Goal: Transaction & Acquisition: Purchase product/service

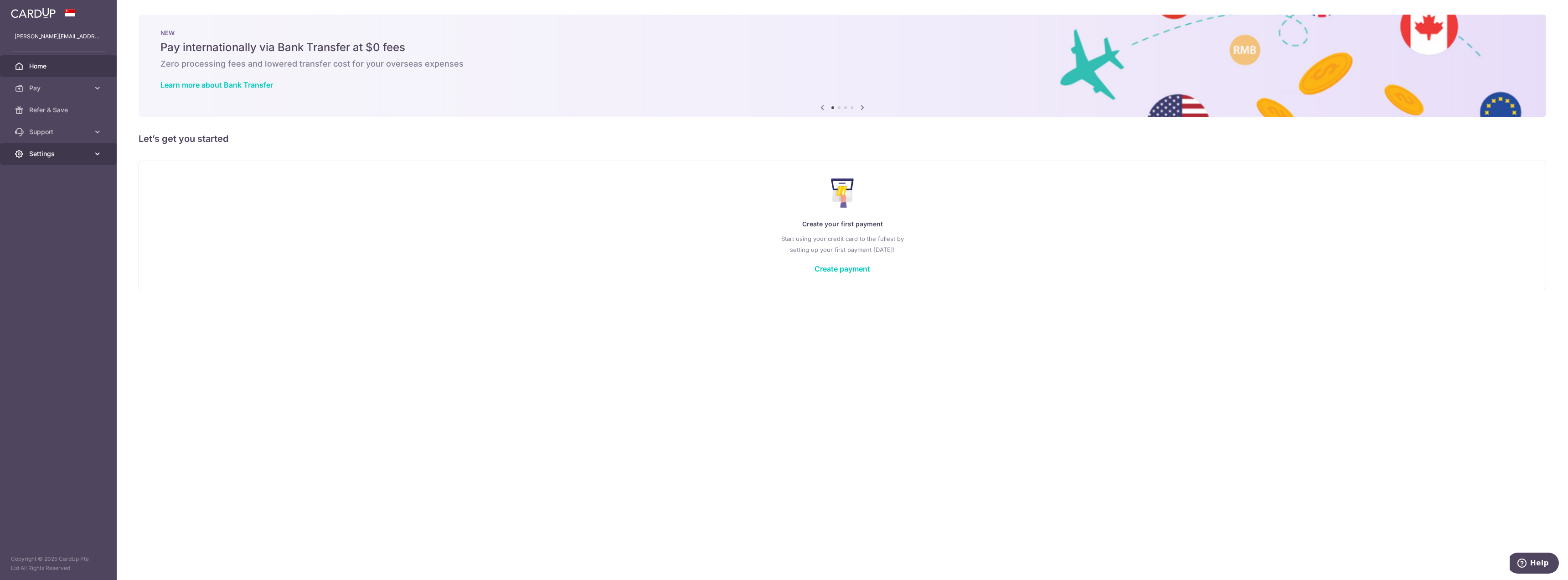
click at [78, 155] on span "Settings" at bounding box center [60, 154] width 61 height 9
click at [82, 175] on span "Account" at bounding box center [60, 175] width 61 height 9
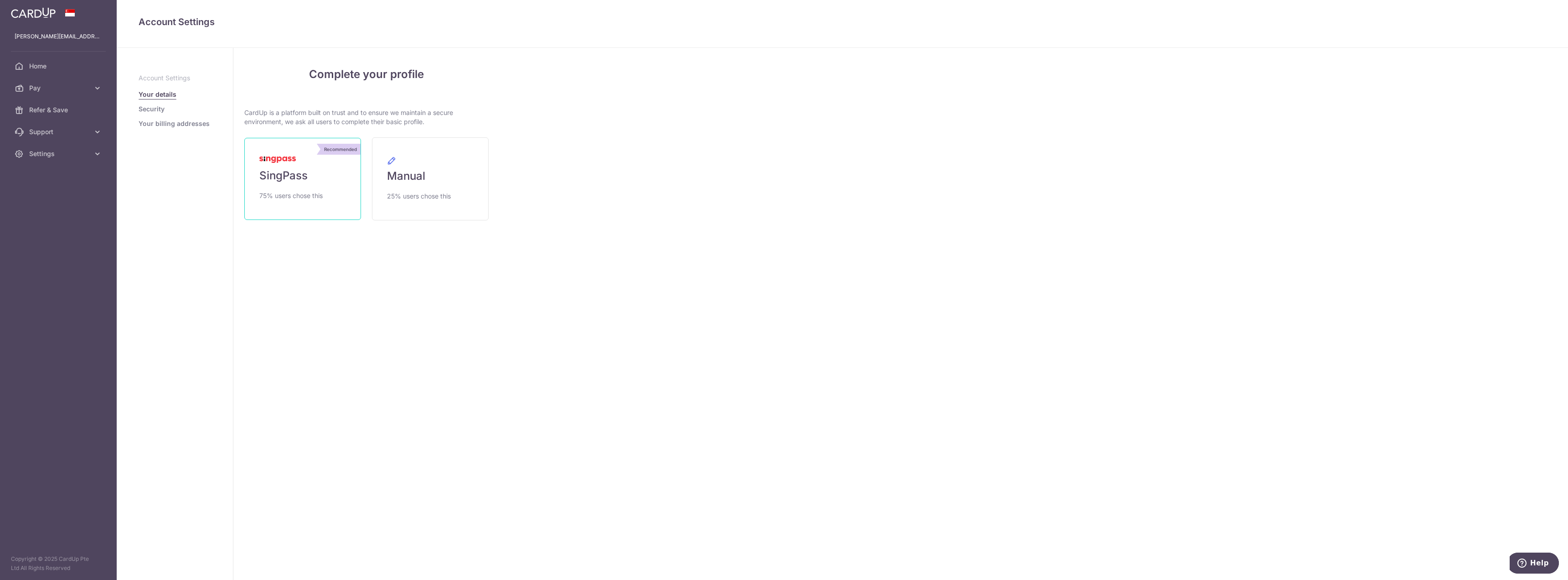
click at [289, 179] on span "SingPass" at bounding box center [283, 175] width 48 height 15
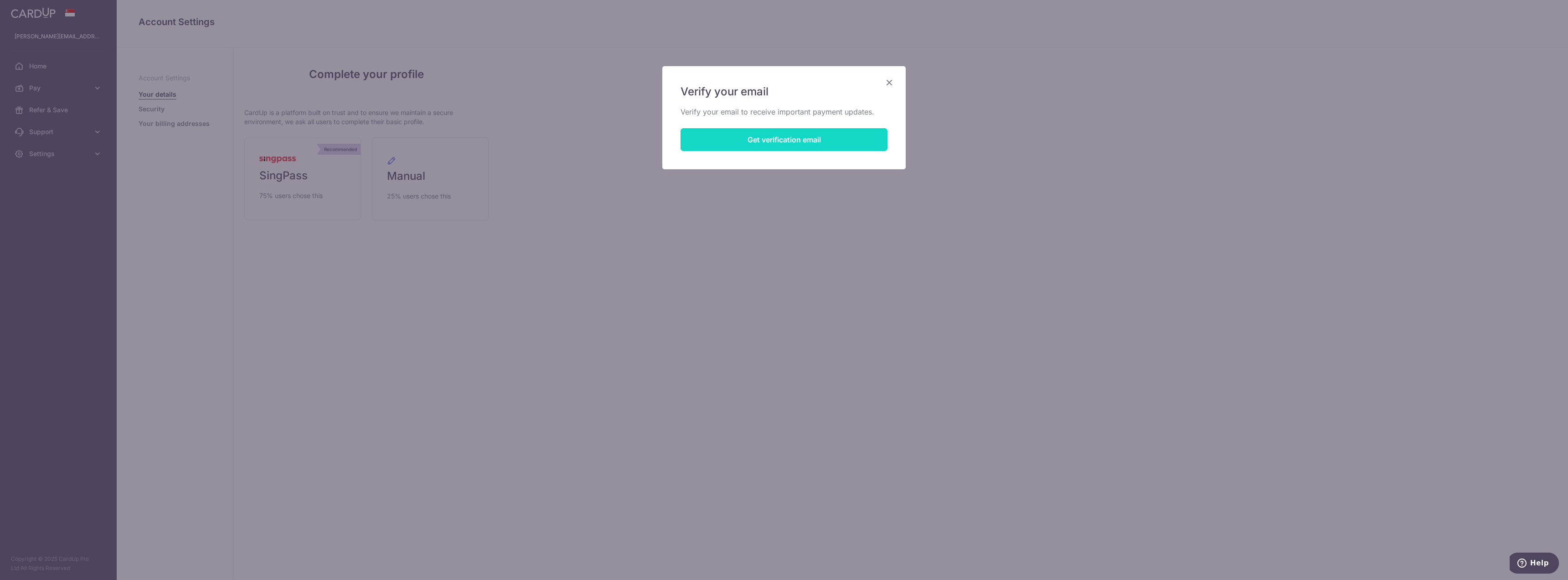
click at [805, 141] on button "Get verification email" at bounding box center [784, 139] width 207 height 23
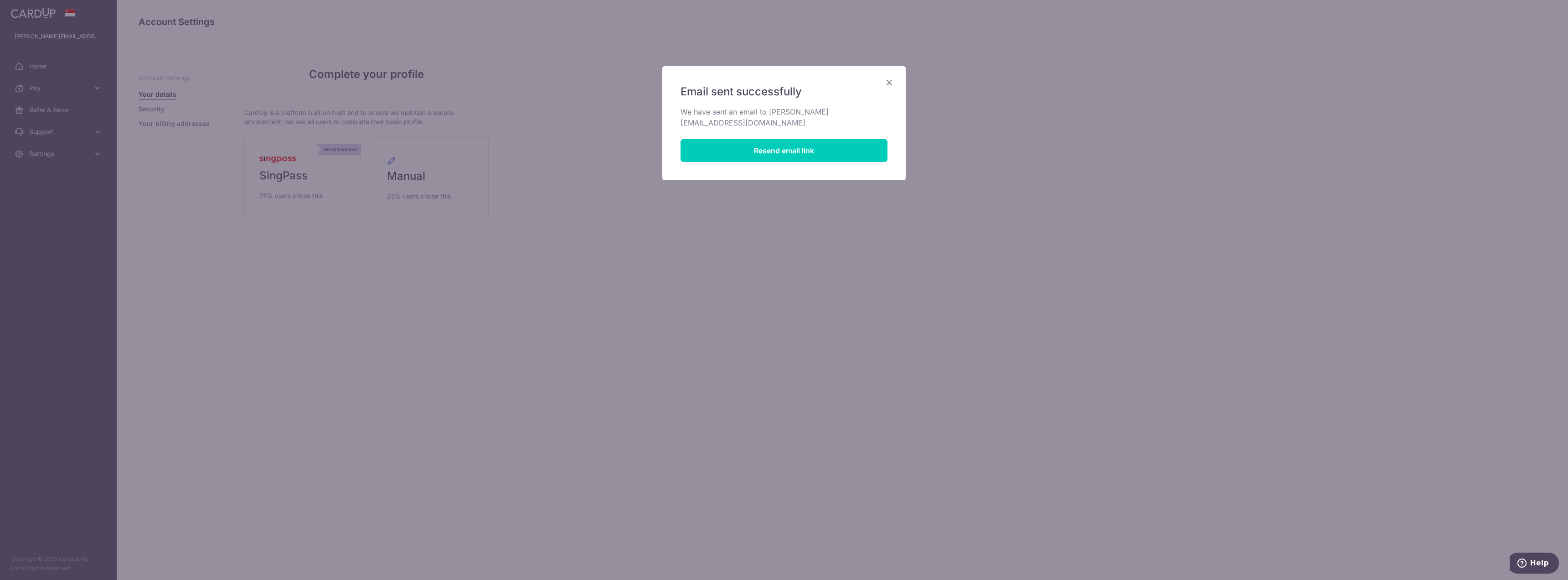
click at [888, 82] on icon "Close" at bounding box center [889, 82] width 11 height 12
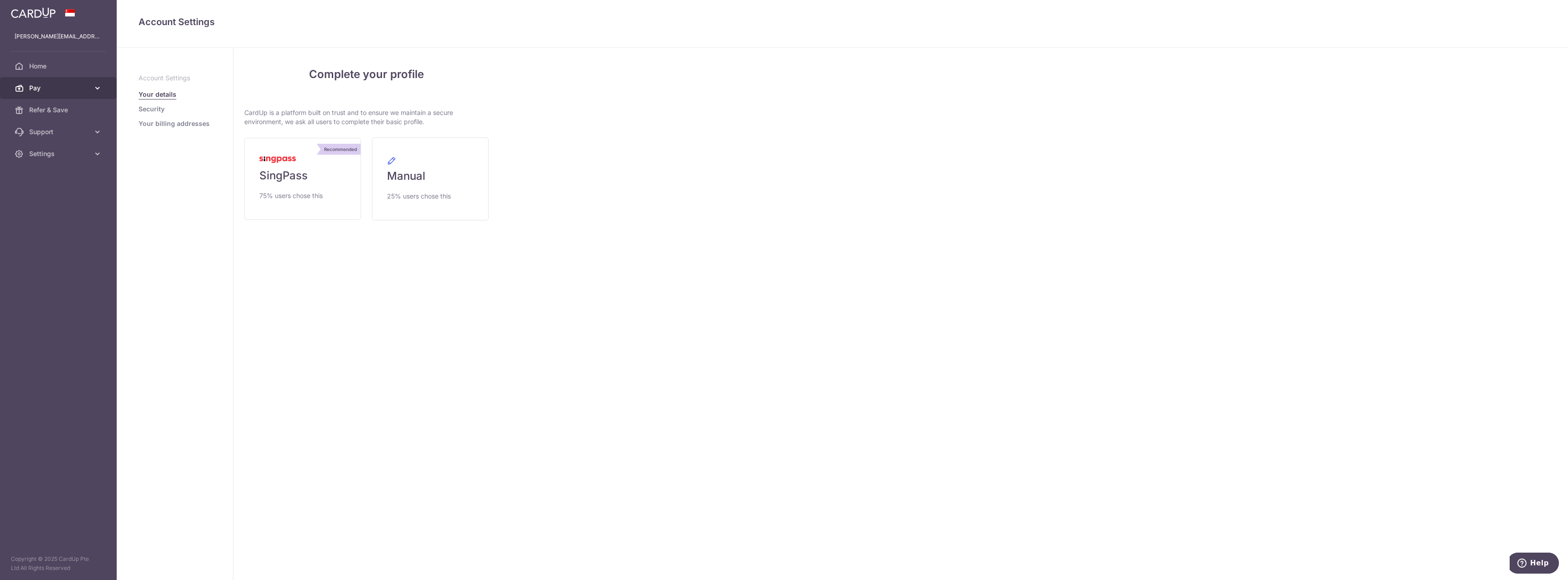
click at [68, 89] on span "Pay" at bounding box center [60, 88] width 61 height 9
click at [62, 153] on span "Cards" at bounding box center [60, 154] width 61 height 9
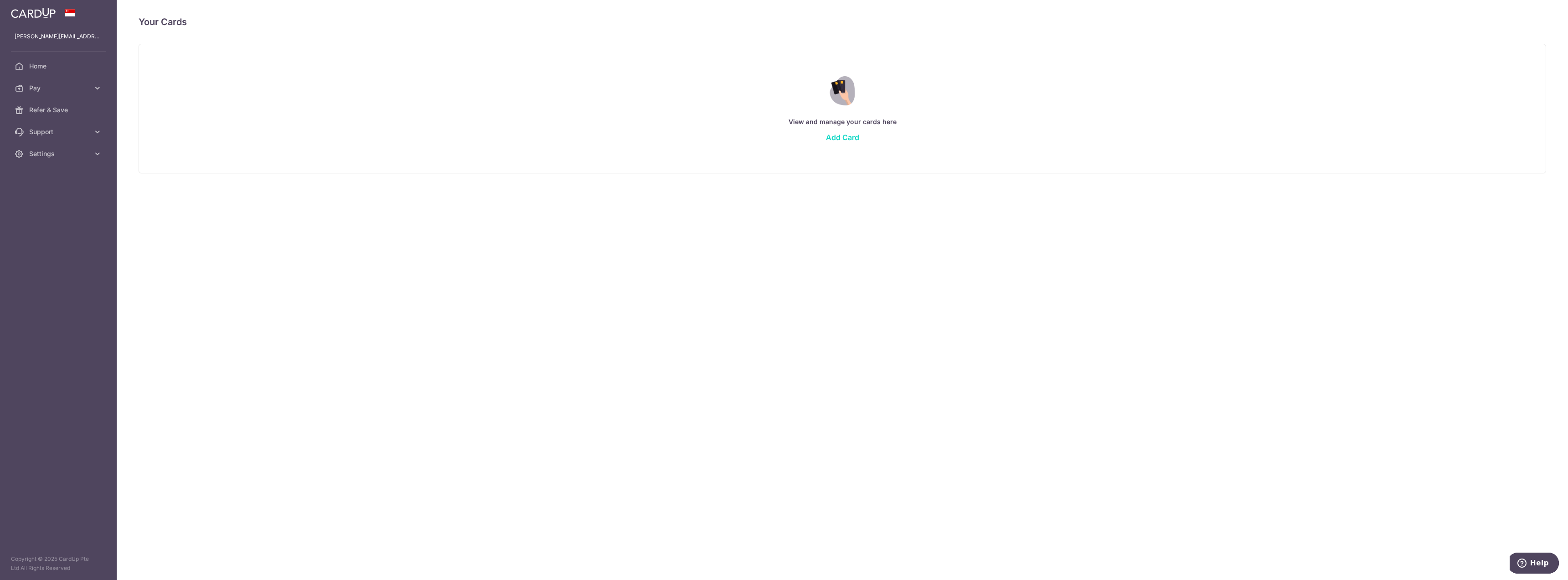
click at [846, 141] on link "Add Card" at bounding box center [842, 137] width 33 height 9
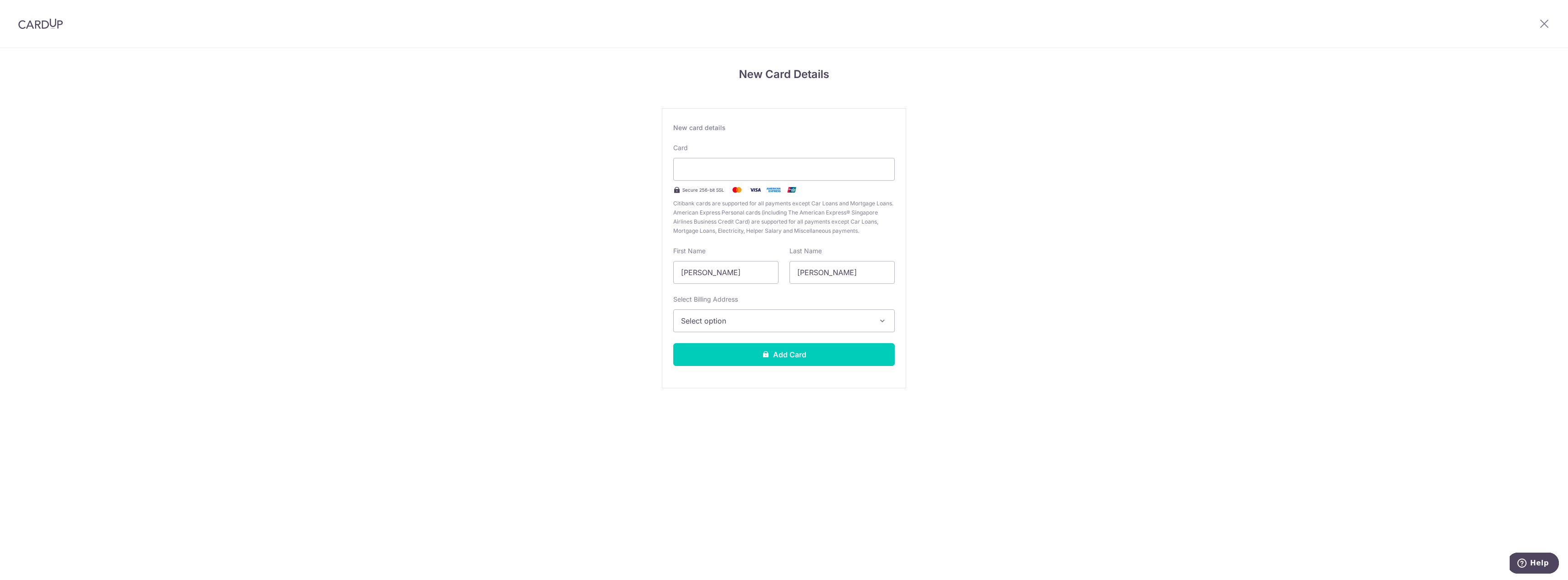
click at [809, 312] on button "Select option" at bounding box center [784, 320] width 221 height 23
click at [1286, 408] on div "New Card Details New card details Card Secure 256-bit SSL Citibank cards are su…" at bounding box center [784, 239] width 1568 height 383
click at [739, 283] on input "Chin Hwee" at bounding box center [726, 272] width 106 height 23
drag, startPoint x: 732, startPoint y: 275, endPoint x: 623, endPoint y: 274, distance: 109.0
click at [623, 274] on div "New Card Details New card details Your card number is invalid. Card Secure 256-…" at bounding box center [784, 239] width 1568 height 383
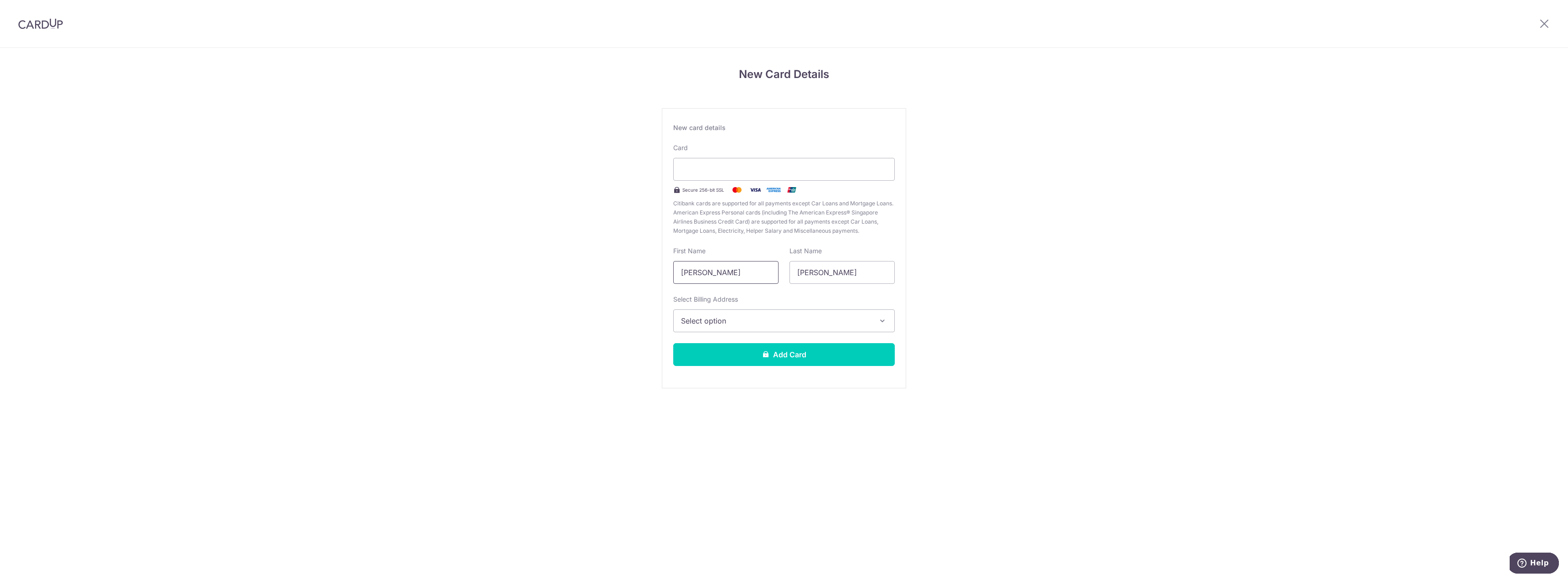
type input "K"
type input "Joanne Chun Ern"
click at [857, 276] on input "Lee" at bounding box center [842, 272] width 106 height 23
drag, startPoint x: 864, startPoint y: 273, endPoint x: 747, endPoint y: 273, distance: 117.0
click at [747, 273] on div "First Name Joanne Chun Ern Last Name Lee" at bounding box center [784, 265] width 233 height 37
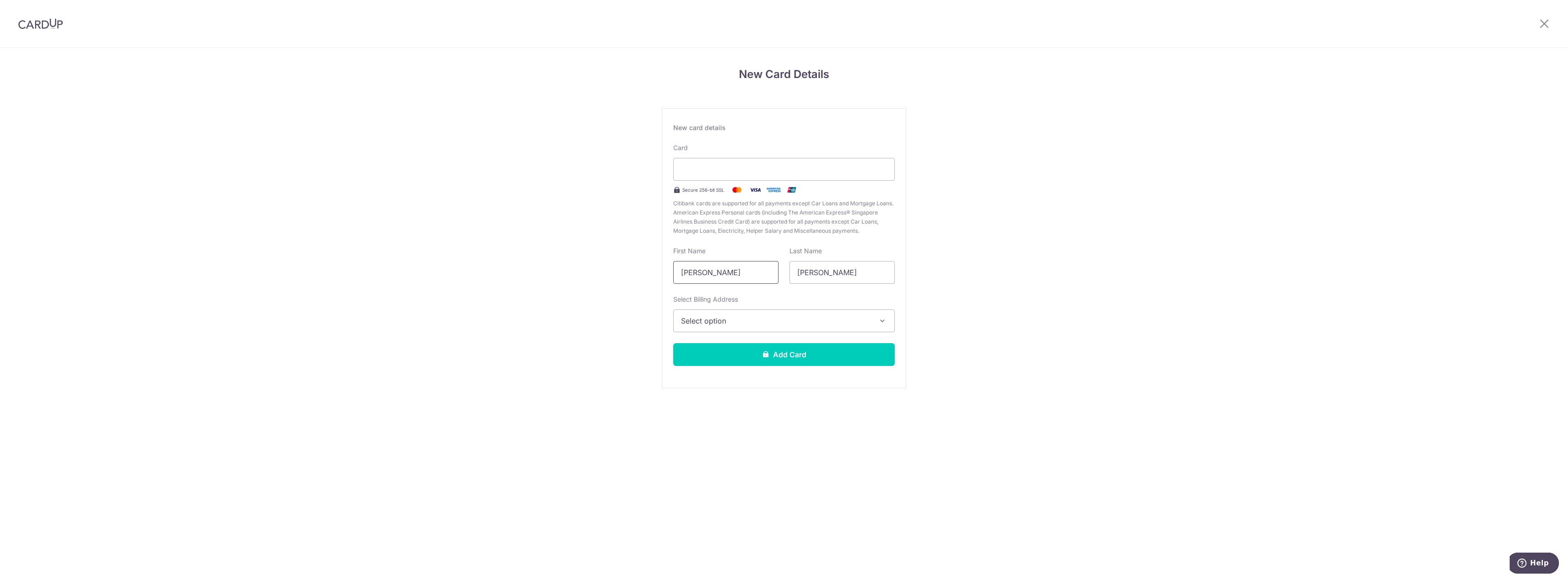
drag, startPoint x: 747, startPoint y: 273, endPoint x: 658, endPoint y: 273, distance: 89.0
click at [658, 273] on div "New Card Details New card details Your card number is invalid. Card Secure 256-…" at bounding box center [784, 239] width 1568 height 383
type input "Joanne"
type input "Neo"
click at [747, 325] on span "Select option" at bounding box center [776, 321] width 189 height 11
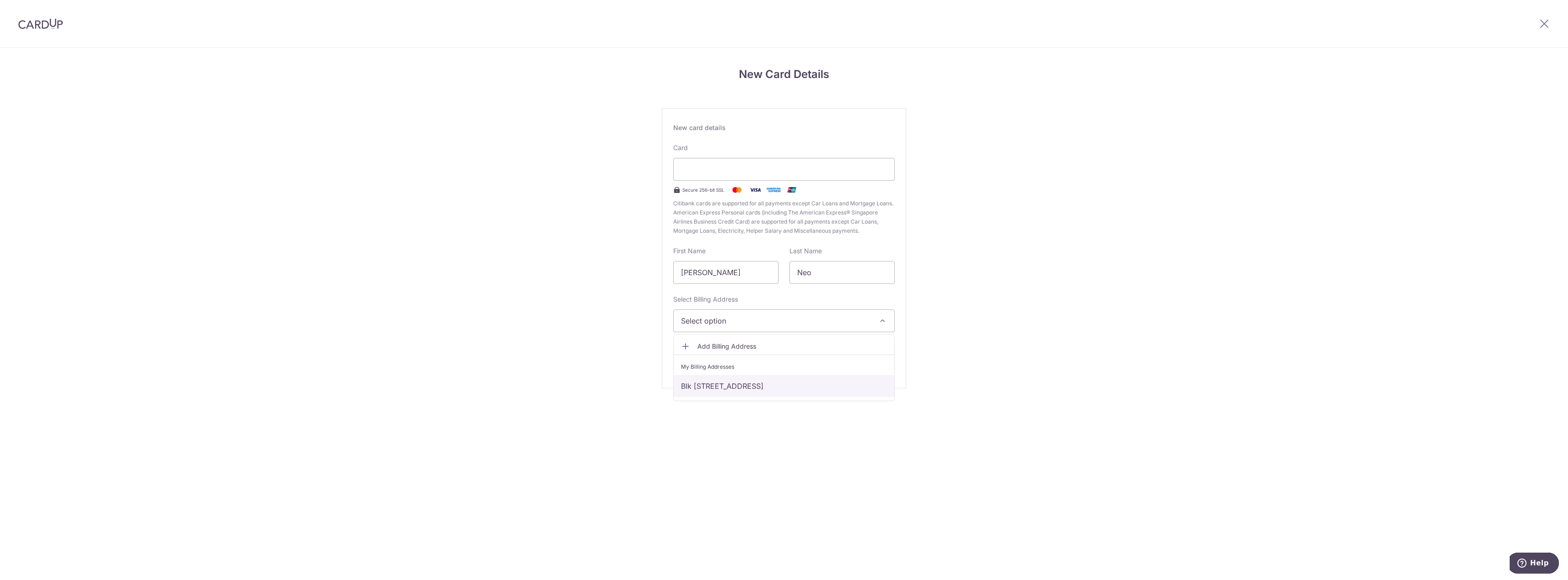
click at [737, 394] on link "Blk 589A Pasir Ris Drive 3, #09-579, Singapore, Singapore-511589" at bounding box center [784, 386] width 220 height 22
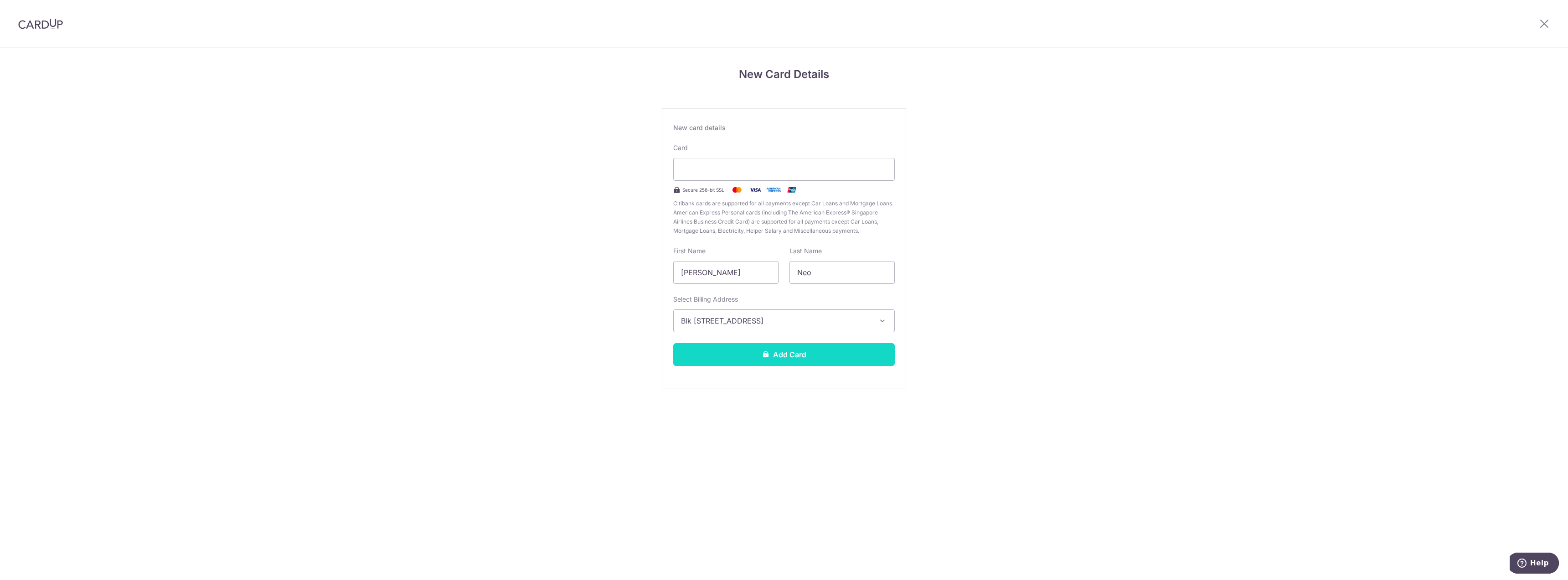
click at [753, 362] on button "Add Card" at bounding box center [784, 354] width 221 height 23
click at [847, 353] on button "Add Card" at bounding box center [784, 354] width 221 height 23
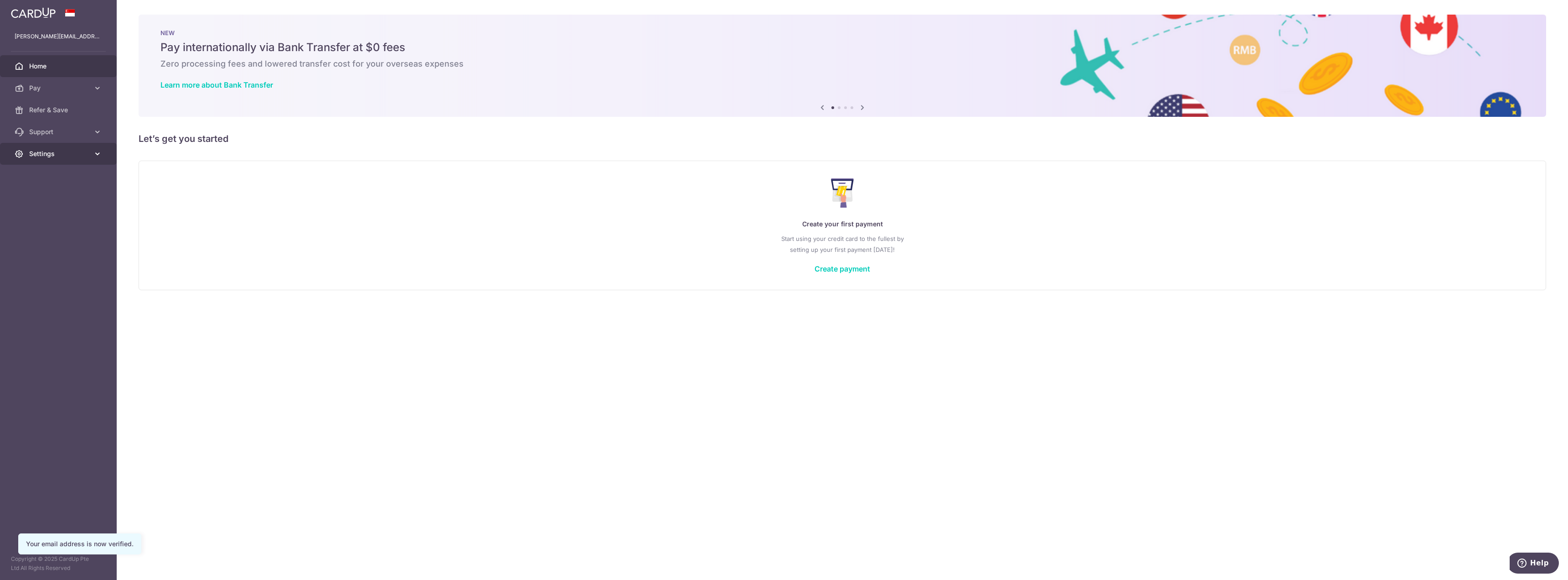
click at [53, 161] on link "Settings" at bounding box center [58, 154] width 116 height 22
click at [44, 175] on span "Account" at bounding box center [60, 175] width 61 height 9
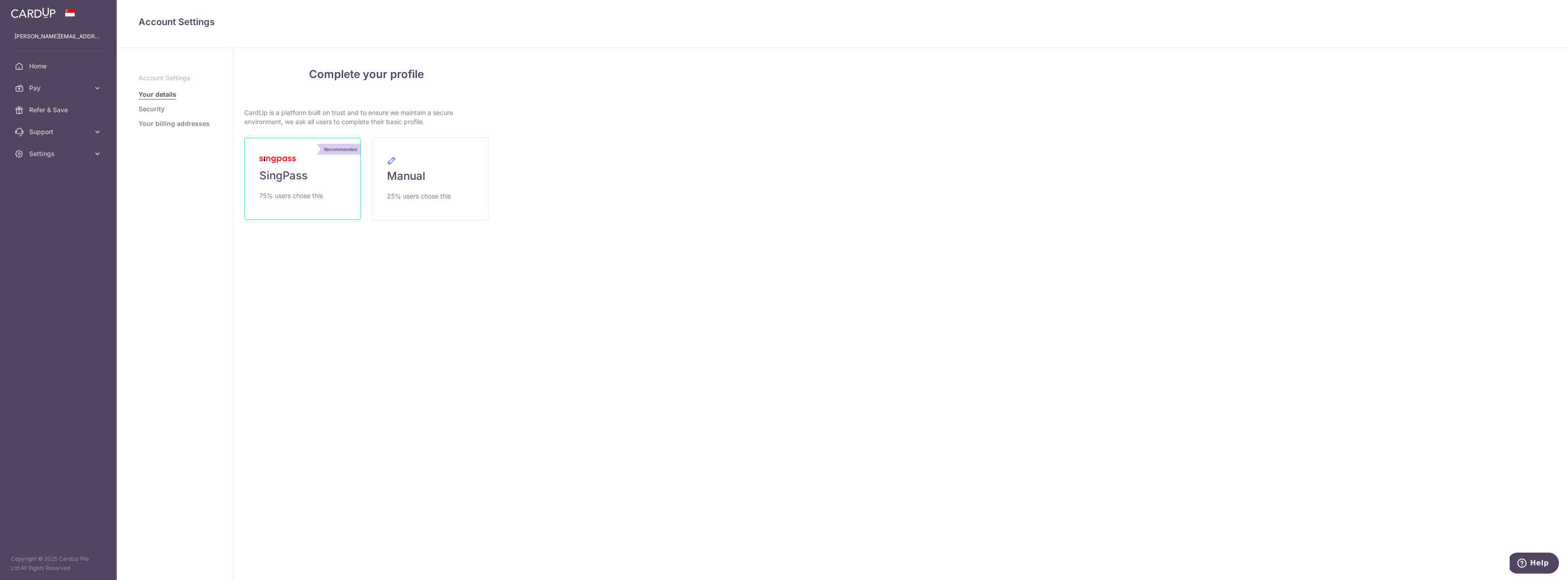
click at [306, 169] on span "SingPass" at bounding box center [283, 175] width 48 height 15
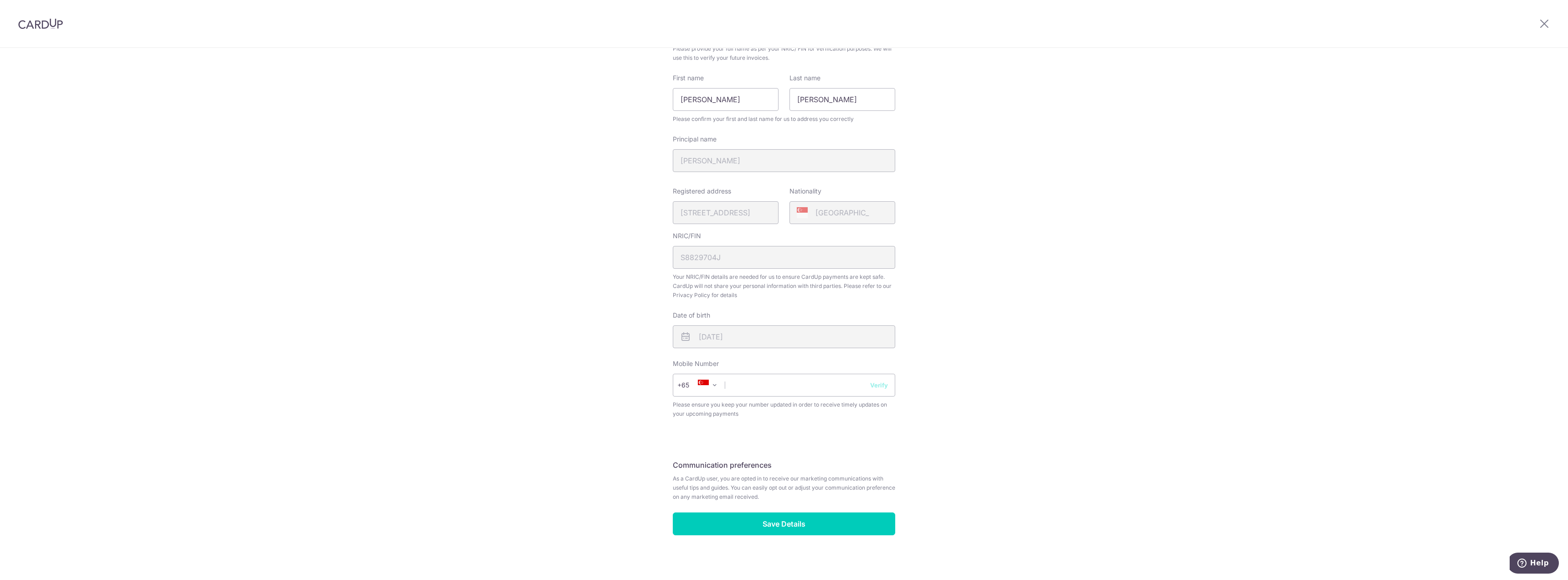
scroll to position [91, 0]
click at [778, 386] on input "text" at bounding box center [784, 384] width 223 height 23
type input "91010471"
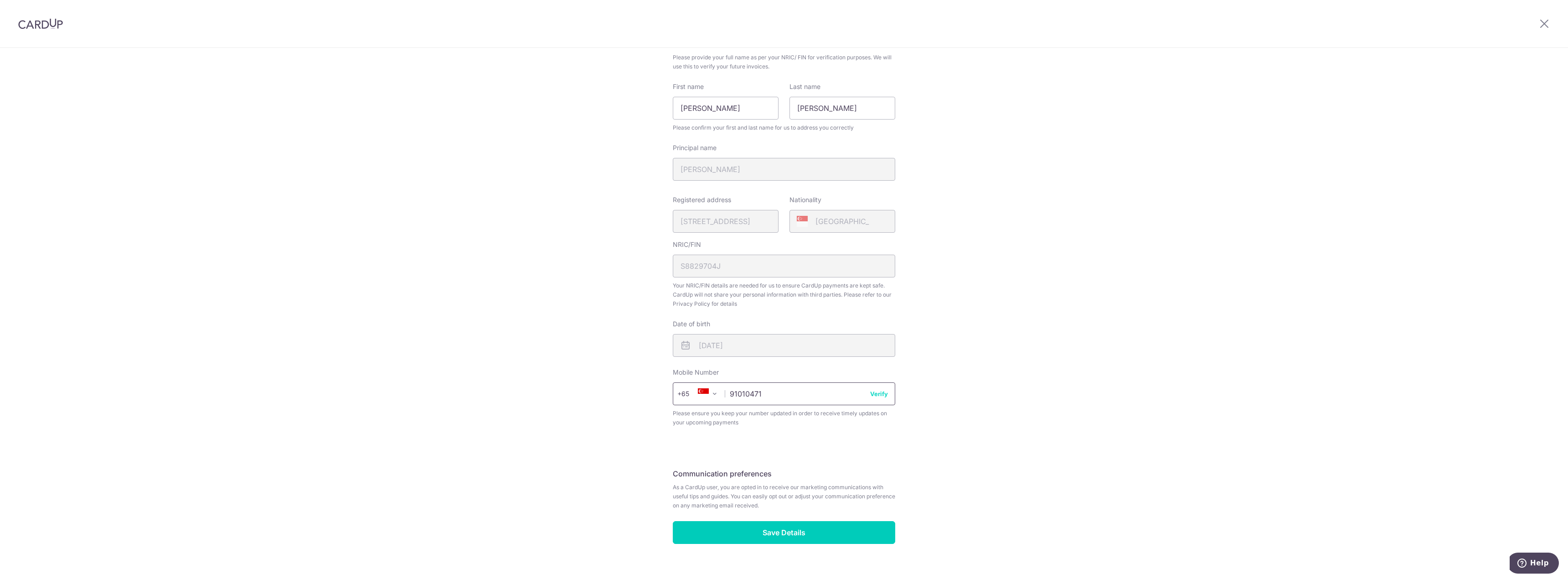
scroll to position [96, 0]
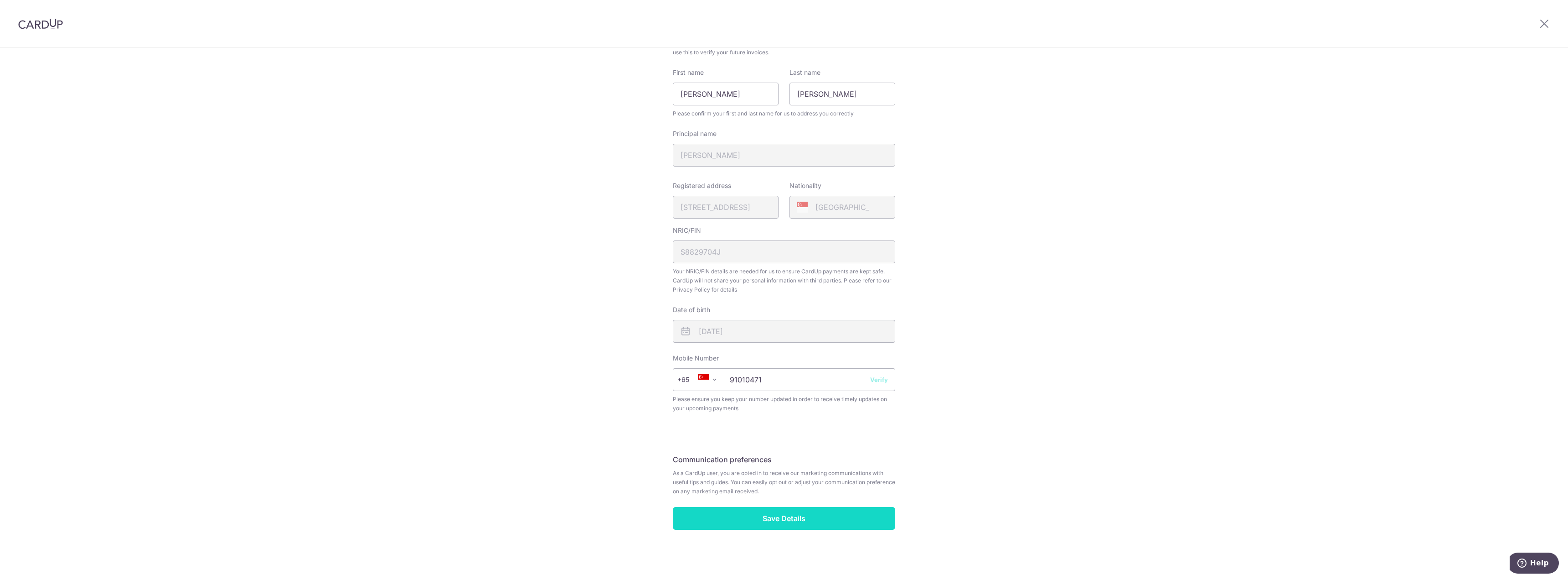
click at [790, 516] on input "Save Details" at bounding box center [784, 518] width 223 height 23
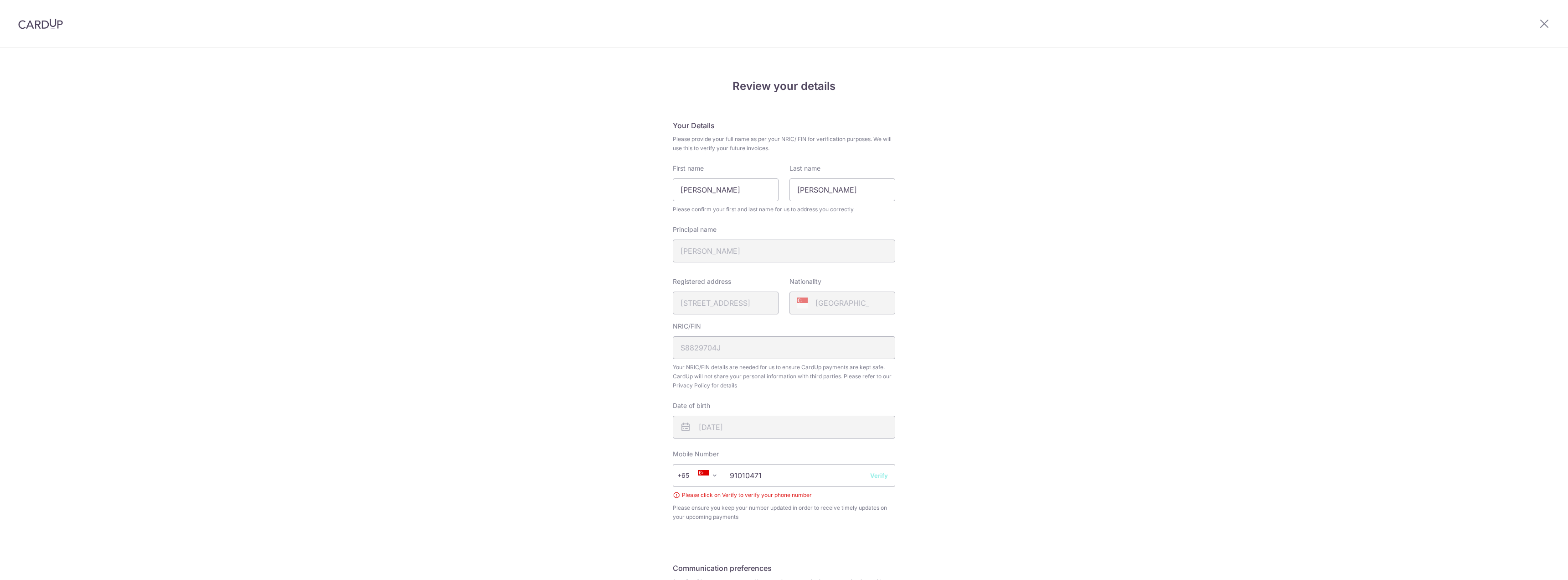
scroll to position [109, 0]
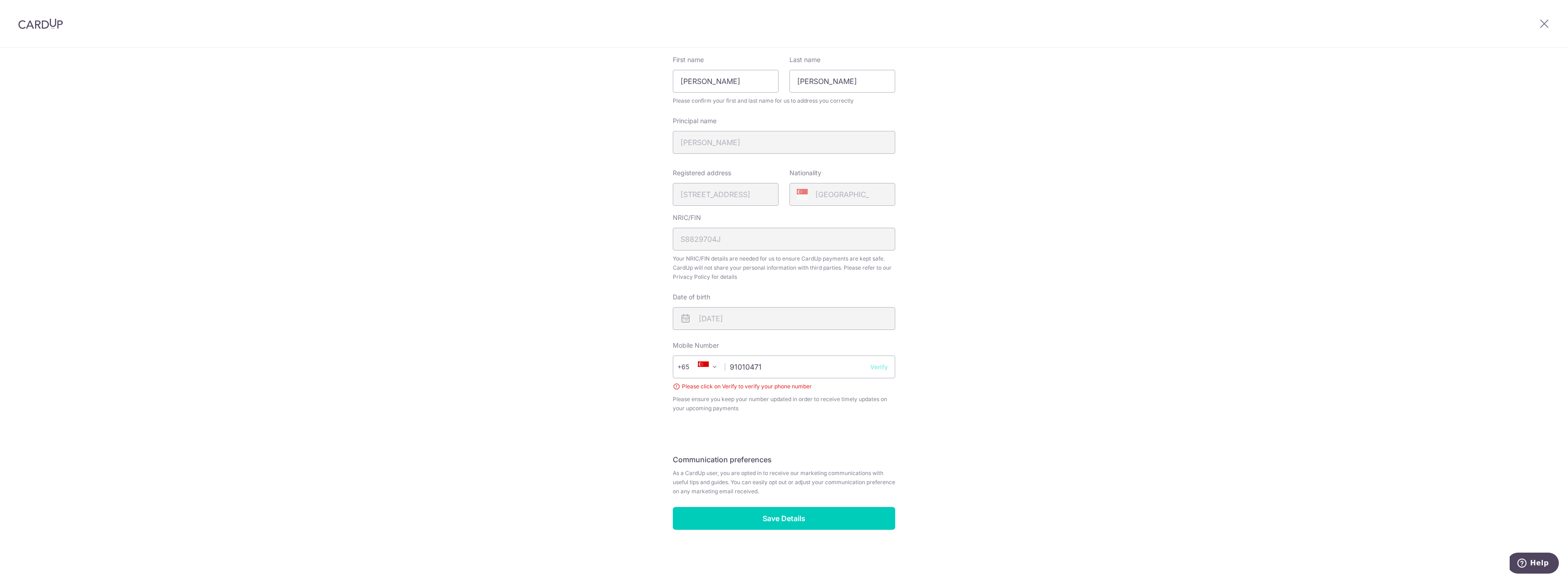
click at [883, 370] on button "Verify" at bounding box center [878, 366] width 18 height 9
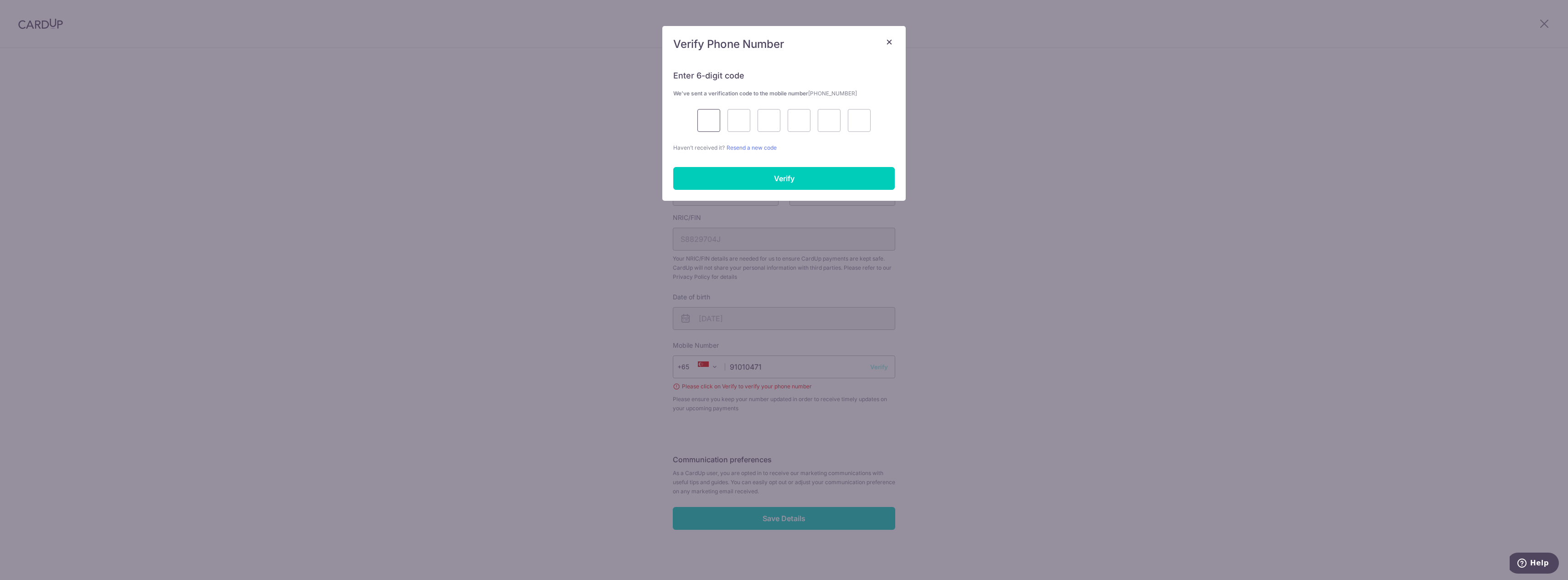
click at [714, 119] on input "text" at bounding box center [708, 120] width 22 height 23
type input "5"
type input "1"
click at [714, 119] on input "5" at bounding box center [708, 120] width 22 height 23
type input "4"
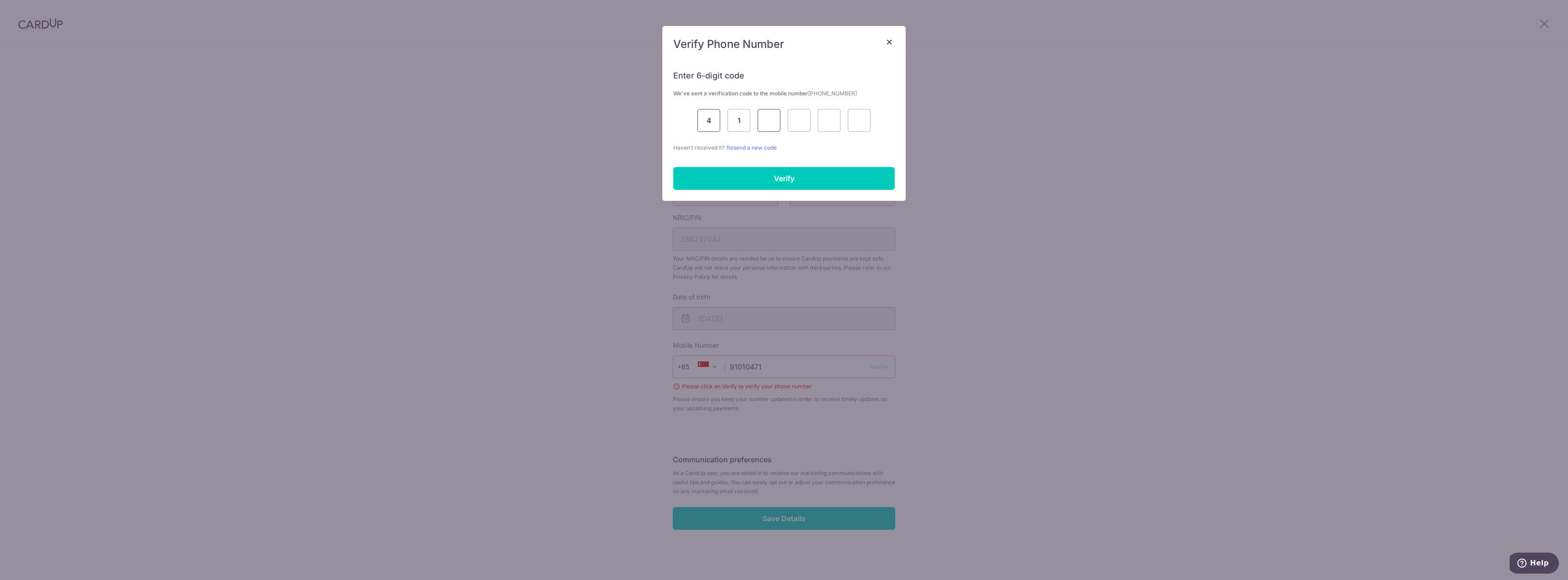
type input "5"
click at [714, 119] on input "4" at bounding box center [708, 120] width 22 height 23
type input "5"
click at [763, 126] on input "5" at bounding box center [768, 120] width 22 height 23
type input "1"
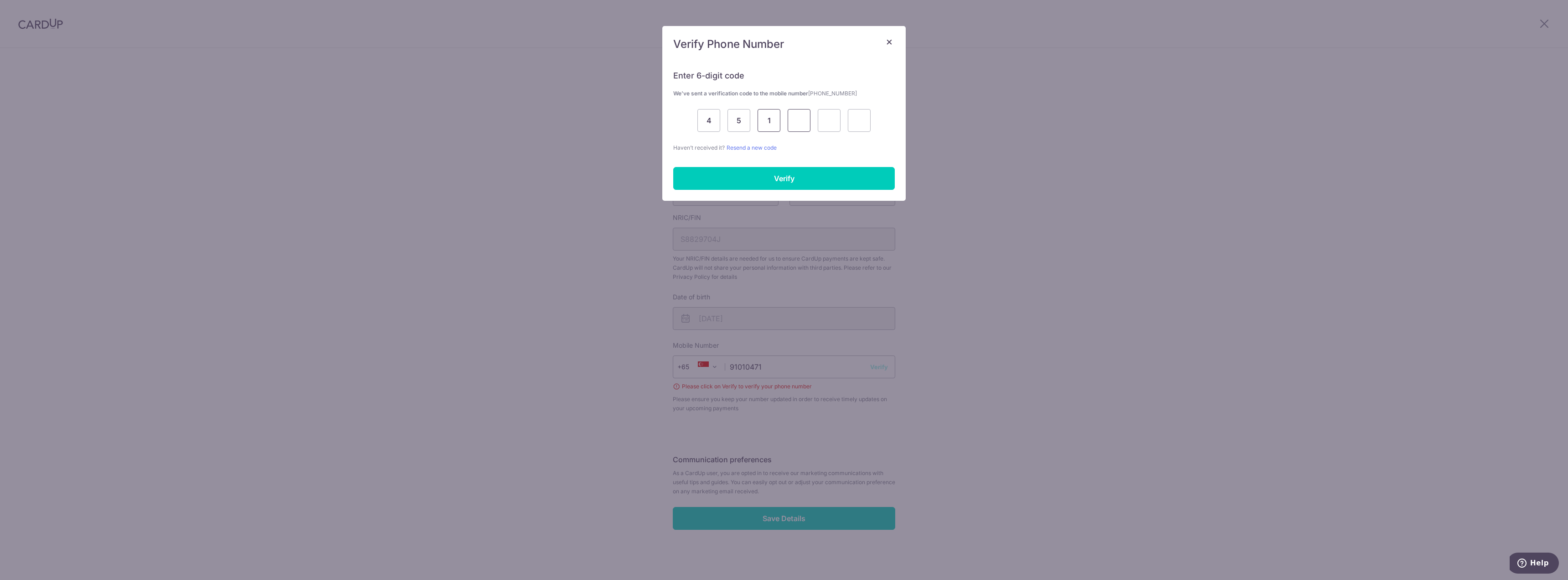
type input "6"
type input "2"
type input "9"
click at [761, 174] on input "Verify" at bounding box center [784, 178] width 221 height 23
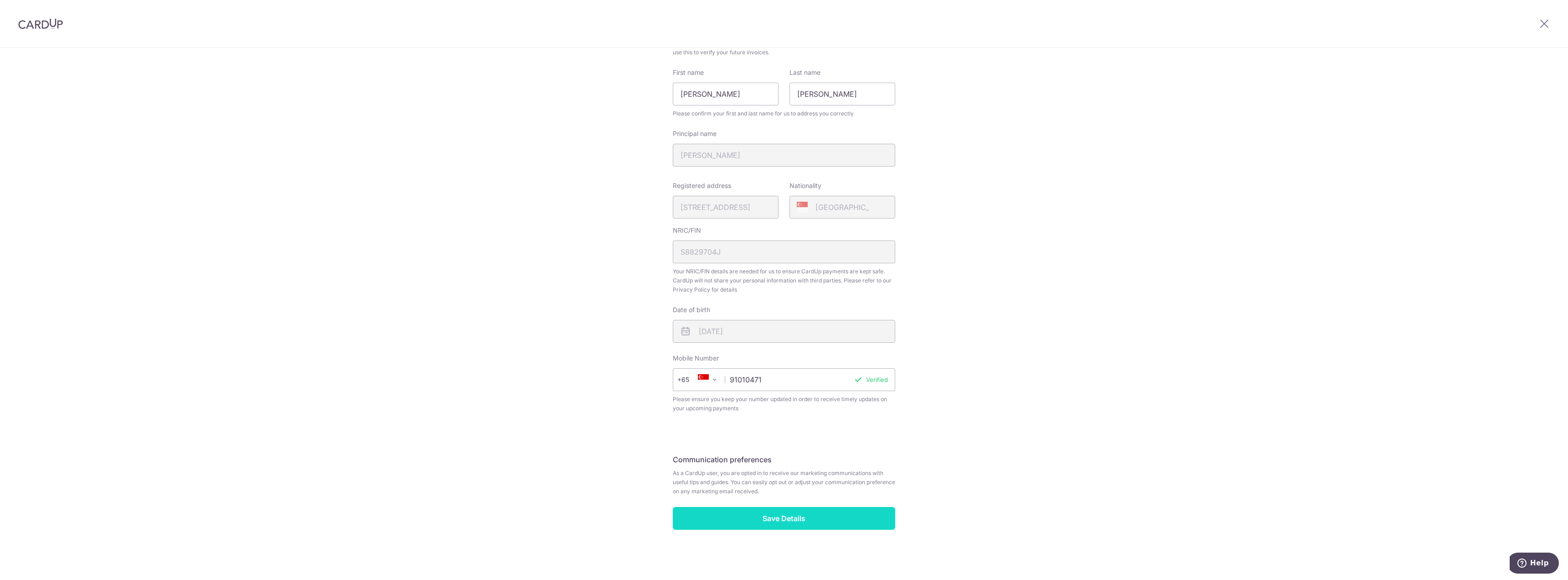
click at [794, 525] on input "Save Details" at bounding box center [784, 518] width 223 height 23
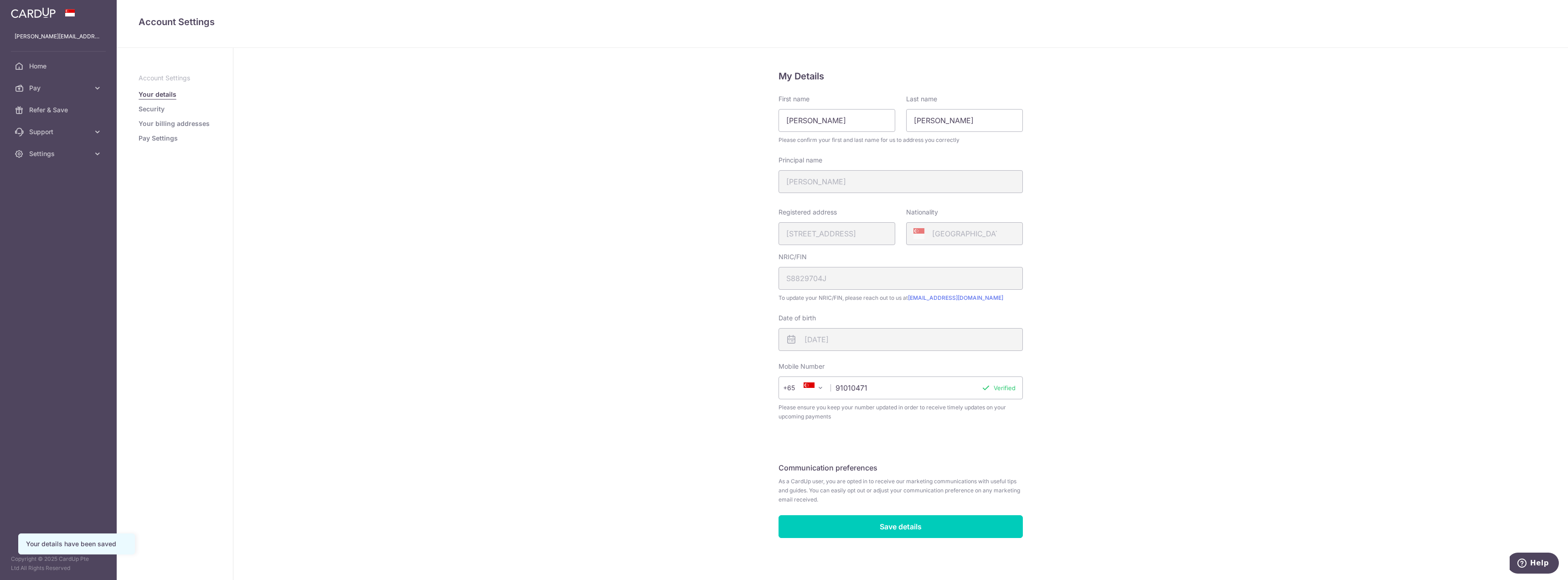
scroll to position [5, 0]
click at [844, 524] on input "Save details" at bounding box center [900, 525] width 244 height 23
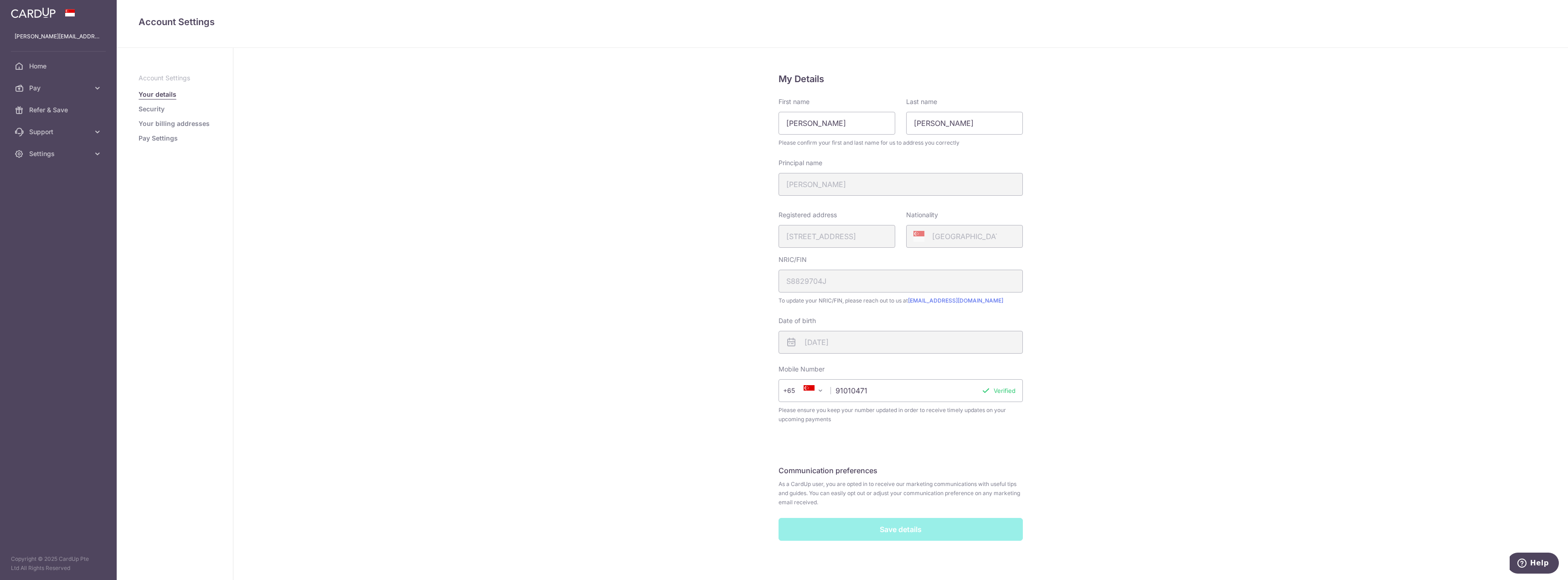
scroll to position [0, 0]
click at [160, 115] on ul "Account Settings Your details Security Your billing addresses Pay Settings" at bounding box center [175, 108] width 72 height 69
click at [158, 112] on link "Security" at bounding box center [151, 109] width 26 height 9
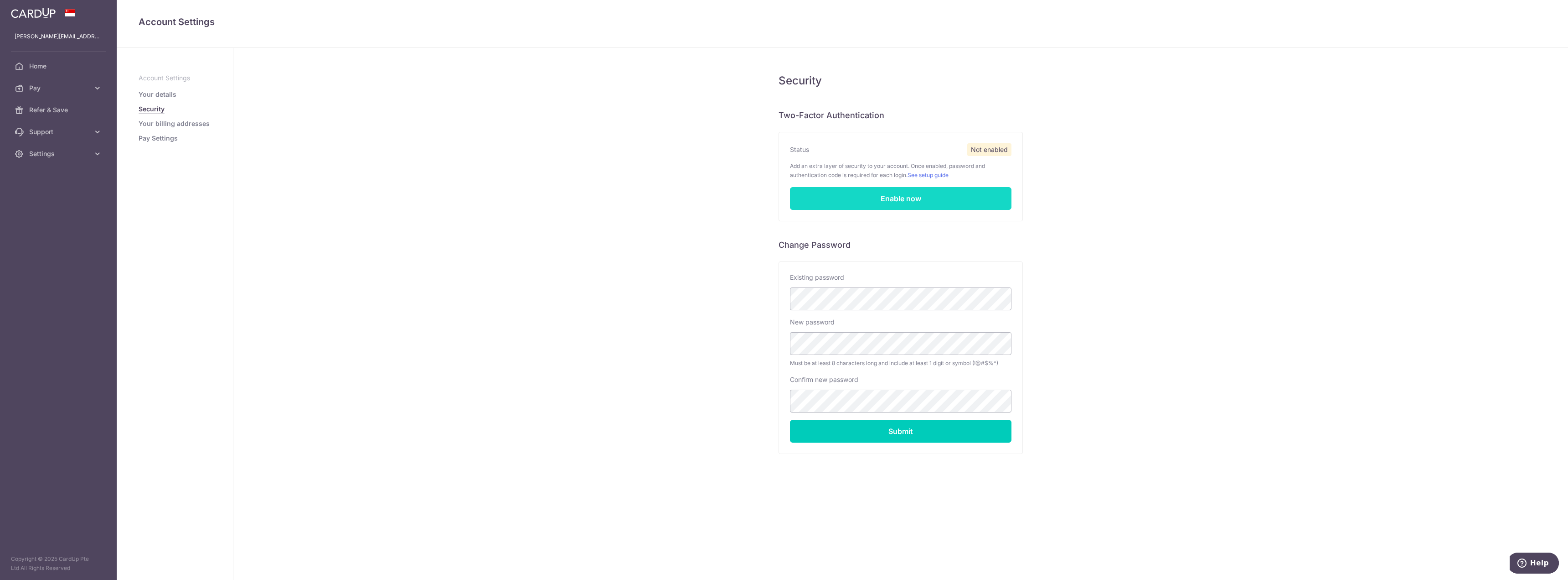
click at [908, 198] on link "Enable now" at bounding box center [900, 198] width 221 height 23
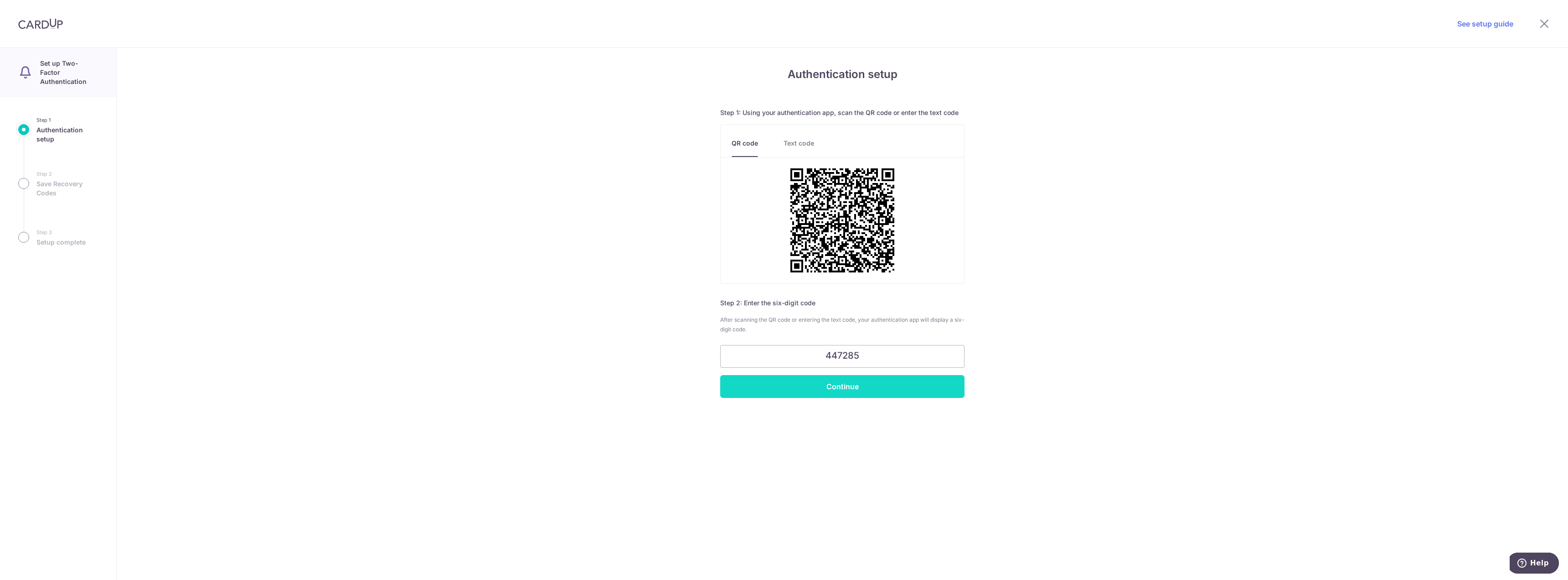
type input "447285"
click at [912, 395] on input "Continue" at bounding box center [842, 386] width 244 height 23
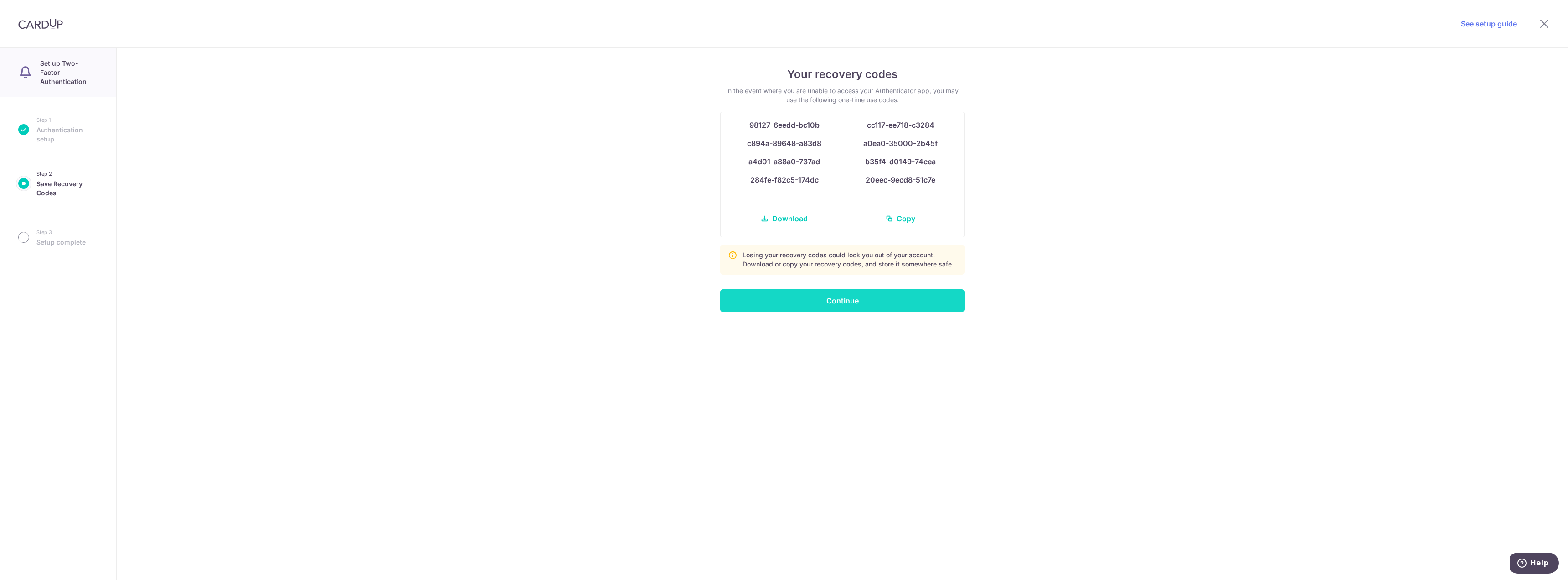
click at [898, 302] on input "Continue" at bounding box center [842, 300] width 244 height 23
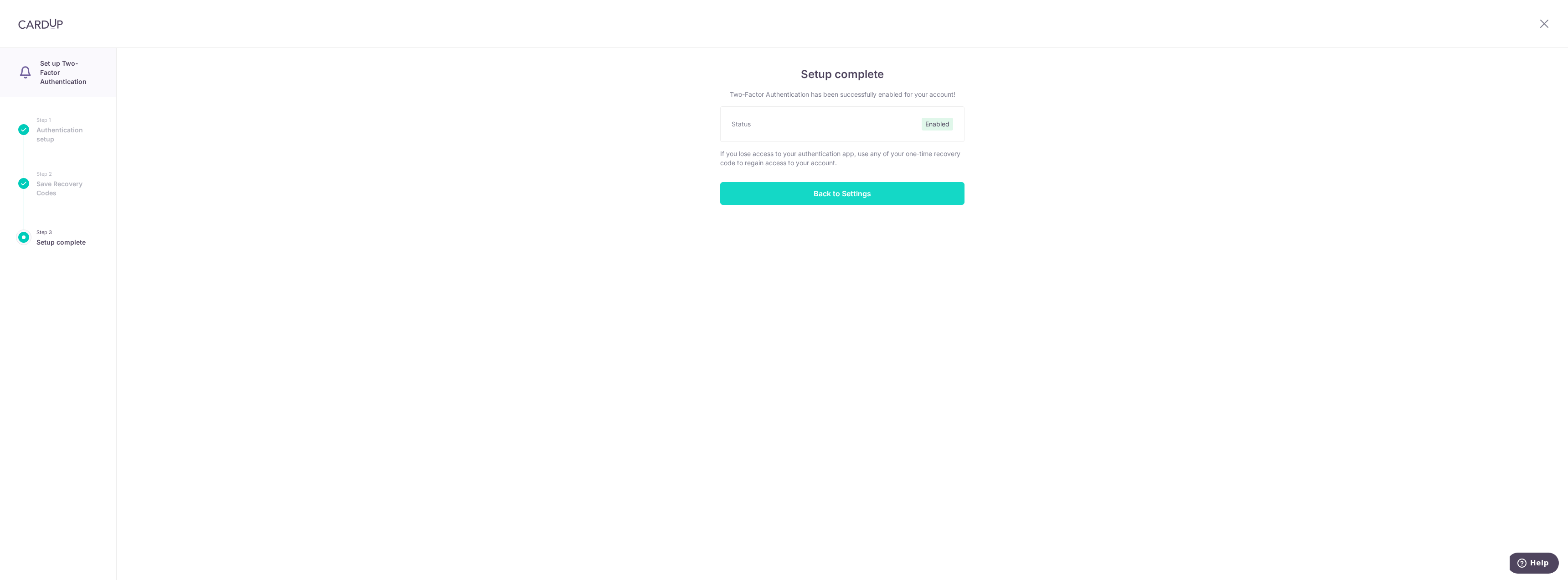
click at [857, 189] on input "Back to Settings" at bounding box center [842, 193] width 244 height 23
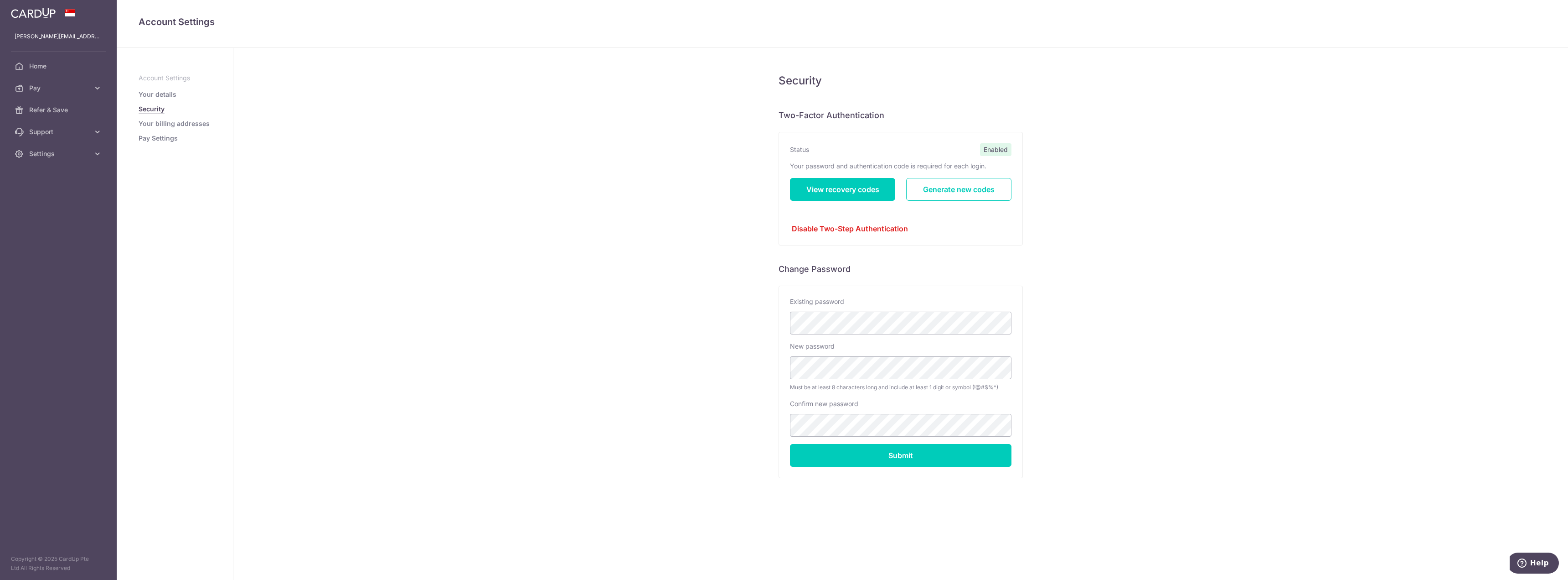
click at [182, 130] on ul "Account Settings Your details Security Your billing addresses Pay Settings" at bounding box center [175, 108] width 72 height 69
click at [185, 123] on link "Your billing addresses" at bounding box center [175, 123] width 71 height 9
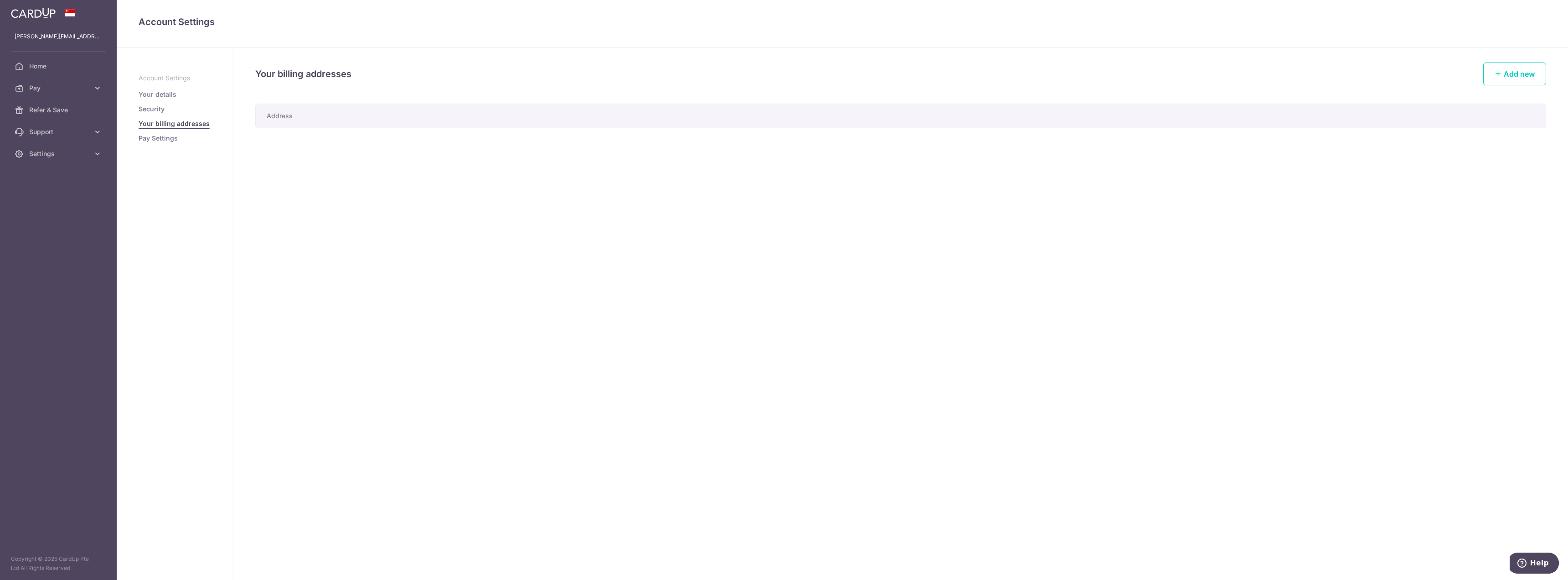
click at [430, 127] on th "Address" at bounding box center [712, 116] width 913 height 24
drag, startPoint x: 425, startPoint y: 120, endPoint x: 258, endPoint y: 118, distance: 167.0
click at [401, 120] on th "Address" at bounding box center [712, 116] width 913 height 24
click at [1528, 80] on link "Add new" at bounding box center [1514, 73] width 63 height 23
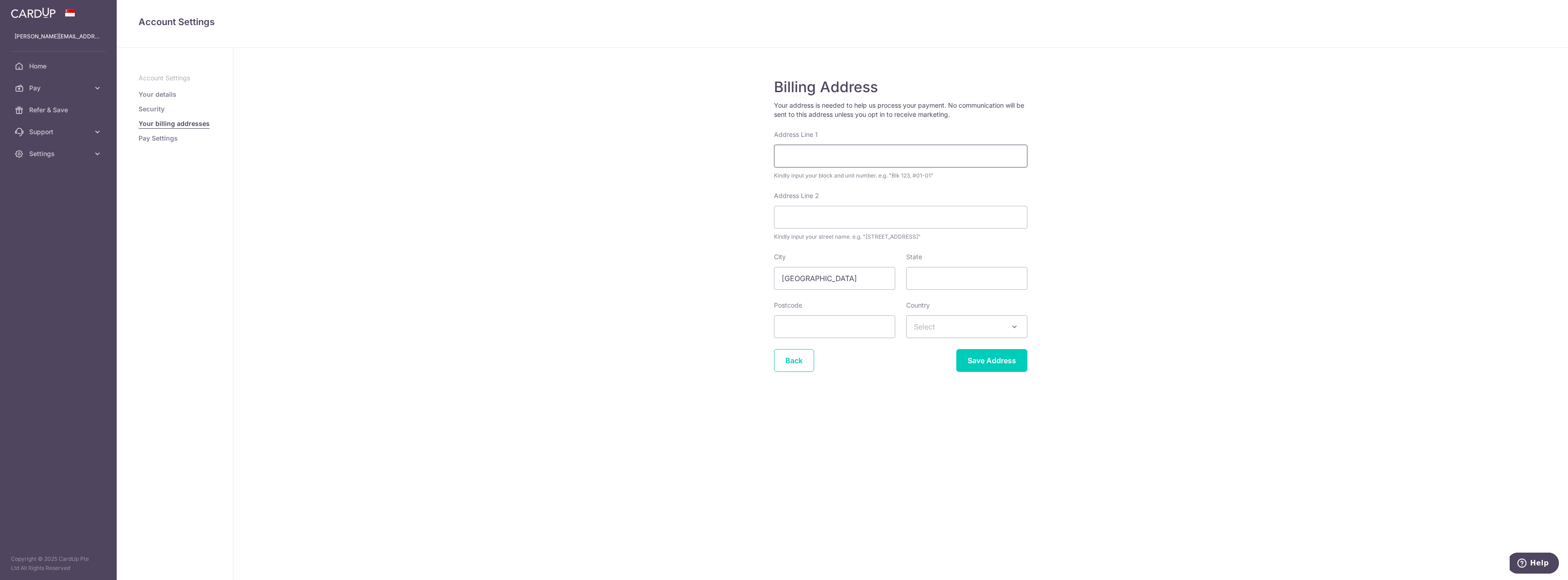
click at [879, 151] on input "Address Line 1" at bounding box center [900, 155] width 254 height 23
type input "Blk 589A Pasir Ris Drive 3"
type input "#09-579"
type input "511589"
select select "199"
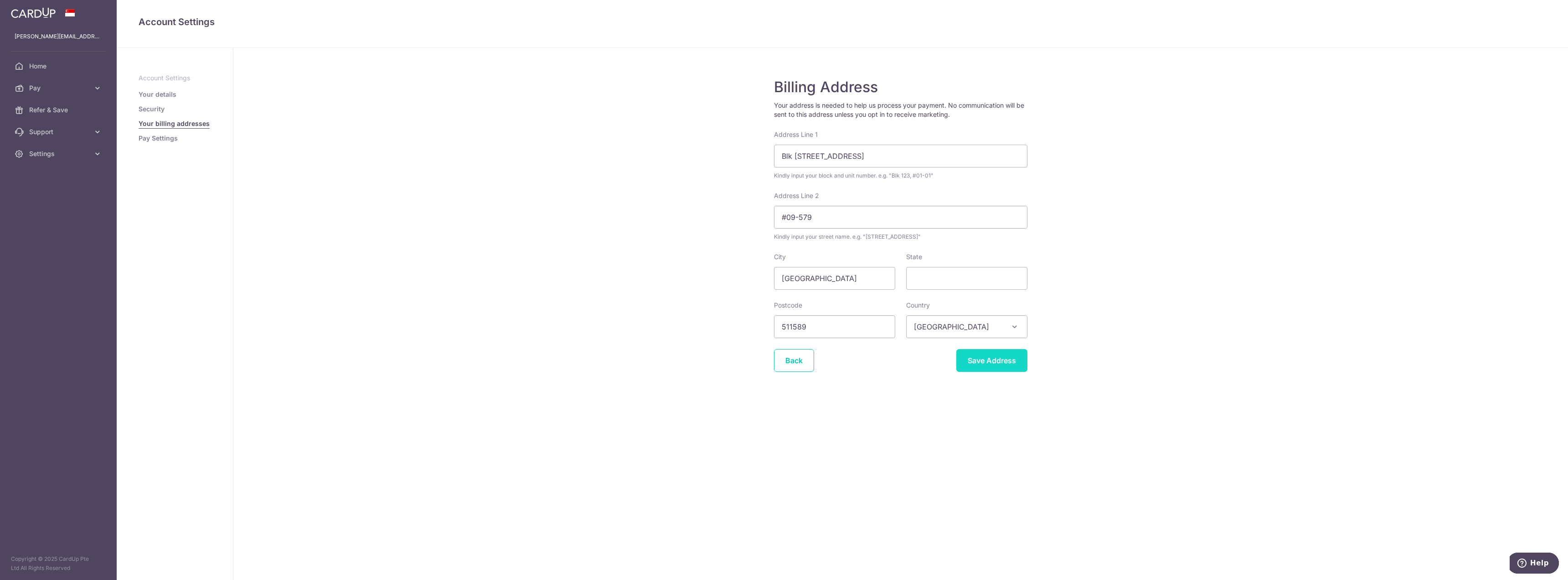
click at [990, 359] on input "Save Address" at bounding box center [992, 359] width 71 height 23
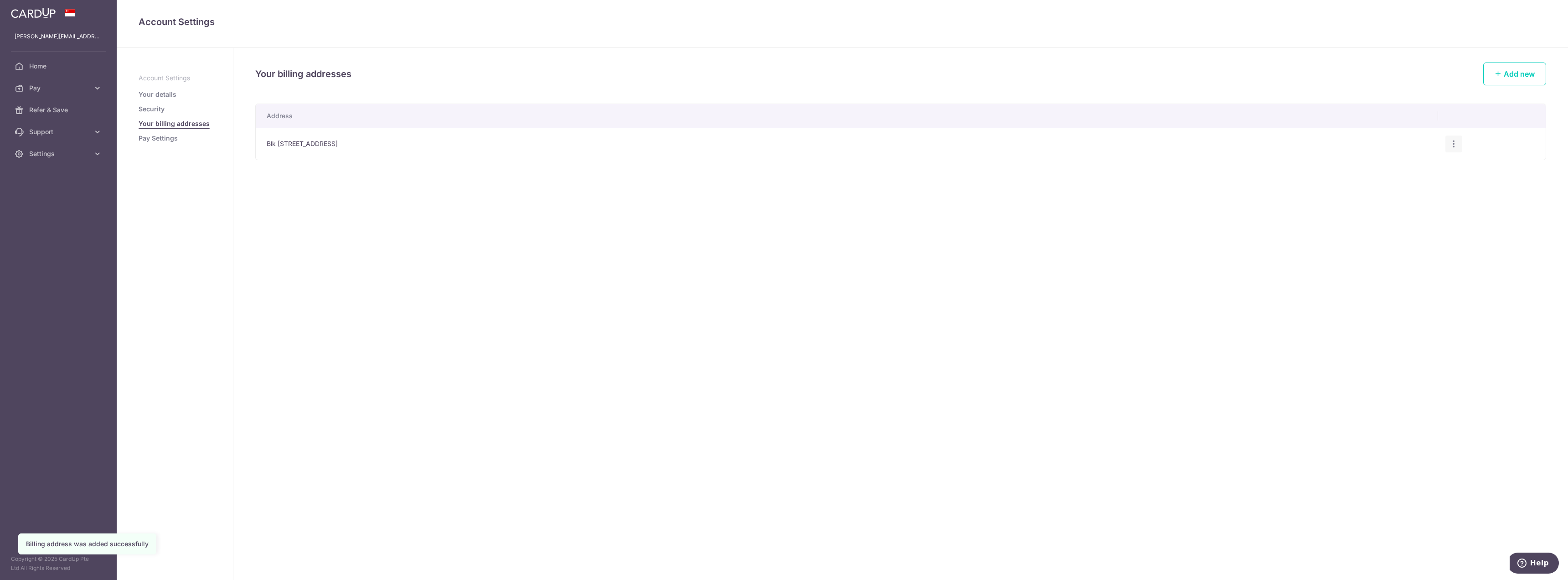
click at [1452, 148] on icon "button" at bounding box center [1453, 144] width 9 height 9
drag, startPoint x: 1504, startPoint y: 158, endPoint x: 1503, endPoint y: 122, distance: 36.0
click at [1504, 156] on td "Edit address Delete address Delete" at bounding box center [1491, 143] width 108 height 32
click at [166, 140] on link "Pay Settings" at bounding box center [158, 138] width 40 height 9
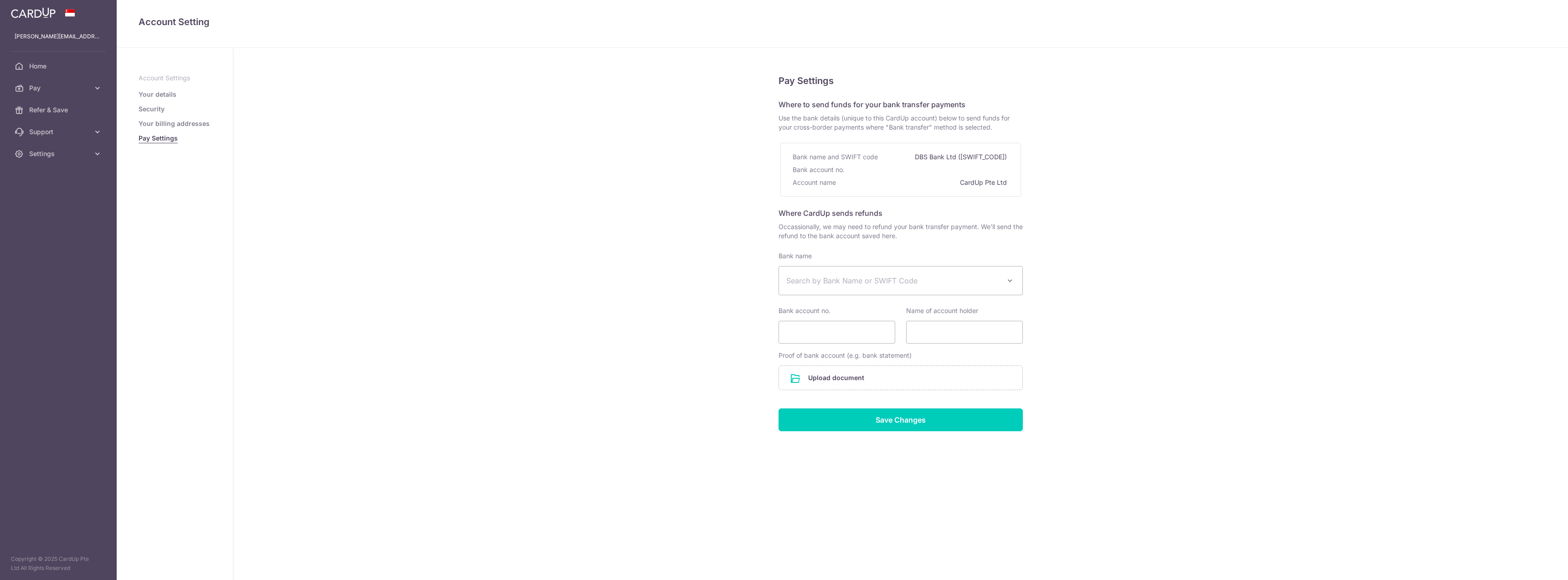
select select
click at [992, 279] on span "Search by Bank Name or SWIFT Code" at bounding box center [893, 280] width 214 height 11
click at [1110, 293] on div "Pay Settings Where to send funds for your bank transfer payments Use the bank d…" at bounding box center [901, 314] width 1334 height 532
click at [111, 85] on link "Pay" at bounding box center [58, 88] width 116 height 22
click at [74, 105] on link "Payments" at bounding box center [58, 109] width 116 height 22
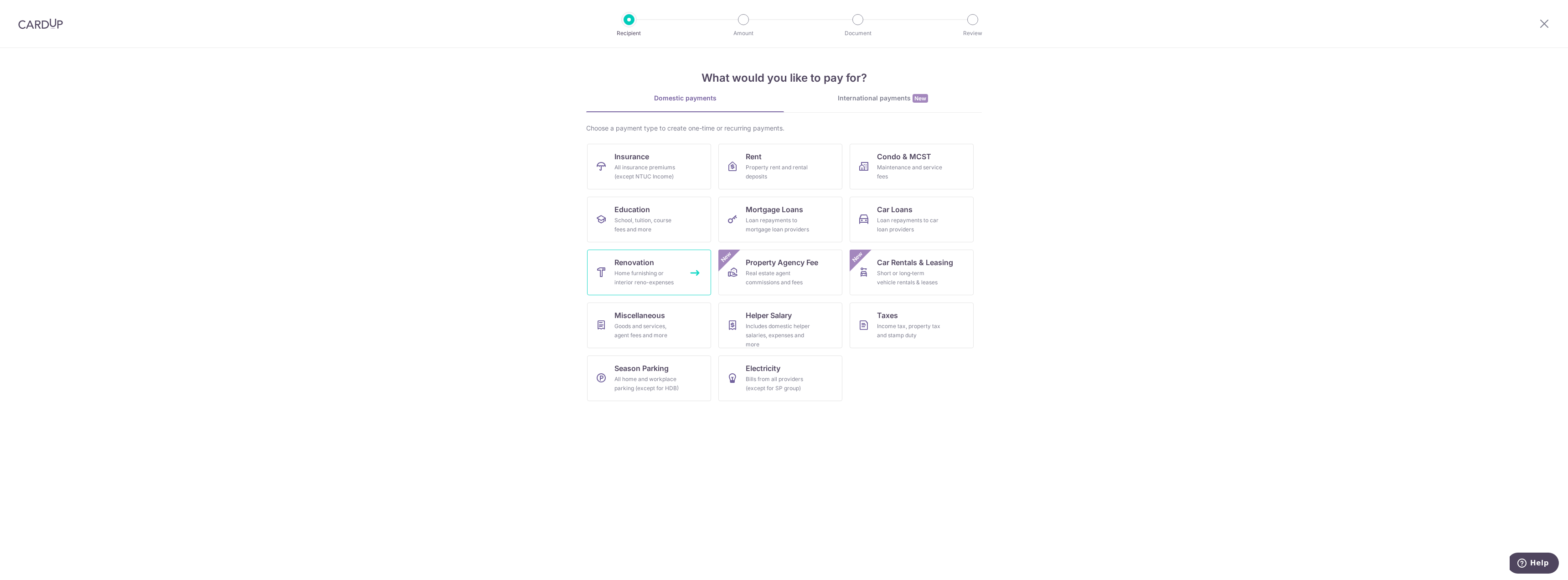
click at [680, 276] on div "Home furnishing or interior reno-expenses" at bounding box center [647, 277] width 66 height 18
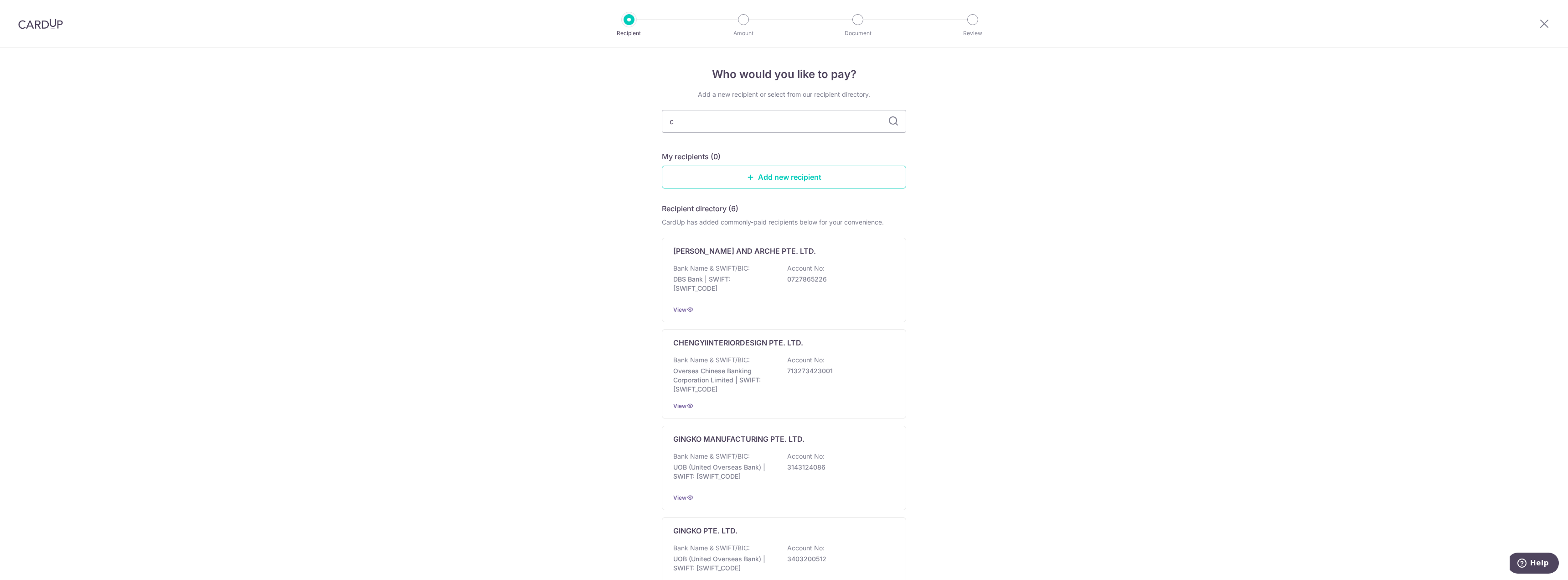
type input "ci"
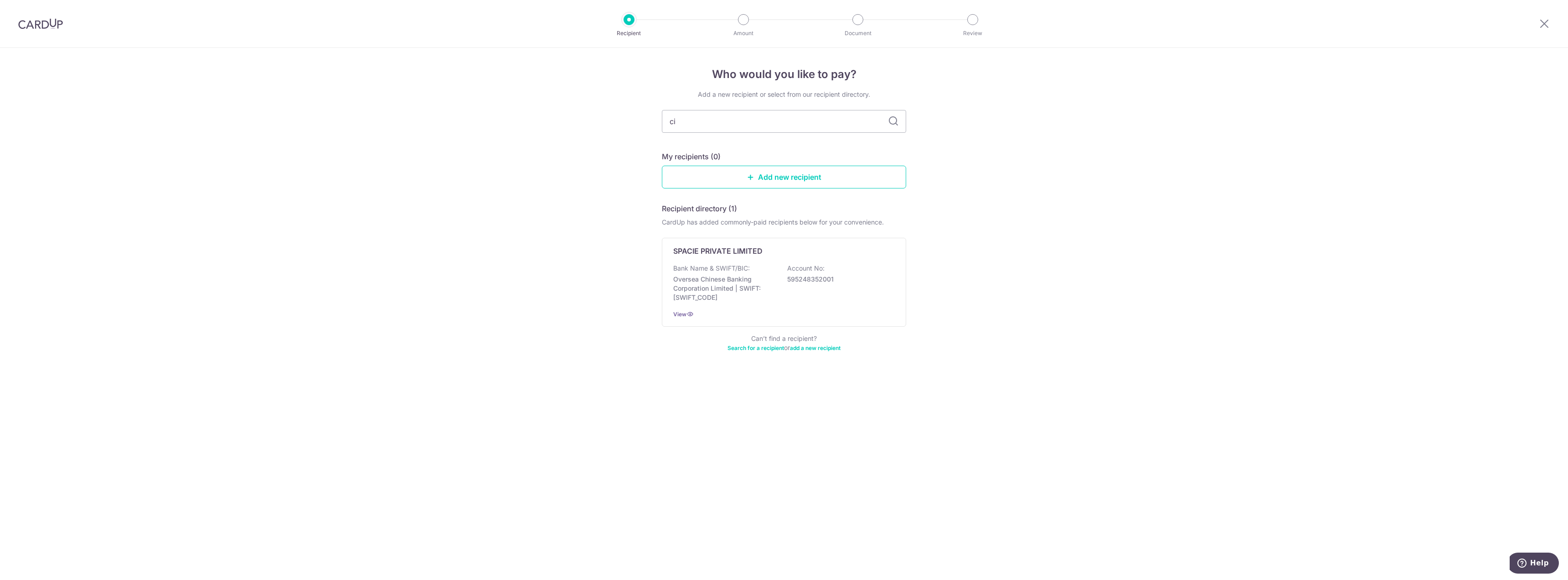
type input "cis"
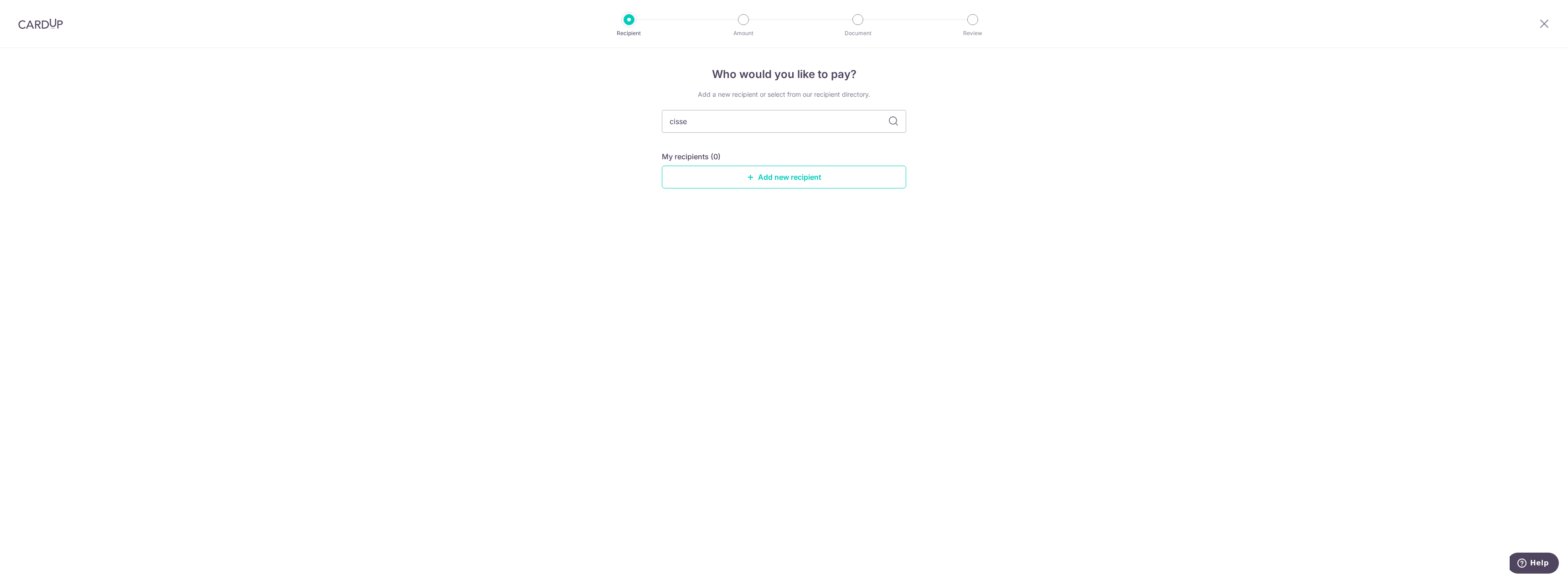
type input "cisser"
drag, startPoint x: 886, startPoint y: 129, endPoint x: 895, endPoint y: 124, distance: 10.3
click at [892, 126] on div "cisser" at bounding box center [784, 121] width 244 height 23
click at [897, 121] on icon at bounding box center [893, 121] width 11 height 11
click at [894, 121] on icon at bounding box center [893, 121] width 11 height 11
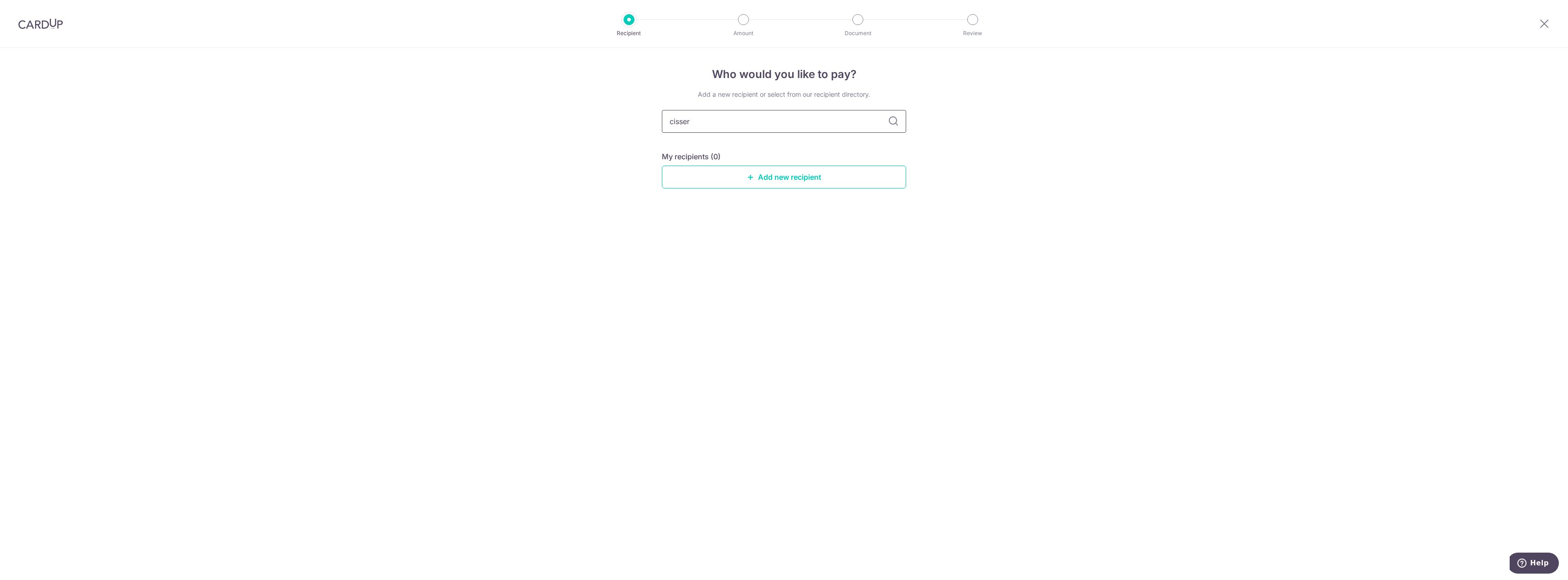
click at [705, 119] on input "cisser" at bounding box center [784, 121] width 244 height 23
type input "cissern"
drag, startPoint x: 706, startPoint y: 119, endPoint x: 622, endPoint y: 106, distance: 85.0
click at [622, 106] on div "Who would you like to pay? Add a new recipient or select from our recipient dir…" at bounding box center [784, 314] width 1568 height 532
type input "ciseern"
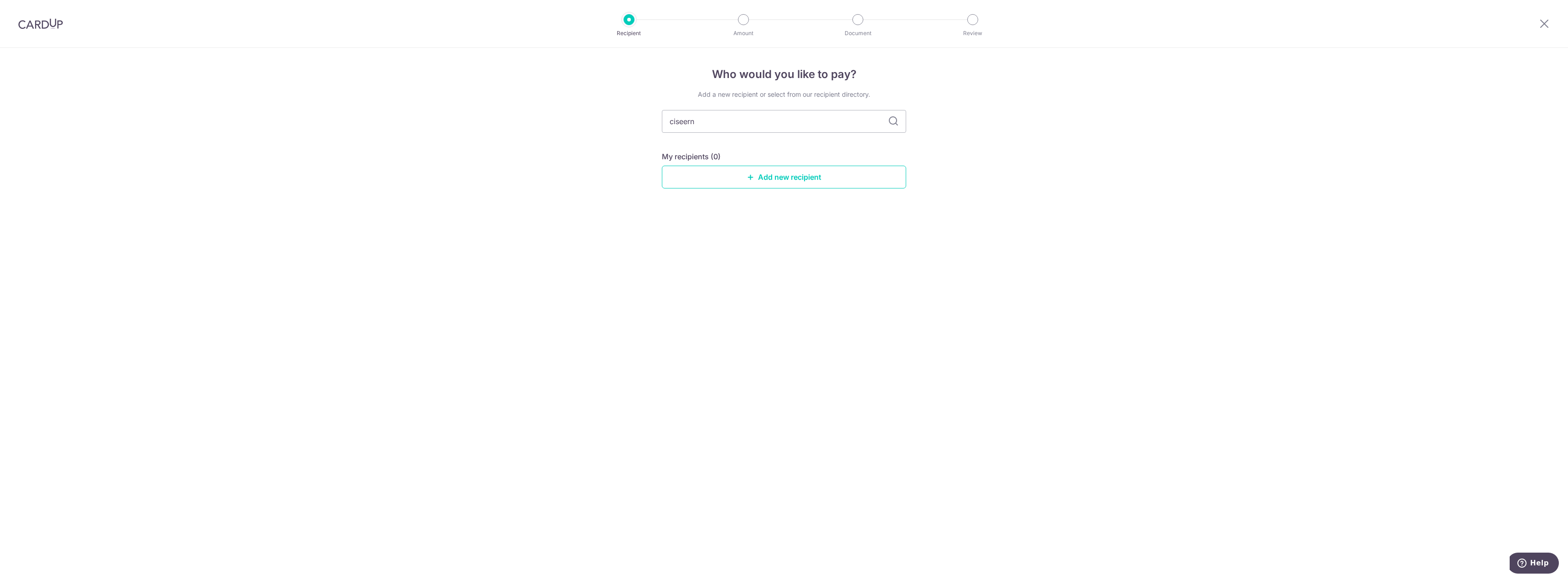
drag, startPoint x: 902, startPoint y: 125, endPoint x: 894, endPoint y: 127, distance: 8.2
click at [896, 127] on div "ciseern" at bounding box center [784, 121] width 244 height 23
drag, startPoint x: 891, startPoint y: 125, endPoint x: 853, endPoint y: 116, distance: 39.1
click at [886, 122] on div "ciseern" at bounding box center [784, 121] width 244 height 23
drag, startPoint x: 853, startPoint y: 116, endPoint x: 469, endPoint y: 112, distance: 384.0
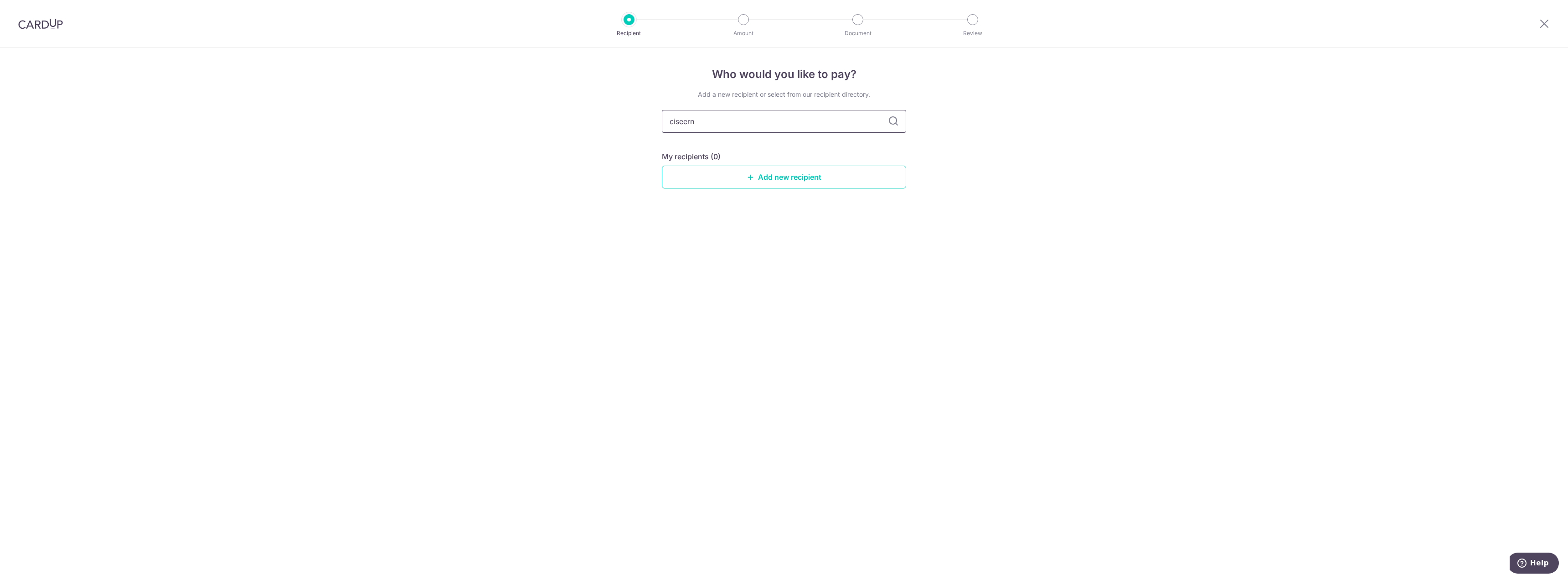
click at [469, 112] on div "Who would you like to pay? Add a new recipient or select from our recipient dir…" at bounding box center [784, 314] width 1568 height 532
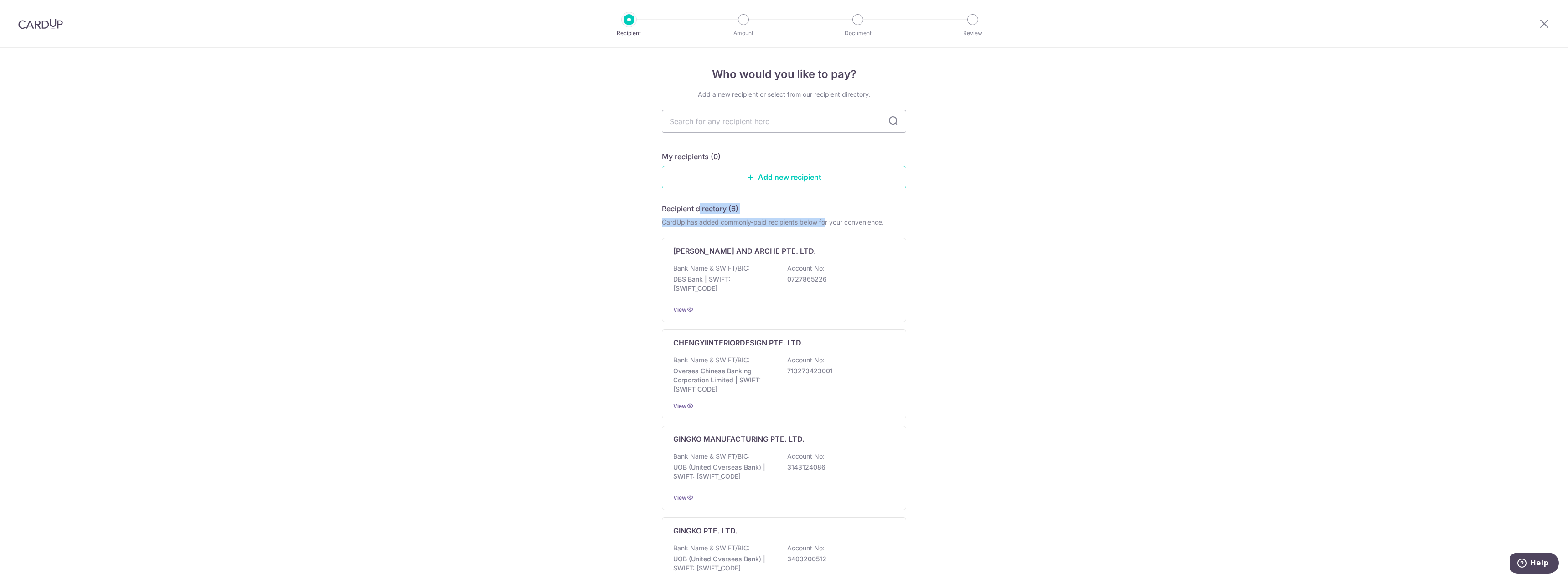
drag, startPoint x: 698, startPoint y: 208, endPoint x: 825, endPoint y: 220, distance: 127.6
click at [825, 220] on div "Recipient directory (6) CardUp has added commonly-paid recipients below for you…" at bounding box center [784, 511] width 244 height 616
click at [838, 169] on link "Add new recipient" at bounding box center [784, 176] width 244 height 23
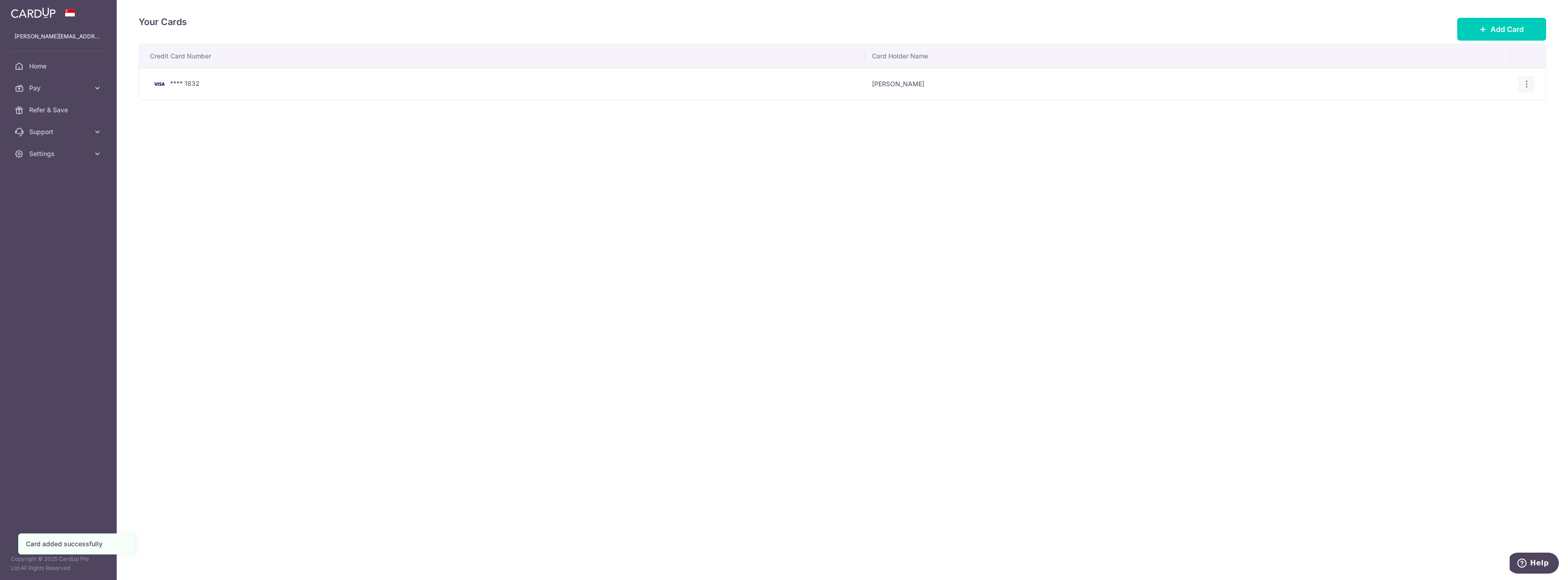
click at [1523, 85] on icon "button" at bounding box center [1526, 84] width 9 height 9
drag, startPoint x: 1193, startPoint y: 158, endPoint x: 1115, endPoint y: 150, distance: 78.4
click at [1168, 156] on div "Your Cards Add Card Credit Card Number Card Holder Name **** 1832 Joanne Neo Vi…" at bounding box center [842, 290] width 1451 height 580
click at [1519, 36] on button "Add Card" at bounding box center [1501, 29] width 89 height 23
click at [54, 91] on span "Pay" at bounding box center [60, 88] width 61 height 9
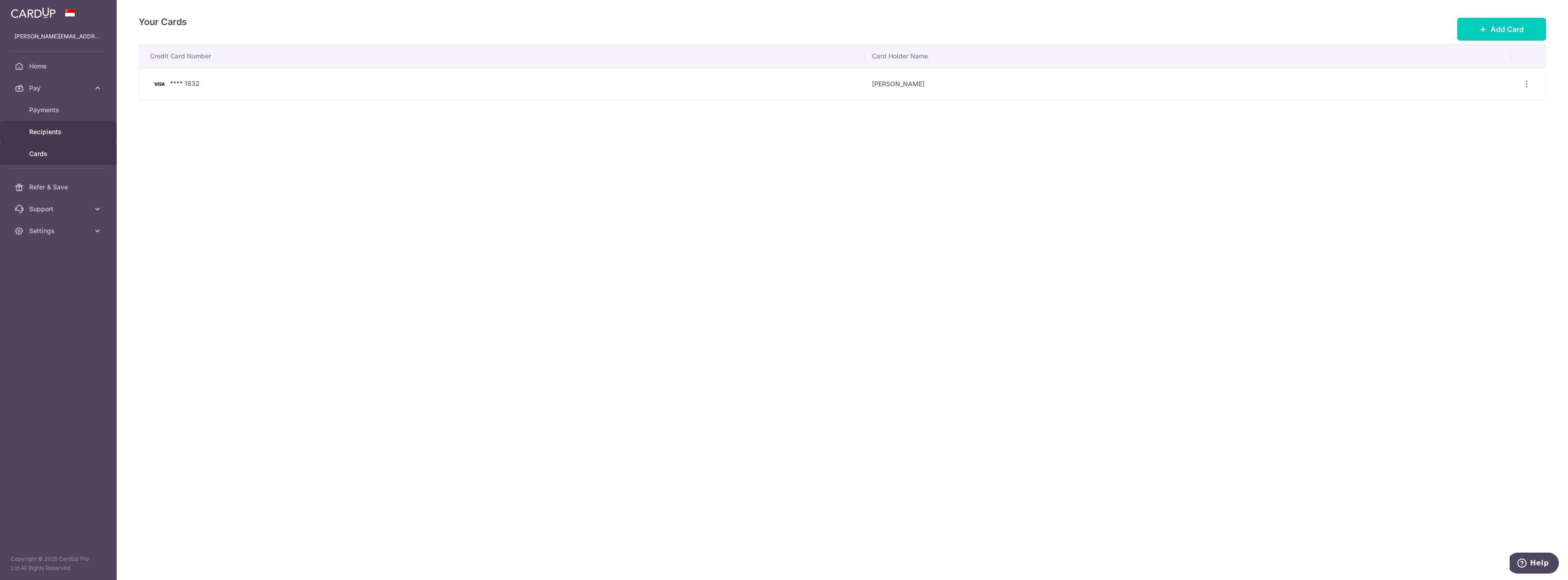
click at [59, 134] on span "Recipients" at bounding box center [60, 132] width 61 height 9
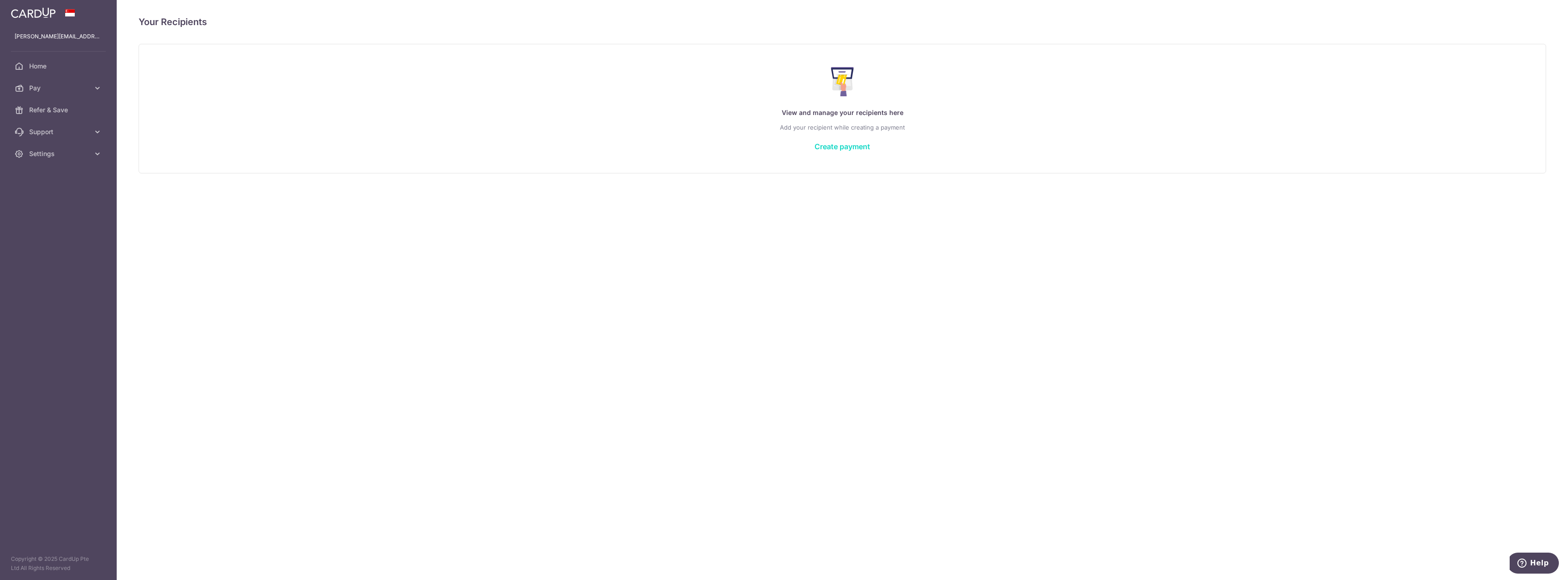
click at [851, 150] on link "Create payment" at bounding box center [843, 147] width 56 height 9
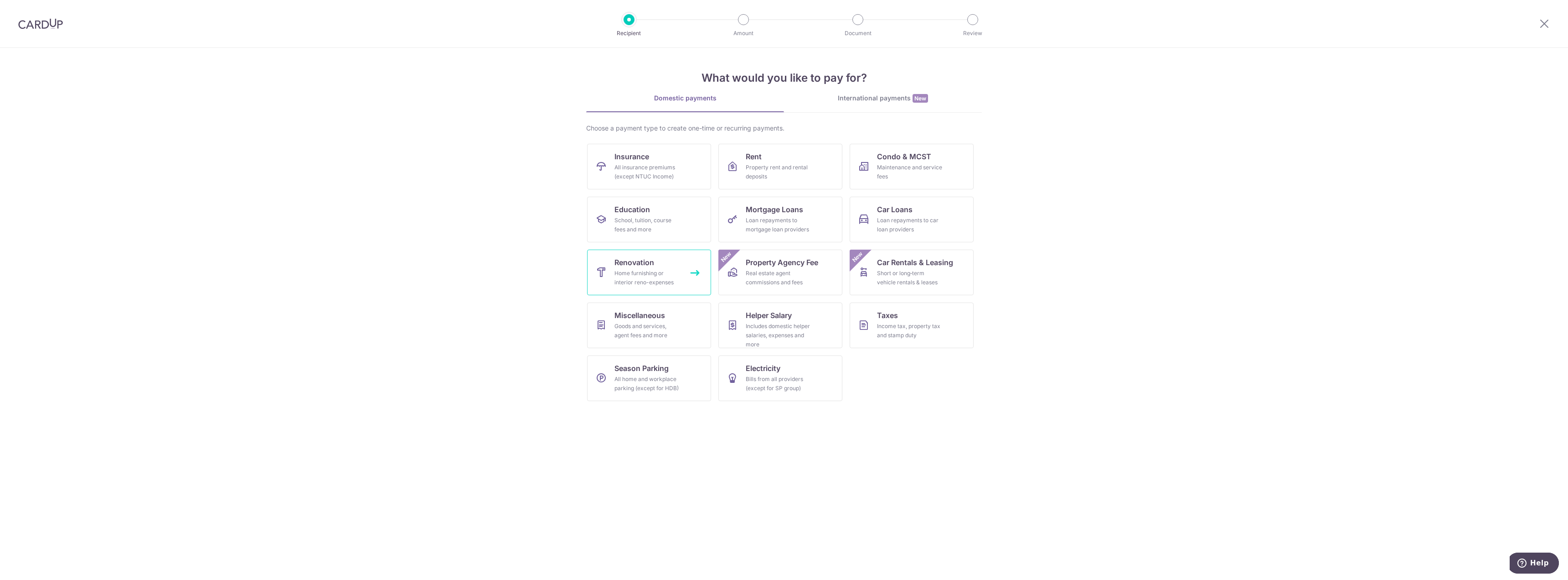
click at [632, 276] on div "Home furnishing or interior reno-expenses" at bounding box center [647, 277] width 66 height 18
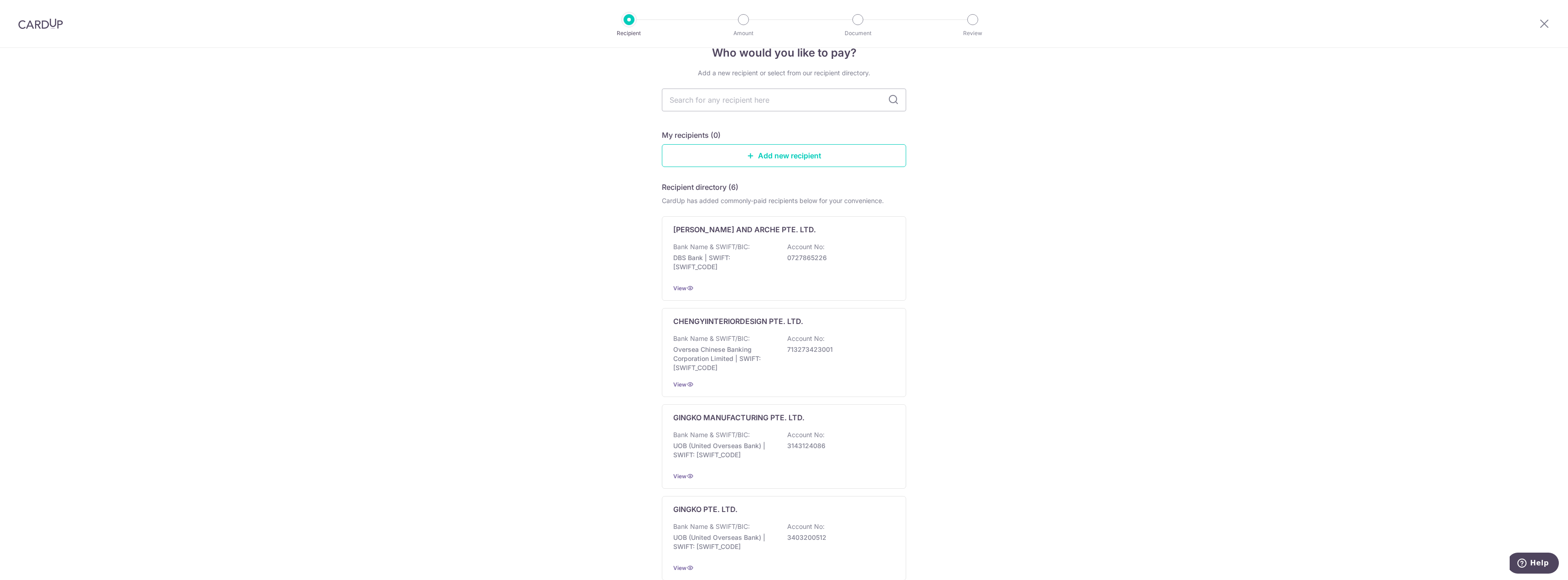
scroll to position [20, 0]
click at [747, 158] on icon at bounding box center [750, 156] width 7 height 7
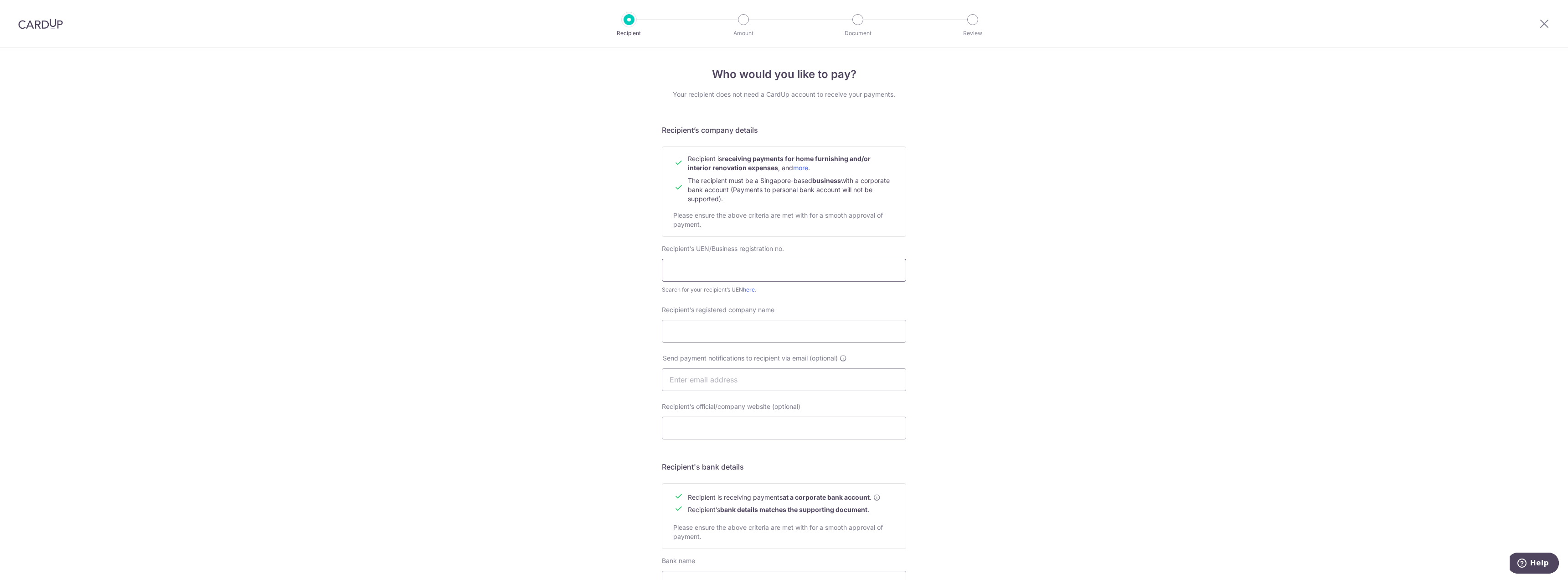
click at [769, 270] on input "text" at bounding box center [784, 269] width 244 height 23
click at [632, 24] on div "Recipient" at bounding box center [629, 19] width 11 height 11
drag, startPoint x: 632, startPoint y: 19, endPoint x: 488, endPoint y: 17, distance: 144.0
click at [620, 19] on div "Recipient Amount Document Review" at bounding box center [801, 23] width 391 height 47
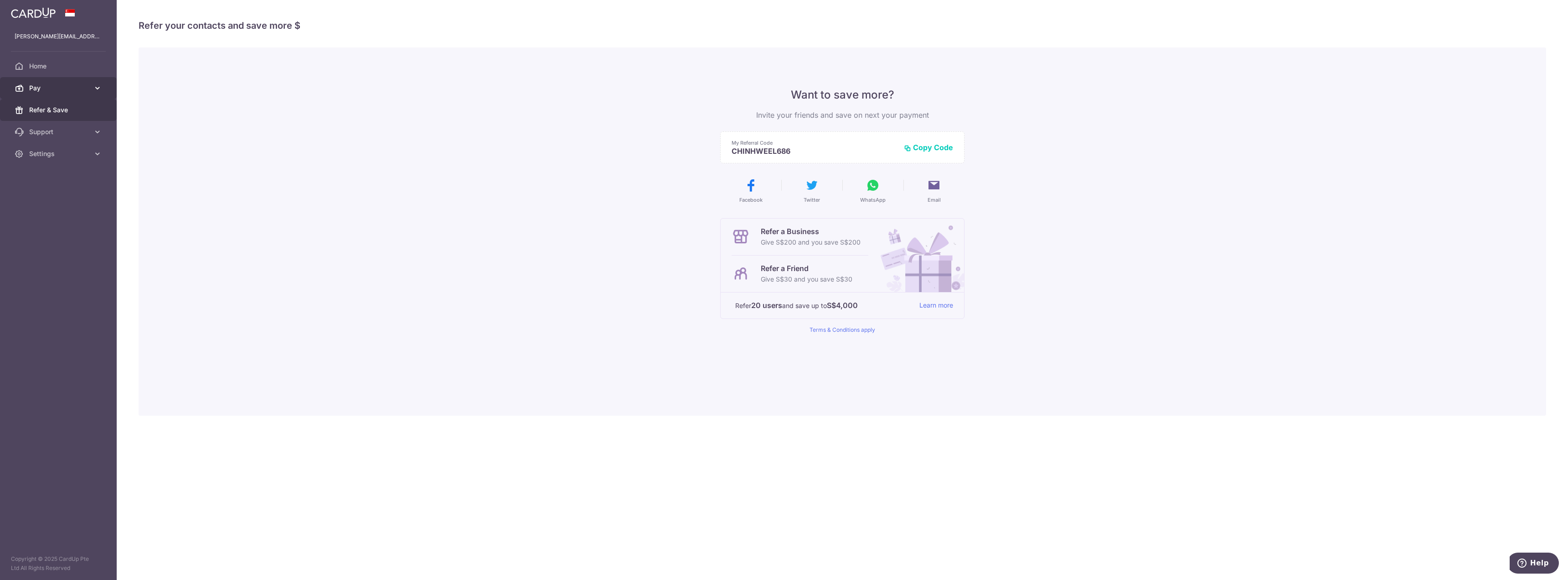
click at [88, 91] on span "Pay" at bounding box center [60, 88] width 61 height 9
click at [72, 131] on span "Recipients" at bounding box center [60, 132] width 61 height 9
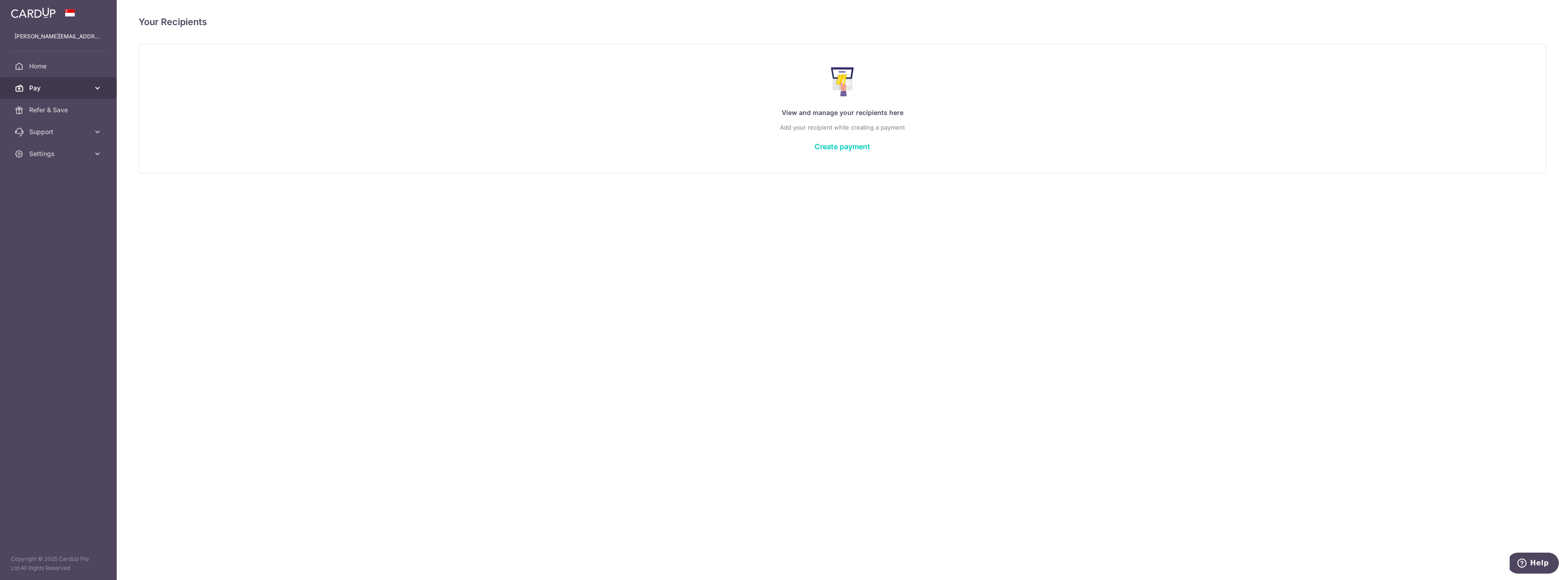
click at [91, 85] on link "Pay" at bounding box center [58, 88] width 116 height 22
click at [56, 148] on link "Cards" at bounding box center [58, 154] width 116 height 22
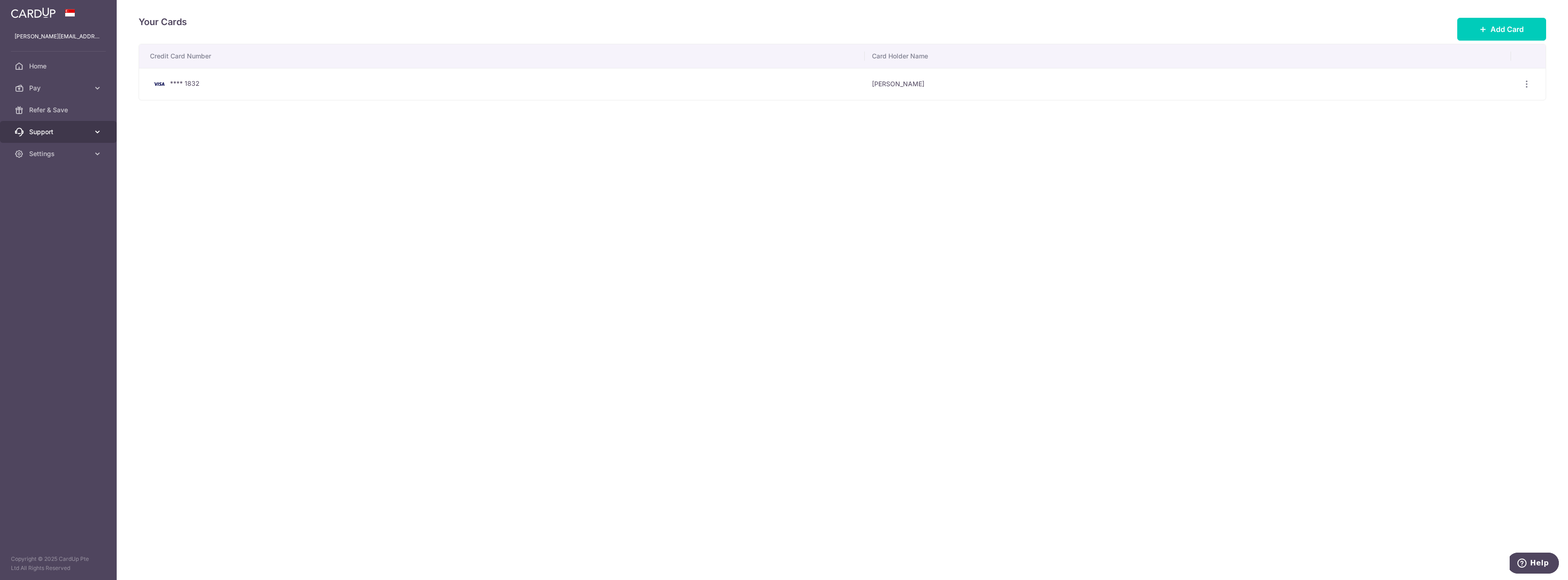
click at [72, 127] on span "Support" at bounding box center [60, 132] width 61 height 9
click at [71, 107] on span "Refer & Save" at bounding box center [60, 110] width 61 height 9
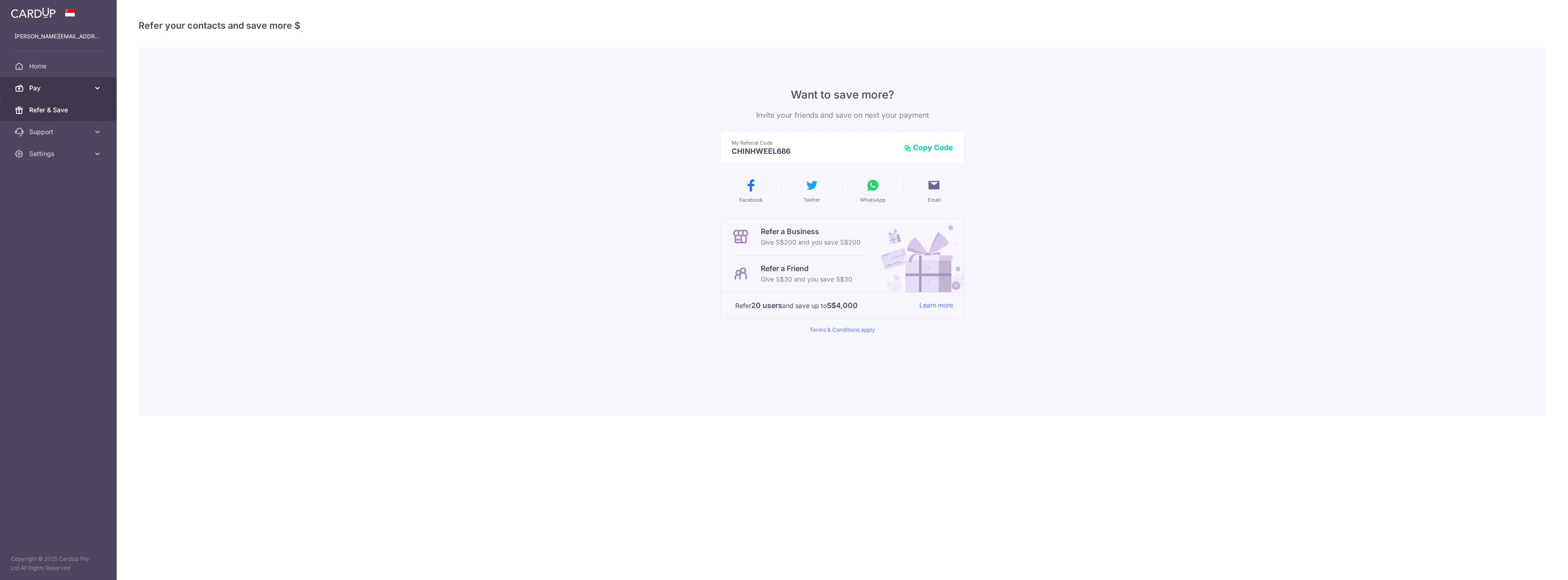
click at [70, 95] on link "Pay" at bounding box center [58, 88] width 116 height 22
click at [81, 124] on link "Recipients" at bounding box center [58, 132] width 116 height 22
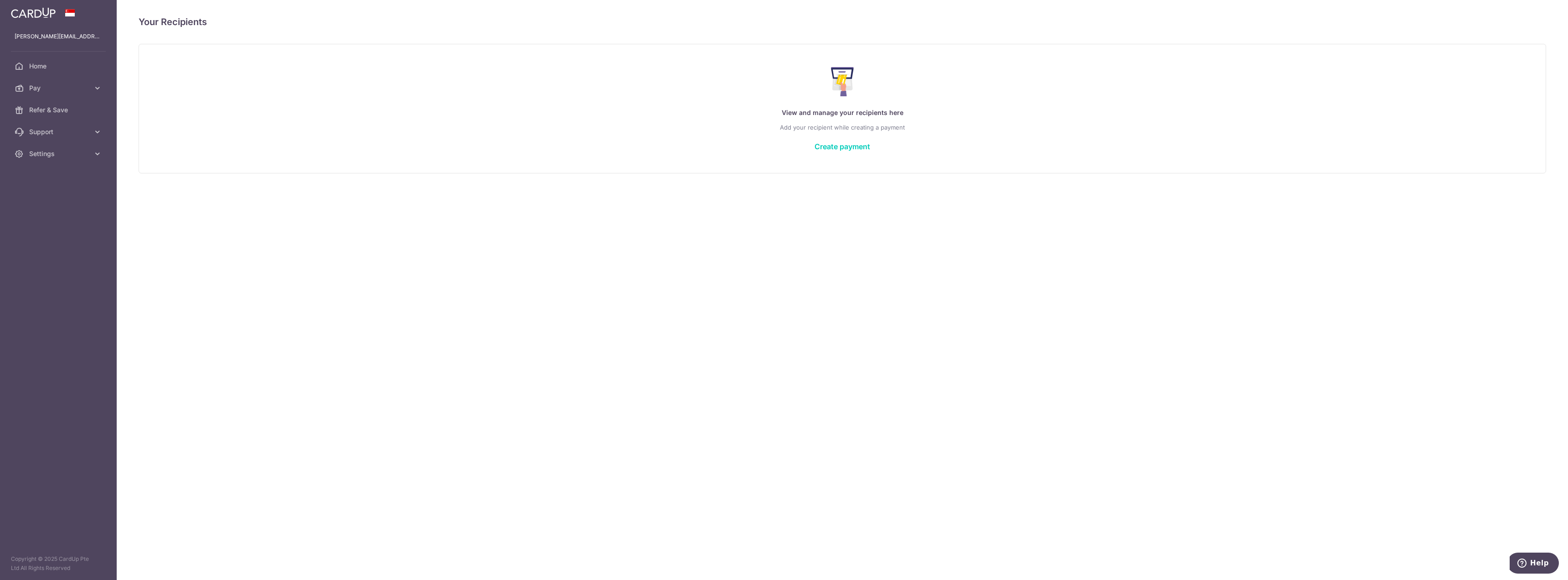
click at [834, 152] on div "View and manage your recipients here Add your recipient while creating a paymen…" at bounding box center [842, 108] width 1384 height 97
click at [835, 148] on link "Create payment" at bounding box center [843, 147] width 56 height 9
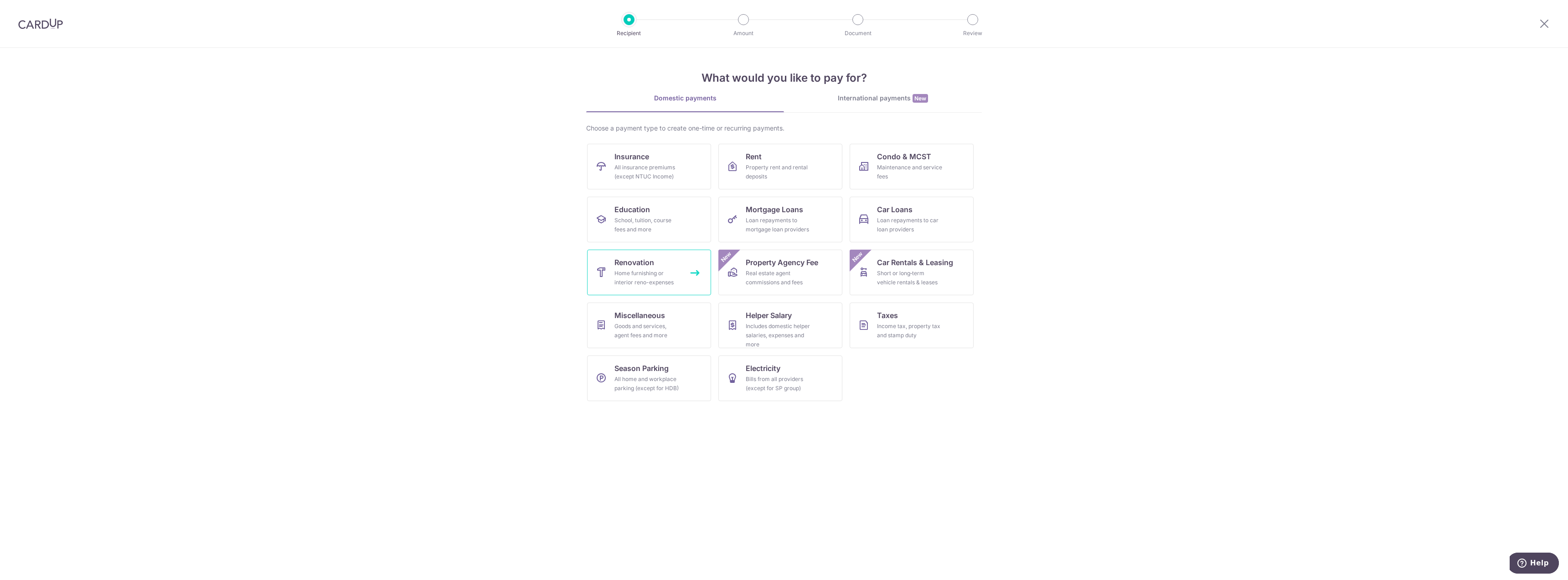
click at [658, 273] on div "Home furnishing or interior reno-expenses" at bounding box center [647, 277] width 66 height 18
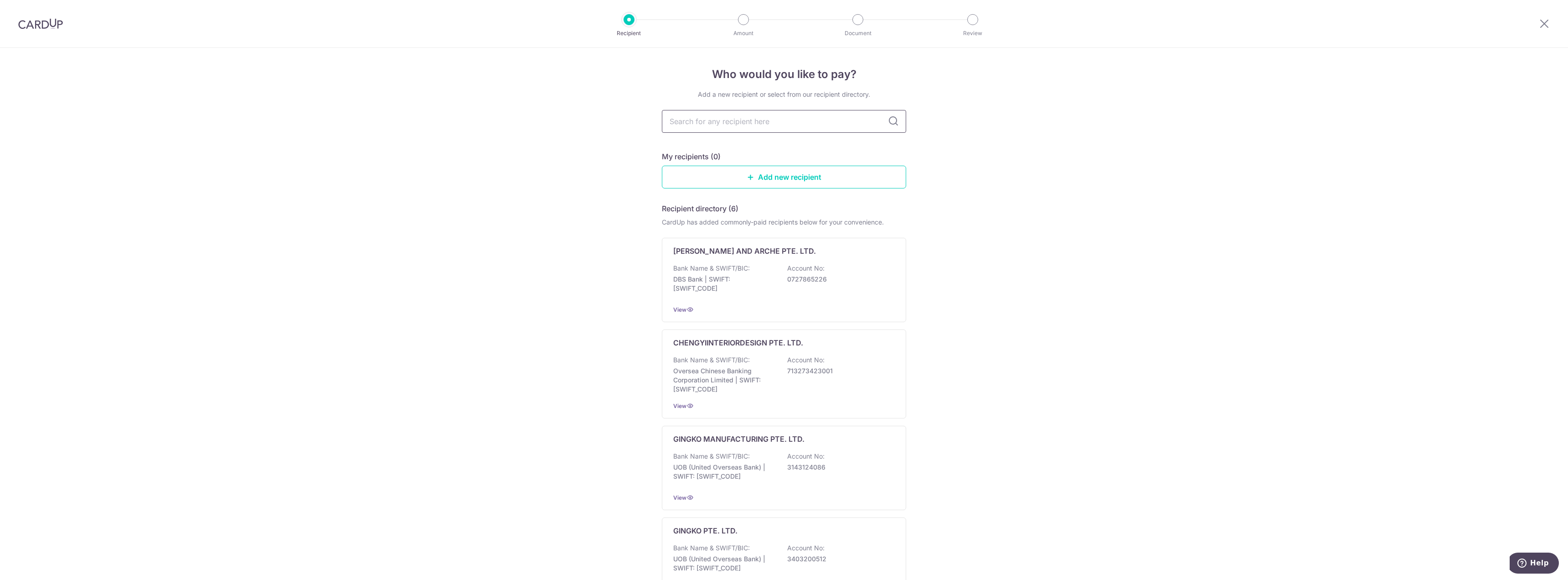
click at [783, 127] on input "text" at bounding box center [784, 121] width 244 height 23
type input "Ciseern by Designer"
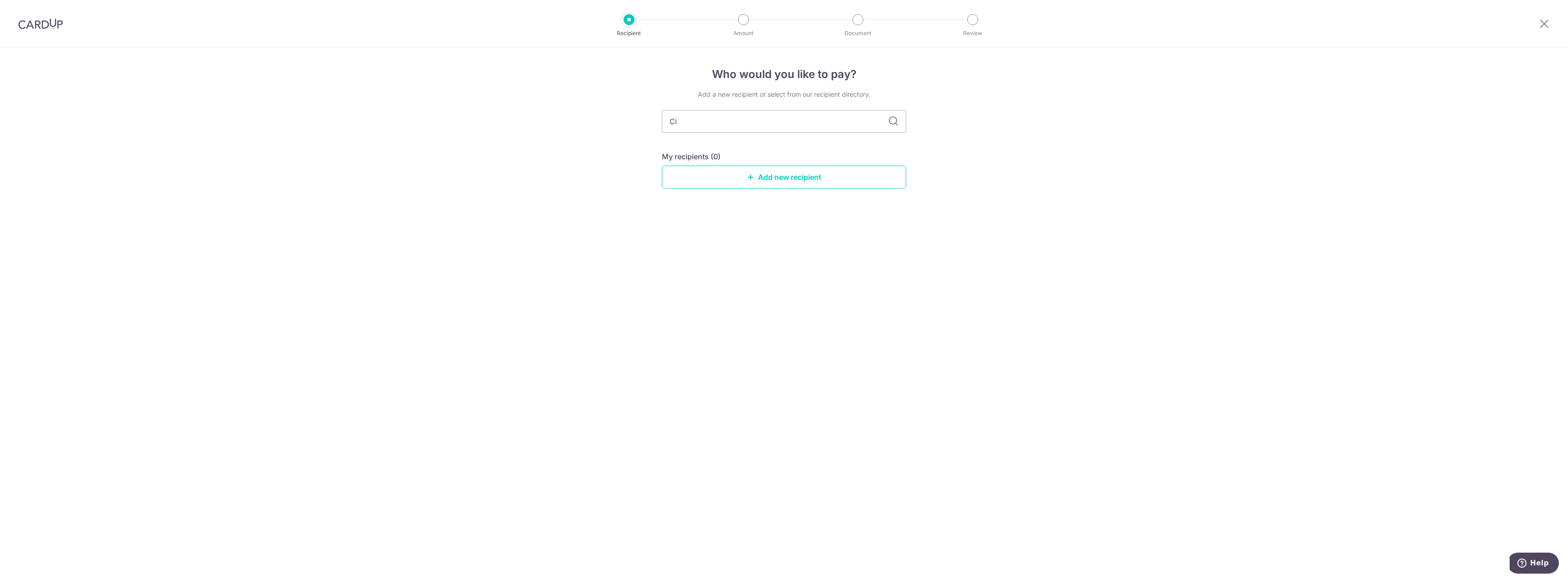
type input "C"
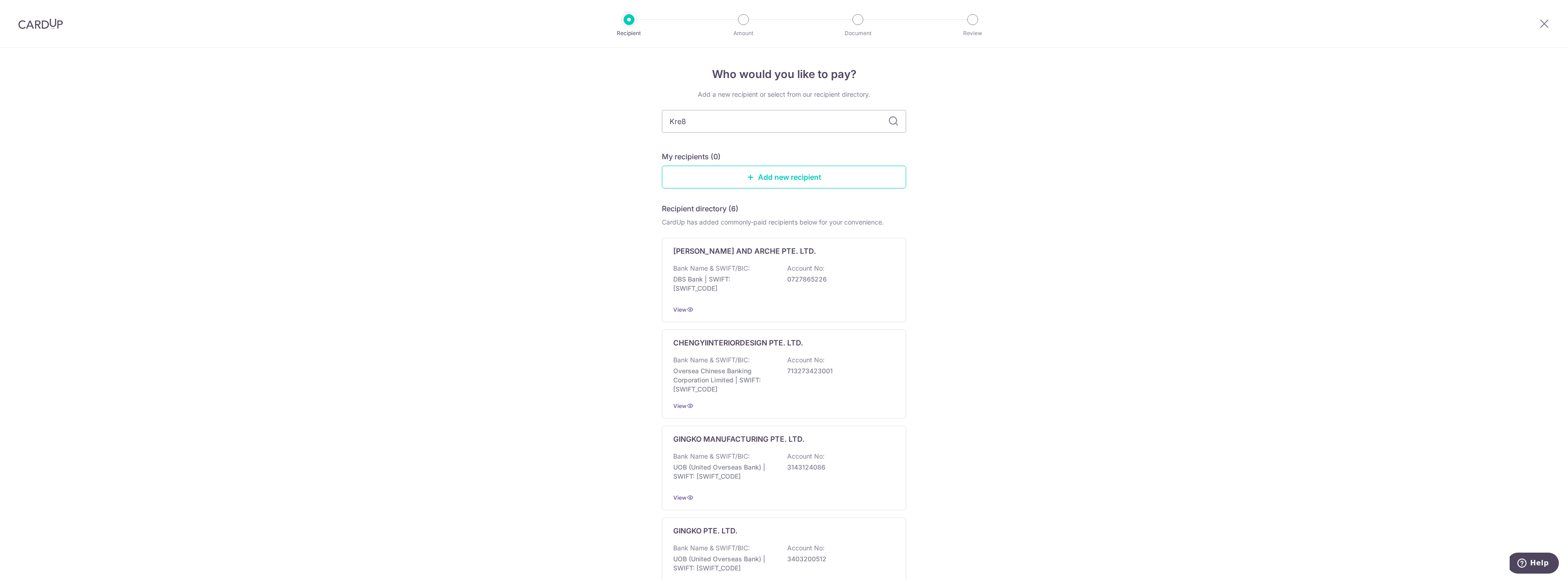
type input "Kre8+"
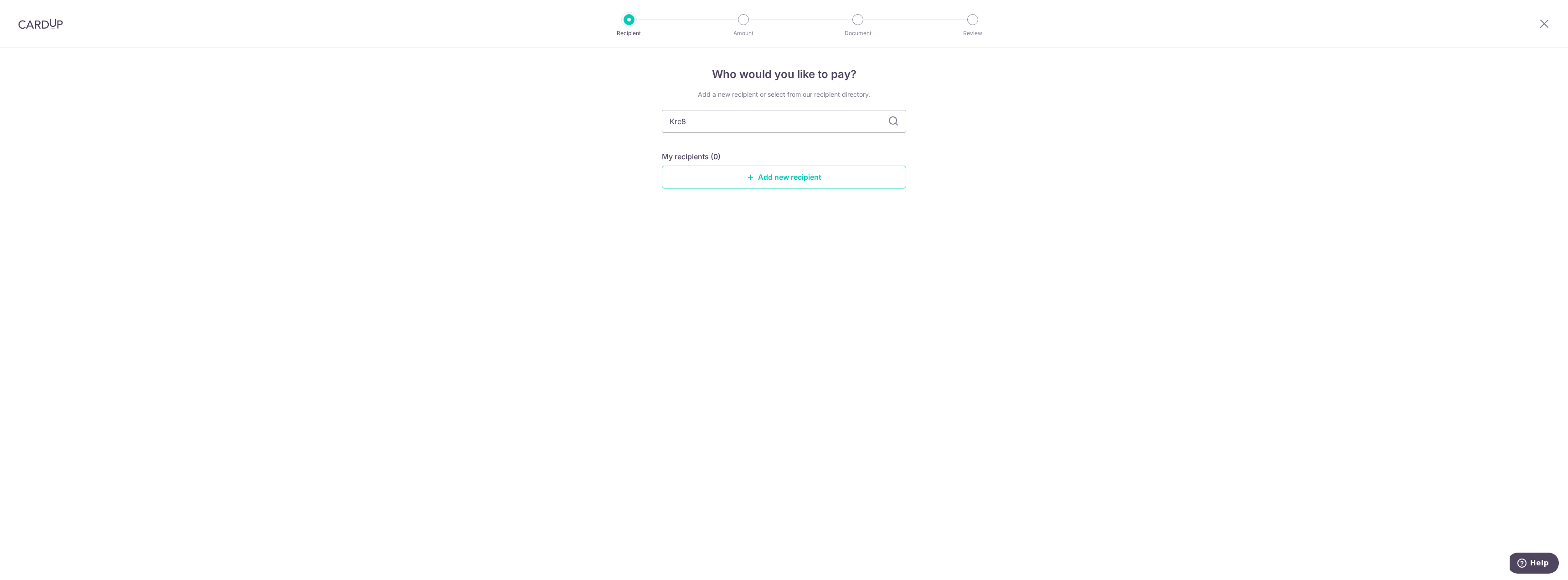
type input "Kre"
type input "Kre8+"
type input "Kre8+ by Ci"
type input "Kre8+ by Cis"
type input "Kre8+ by Ciseern Pte Ltd"
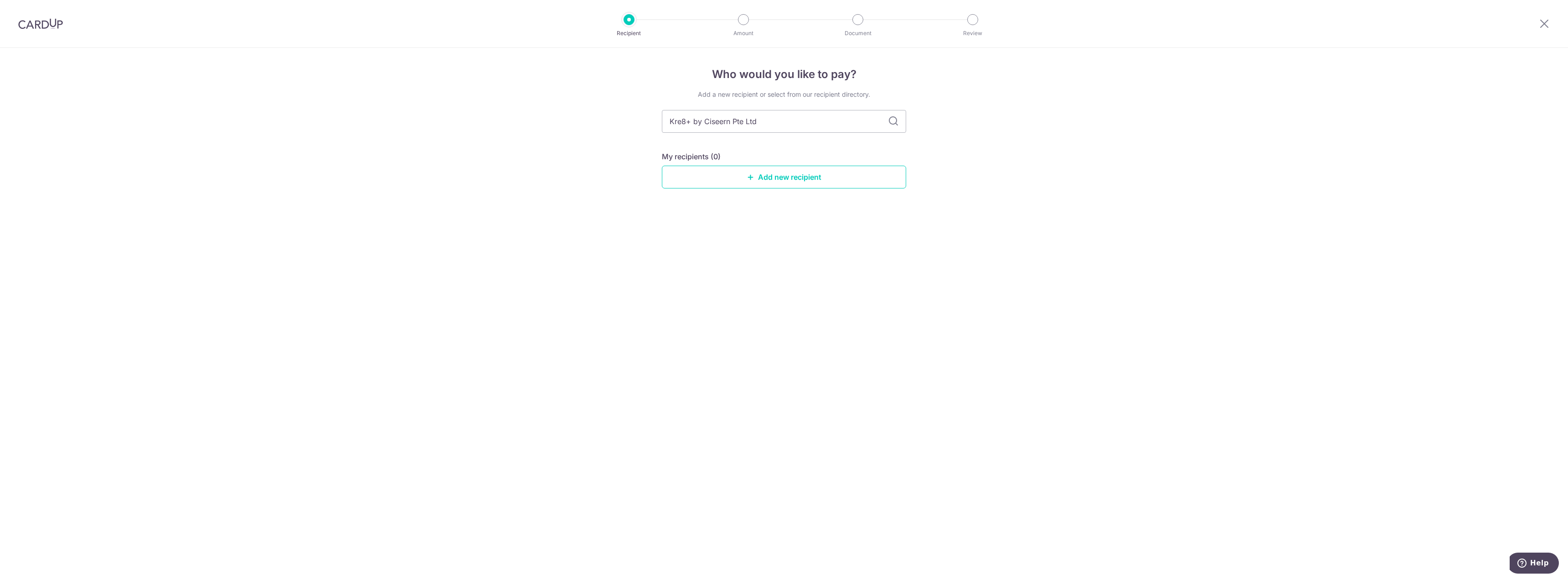
click at [892, 125] on icon at bounding box center [893, 121] width 11 height 11
click at [839, 189] on div "Add a new recipient or select from our recipient directory. Kre8+ by Ciseern Pt…" at bounding box center [784, 147] width 244 height 113
click at [841, 183] on link "Add new recipient" at bounding box center [784, 176] width 244 height 23
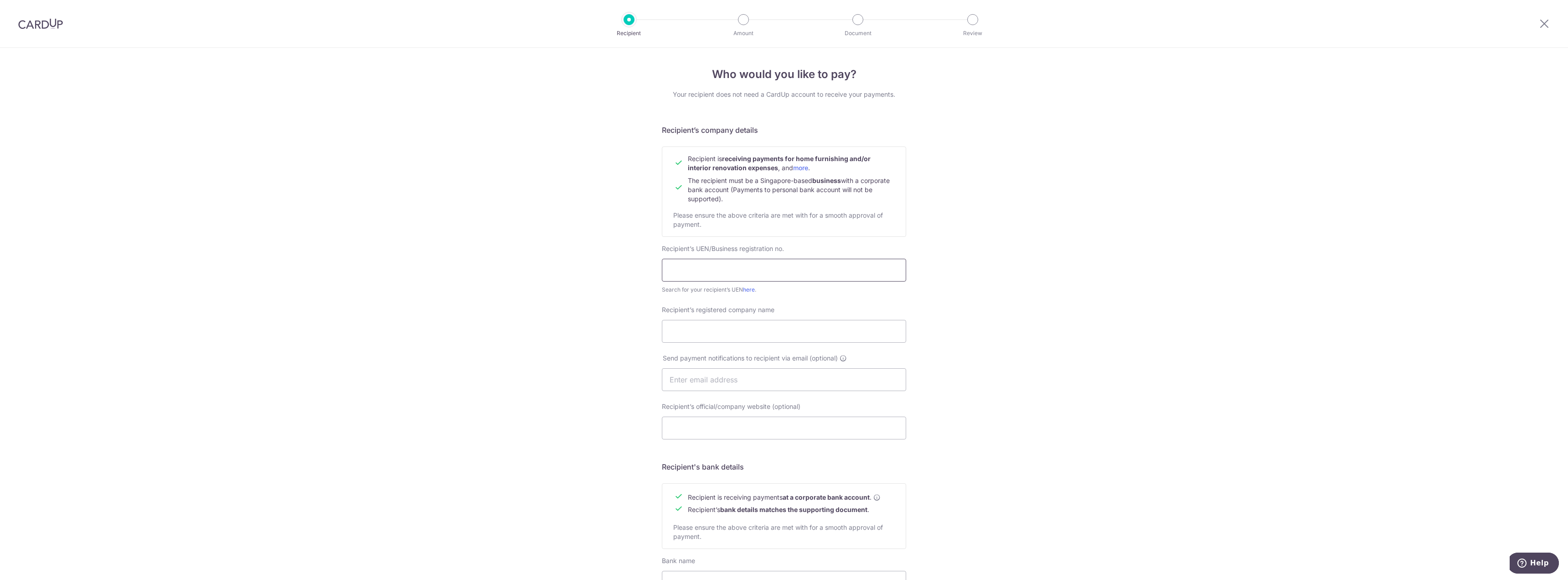
click at [826, 277] on input "text" at bounding box center [784, 269] width 244 height 23
type input "202213962M"
click at [856, 327] on input "Recipient’s registered company name" at bounding box center [784, 331] width 244 height 23
type input "Kre8+ by Ciseern Pte Ltd"
type input "jean@ciseern.com"
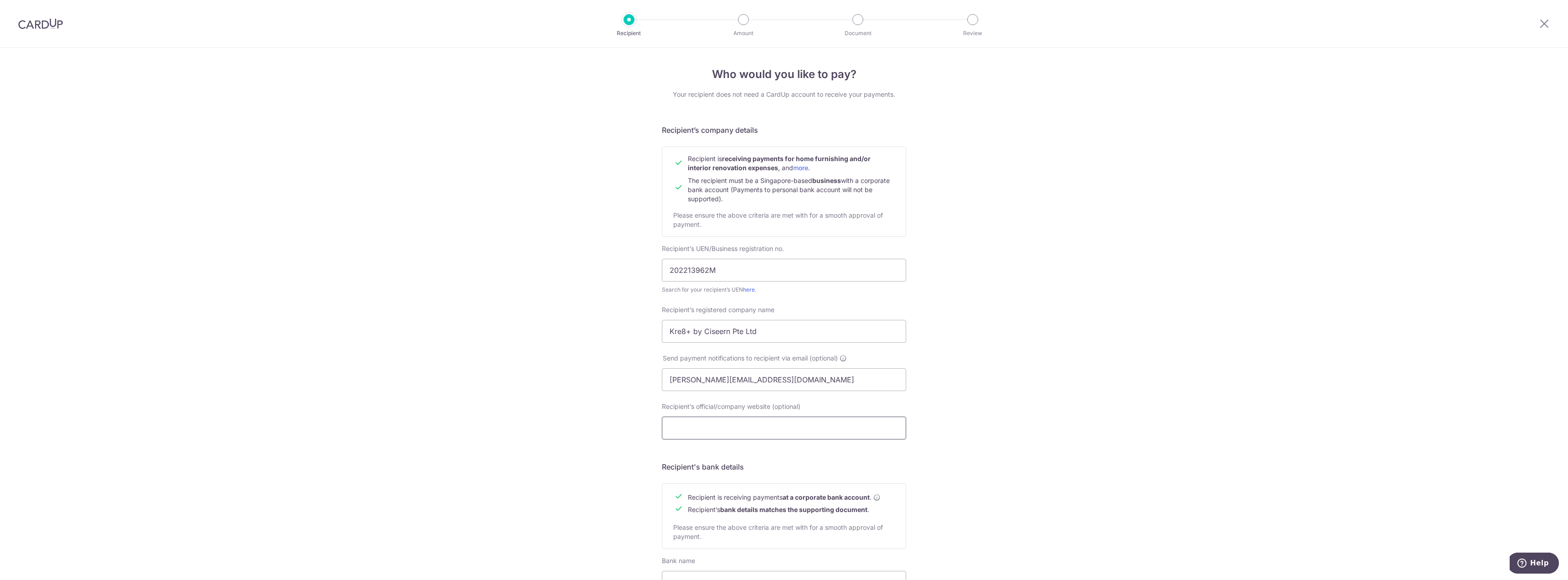
click at [705, 432] on input "Recipient’s official/company website (optional)" at bounding box center [784, 427] width 244 height 23
paste input "https://www.ciseern.com/"
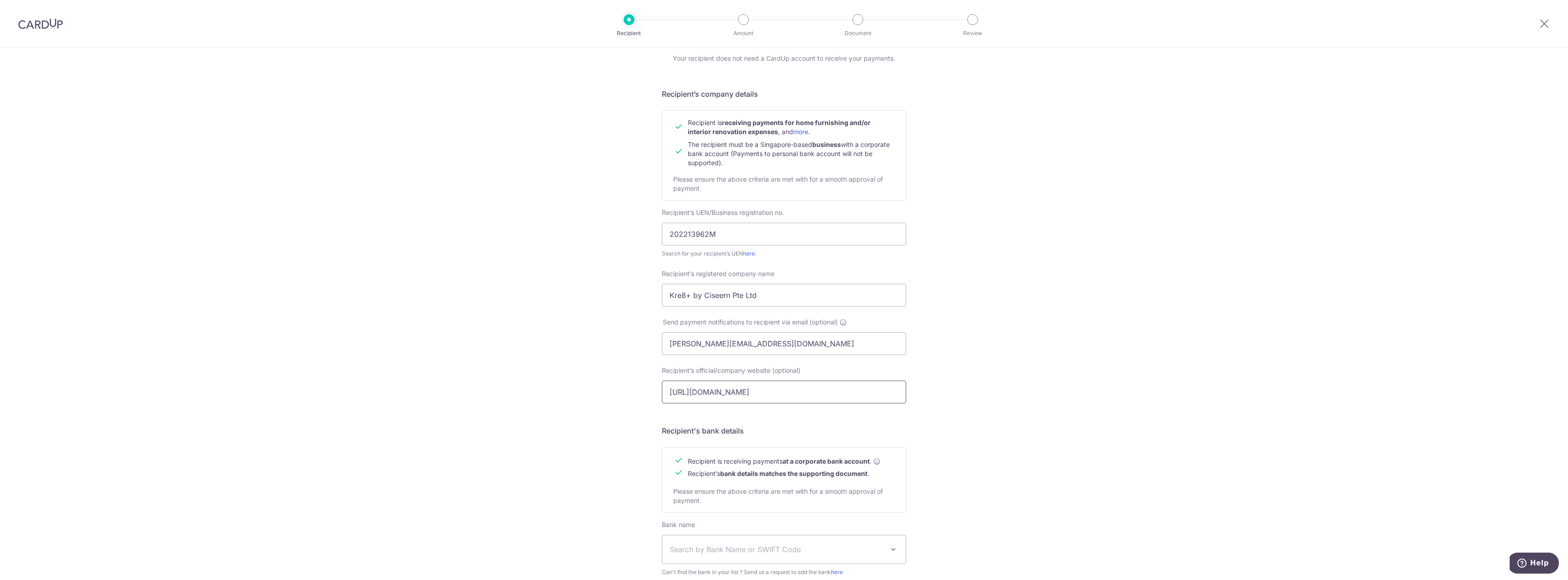
scroll to position [155, 0]
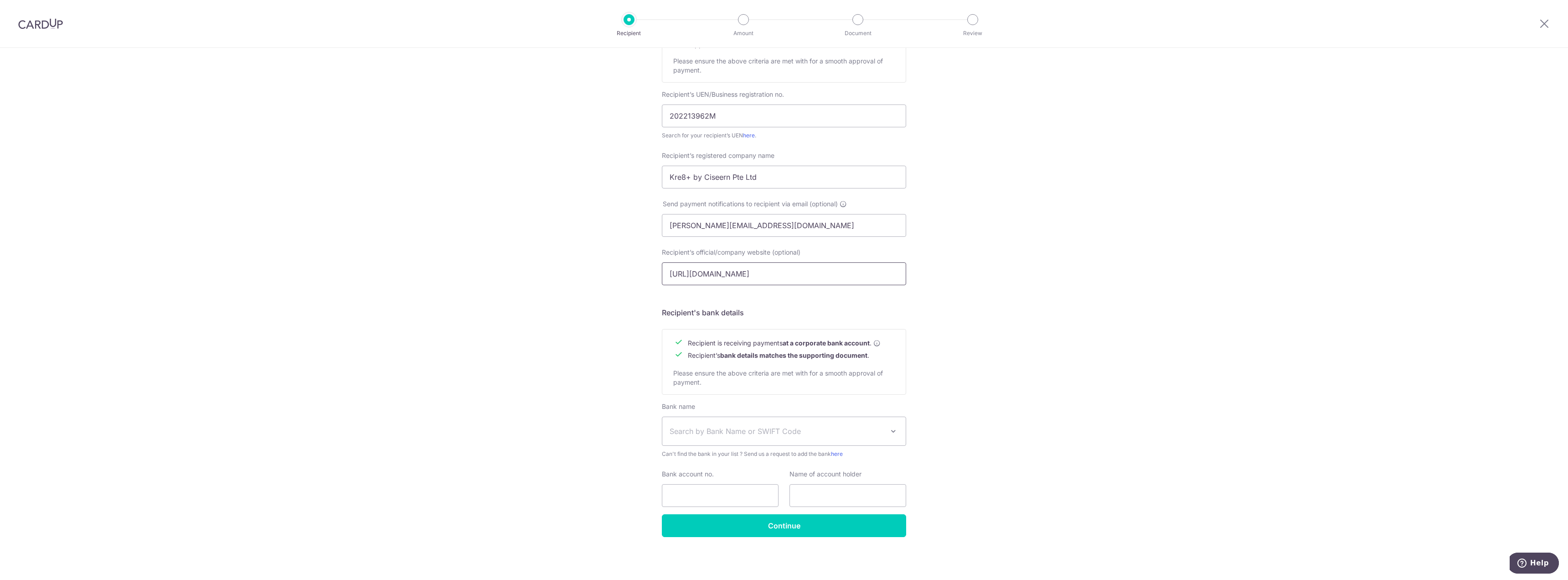
type input "https://www.ciseern.com/"
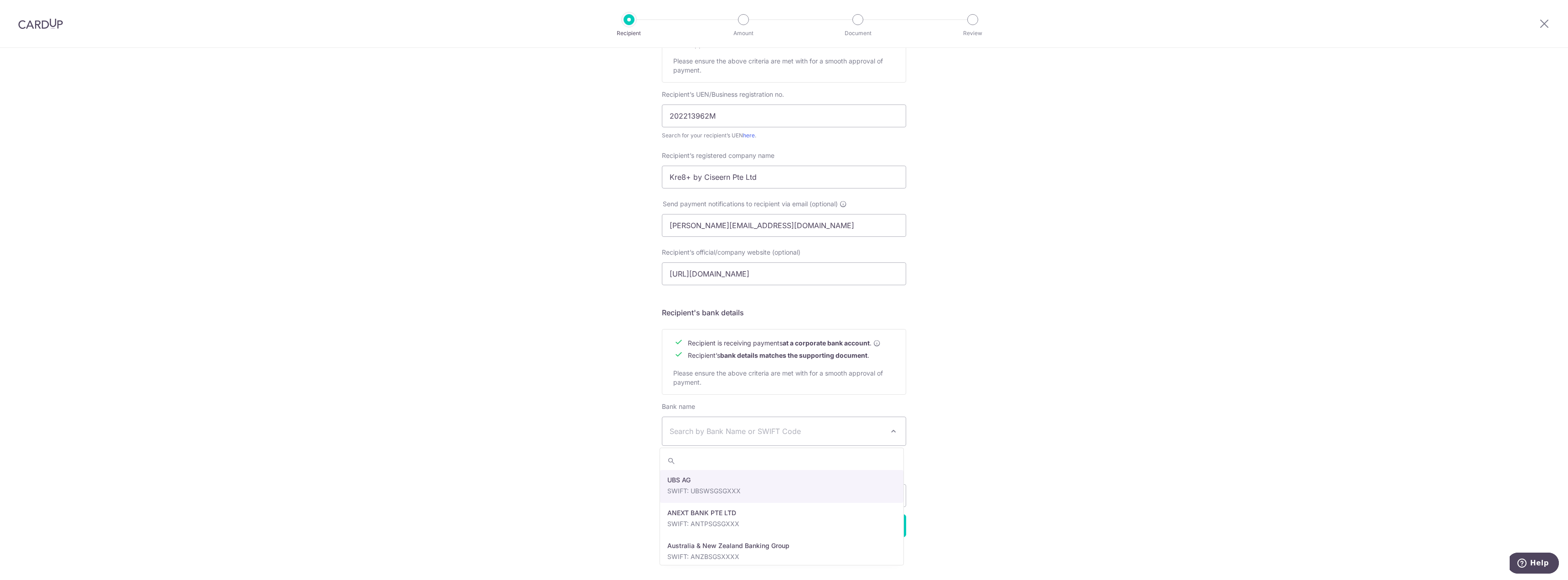
click at [891, 427] on span at bounding box center [893, 431] width 11 height 11
click at [1009, 467] on div "Who would you like to pay? Your recipient does not need a CardUp account to rec…" at bounding box center [784, 236] width 1568 height 686
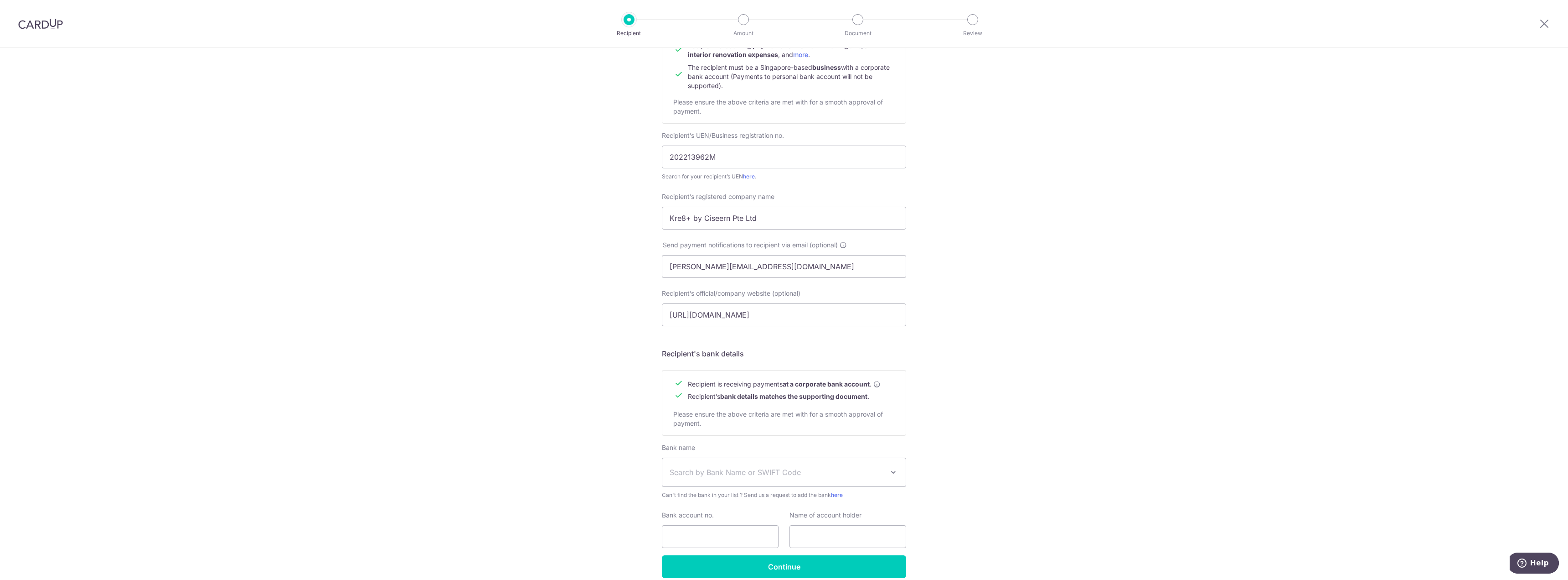
scroll to position [0, 0]
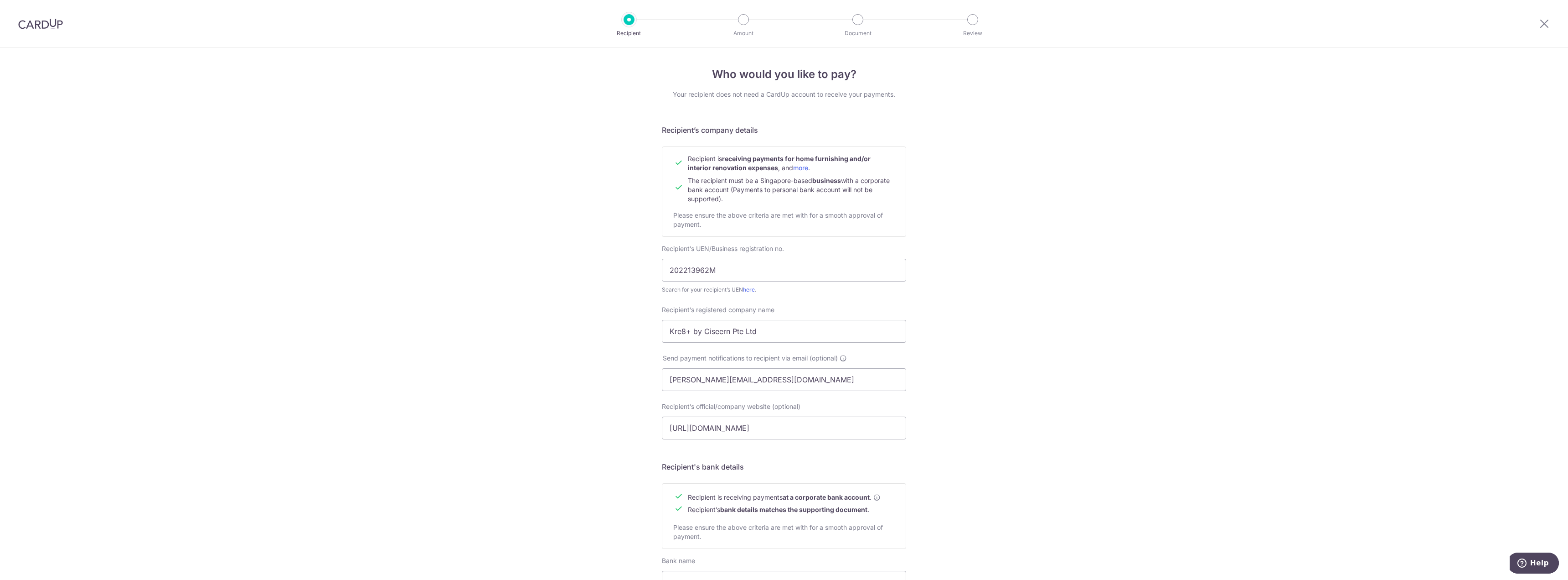
click at [995, 342] on div "Who would you like to pay? Your recipient does not need a CardUp account to rec…" at bounding box center [784, 391] width 1568 height 686
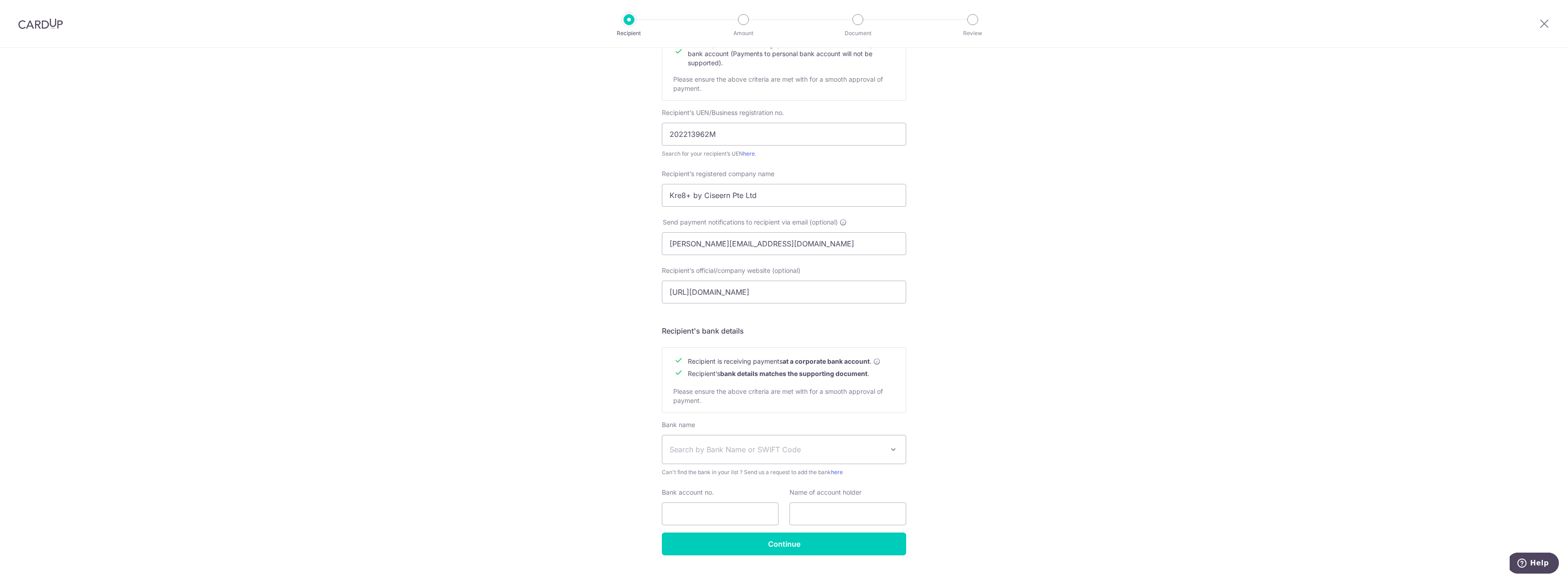
scroll to position [155, 0]
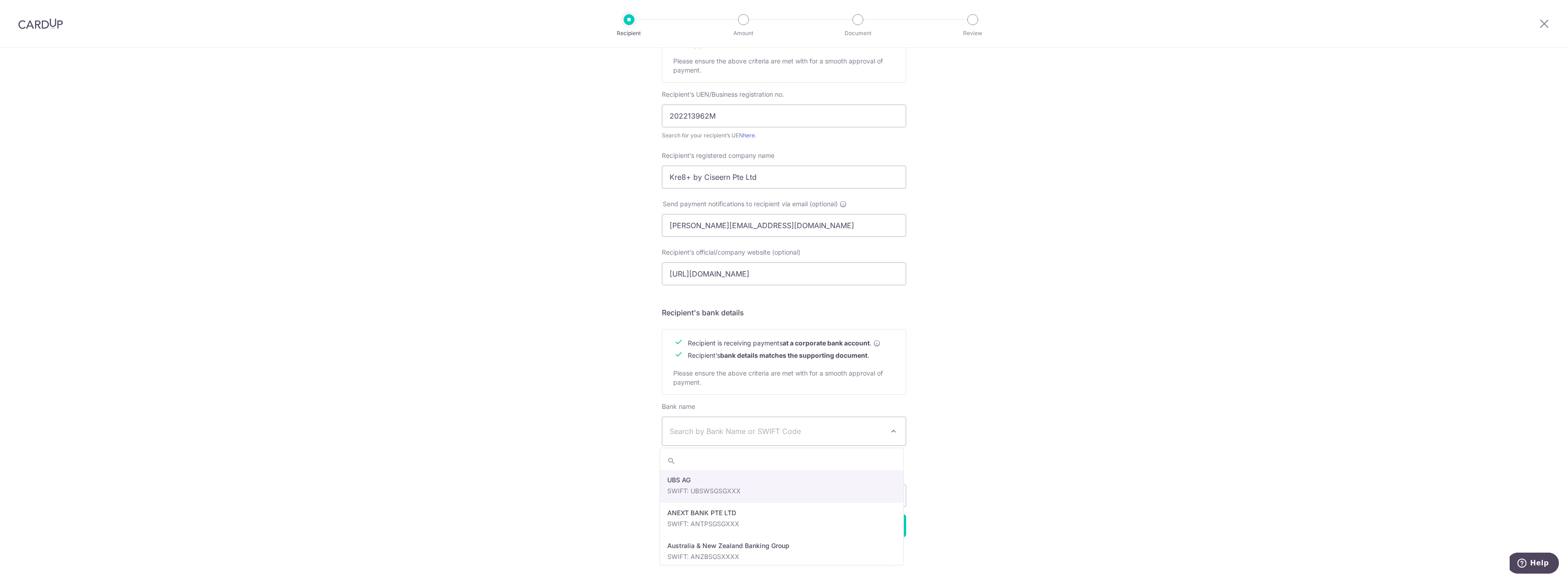
click at [851, 439] on span "Search by Bank Name or SWIFT Code" at bounding box center [784, 431] width 244 height 28
click at [855, 430] on span "Search by Bank Name or SWIFT Code" at bounding box center [777, 431] width 214 height 11
click at [701, 425] on span "Search by Bank Name or SWIFT Code" at bounding box center [784, 431] width 244 height 28
type input "dbs"
click at [732, 431] on span "Search by Bank Name or SWIFT Code" at bounding box center [777, 431] width 214 height 11
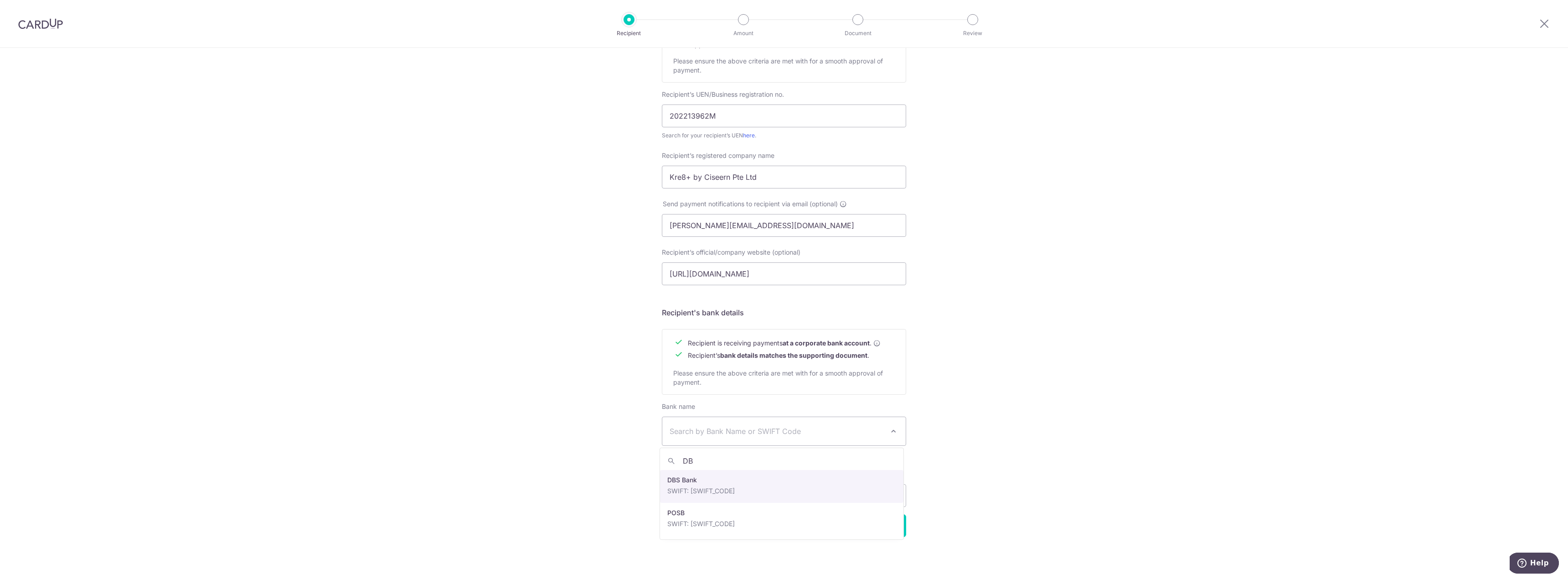
type input "DBS"
select select "6"
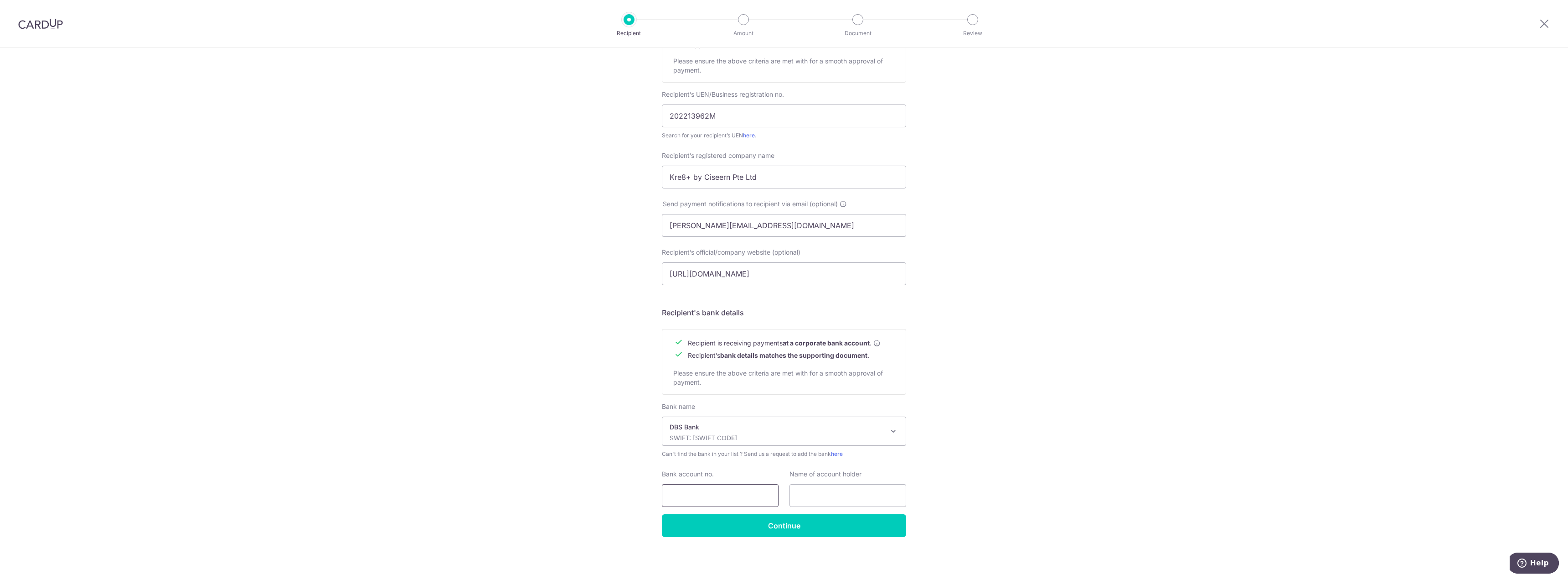
click at [715, 493] on input "Bank account no." at bounding box center [720, 495] width 116 height 23
type input "0726445160"
click at [822, 494] on input "text" at bounding box center [847, 495] width 116 height 23
type input "KRE8+ BY CISEERN PTE LTD"
click at [838, 531] on input "Continue" at bounding box center [784, 525] width 244 height 23
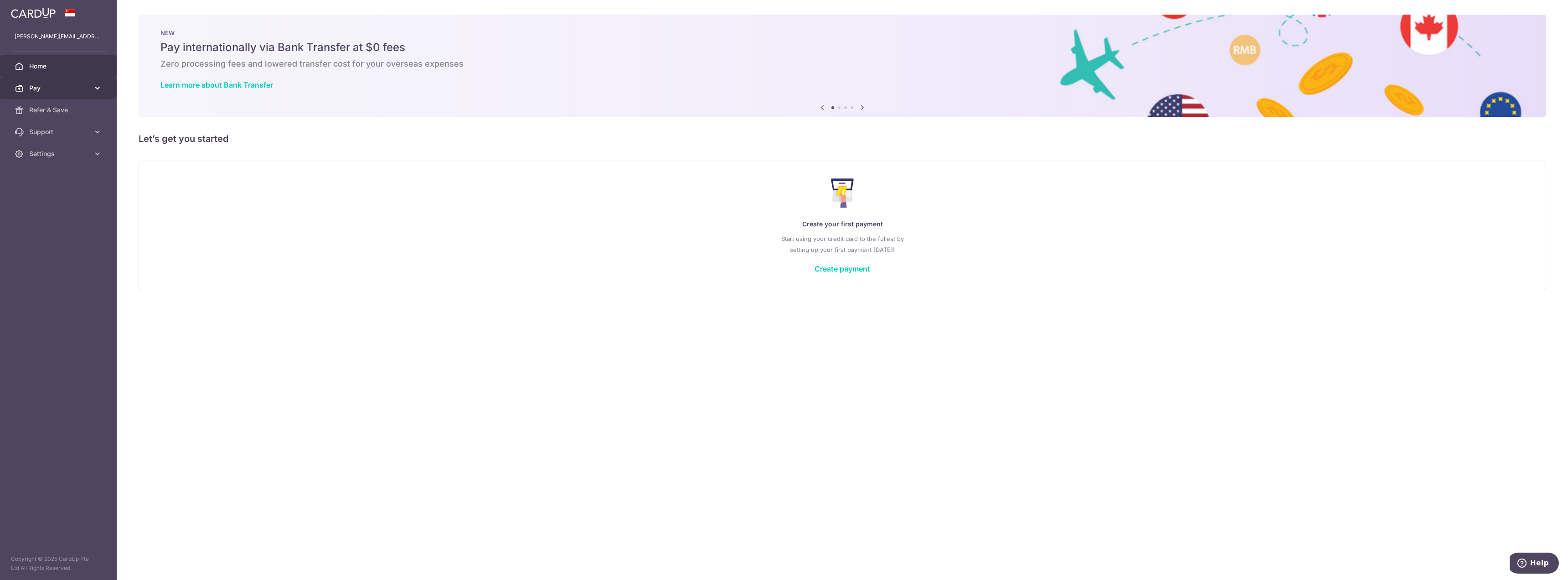
click at [91, 85] on link "Pay" at bounding box center [58, 88] width 116 height 22
click at [66, 68] on span "Home" at bounding box center [60, 66] width 61 height 9
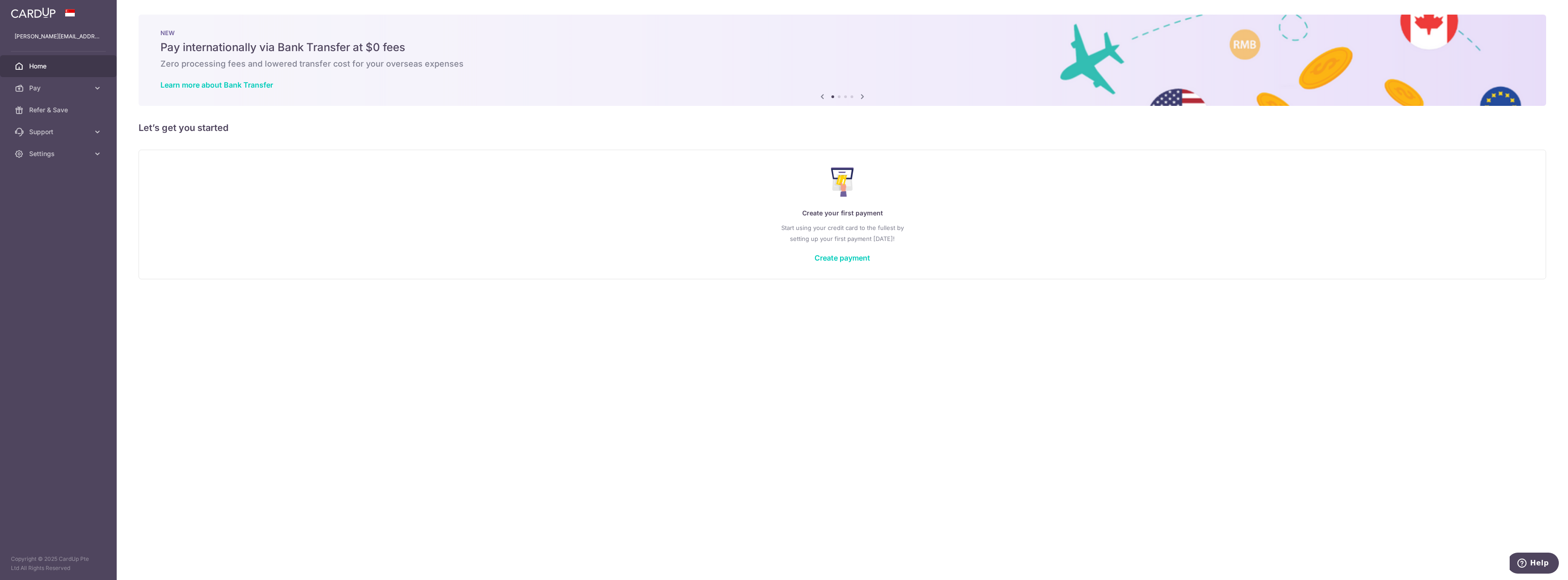
click at [79, 64] on span "Home" at bounding box center [60, 66] width 61 height 9
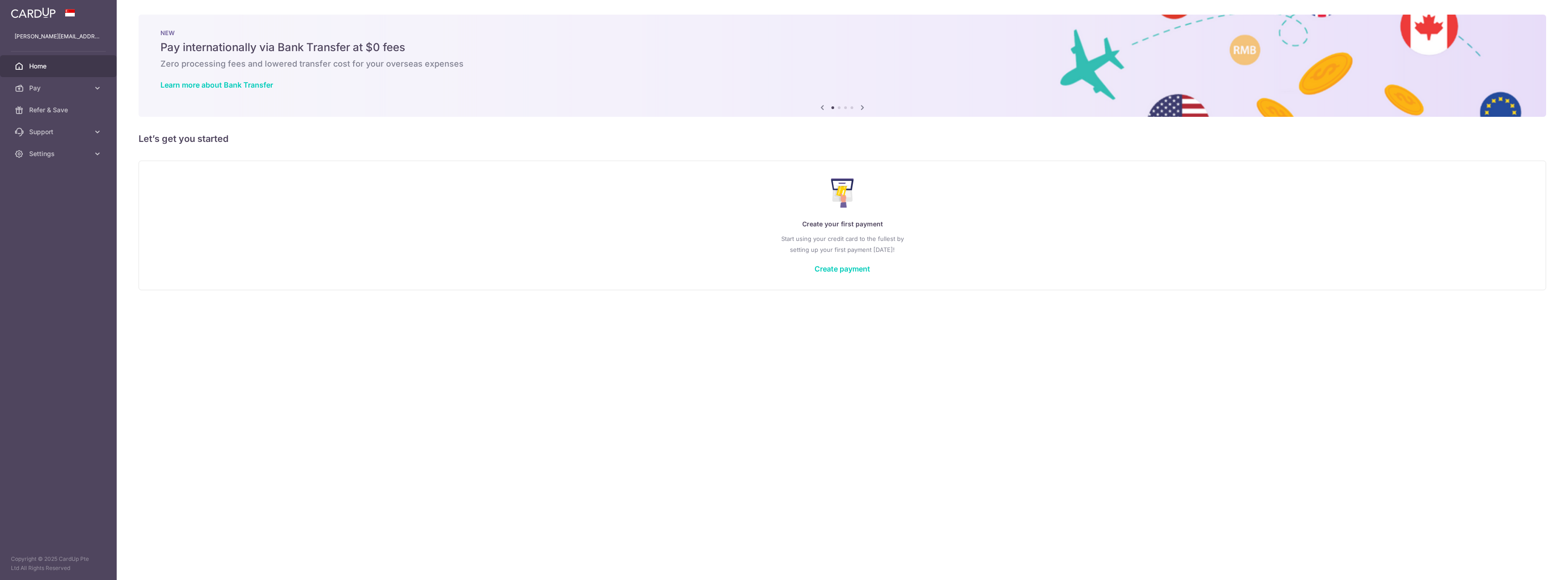
click at [68, 92] on span "Pay" at bounding box center [60, 88] width 61 height 9
click at [64, 113] on span "Payments" at bounding box center [60, 110] width 61 height 9
click at [47, 88] on span "Pay" at bounding box center [60, 88] width 61 height 9
click at [77, 148] on link "Cards" at bounding box center [58, 154] width 116 height 22
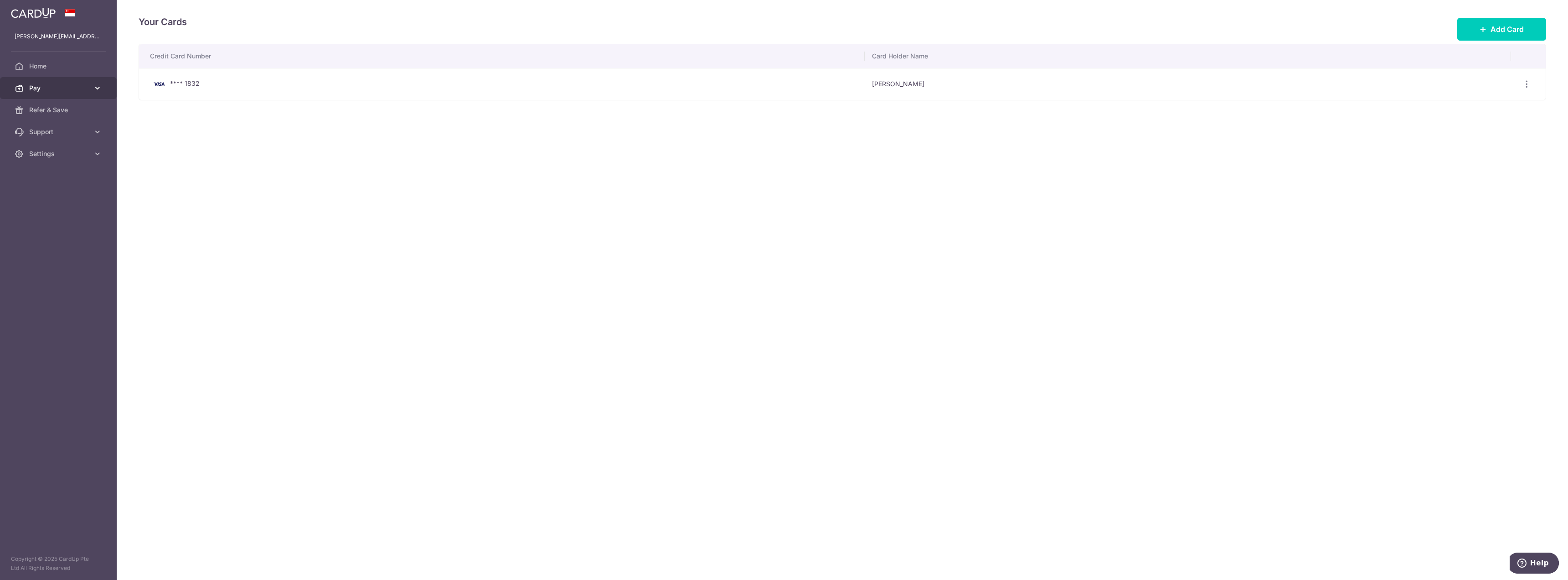
click at [81, 92] on link "Pay" at bounding box center [58, 88] width 116 height 22
click at [45, 130] on span "Recipients" at bounding box center [60, 132] width 61 height 9
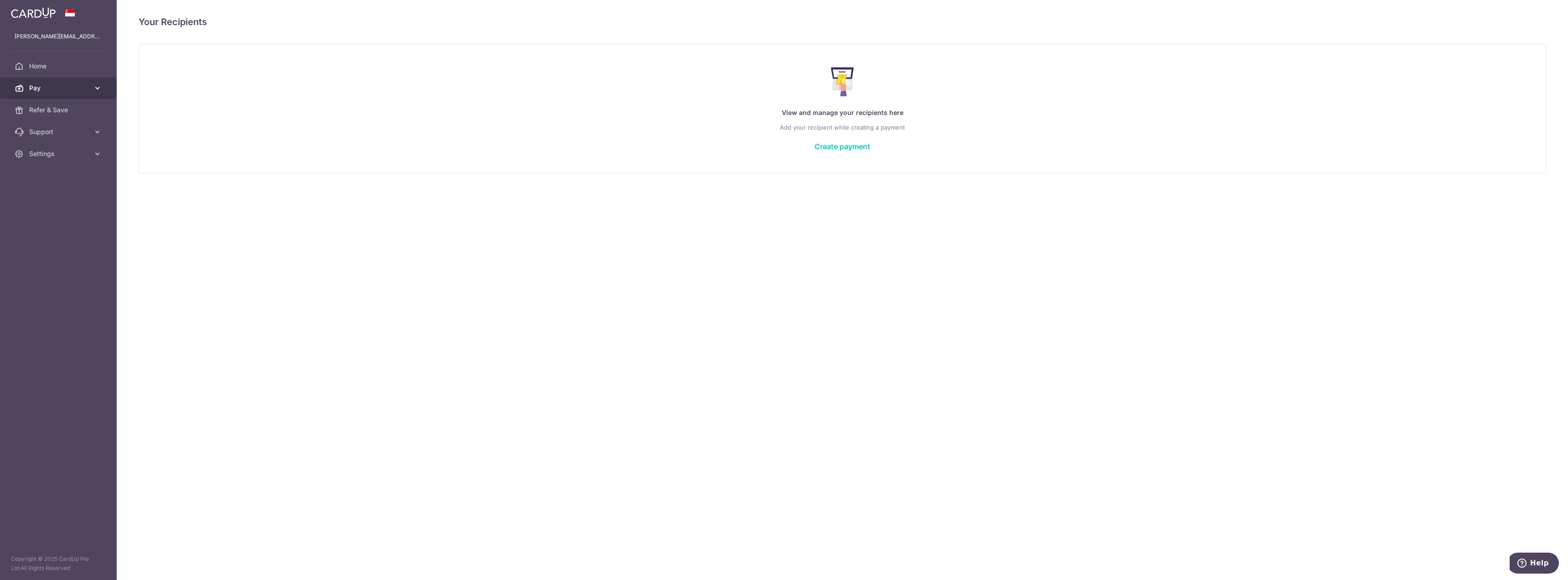
click at [56, 78] on link "Pay" at bounding box center [58, 88] width 116 height 22
click at [68, 110] on span "Payments" at bounding box center [60, 110] width 61 height 9
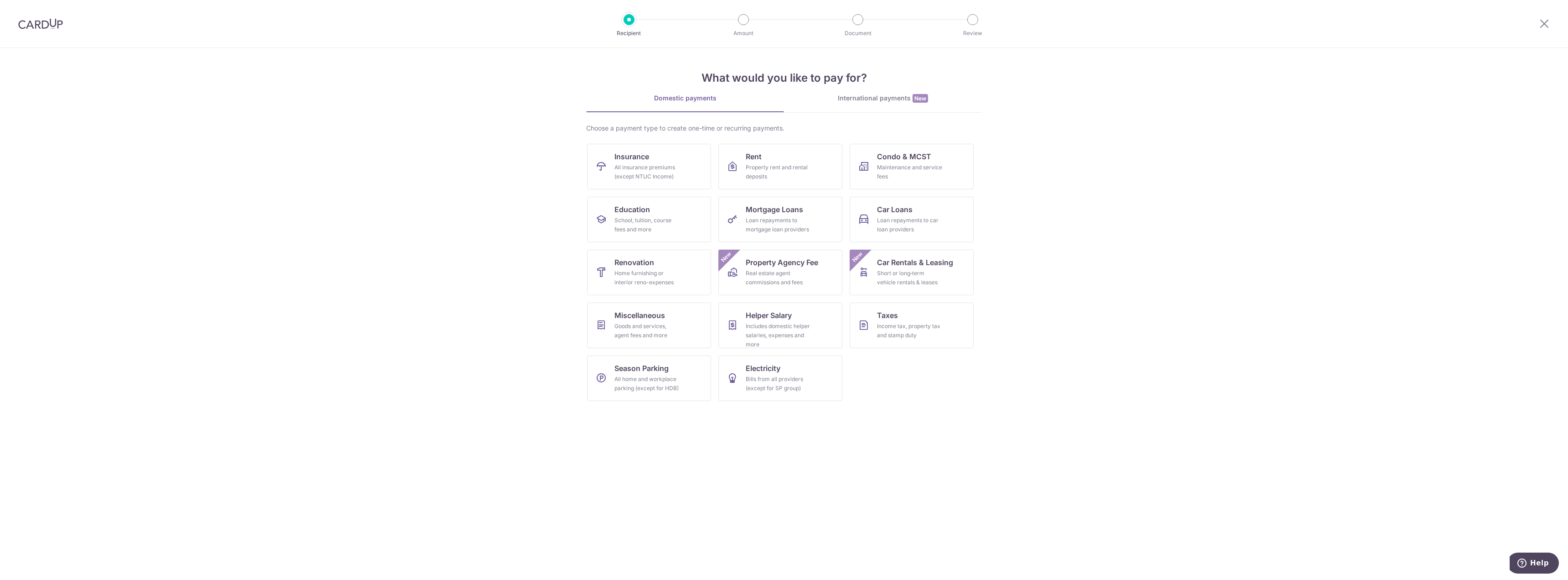
drag, startPoint x: 177, startPoint y: 200, endPoint x: 147, endPoint y: 83, distance: 120.8
click at [175, 192] on section "What would you like to pay for? Domestic payments International payments New Ch…" at bounding box center [784, 314] width 1568 height 532
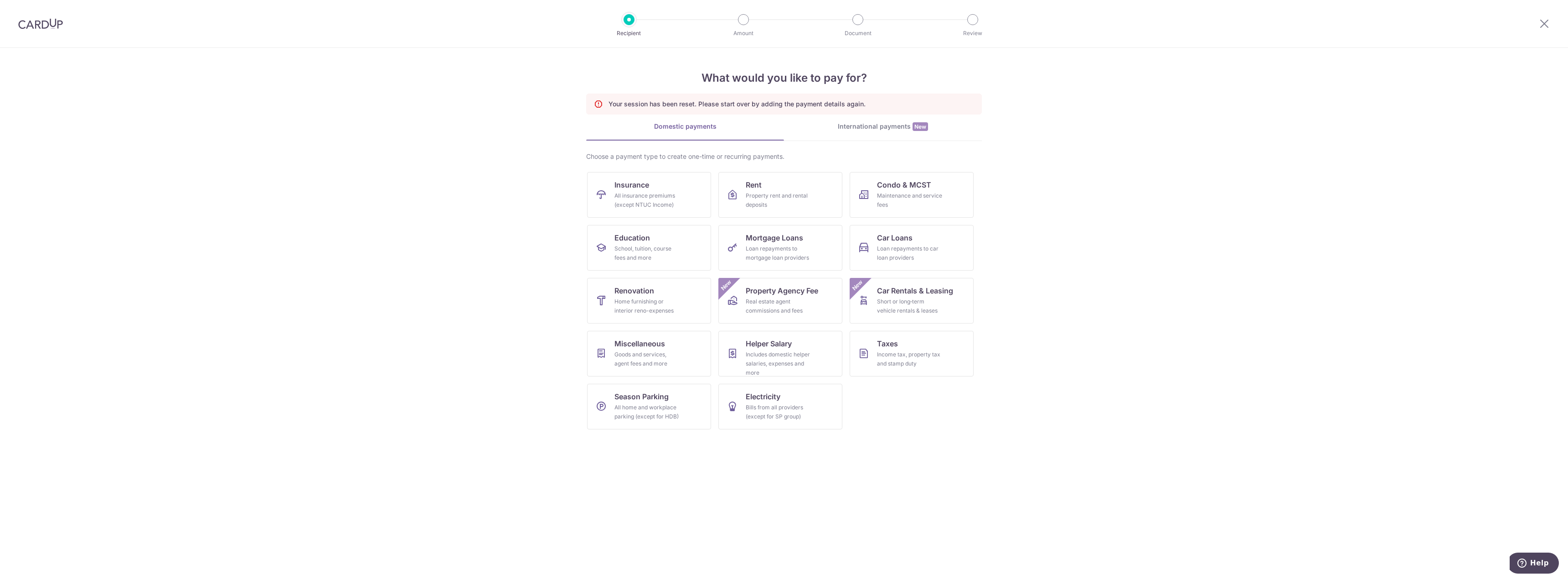
click at [687, 132] on link "Domestic payments" at bounding box center [684, 130] width 198 height 18
click at [643, 294] on span "Renovation" at bounding box center [634, 290] width 40 height 11
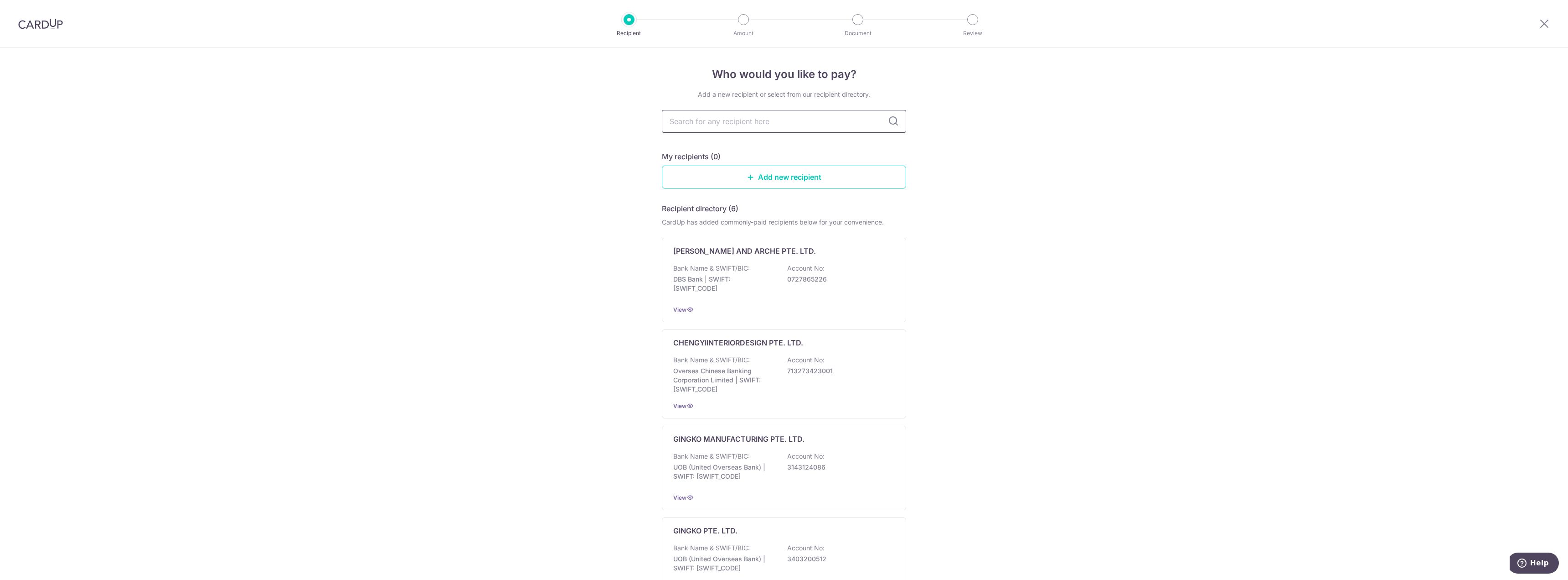
type input "k"
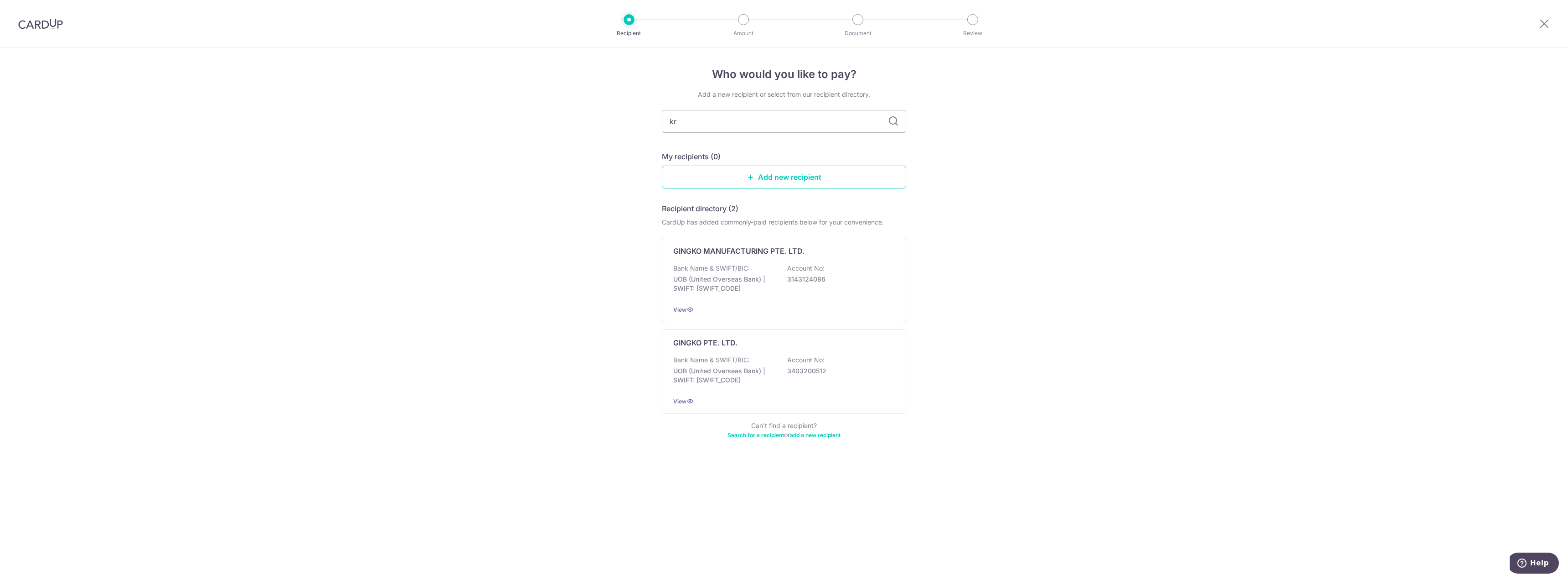
type input "kre"
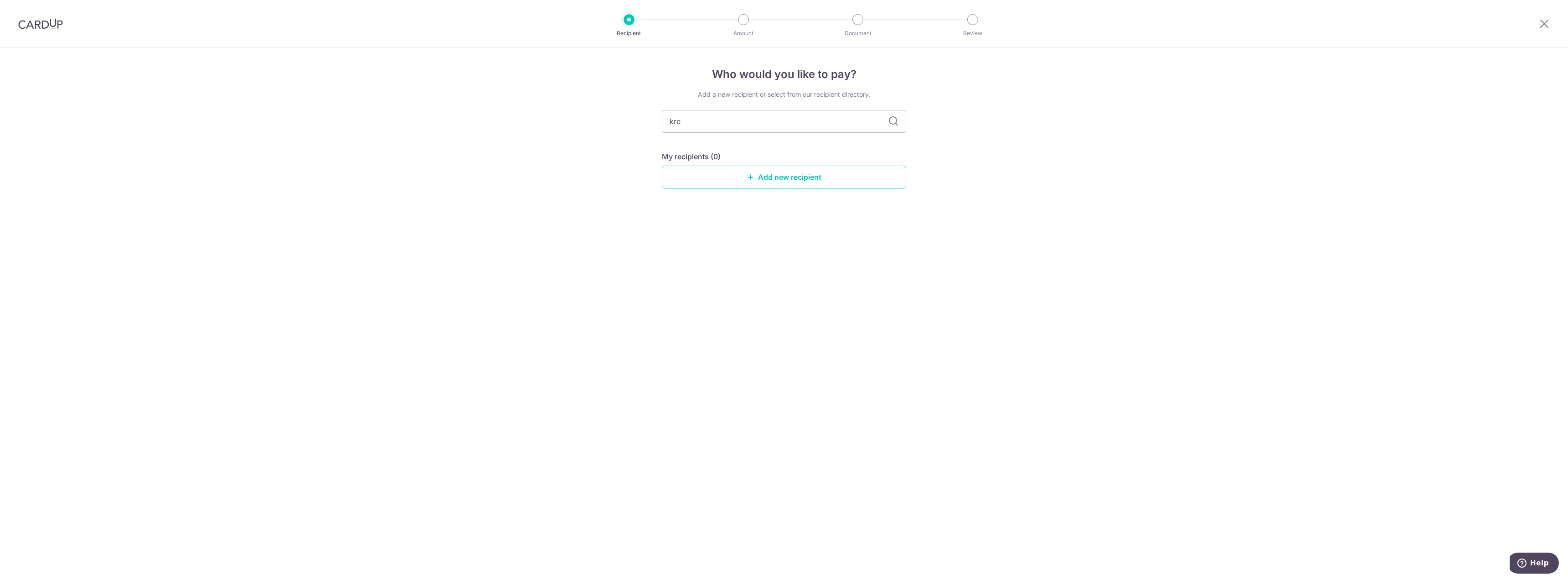
type input "kr"
click at [819, 181] on link "Add new recipient" at bounding box center [784, 176] width 244 height 23
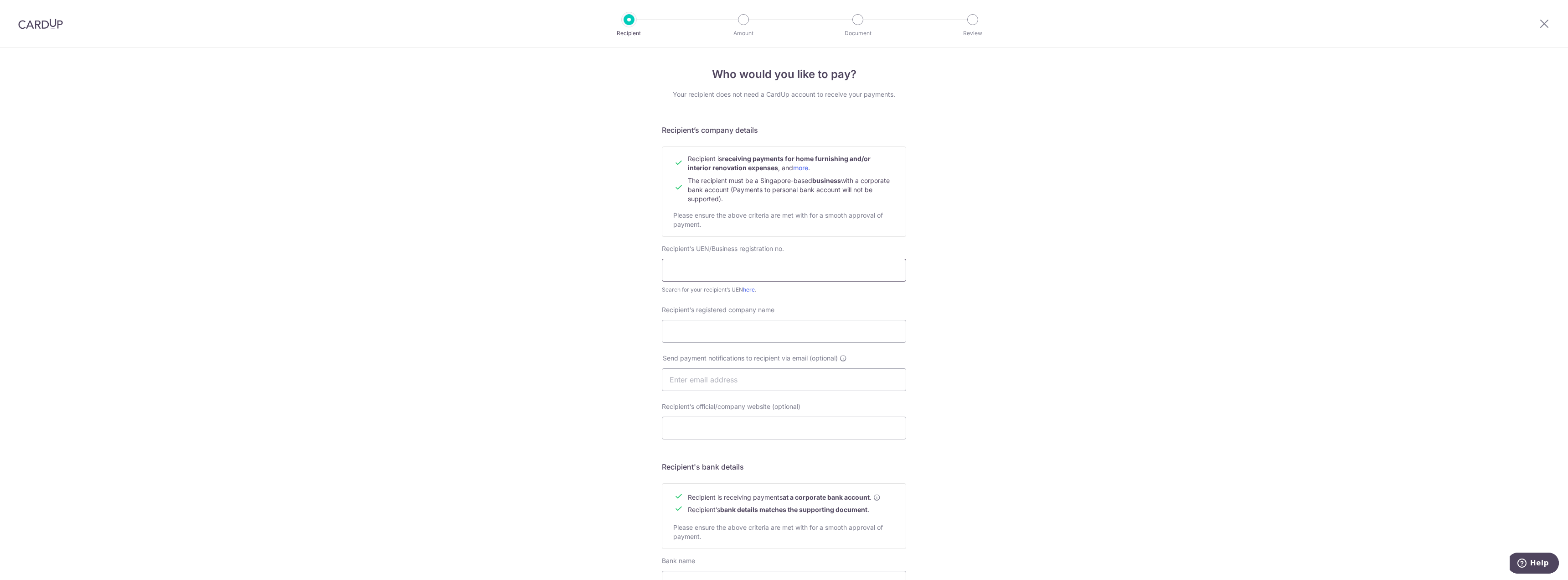
click at [767, 267] on input "text" at bounding box center [784, 269] width 244 height 23
type input "202213962M"
click at [782, 329] on input "Recipient’s registered company name" at bounding box center [784, 331] width 244 height 23
type input "Kre8+ by Ciseern Pte Ltd"
click at [733, 367] on div "Send payment notifications to recipient via email (optional) jean" at bounding box center [784, 372] width 244 height 37
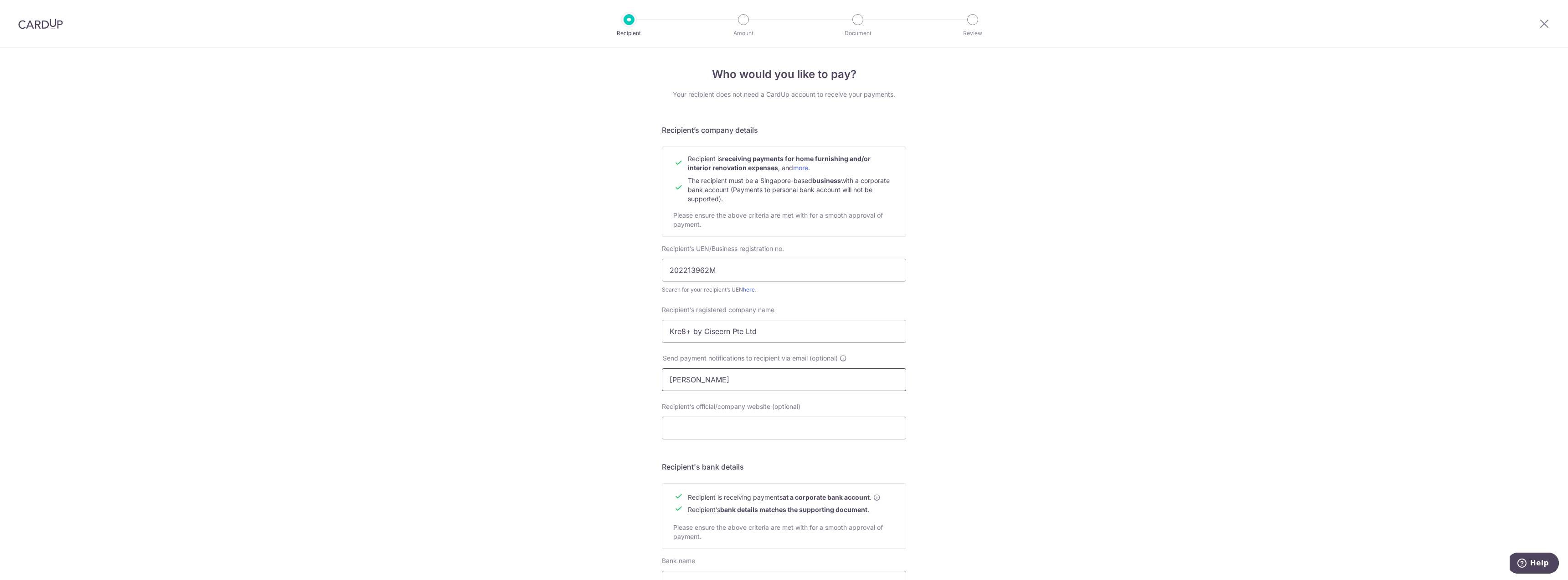
click at [732, 377] on input "jean" at bounding box center [784, 379] width 244 height 23
type input "jean@ciseern.com"
click at [711, 430] on input "Recipient’s official/company website (optional)" at bounding box center [784, 427] width 244 height 23
type input "https://www.ciseern.com/"
click at [1057, 447] on div "Who would you like to pay? Your recipient does not need a CardUp account to rec…" at bounding box center [784, 391] width 1568 height 686
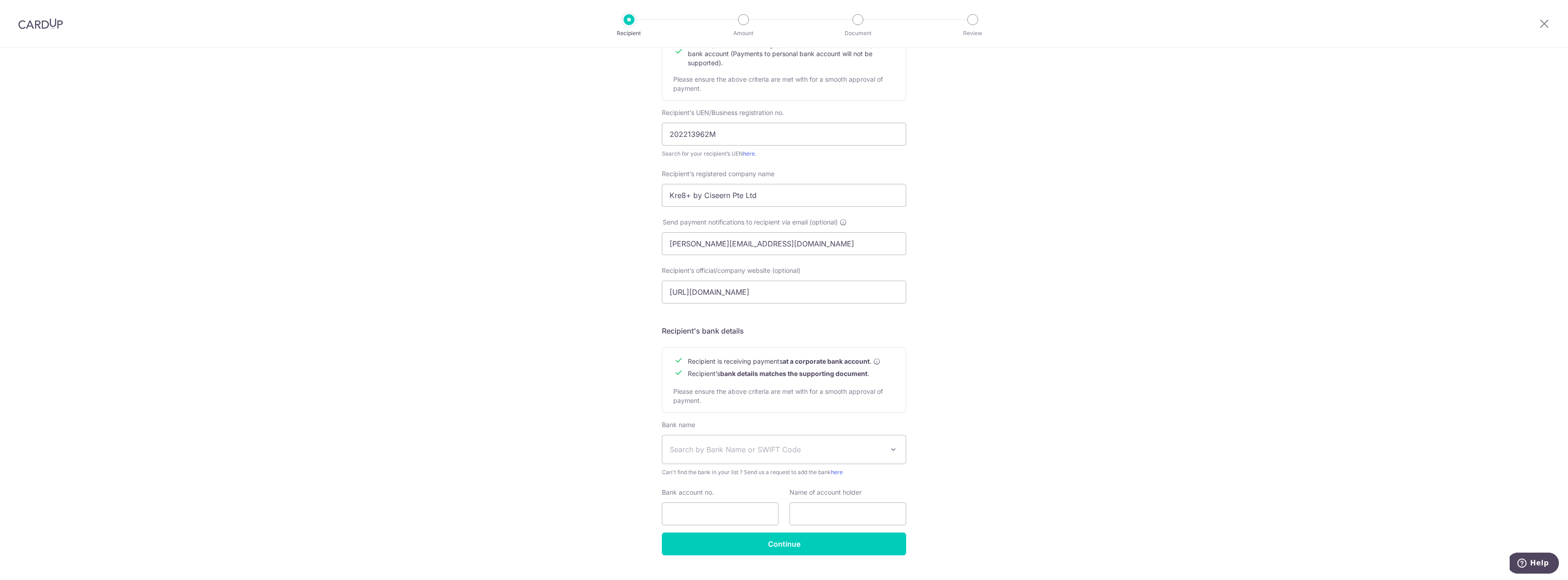
scroll to position [137, 0]
click at [790, 451] on span "Search by Bank Name or SWIFT Code" at bounding box center [777, 448] width 214 height 11
type input "dbs"
select select "6"
click at [732, 505] on input "Bank account no." at bounding box center [720, 512] width 116 height 23
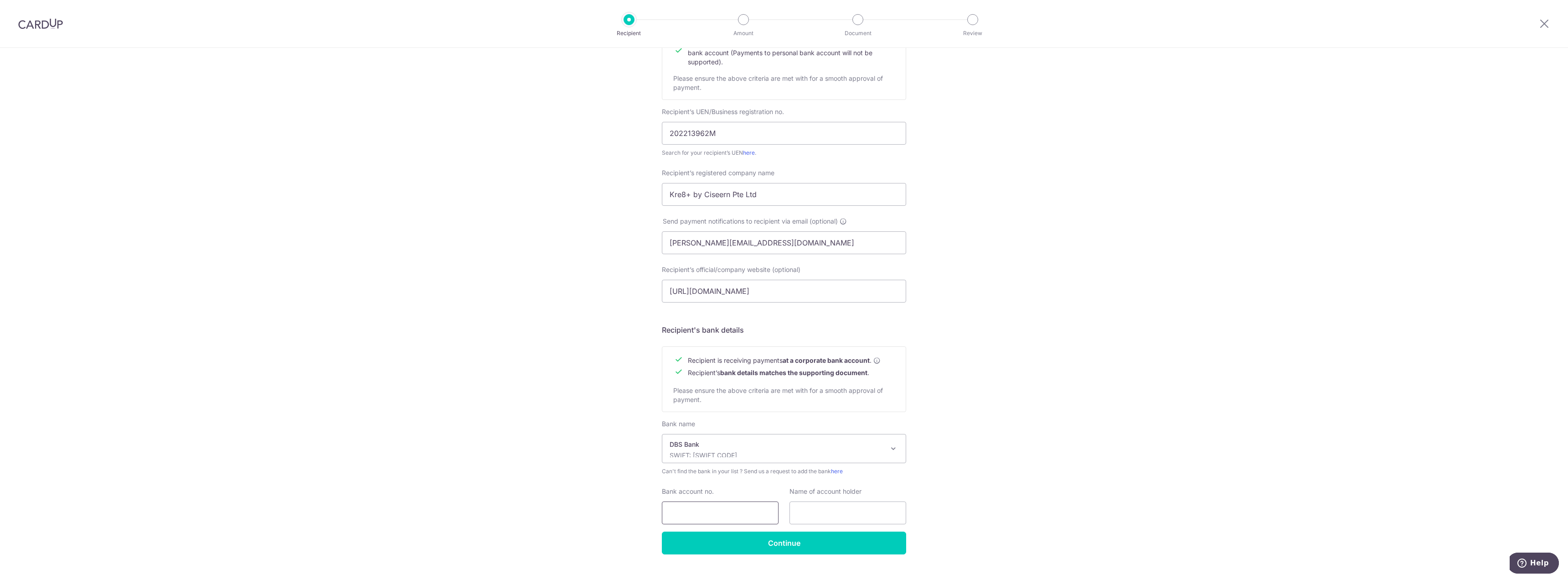
type input "0726445160"
click at [831, 508] on input "text" at bounding box center [847, 512] width 116 height 23
type input "KRE8+ BY CISEERN PTE LTD"
click at [867, 552] on input "Continue" at bounding box center [784, 542] width 244 height 23
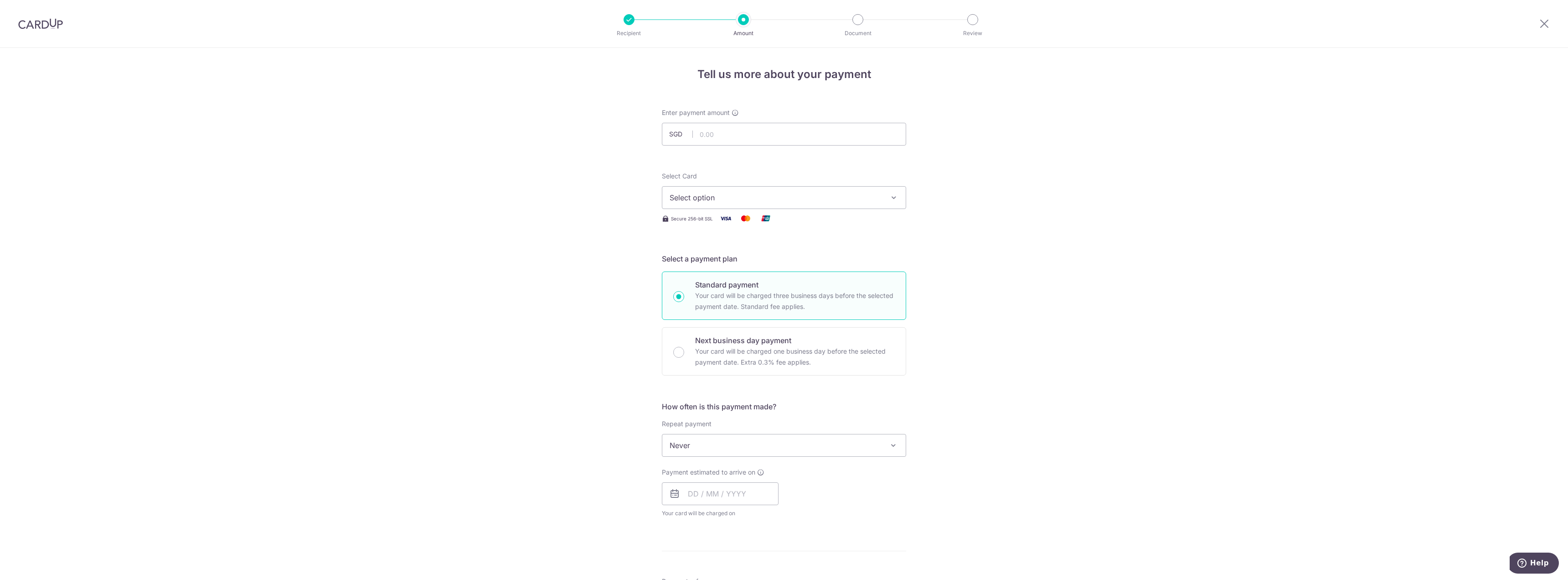
click at [808, 204] on button "Select option" at bounding box center [784, 197] width 244 height 23
click at [763, 264] on span "**** 1832" at bounding box center [784, 262] width 229 height 11
click at [789, 436] on span "Never" at bounding box center [784, 445] width 244 height 22
click at [967, 453] on div "Tell us more about your payment Enter payment amount SGD Recipient added succes…" at bounding box center [784, 491] width 1568 height 886
click at [796, 443] on span "Never" at bounding box center [784, 445] width 244 height 22
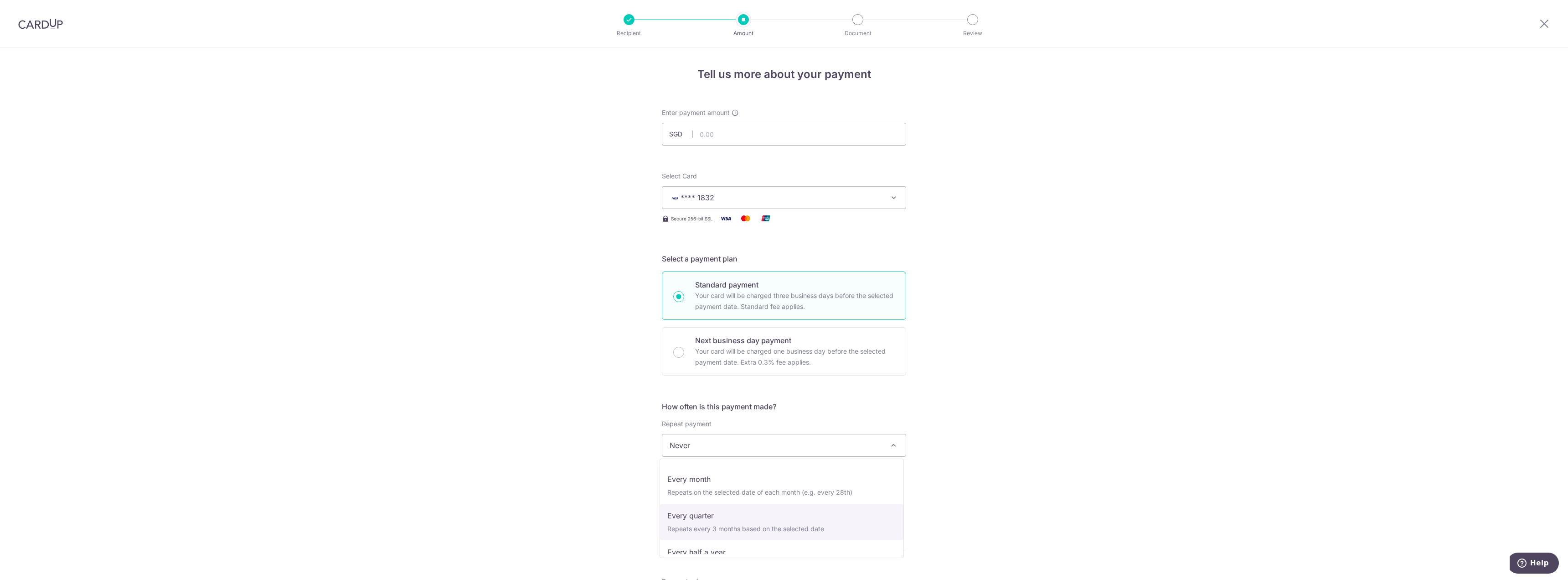
scroll to position [46, 0]
click at [765, 443] on span "Every month" at bounding box center [784, 445] width 244 height 22
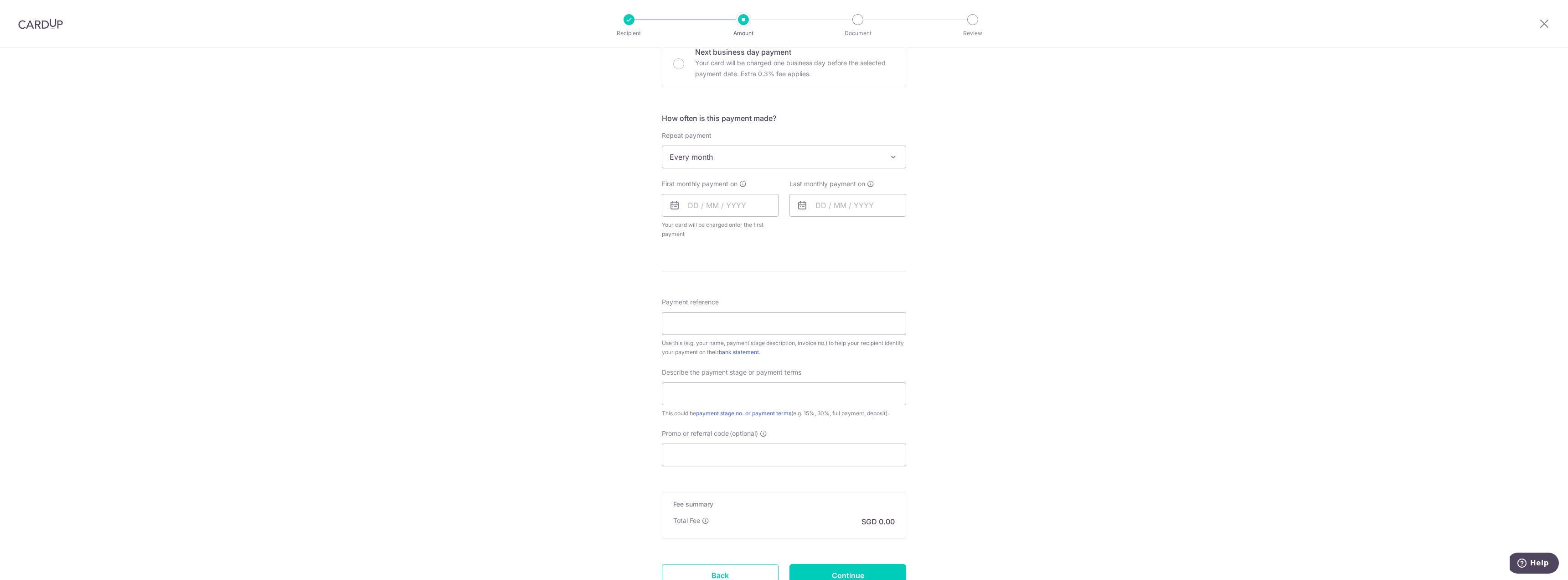
scroll to position [273, 0]
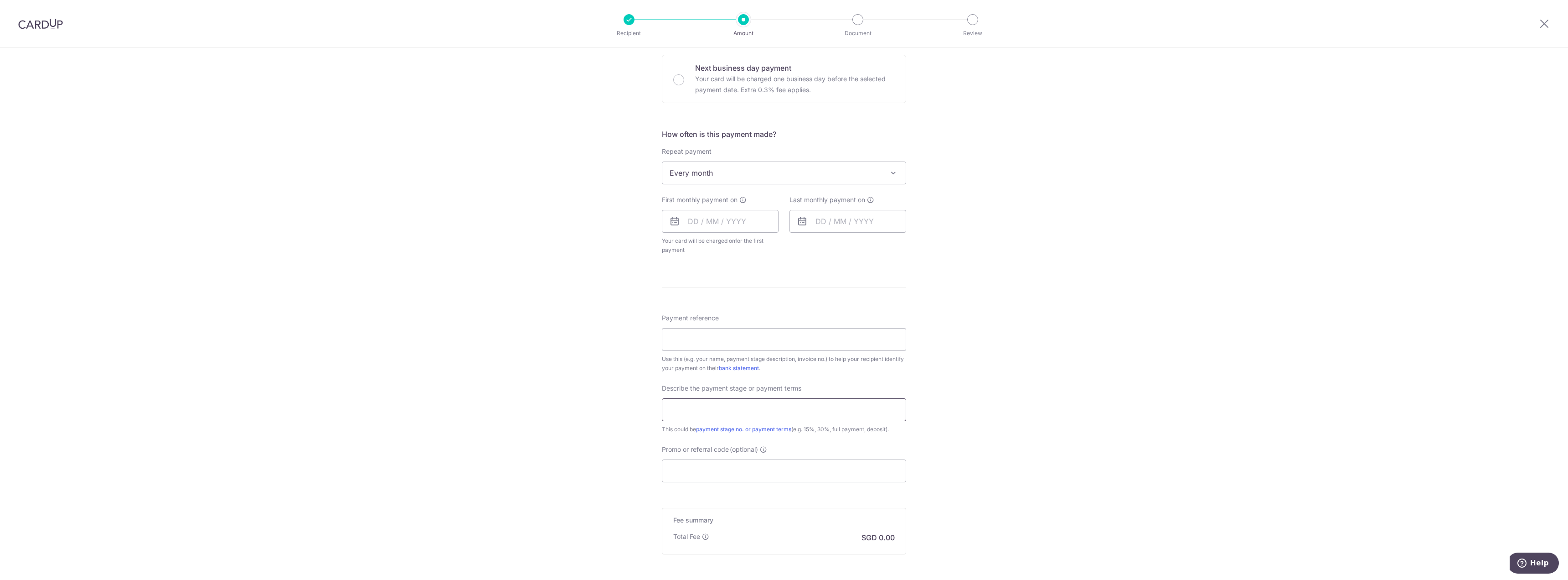
click at [777, 412] on input "text" at bounding box center [784, 409] width 244 height 23
click at [865, 179] on span "Every month" at bounding box center [784, 173] width 244 height 22
select select "1"
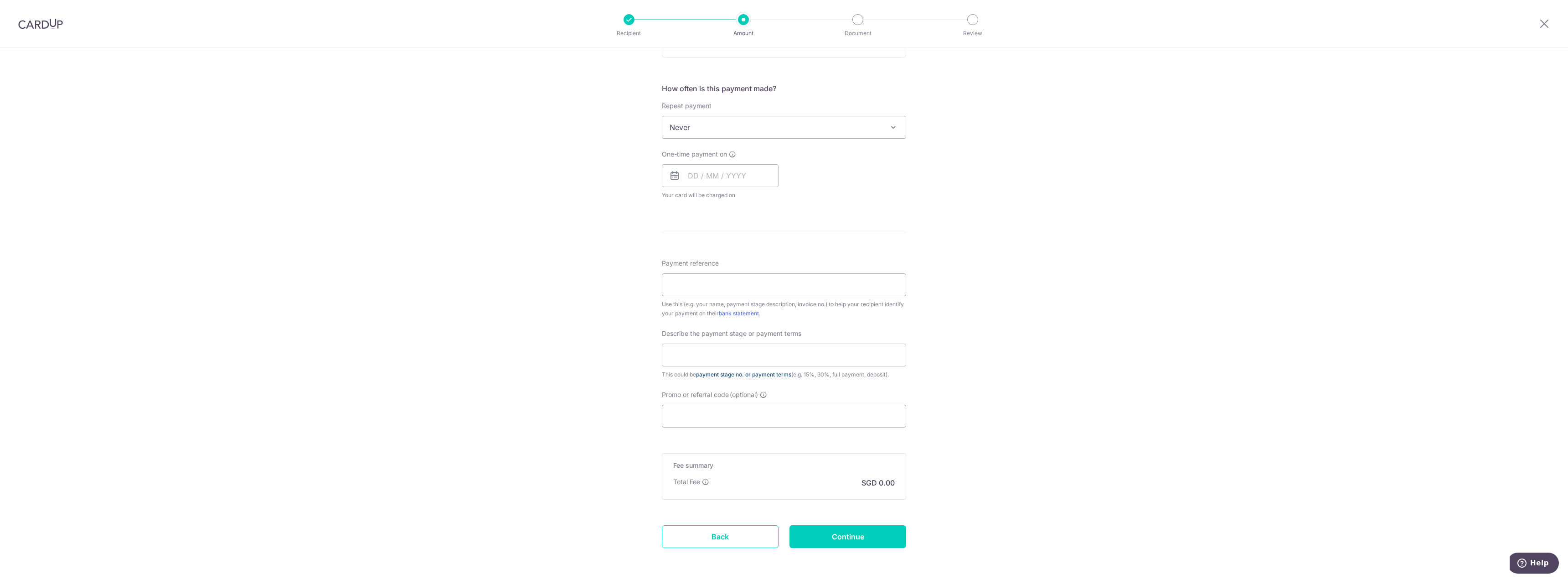
click at [742, 377] on link "payment stage no. or payment terms" at bounding box center [743, 374] width 95 height 7
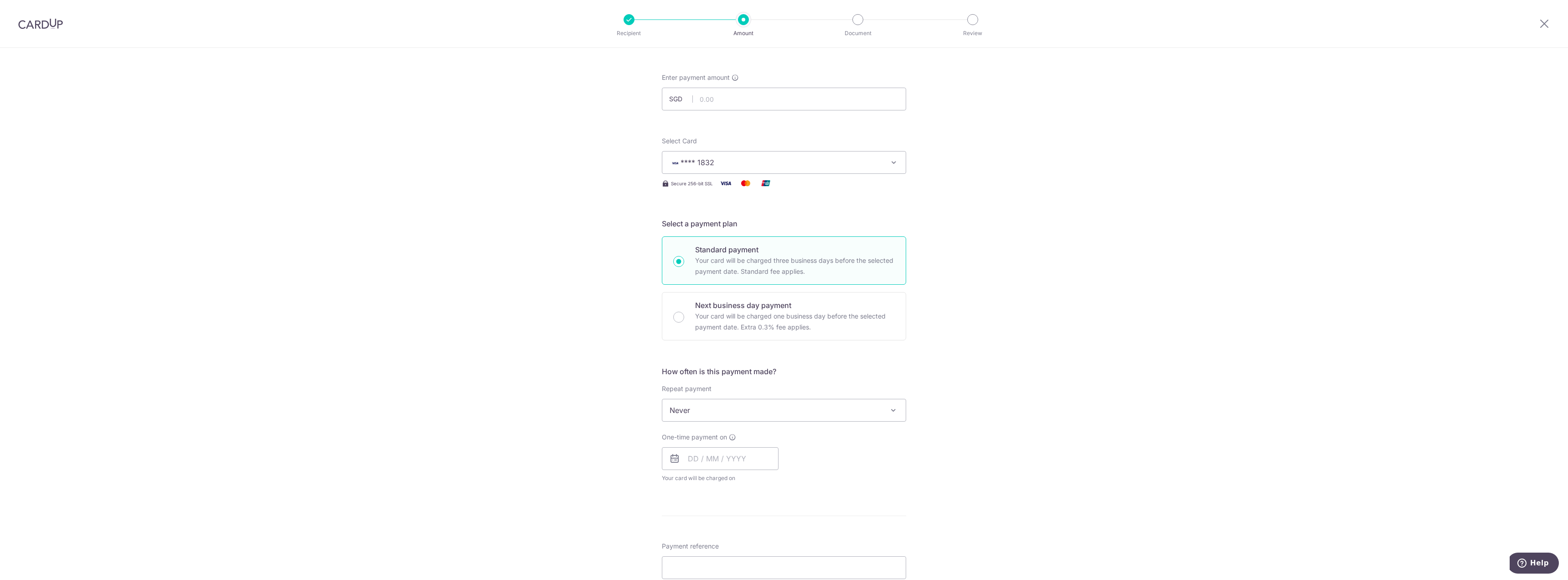
scroll to position [0, 0]
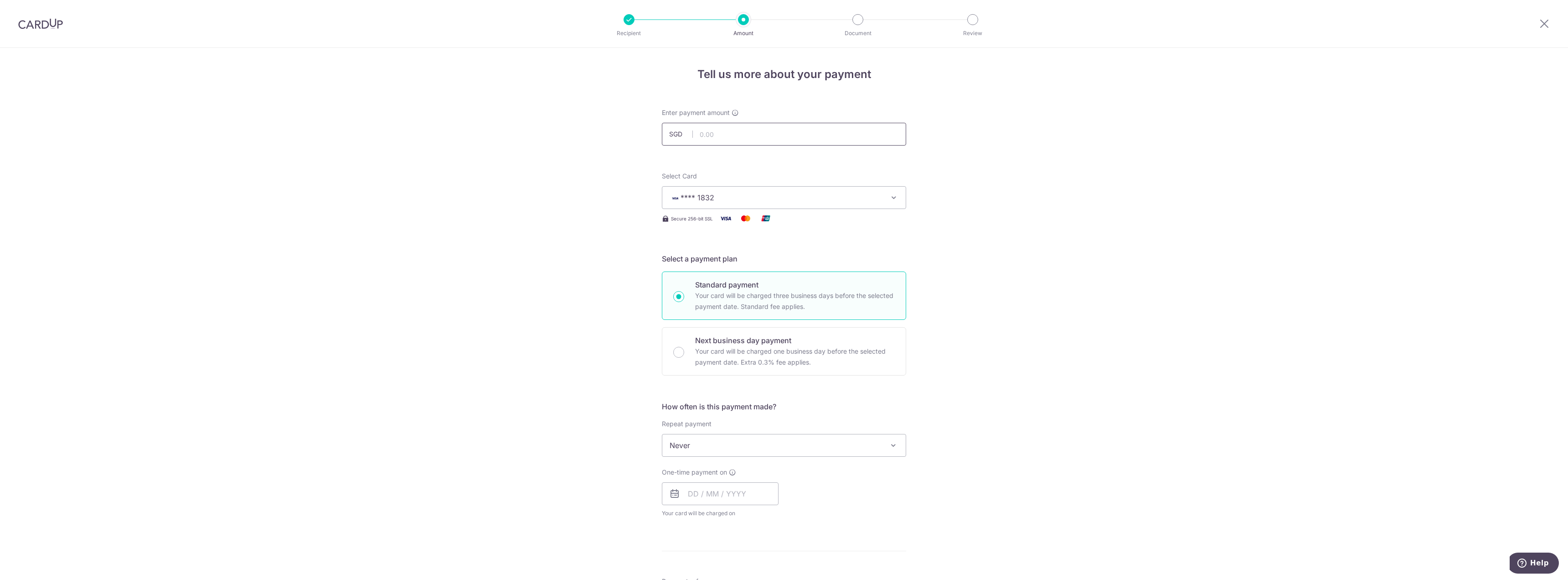
click at [711, 127] on input "text" at bounding box center [784, 134] width 244 height 23
click at [614, 361] on div "Tell us more about your payment Enter payment amount SGD 30702.71 Recipient add…" at bounding box center [784, 491] width 1568 height 886
click at [729, 448] on span "Never" at bounding box center [784, 445] width 244 height 22
click at [884, 442] on span "Never" at bounding box center [784, 445] width 244 height 22
click at [890, 445] on span at bounding box center [893, 445] width 11 height 11
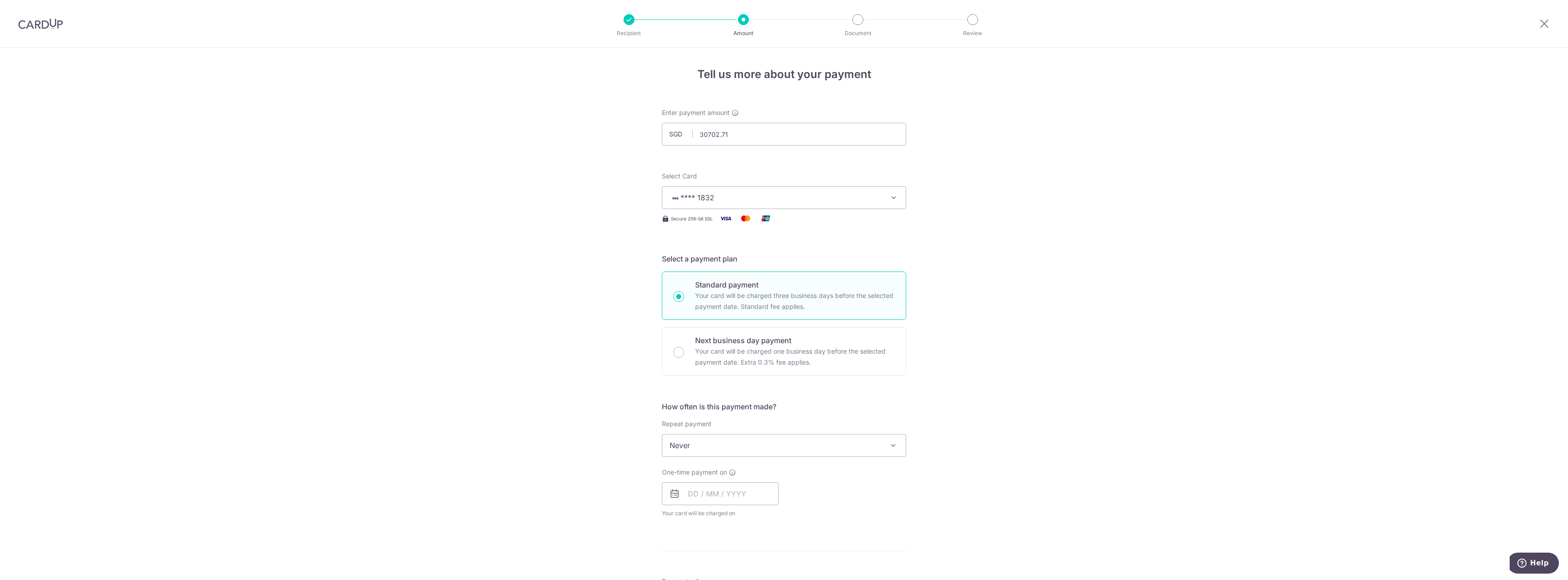
click at [890, 445] on span at bounding box center [893, 445] width 11 height 11
click at [1041, 395] on div "Tell us more about your payment Enter payment amount SGD 30702.71 Recipient add…" at bounding box center [784, 491] width 1568 height 886
click at [776, 134] on input "30702.71" at bounding box center [784, 134] width 244 height 23
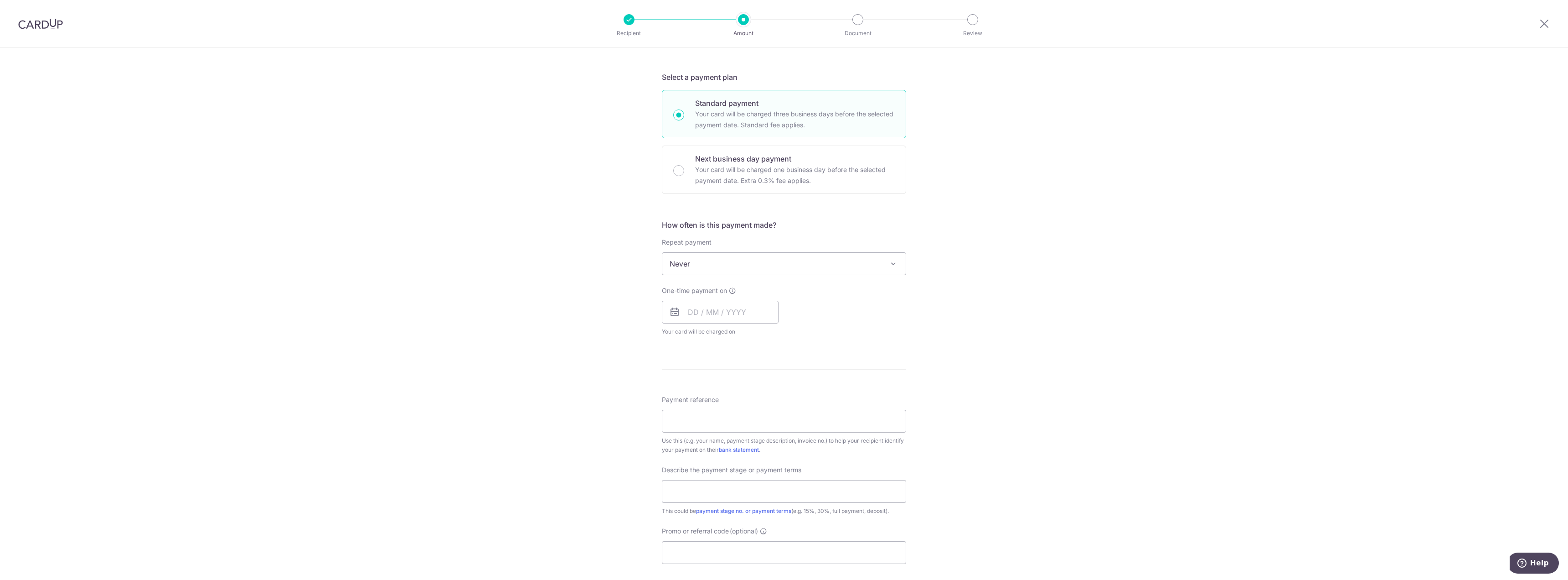
scroll to position [182, 0]
type input "30,702.71"
click at [888, 260] on span at bounding box center [893, 262] width 11 height 11
select select "3"
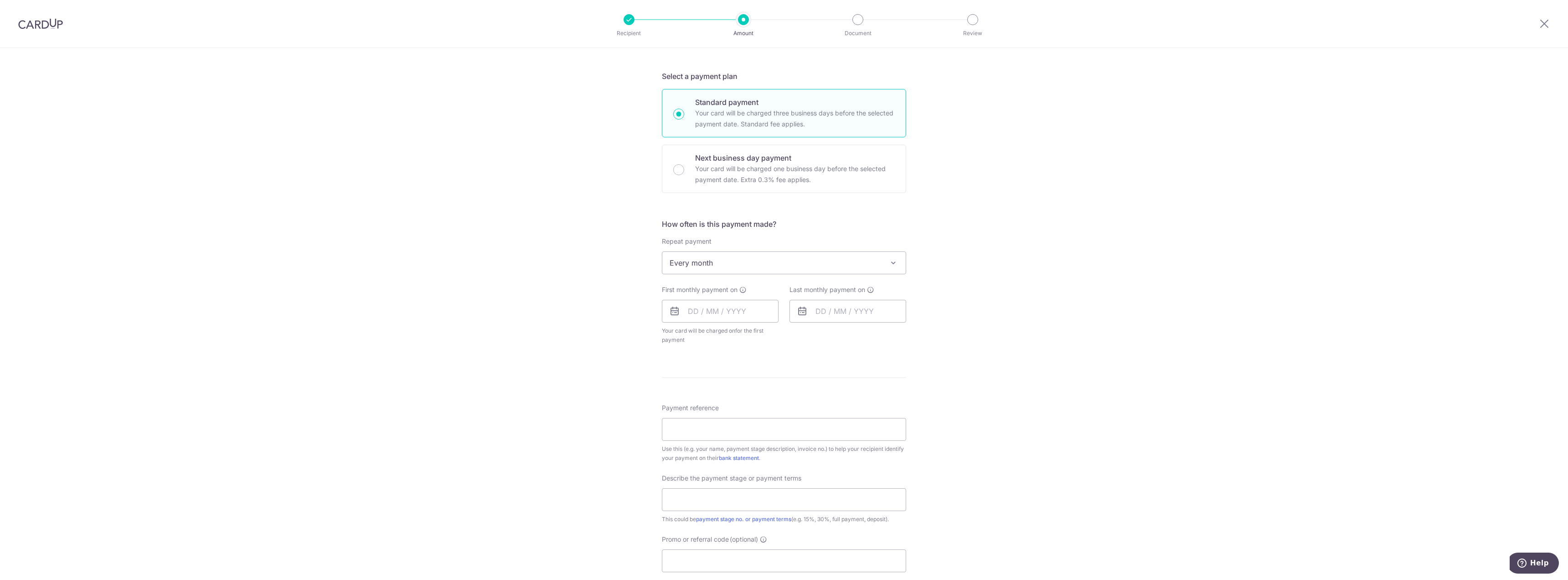
click at [556, 324] on div "Tell us more about your payment Enter payment amount SGD 30,702.71 30702.71 Rec…" at bounding box center [784, 313] width 1568 height 895
click at [688, 314] on input "text" at bounding box center [720, 311] width 116 height 23
click at [693, 412] on link "15" at bounding box center [698, 412] width 15 height 15
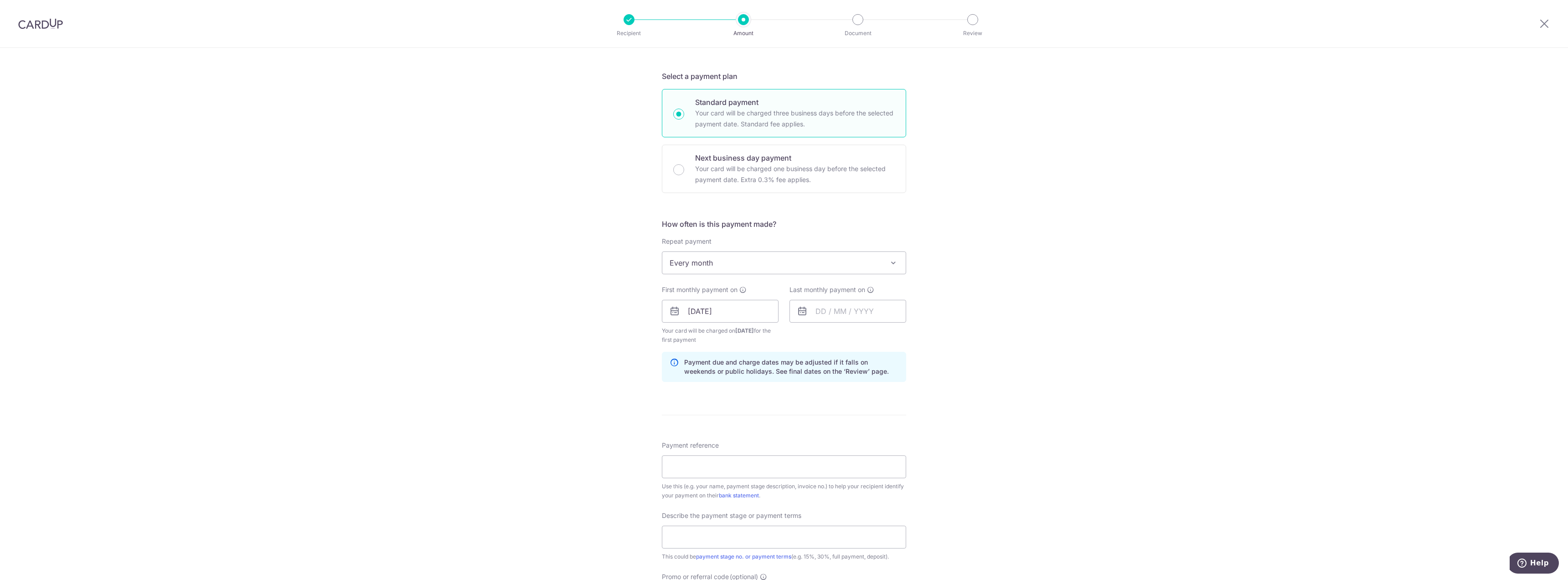
click at [598, 363] on div "Tell us more about your payment Enter payment amount SGD 30,702.71 30702.71 Rec…" at bounding box center [784, 332] width 1568 height 933
click at [691, 311] on input "15/09/2025" at bounding box center [720, 311] width 116 height 23
click at [460, 314] on div "Tell us more about your payment Enter payment amount SGD 30,702.71 30702.71 Rec…" at bounding box center [784, 332] width 1568 height 933
click at [690, 311] on input "15/09/2025" at bounding box center [720, 311] width 116 height 23
click at [748, 394] on link "11" at bounding box center [753, 394] width 15 height 15
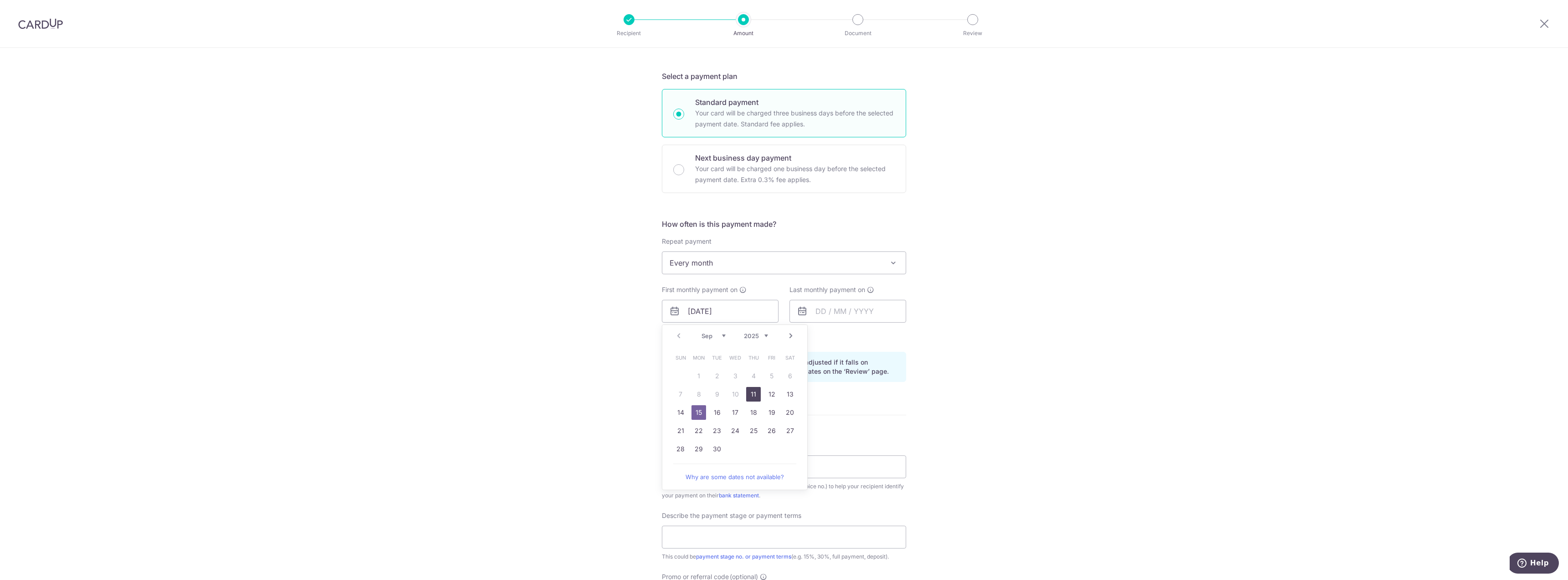
type input "[DATE]"
click at [507, 314] on div "Tell us more about your payment Enter payment amount SGD 30,702.71 30702.71 Rec…" at bounding box center [784, 332] width 1568 height 933
click at [813, 315] on input "text" at bounding box center [847, 311] width 116 height 23
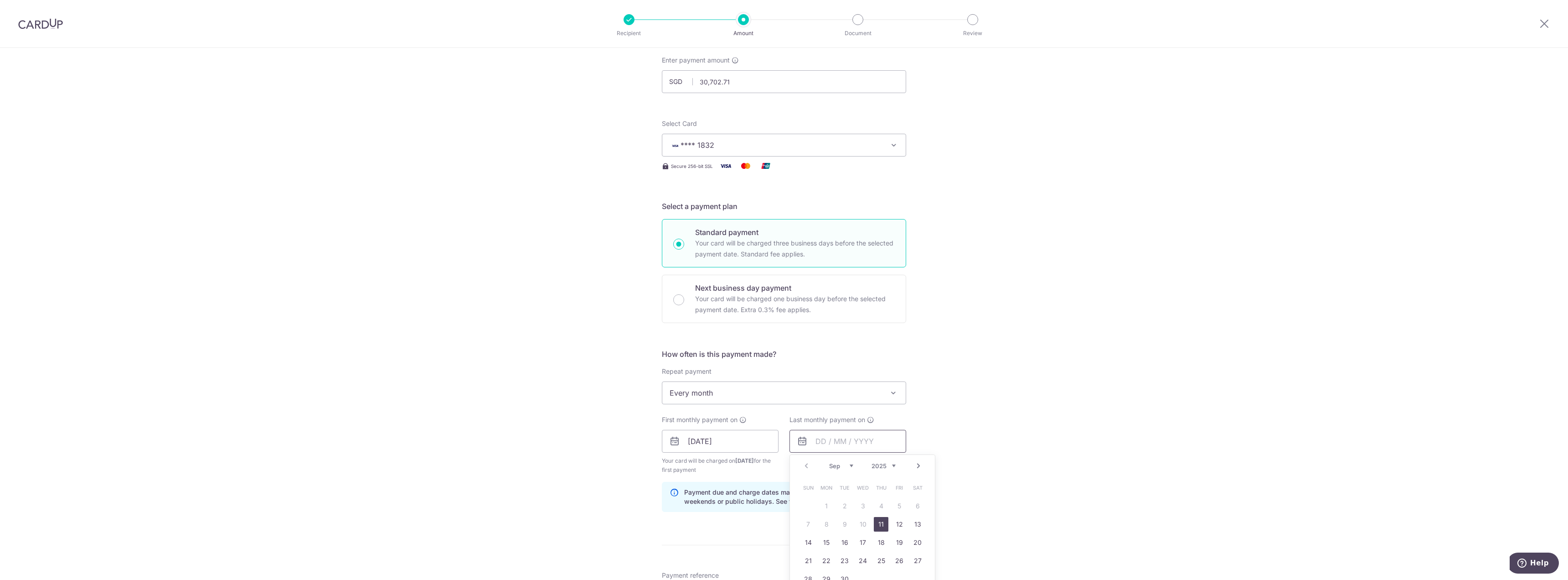
scroll to position [137, 0]
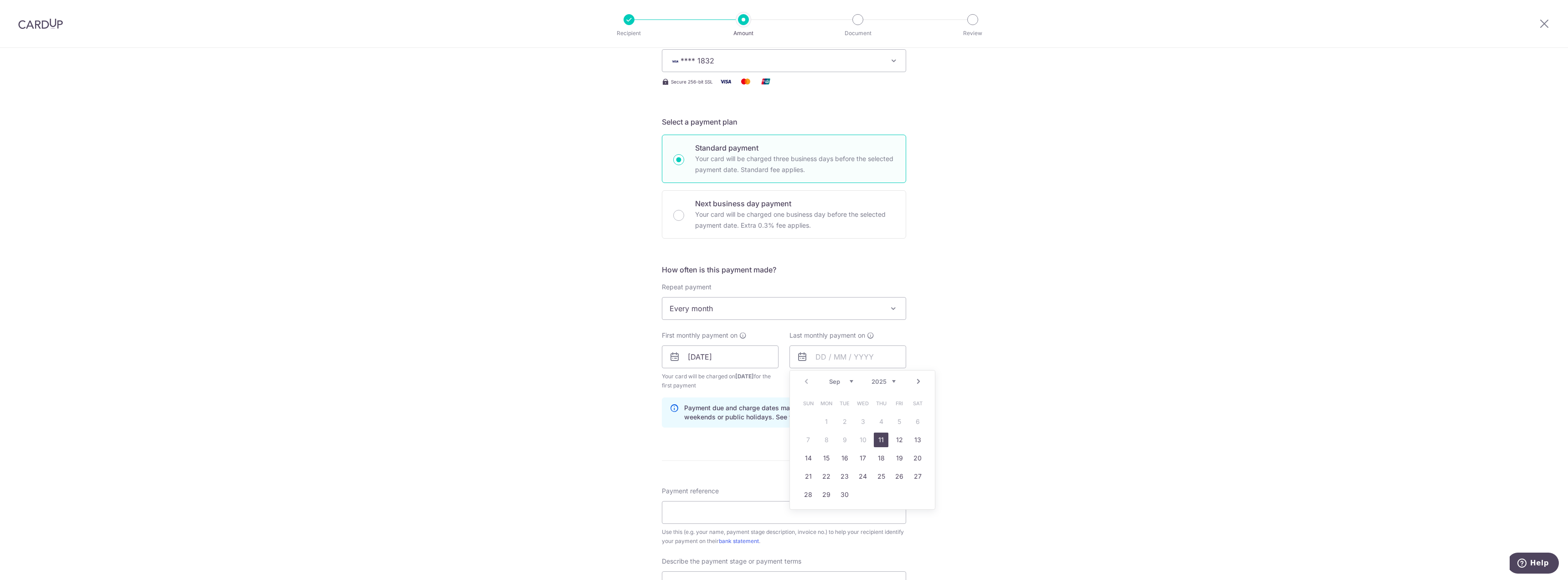
click at [888, 378] on select "2025 2026 2027 2028 2029 2030 2031 2032 2033 2034 2035" at bounding box center [883, 380] width 24 height 7
click at [969, 408] on div "Tell us more about your payment Enter payment amount SGD 30,702.71 30702.71 Rec…" at bounding box center [784, 377] width 1568 height 933
click at [822, 353] on input "text" at bounding box center [847, 356] width 116 height 23
click at [890, 385] on div "Prev Next Sep Oct Nov Dec 2025 2026 2027 2028 2029 2030 2031 2032 2033 2034 2035" at bounding box center [862, 381] width 145 height 22
click at [889, 384] on select "2025 2026 2027 2028 2029 2030 2031 2032 2033 2034 2035" at bounding box center [883, 380] width 24 height 7
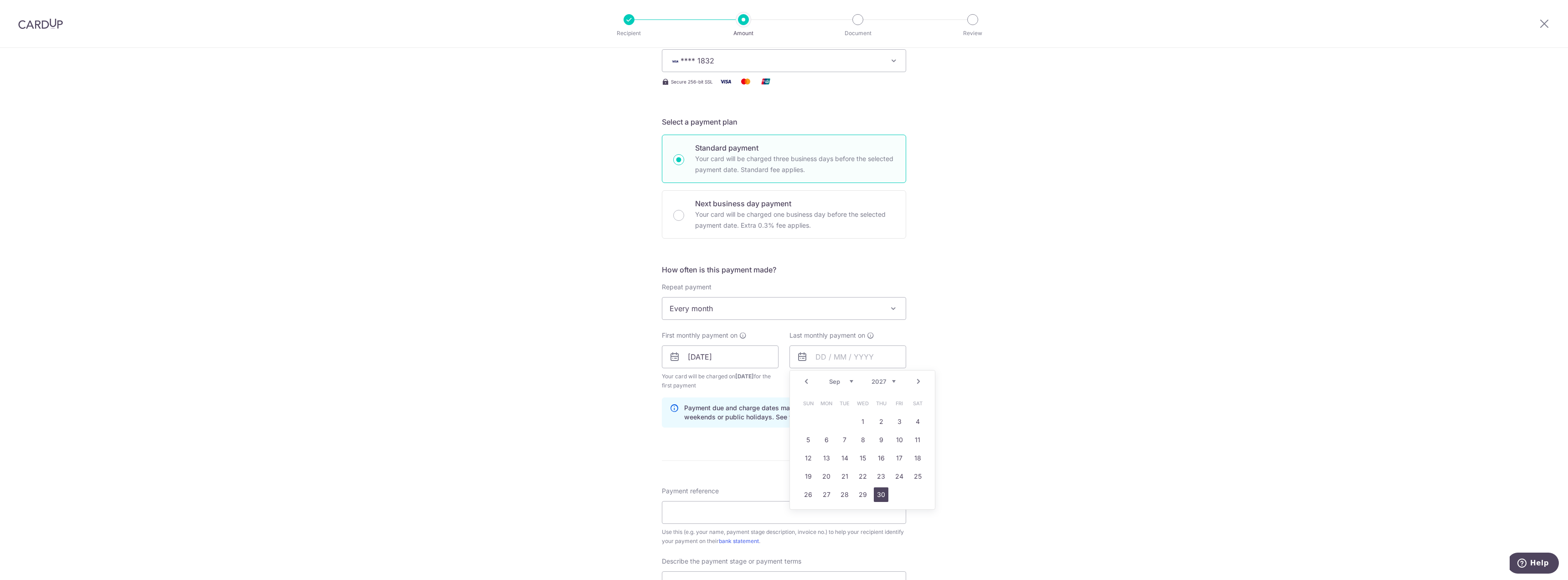
click at [885, 495] on link "30" at bounding box center [881, 494] width 15 height 15
click at [964, 409] on div "Tell us more about your payment Enter payment amount SGD 30,702.71 30702.71 Rec…" at bounding box center [784, 377] width 1568 height 933
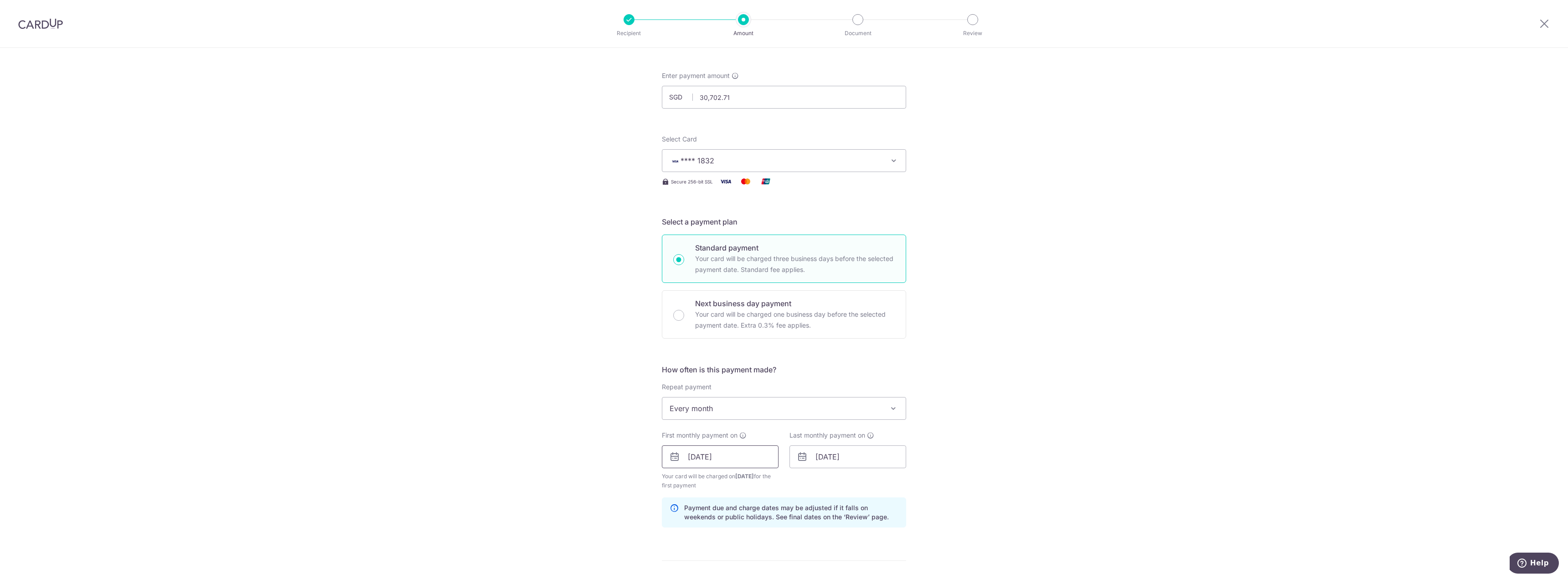
scroll to position [36, 0]
click at [752, 413] on span "Every month" at bounding box center [784, 409] width 244 height 22
click at [1006, 488] on div "Tell us more about your payment Enter payment amount SGD 30,702.71 30702.71 Rec…" at bounding box center [784, 478] width 1568 height 933
click at [867, 459] on input "30/09/2027" at bounding box center [847, 457] width 116 height 23
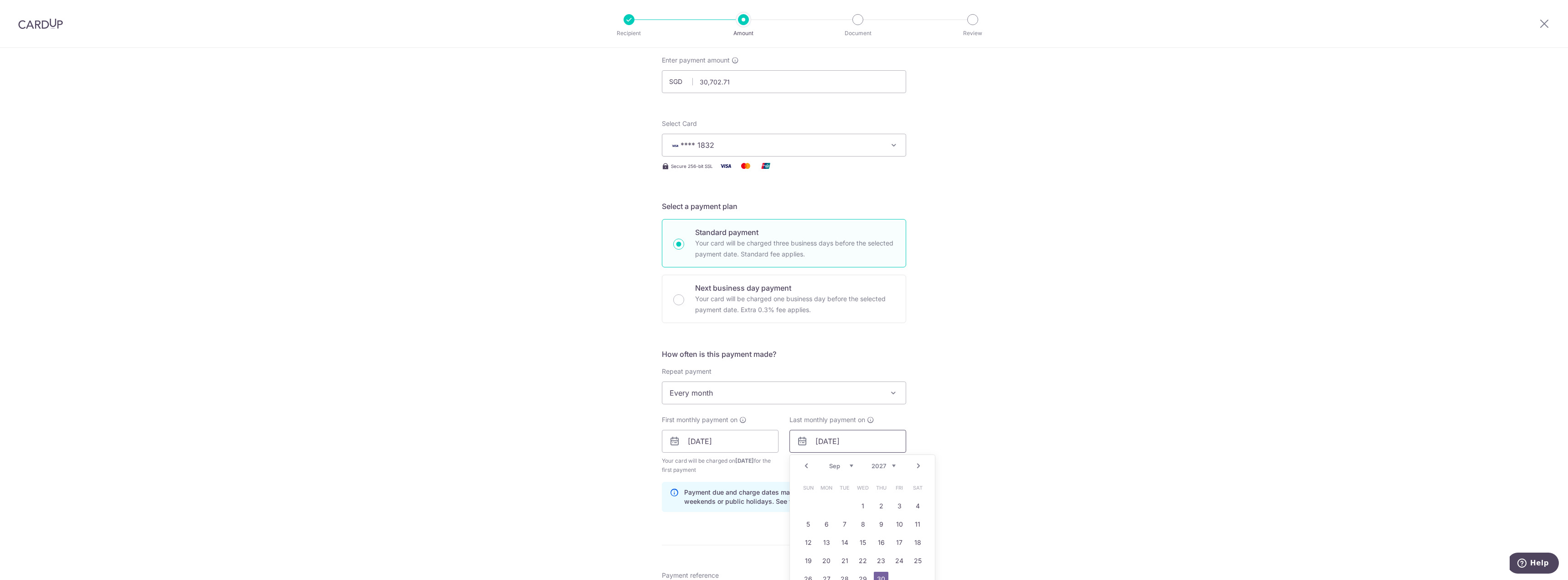
scroll to position [82, 0]
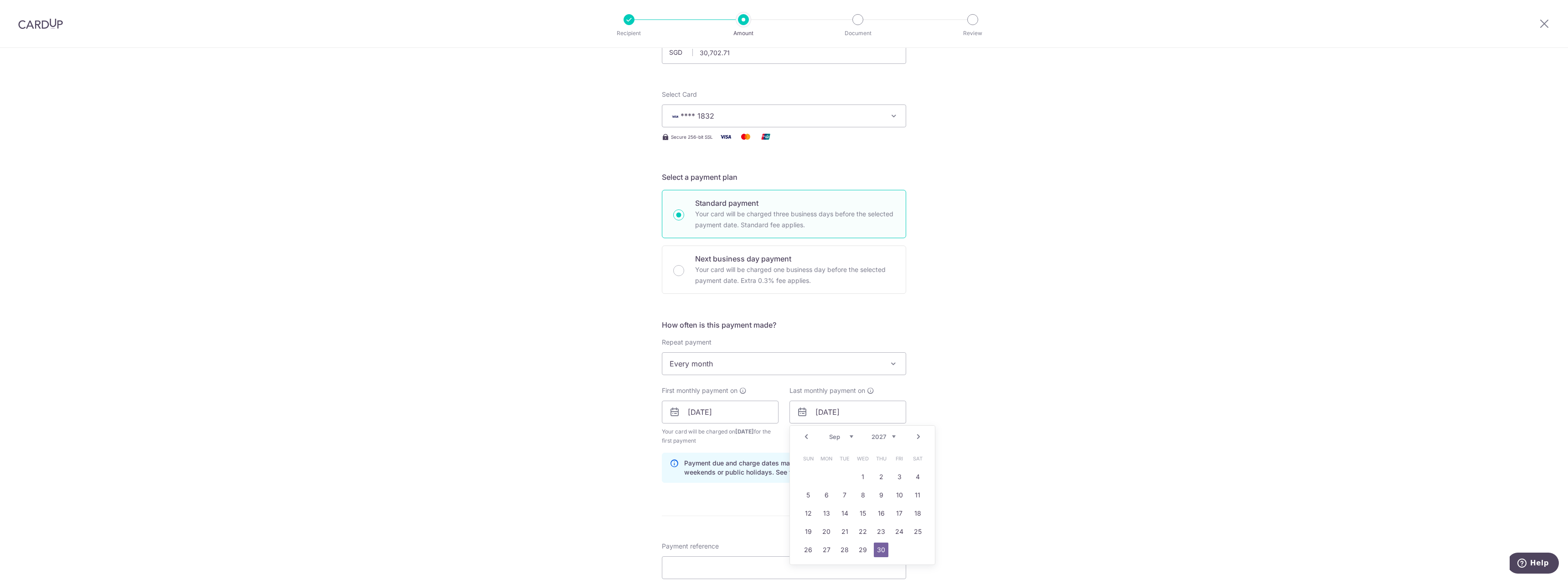
click at [890, 436] on select "2025 2026 2027 2028 2029 2030 2031 2032 2033 2034 2035" at bounding box center [883, 436] width 24 height 7
click at [871, 432] on select "2025 2026 2027 2028 2029 2030 2031 2032 2033 2034 2035" at bounding box center [883, 436] width 24 height 7
click at [846, 436] on select "Jan Feb Mar Apr May Jun Jul Aug Sep Oct Nov Dec" at bounding box center [840, 436] width 24 height 7
drag, startPoint x: 898, startPoint y: 550, endPoint x: 899, endPoint y: 532, distance: 18.0
click at [898, 550] on link "31" at bounding box center [898, 549] width 15 height 15
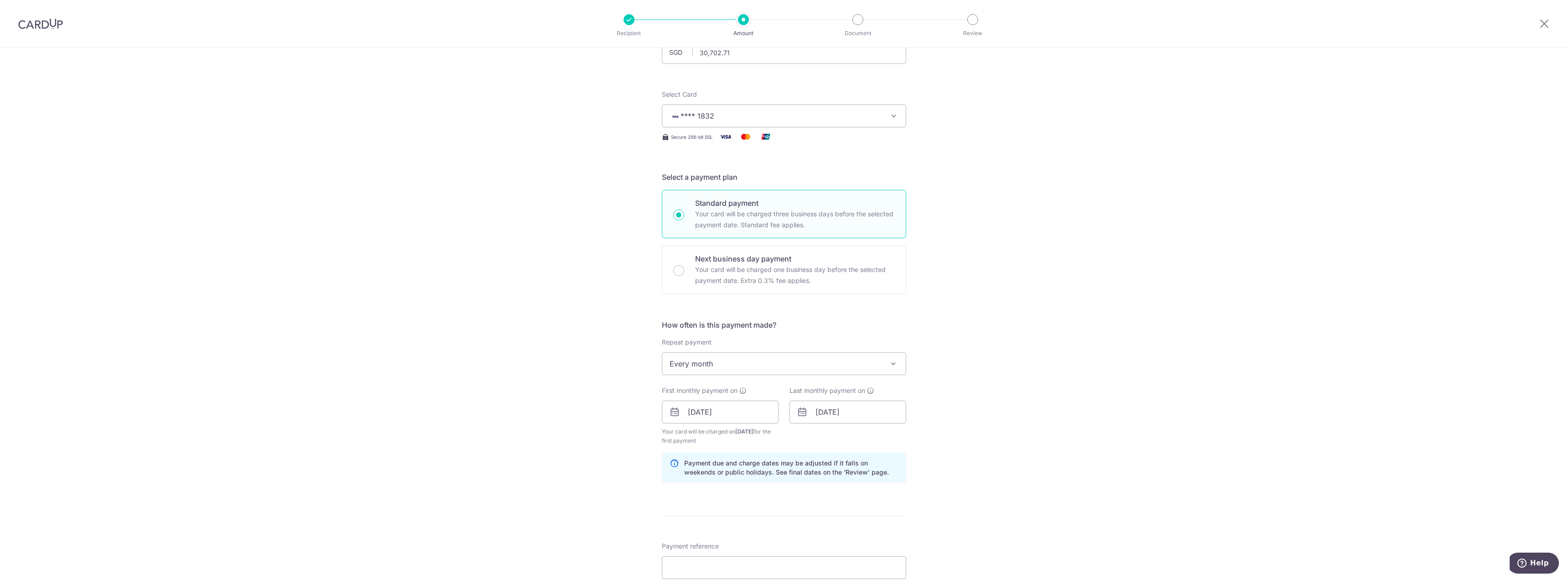
click at [988, 425] on div "Tell us more about your payment Enter payment amount SGD 30,702.71 30702.71 Rec…" at bounding box center [784, 432] width 1568 height 933
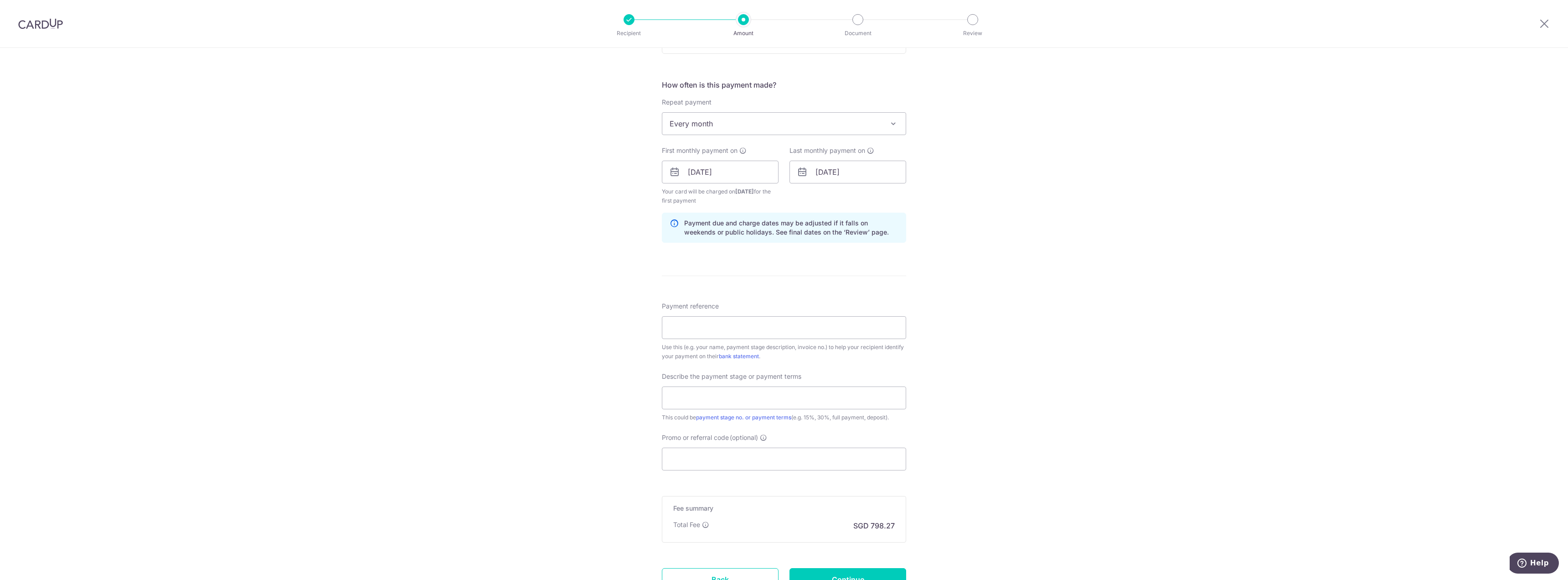
scroll to position [310, 0]
click at [851, 187] on input "31/12/2027" at bounding box center [847, 183] width 116 height 23
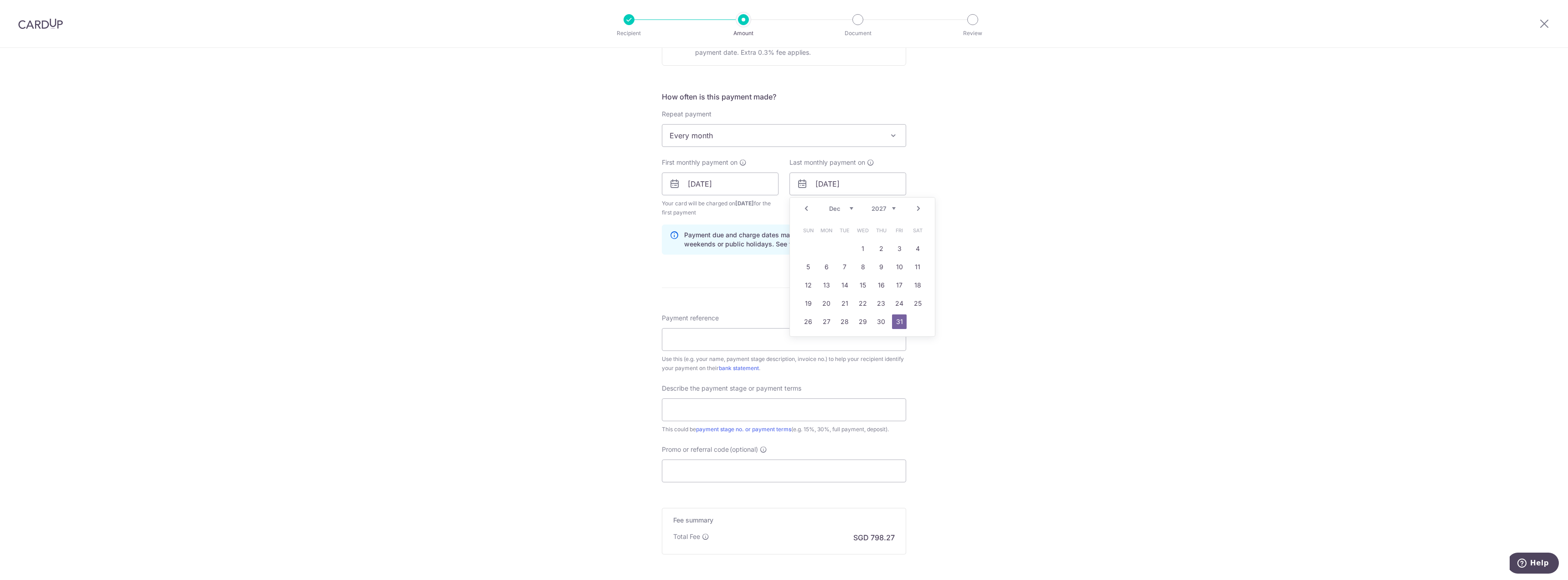
click at [885, 210] on select "2025 2026 2027 2028 2029 2030 2031 2032 2033 2034 2035" at bounding box center [883, 208] width 24 height 7
click at [860, 307] on link "20" at bounding box center [862, 303] width 15 height 15
click at [1039, 306] on div "Tell us more about your payment Enter payment amount SGD 30,702.71 30702.71 Rec…" at bounding box center [784, 204] width 1568 height 933
click at [829, 186] on input "20/12/2028" at bounding box center [847, 183] width 116 height 23
click at [881, 213] on div "Prev Next Jan Feb Mar Apr May Jun Jul Aug Sep Oct Nov Dec 2025 2026 2027 2028 2…" at bounding box center [862, 208] width 145 height 22
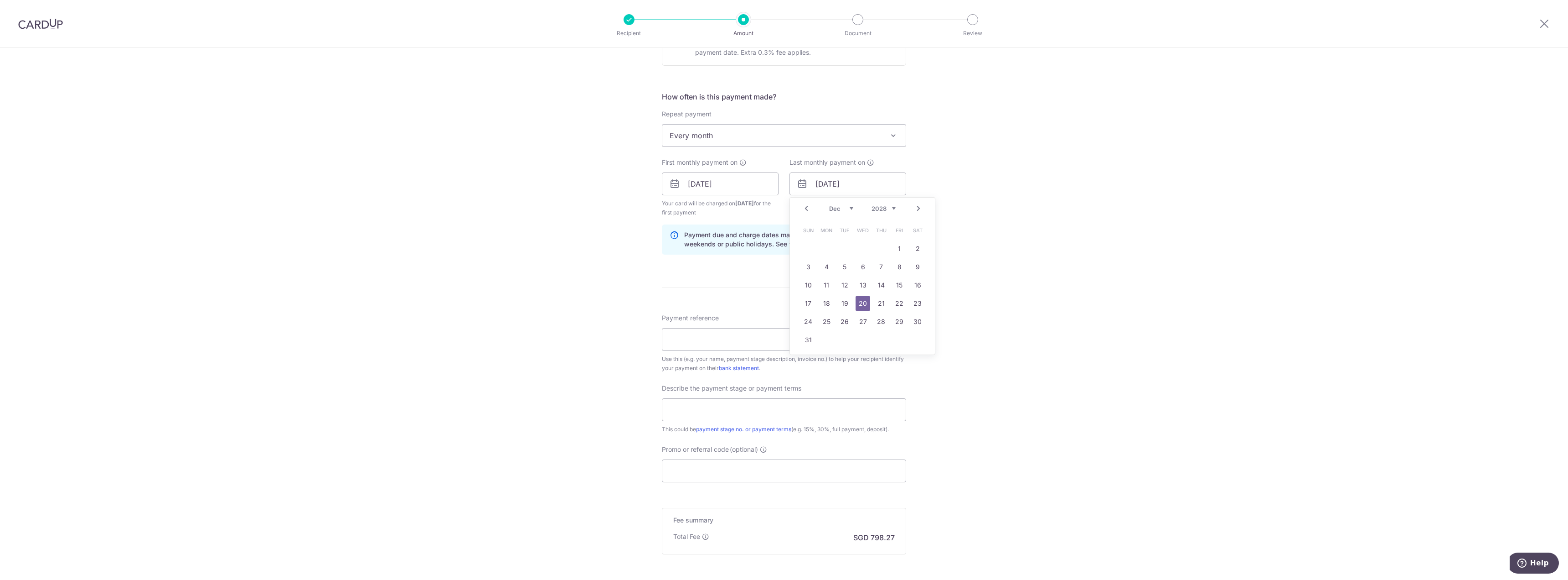
click at [891, 210] on select "2025 2026 2027 2028 2029 2030 2031 2032 2033 2034 2035" at bounding box center [883, 208] width 24 height 7
click at [988, 241] on div "Tell us more about your payment Enter payment amount SGD 30,702.71 30702.71 Rec…" at bounding box center [784, 204] width 1568 height 933
click at [836, 185] on input "20/12/2028" at bounding box center [847, 183] width 116 height 23
click at [855, 189] on input "20/12/2028" at bounding box center [847, 183] width 116 height 23
click at [891, 210] on select "2025 2026 2027 2028 2029 2030 2031 2032 2033 2034 2035" at bounding box center [883, 208] width 24 height 7
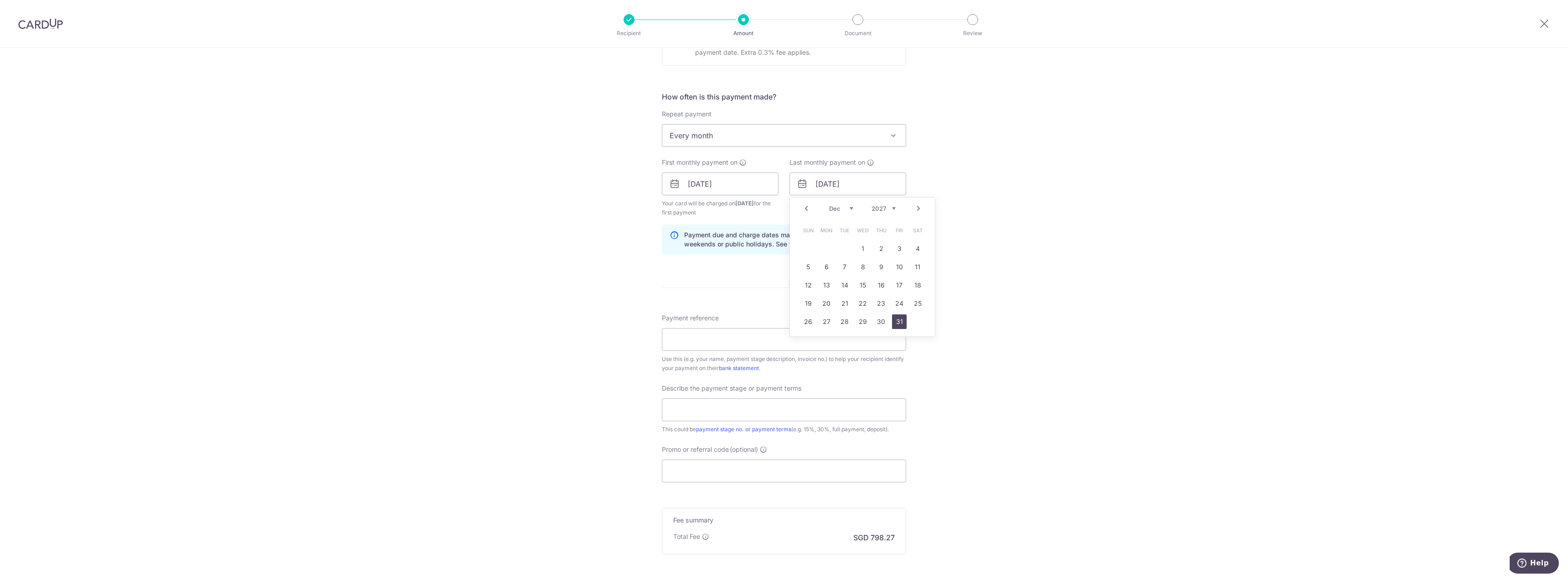
click at [891, 318] on link "31" at bounding box center [898, 321] width 15 height 15
type input "31/12/2027"
click at [972, 221] on div "Tell us more about your payment Enter payment amount SGD 30,702.71 30702.71 Rec…" at bounding box center [784, 204] width 1568 height 933
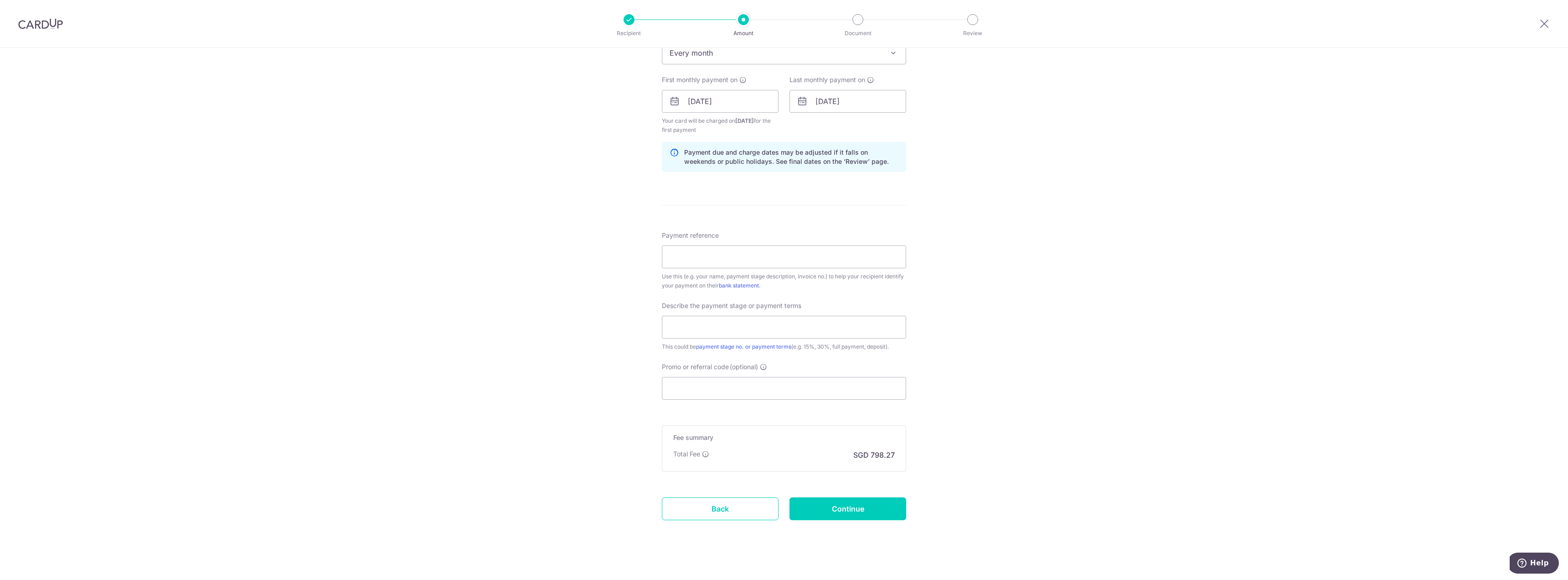
scroll to position [401, 0]
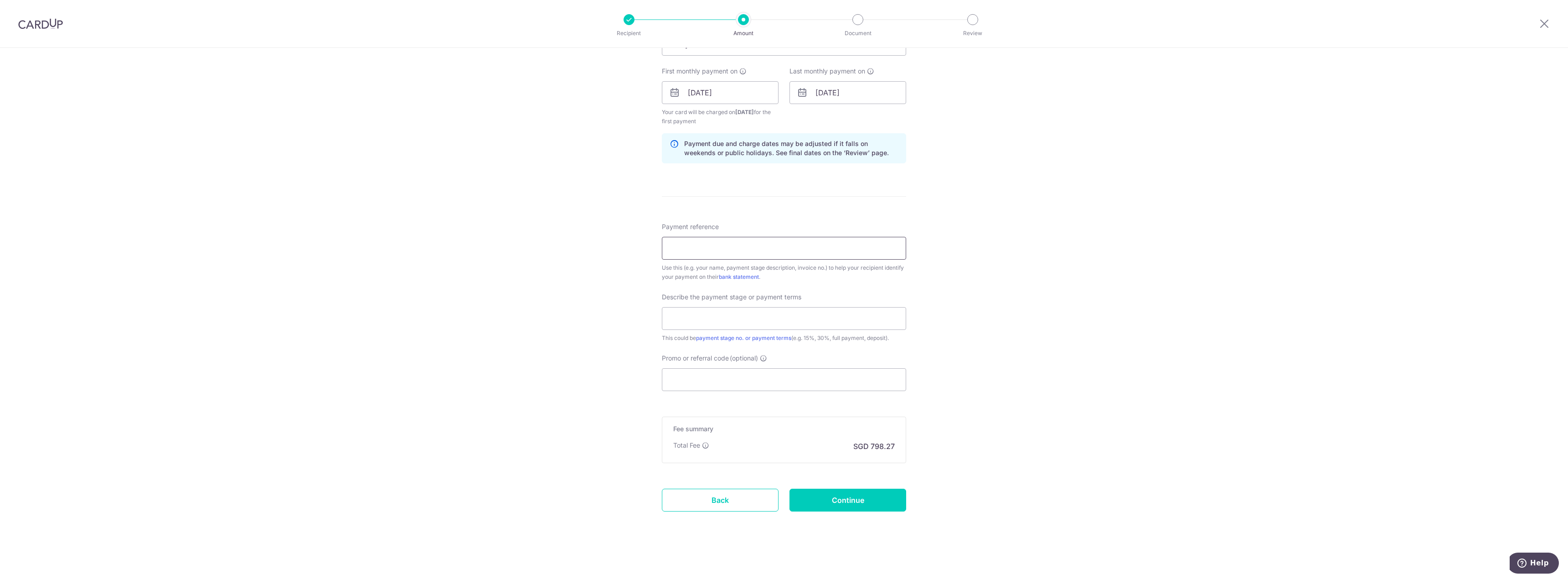
click at [748, 252] on input "Payment reference" at bounding box center [784, 248] width 244 height 23
type input "K8A-2504-1114-001-[GEOGRAPHIC_DATA]"
click at [519, 224] on div "Tell us more about your payment Enter payment amount SGD 30,702.71 30702.71 Rec…" at bounding box center [784, 113] width 1568 height 933
click at [731, 319] on input "text" at bounding box center [784, 318] width 244 height 23
type input "45% commencement payment"
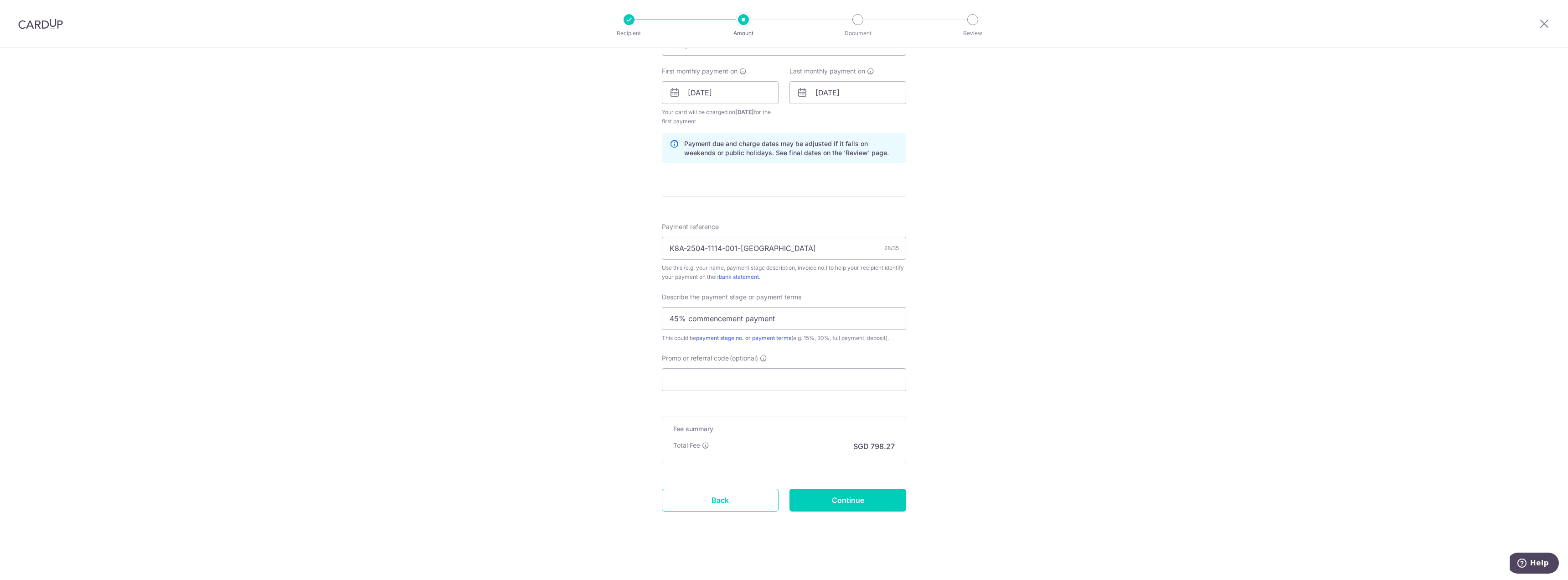
click at [632, 323] on div "Tell us more about your payment Enter payment amount SGD 30,702.71 30702.71 Rec…" at bounding box center [784, 113] width 1568 height 933
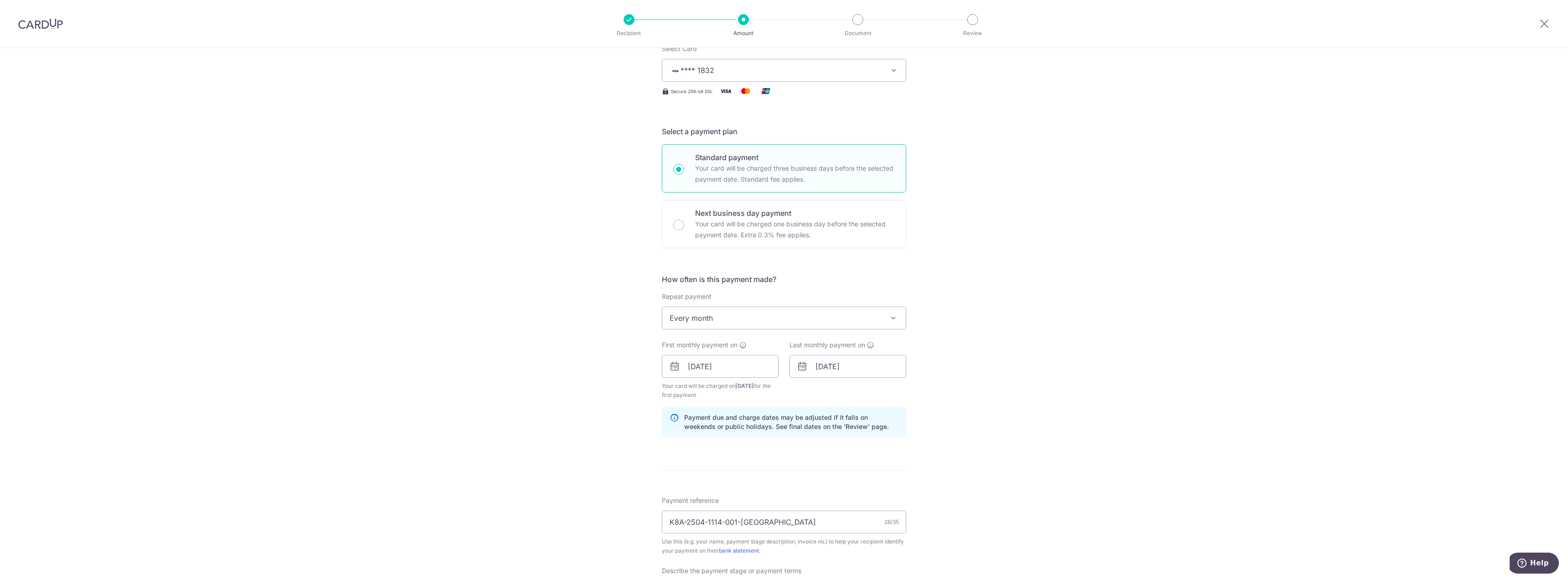
scroll to position [0, 0]
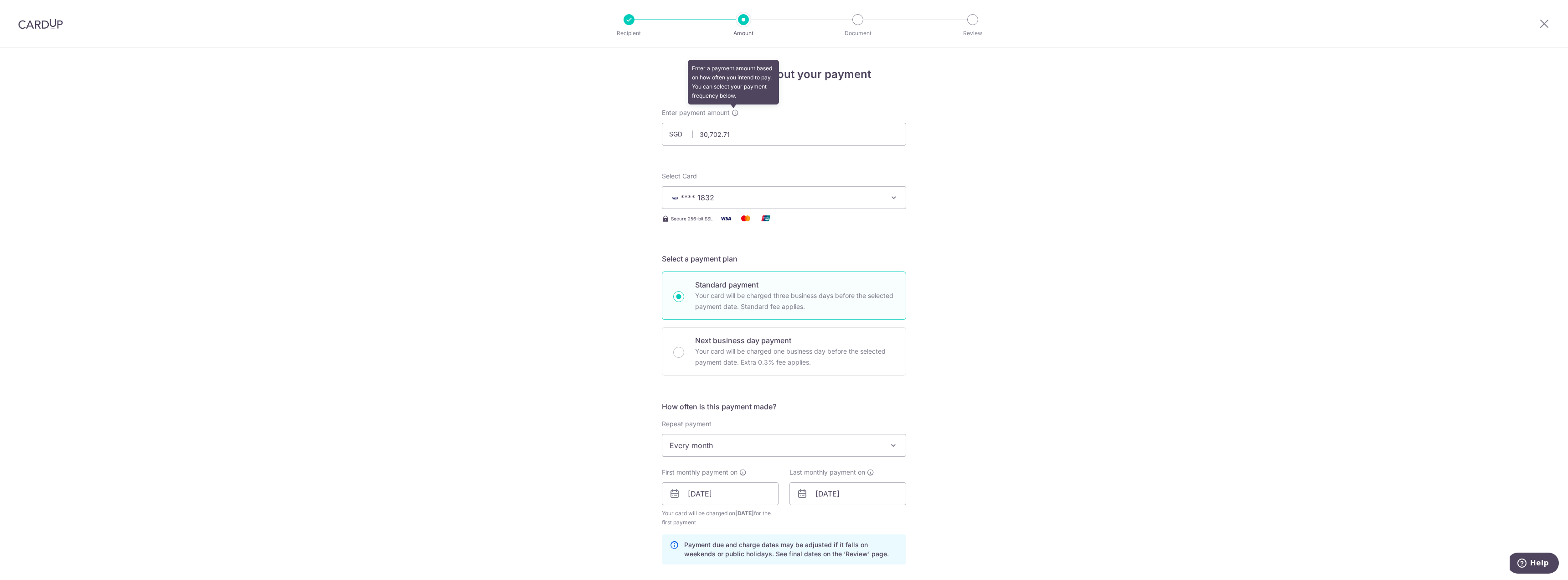
click at [735, 113] on icon at bounding box center [735, 112] width 7 height 7
drag, startPoint x: 736, startPoint y: 130, endPoint x: 666, endPoint y: 140, distance: 70.7
click at [666, 140] on input "30,702.71" at bounding box center [784, 134] width 244 height 23
click at [604, 195] on div "Tell us more about your payment Enter payment amount SGD 1000 30702.71 Recipien…" at bounding box center [784, 514] width 1568 height 933
type input "1,000.00"
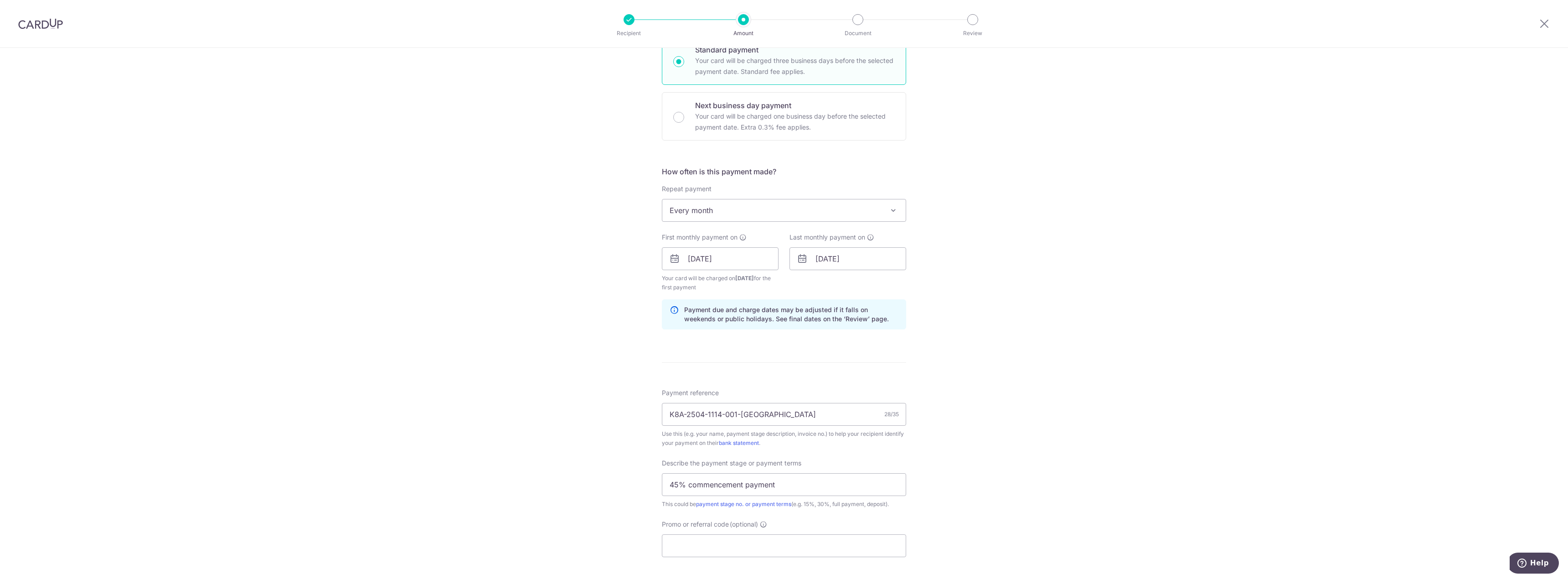
scroll to position [218, 0]
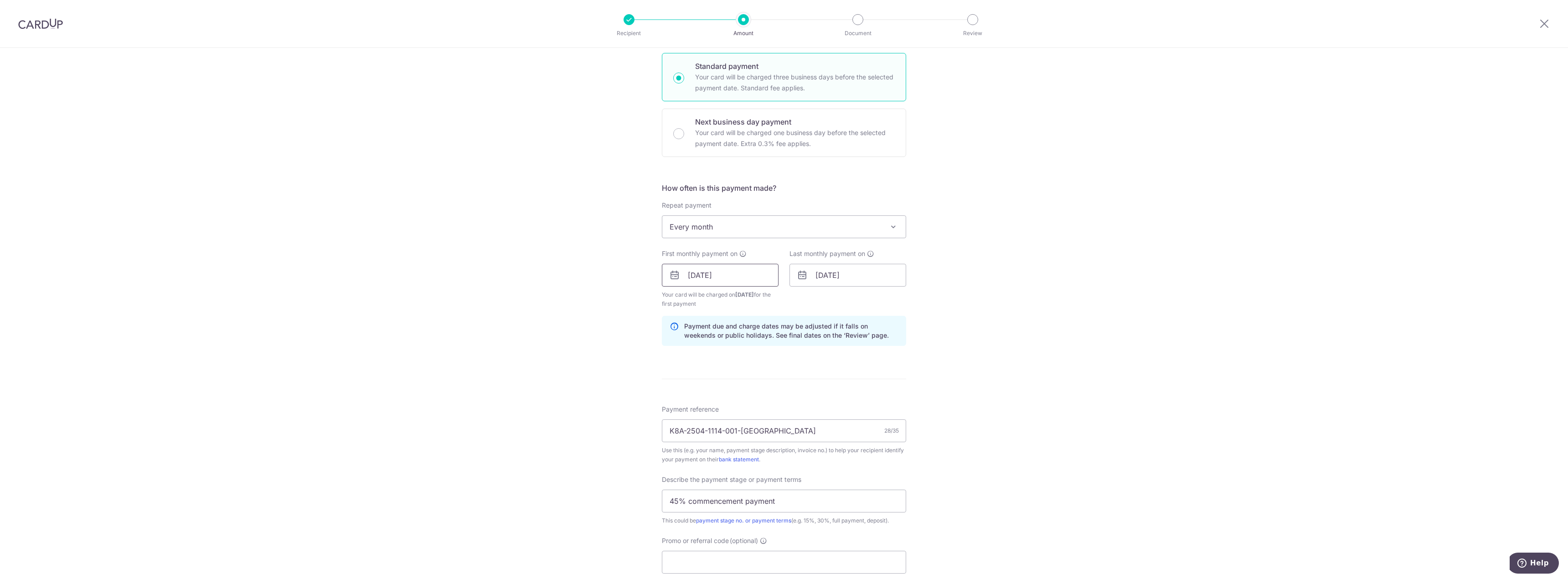
click at [723, 276] on input "11/09/2025" at bounding box center [720, 274] width 116 height 23
click at [530, 359] on div "Tell us more about your payment Enter payment amount SGD 1,000.00 1000.00 Recip…" at bounding box center [784, 295] width 1568 height 933
click at [850, 287] on div "Last monthly payment on 31/12/2027" at bounding box center [847, 279] width 127 height 59
click at [862, 282] on input "31/12/2027" at bounding box center [847, 274] width 116 height 23
click at [891, 301] on select "2025 2026 2027 2028 2029 2030 2031 2032 2033 2034 2035" at bounding box center [883, 299] width 24 height 7
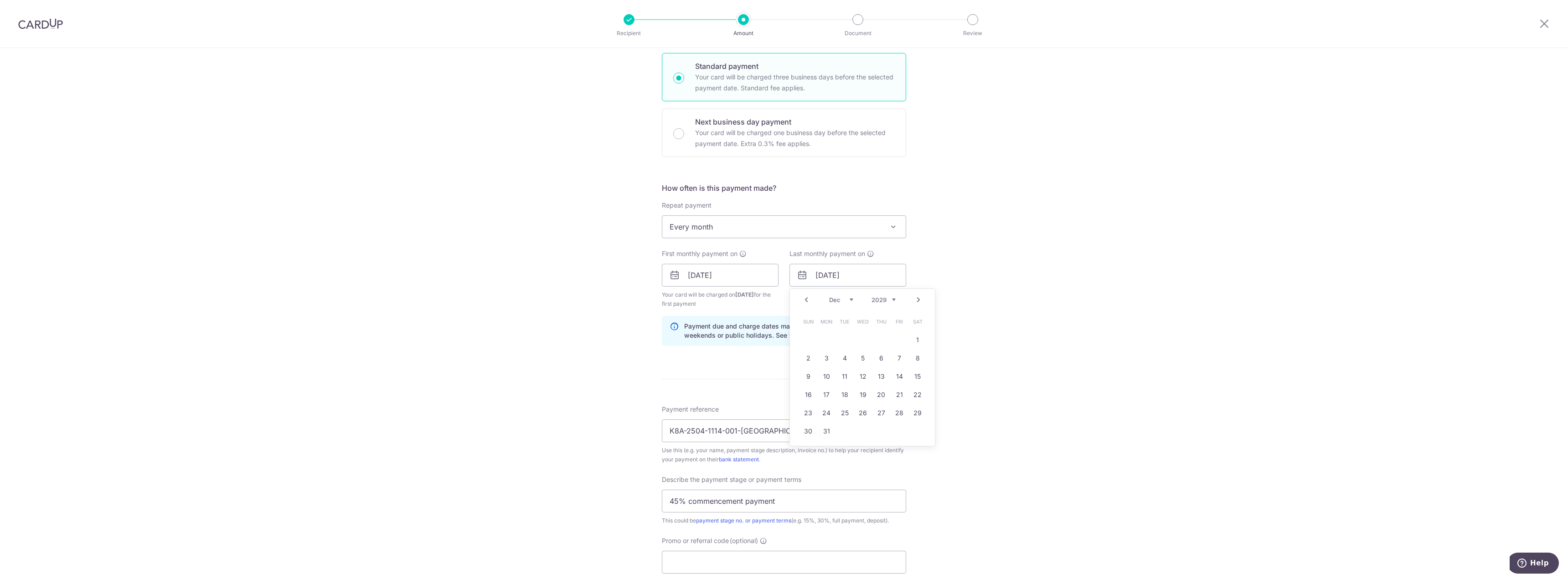
click at [805, 299] on link "Prev" at bounding box center [806, 300] width 11 height 11
click at [805, 432] on link "30" at bounding box center [808, 431] width 15 height 15
type input "30/09/2029"
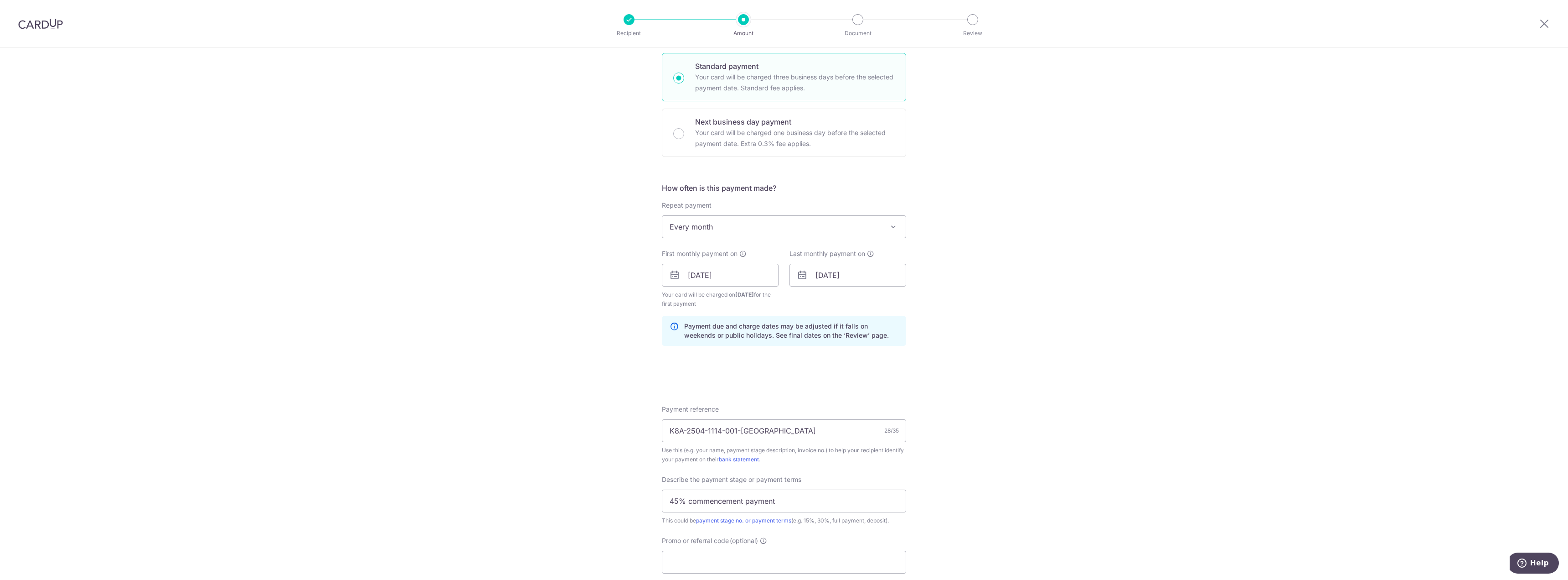
click at [1011, 370] on div "Tell us more about your payment Enter payment amount SGD 1,000.00 1000.00 Recip…" at bounding box center [784, 295] width 1568 height 933
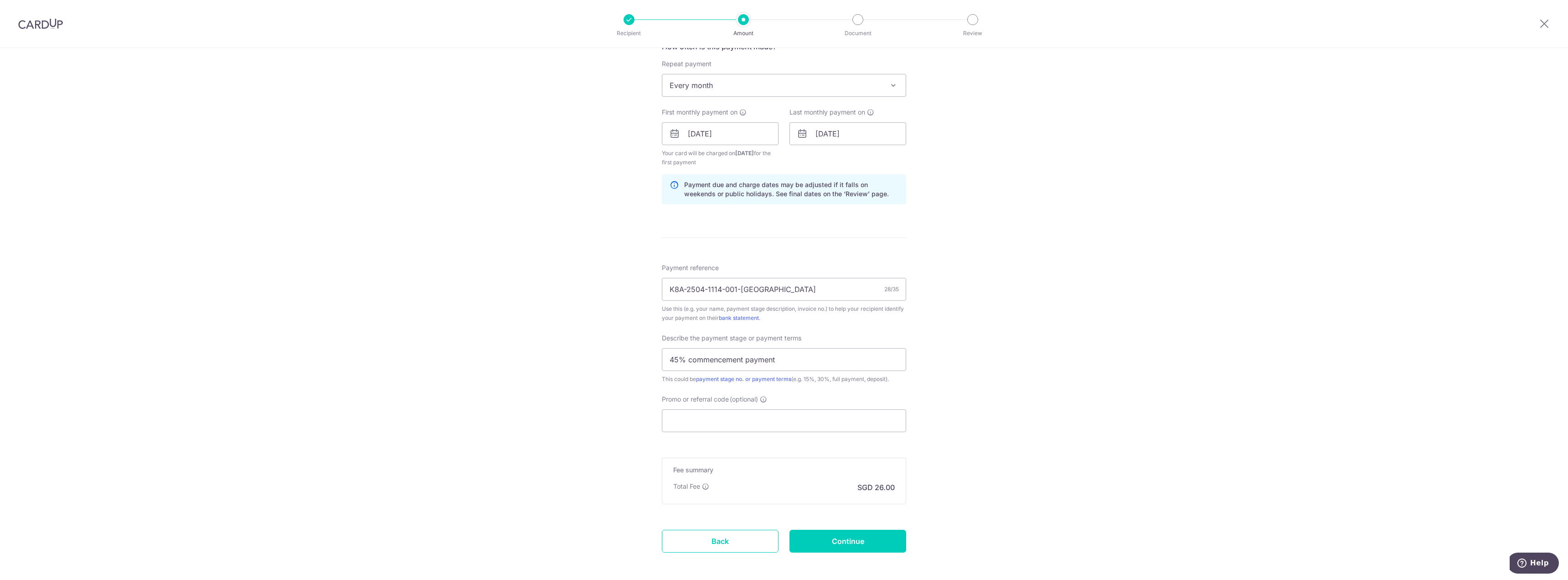
scroll to position [401, 0]
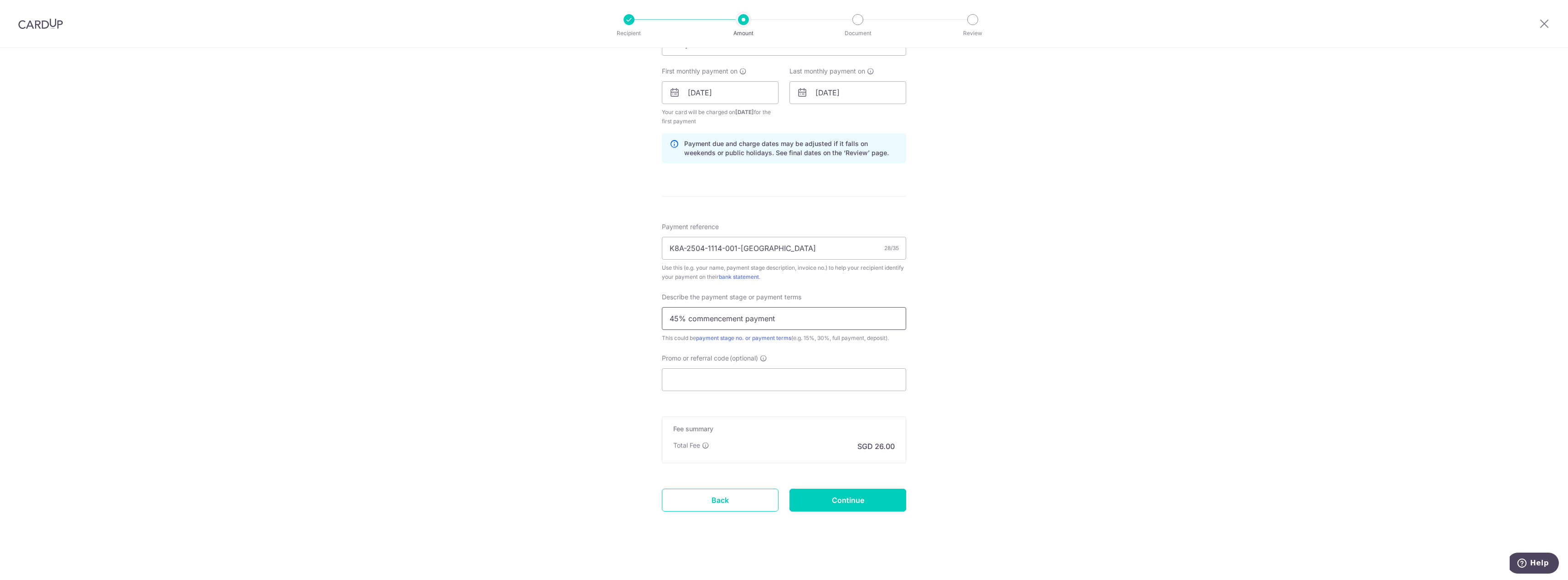
click at [798, 316] on input "45% commencement payment" at bounding box center [784, 318] width 244 height 23
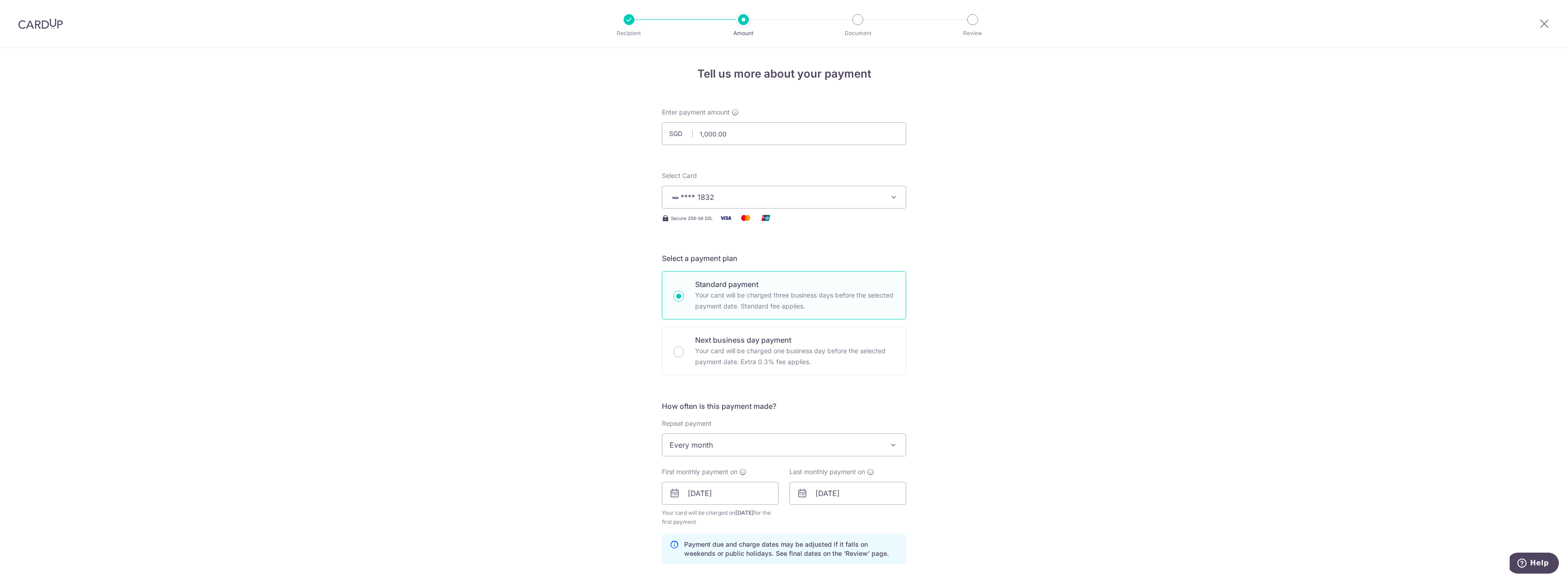
scroll to position [0, 0]
click at [777, 127] on input "1,000.00" at bounding box center [784, 134] width 244 height 23
type input "1,000.00"
type input "K8A-2504-1114-001-JH Ciseern"
click at [777, 129] on input "1,000.00" at bounding box center [784, 134] width 244 height 23
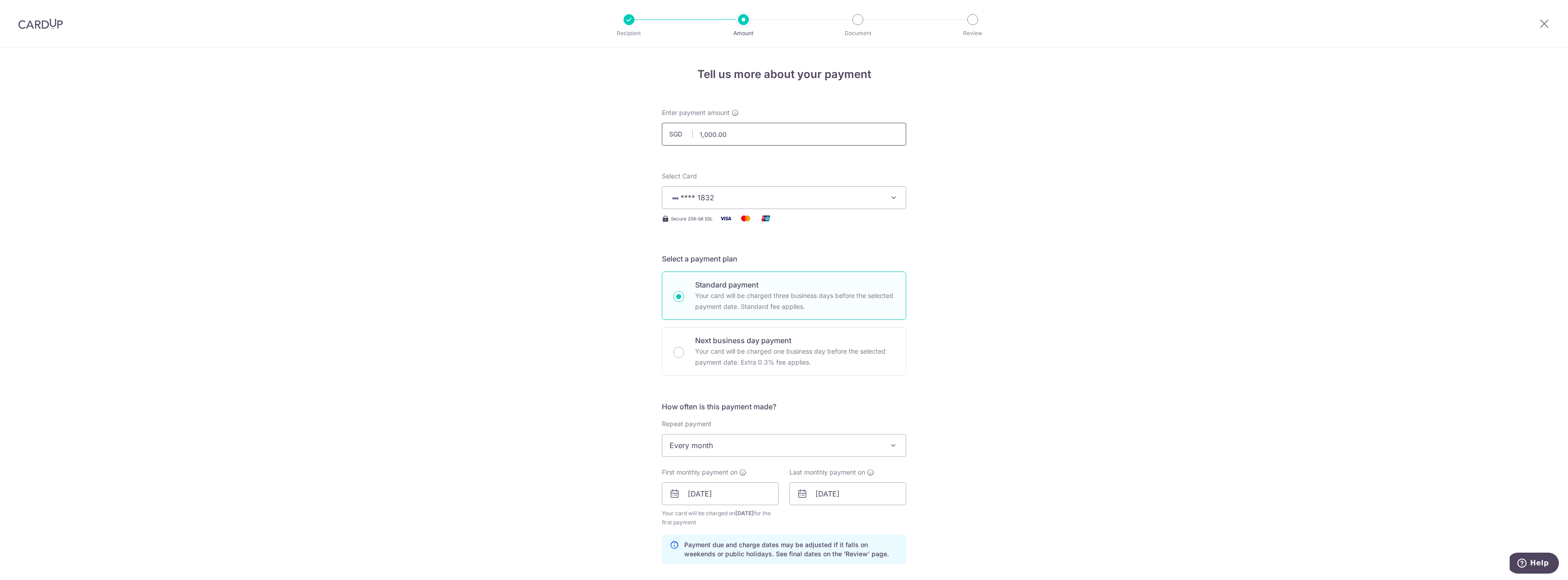
type input "1,000.00"
type input "K8A-2504-1114-001-JH Ciseern p"
type input "1,000.00"
click at [774, 132] on input "1,000.00" at bounding box center [784, 134] width 244 height 23
type input "K8A-2504-1114-001-JH Ciseern"
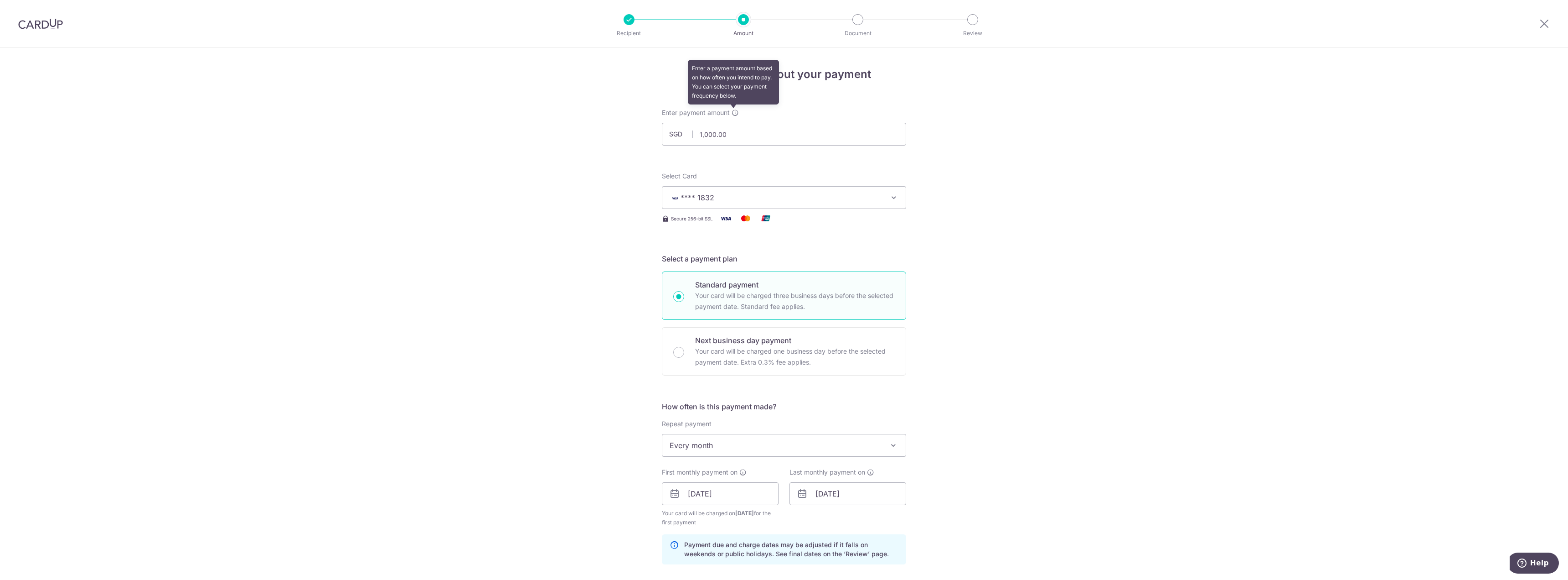
click at [732, 116] on span at bounding box center [735, 112] width 7 height 7
drag, startPoint x: 737, startPoint y: 132, endPoint x: 640, endPoint y: 109, distance: 99.7
click at [640, 108] on div "Tell us more about your payment Enter payment amount SGD 1,000.00 1000.00 Recip…" at bounding box center [784, 514] width 1568 height 933
click at [538, 273] on div "Tell us more about your payment Enter payment amount SGD 51171.18 1000.00 Recip…" at bounding box center [784, 514] width 1568 height 933
type input "51,171.18"
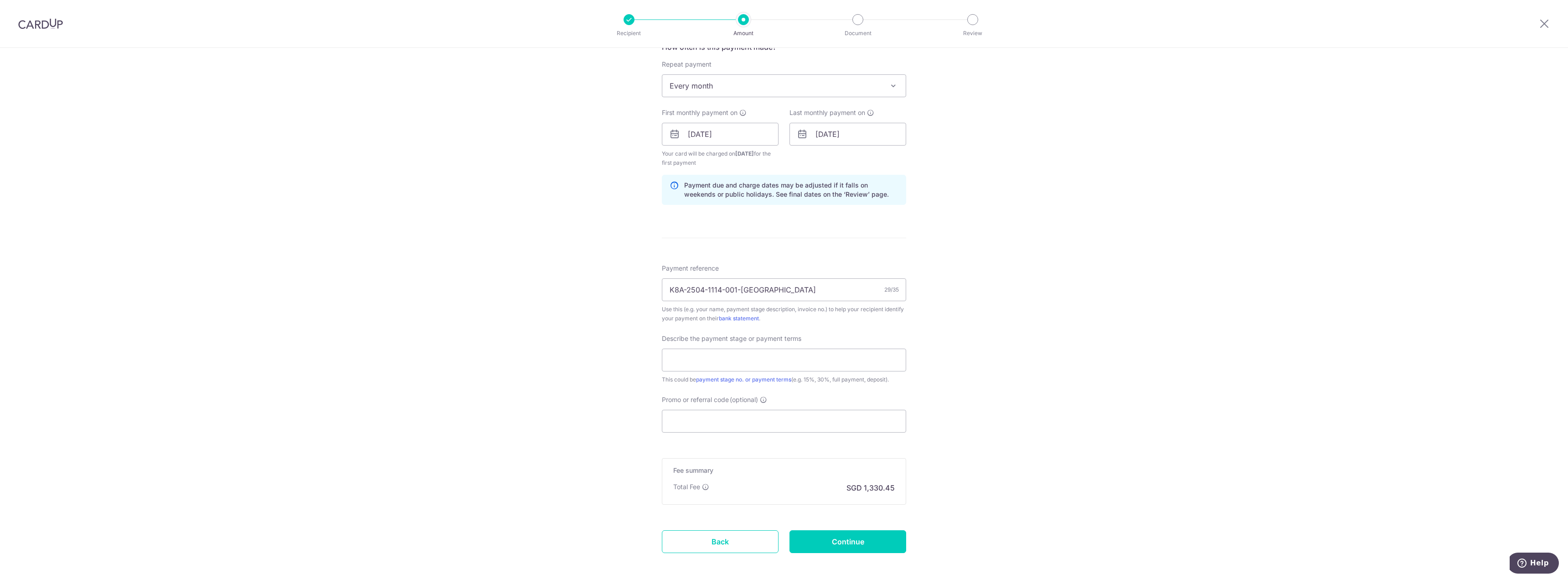
scroll to position [365, 0]
click at [693, 359] on input "text" at bounding box center [784, 354] width 244 height 23
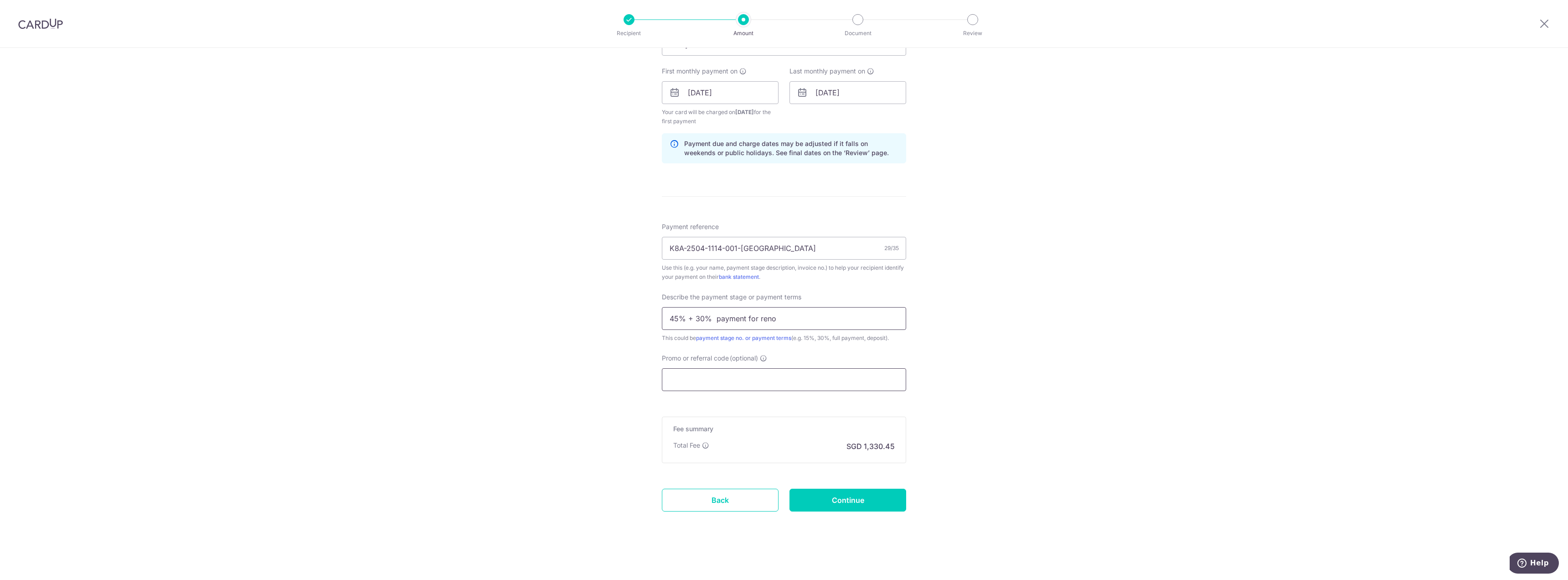
type input "45% + 30% payment for reno"
click at [788, 370] on input "Promo or referral code (optional)" at bounding box center [784, 379] width 244 height 23
paste input "3HOME25R"
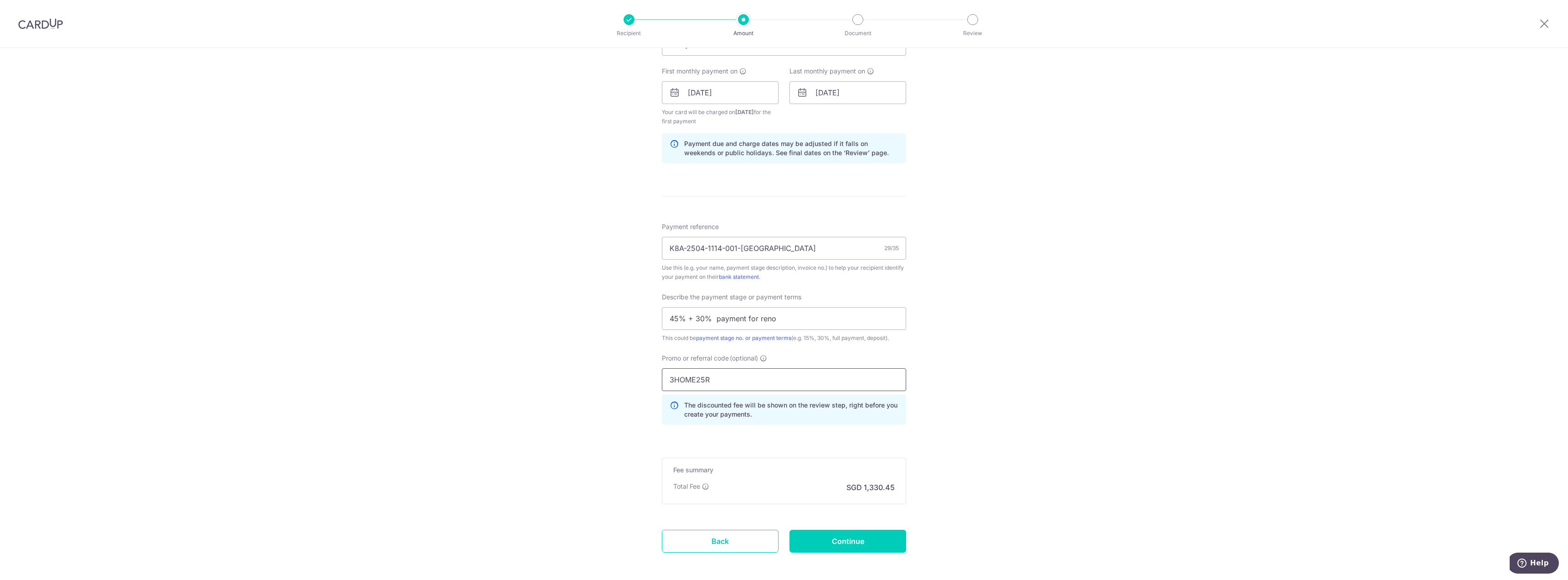
type input "3HOME25R"
click at [581, 387] on div "Tell us more about your payment Enter payment amount SGD 51,171.18 51171.18 Rec…" at bounding box center [784, 134] width 1568 height 974
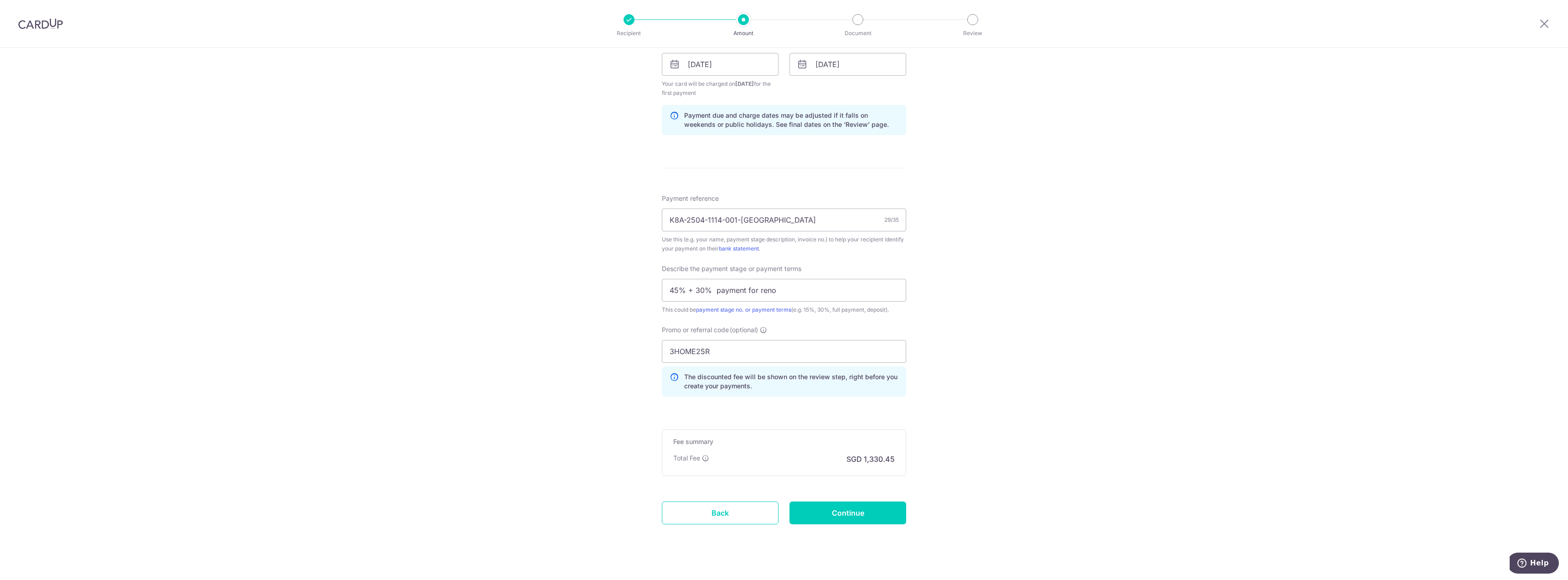
scroll to position [442, 0]
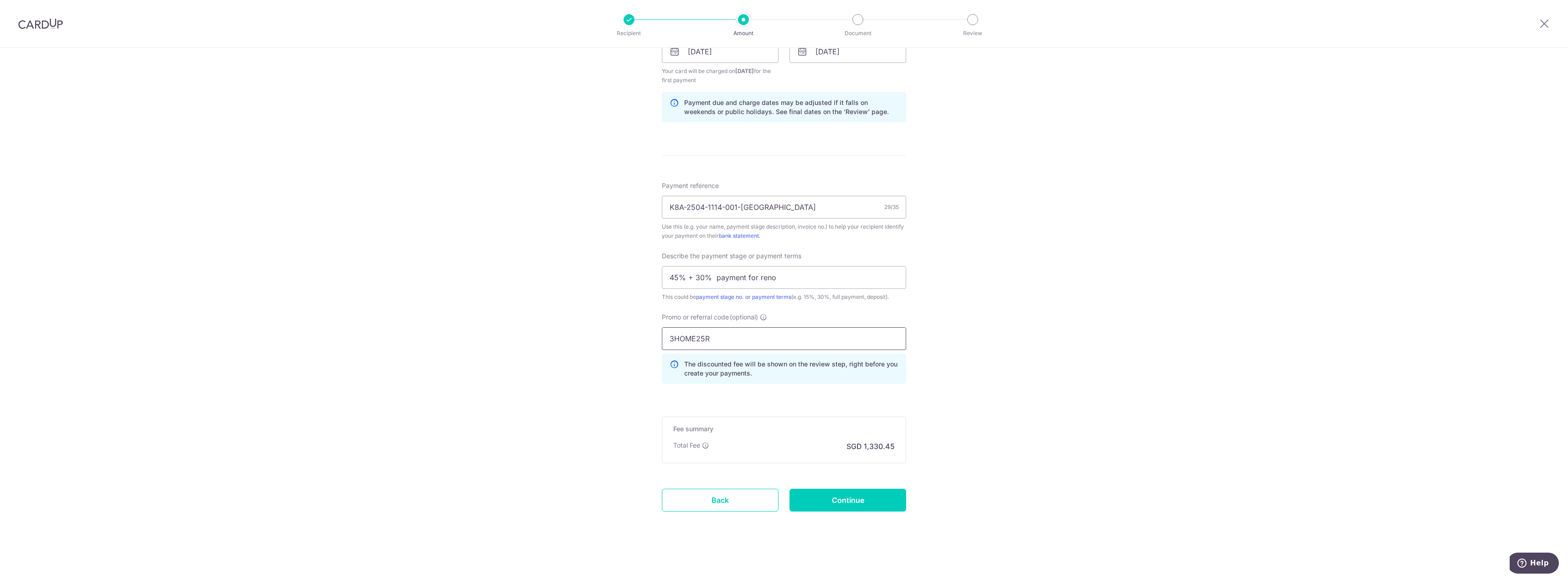
drag, startPoint x: 646, startPoint y: 331, endPoint x: 601, endPoint y: 323, distance: 45.7
click at [601, 322] on div "Tell us more about your payment Enter payment amount SGD 51,171.18 51171.18 Rec…" at bounding box center [784, 93] width 1568 height 974
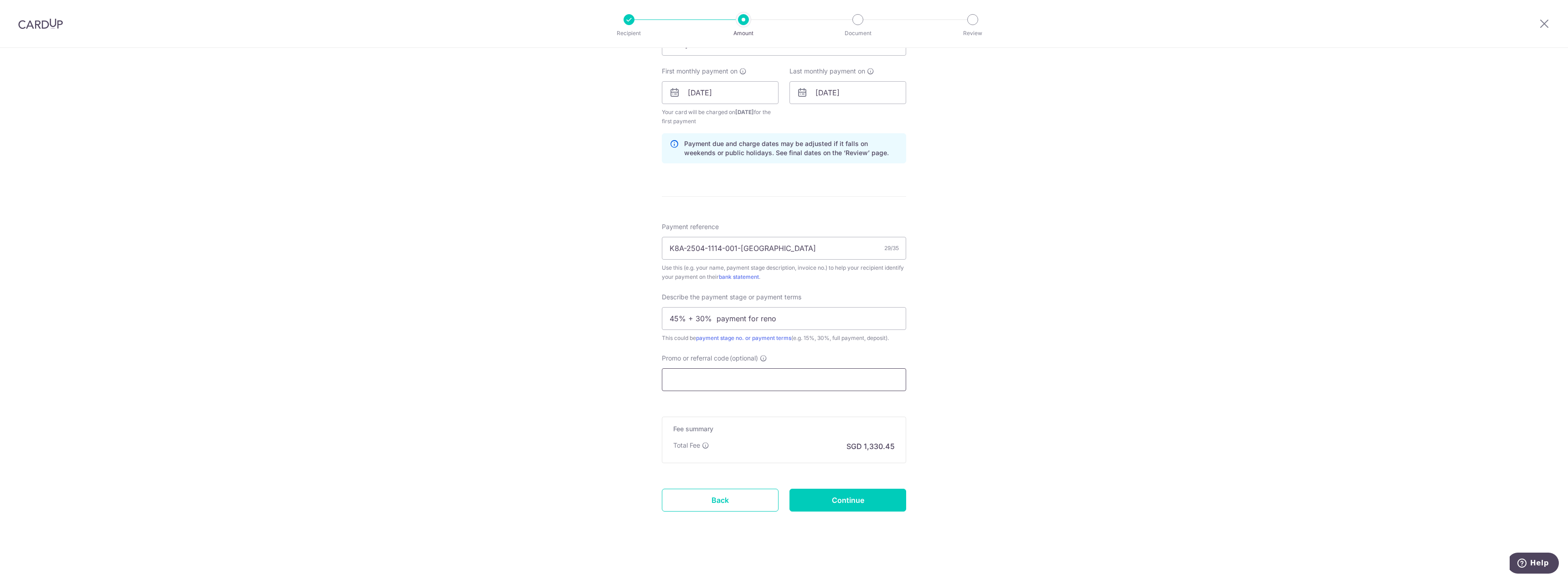
paste input "3HOME25R"
type input "3HOME25R"
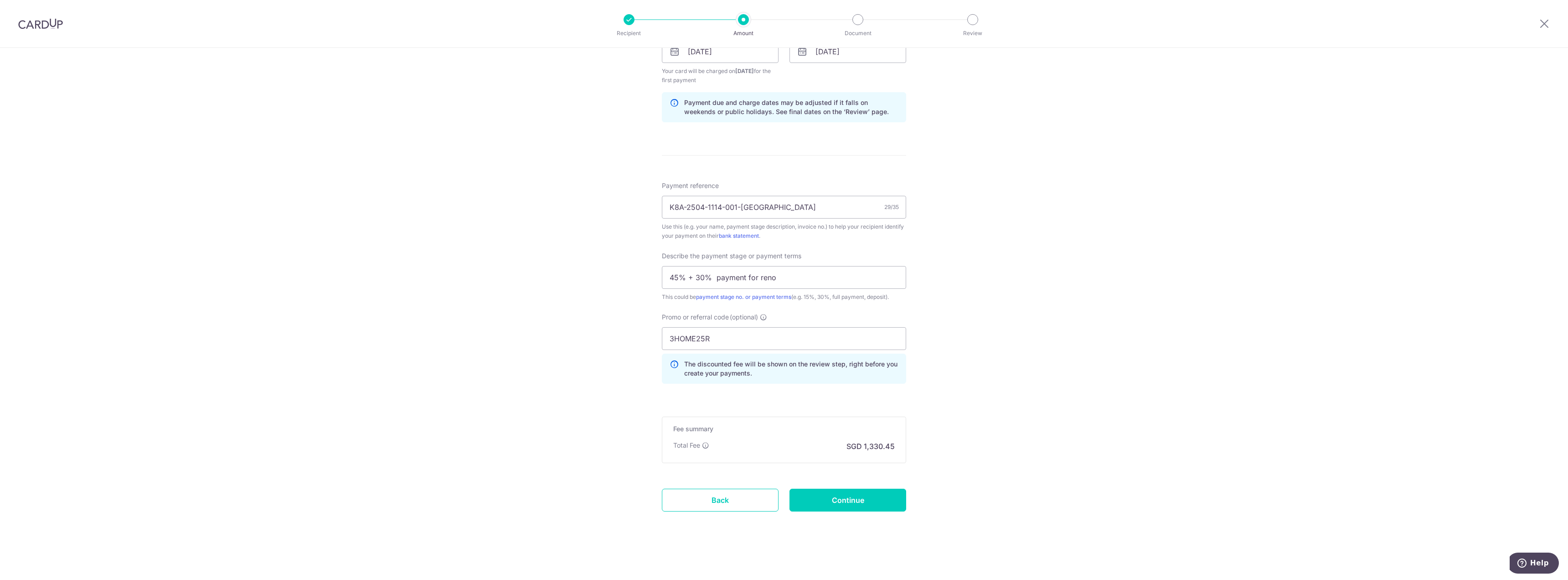
click at [601, 326] on div "Tell us more about your payment Enter payment amount SGD 51,171.18 51171.18 Rec…" at bounding box center [784, 93] width 1568 height 974
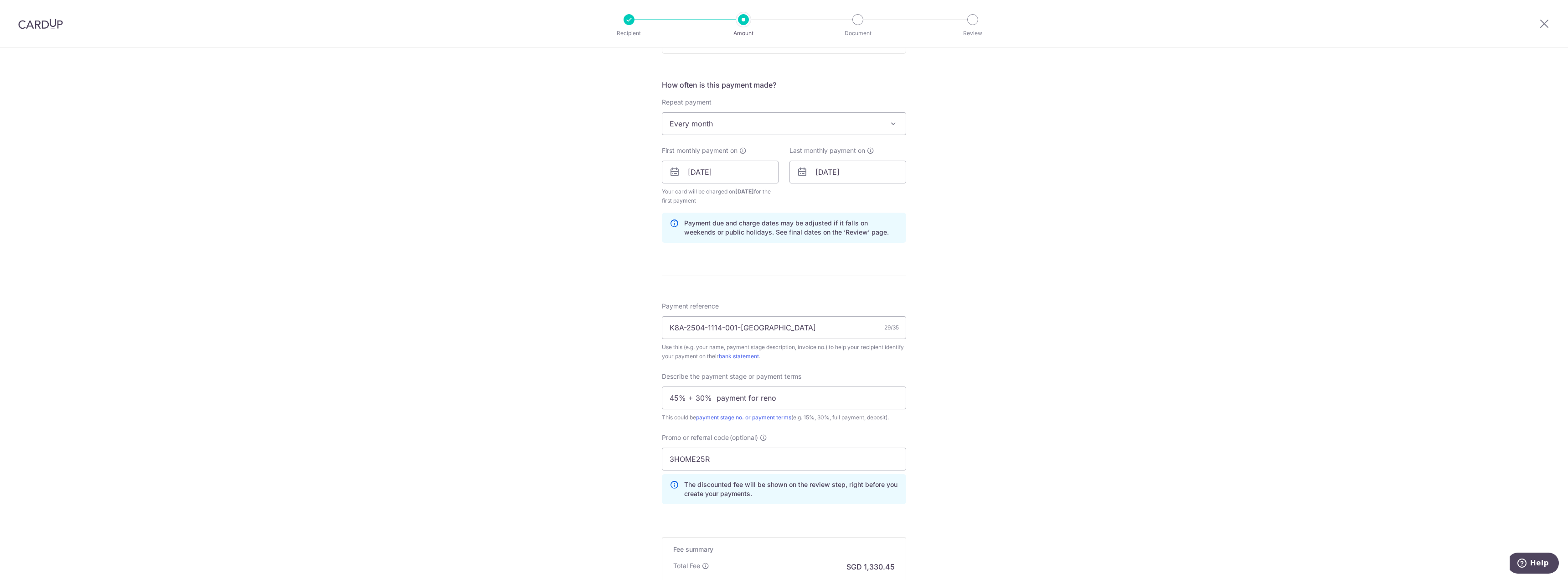
scroll to position [305, 0]
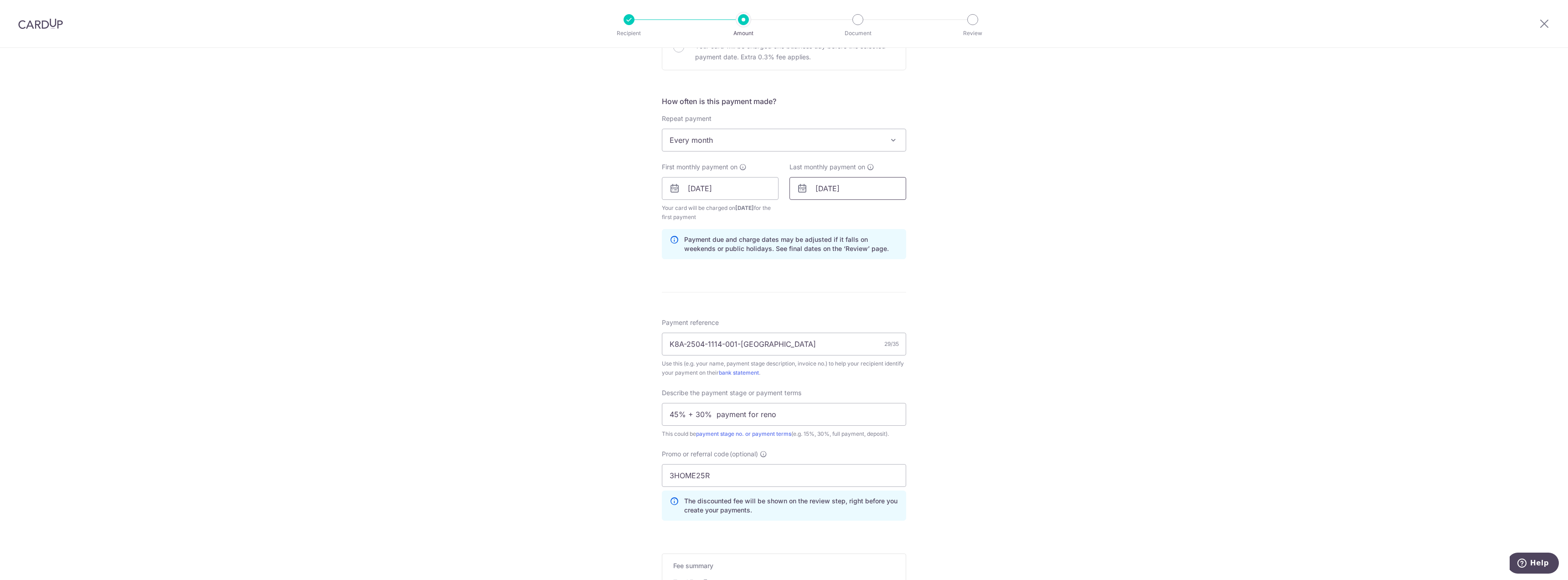
click at [828, 186] on input "30/09/2029" at bounding box center [847, 188] width 116 height 23
click at [849, 213] on select "Jan Feb Mar Apr May Jun Jul Aug Sep Oct Nov Dec" at bounding box center [840, 213] width 24 height 7
click at [865, 328] on link "31" at bounding box center [862, 326] width 15 height 15
click at [962, 343] on div "Tell us more about your payment Enter payment amount SGD 51,171.18 51171.18 Rec…" at bounding box center [784, 230] width 1568 height 974
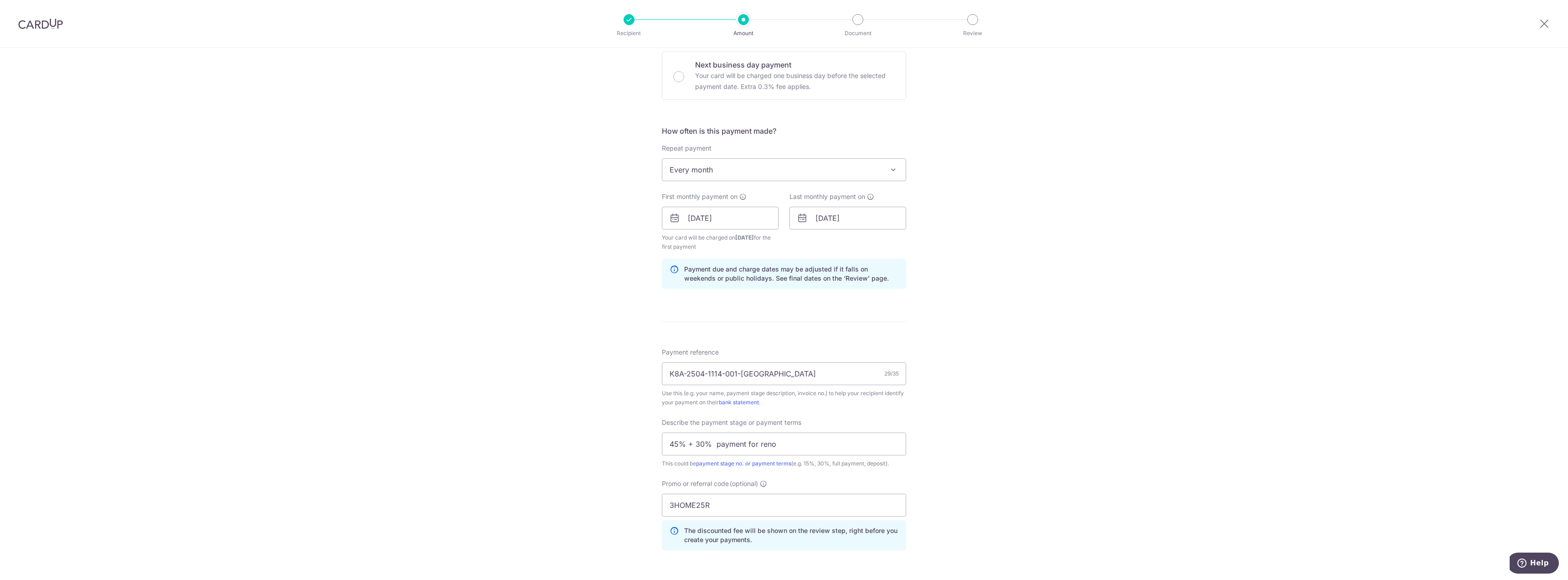
scroll to position [259, 0]
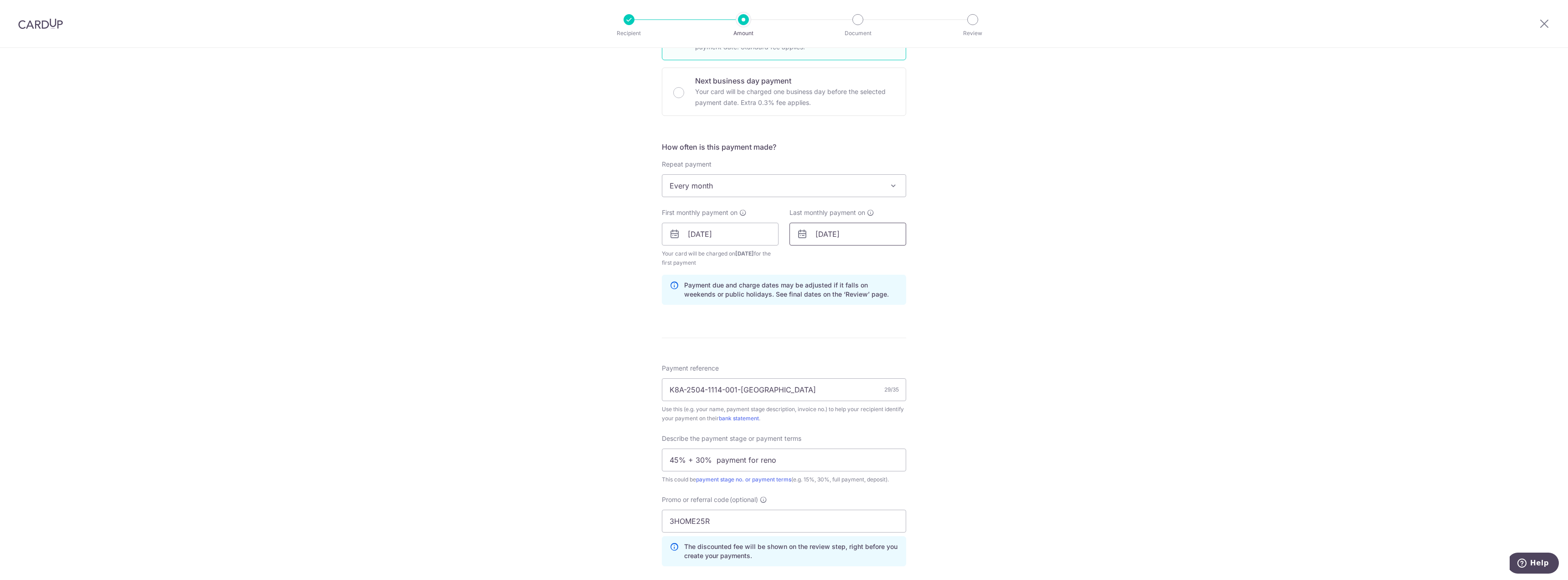
click at [826, 234] on input "31/10/2029" at bounding box center [847, 234] width 116 height 23
click at [844, 375] on link "30" at bounding box center [844, 371] width 15 height 15
type input "30/10/2029"
click at [979, 369] on div "Tell us more about your payment Enter payment amount SGD 51,171.18 51171.18 Rec…" at bounding box center [784, 275] width 1568 height 974
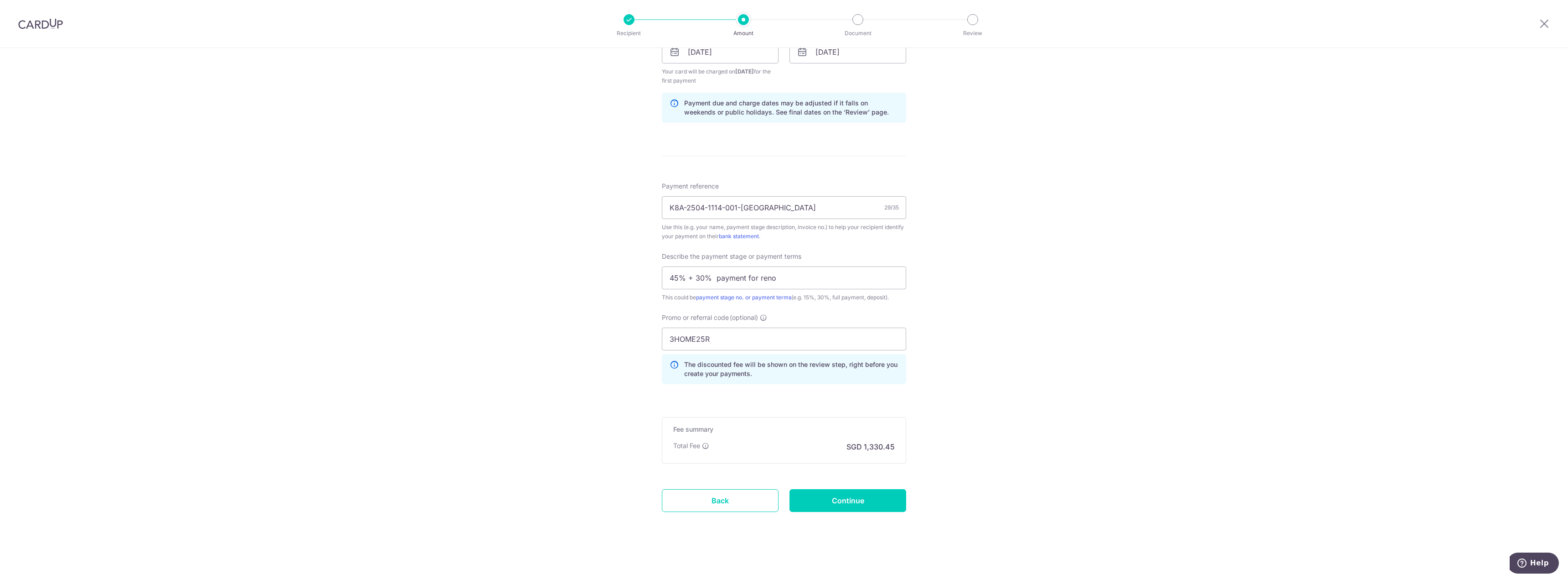
scroll to position [442, 0]
click at [728, 334] on input "3HOME25R" at bounding box center [784, 338] width 244 height 23
click at [799, 502] on input "Continue" at bounding box center [847, 499] width 116 height 23
type input "Create Schedule"
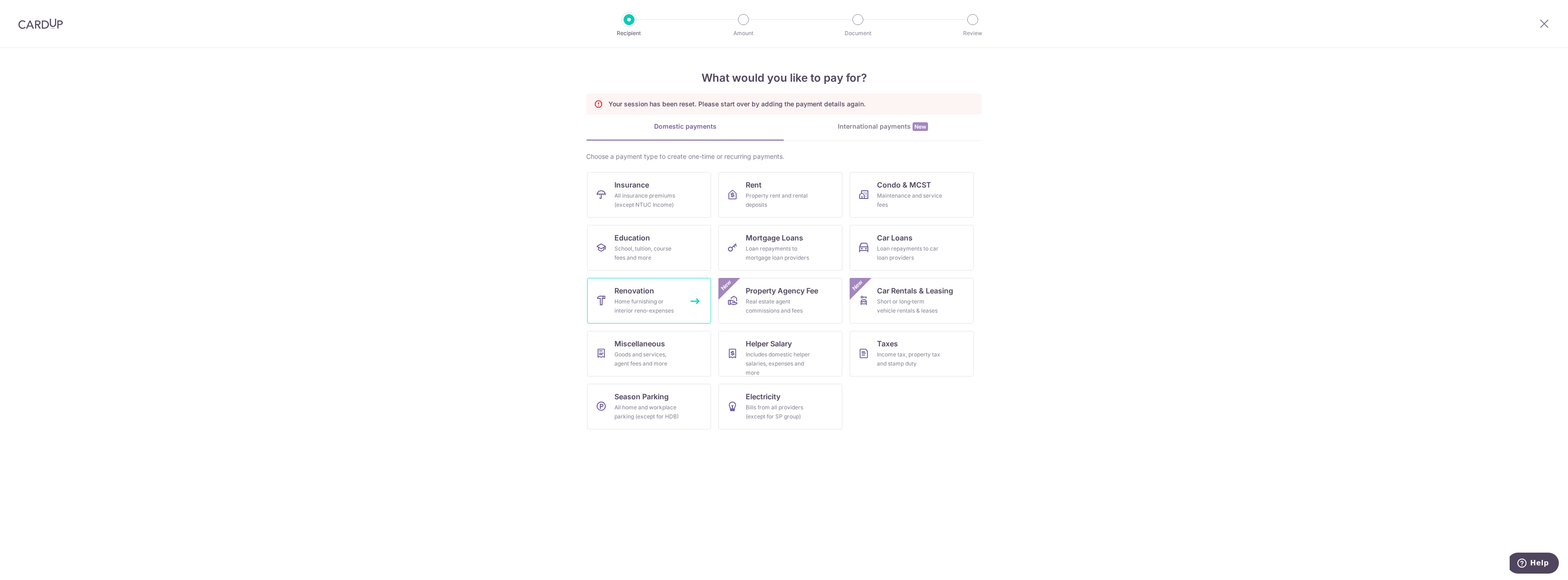
click at [632, 294] on span "Renovation" at bounding box center [634, 290] width 40 height 11
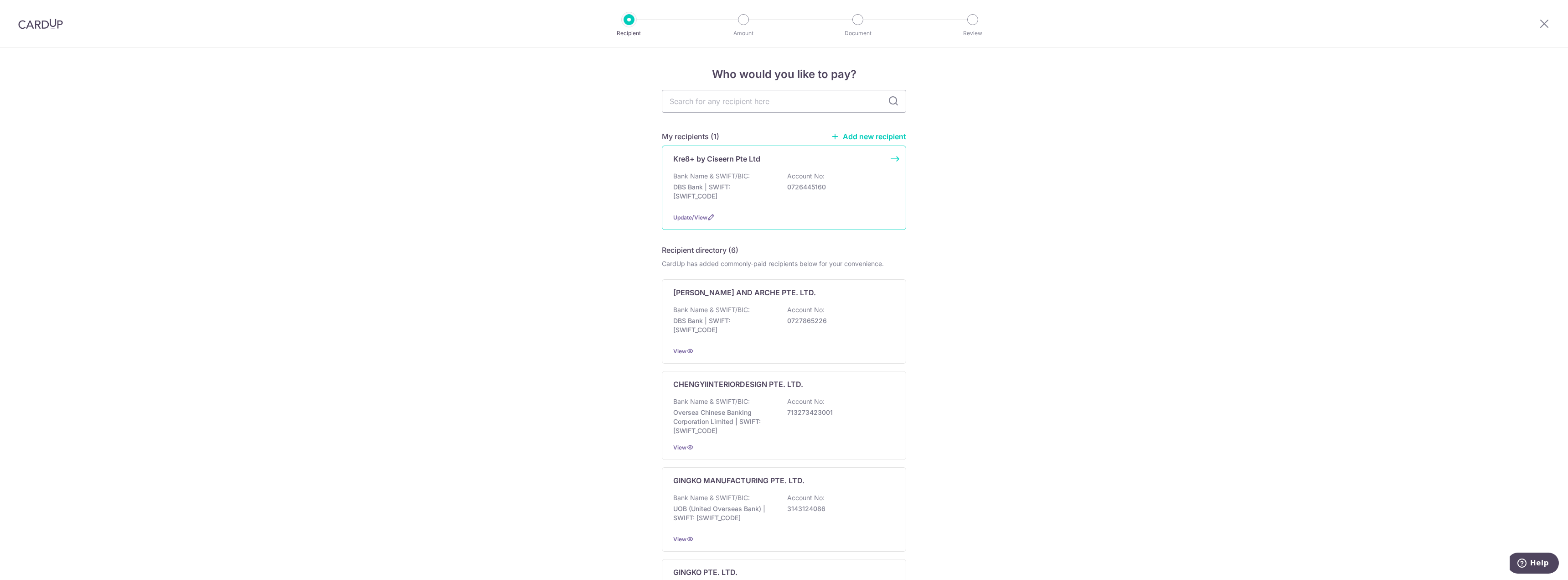
click at [749, 206] on div "Kre8+ by Ciseern Pte Ltd Bank Name & SWIFT/BIC: DBS Bank | SWIFT: [SWIFT_CODE] …" at bounding box center [784, 187] width 244 height 85
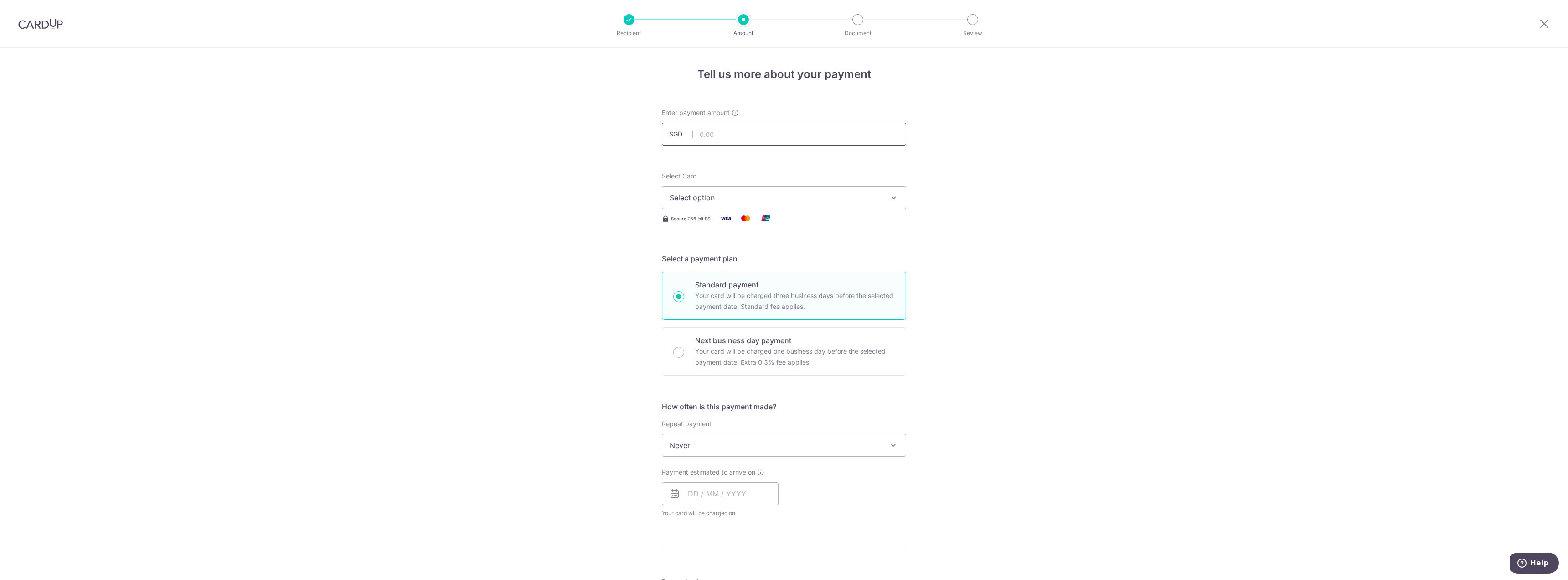
click at [714, 127] on input "text" at bounding box center [784, 134] width 244 height 23
type input "51,171.18"
drag, startPoint x: 504, startPoint y: 176, endPoint x: 525, endPoint y: 185, distance: 22.8
click at [506, 177] on div "Tell us more about your payment Enter payment amount SGD 51,171.18 51171.18 Sel…" at bounding box center [784, 491] width 1568 height 886
click at [702, 204] on button "Select option" at bounding box center [784, 197] width 244 height 23
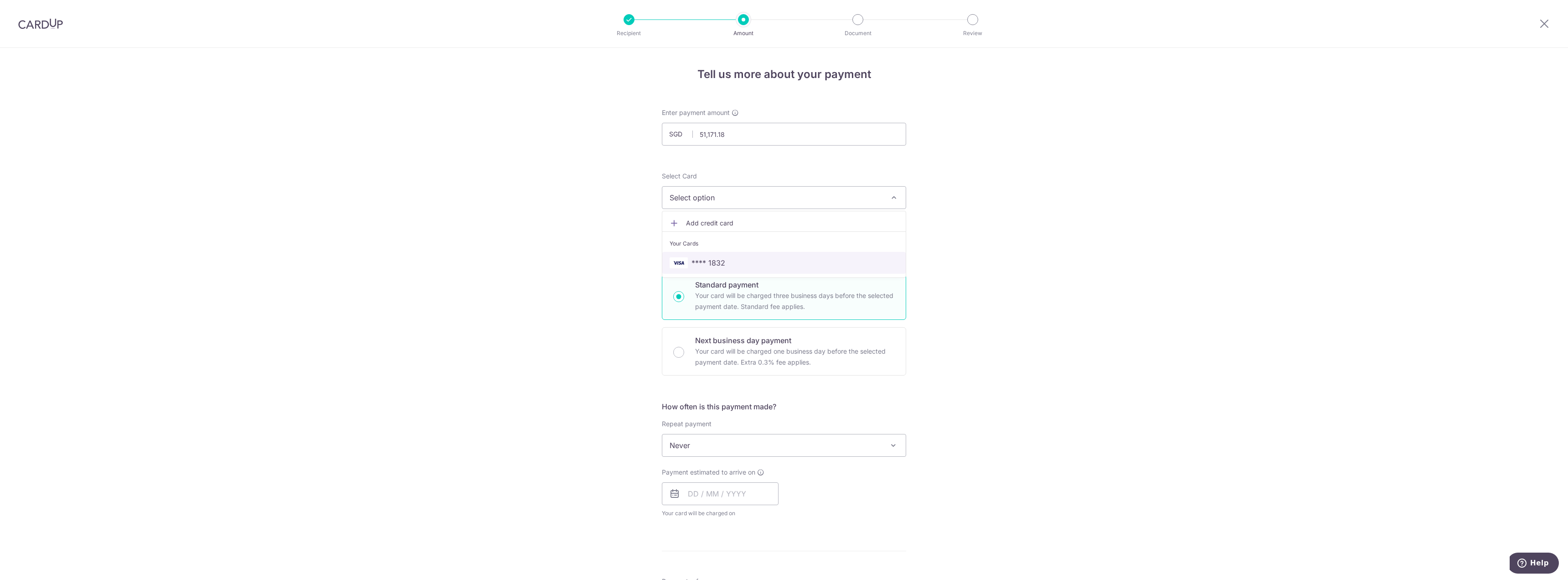
click at [698, 259] on span "**** 1832" at bounding box center [708, 262] width 33 height 11
click at [1055, 272] on div "Tell us more about your payment Enter payment amount SGD 51,171.18 51171.18 Sel…" at bounding box center [784, 491] width 1568 height 886
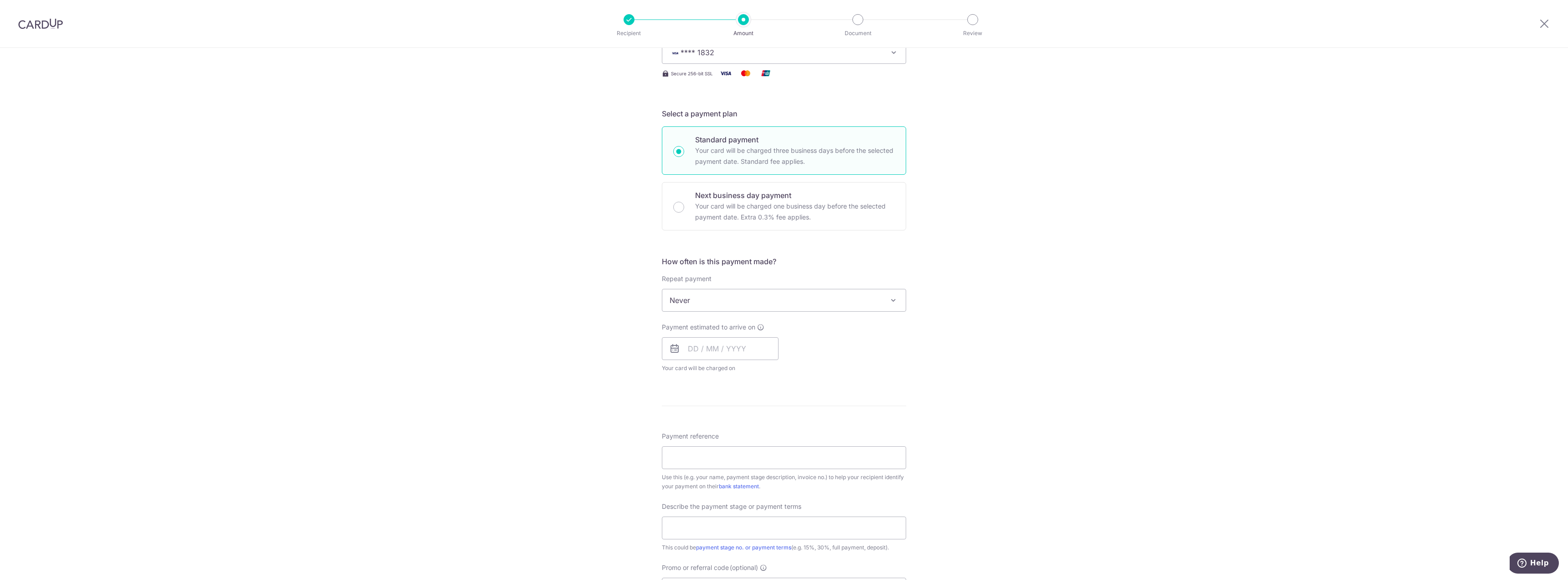
scroll to position [228, 0]
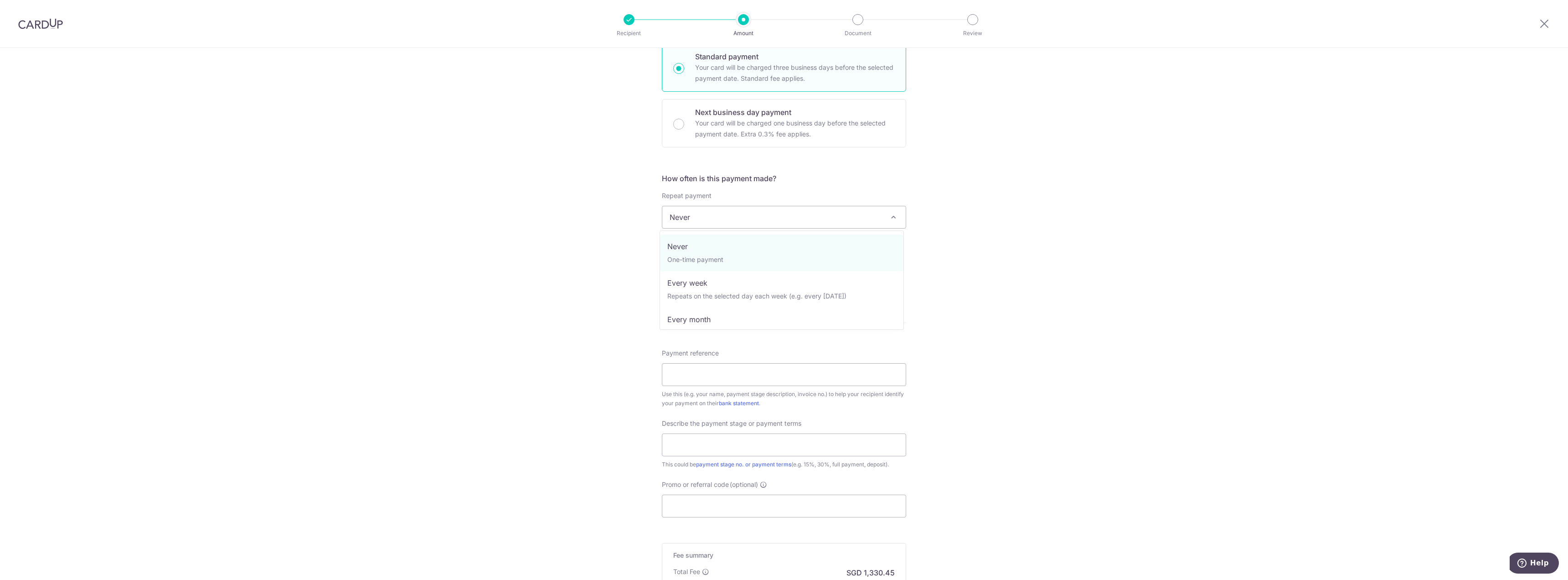
click at [749, 210] on span "Never" at bounding box center [784, 217] width 244 height 22
select select "3"
click at [1000, 283] on div "Tell us more about your payment Enter payment amount SGD 51,171.18 51171.18 Sel…" at bounding box center [784, 267] width 1568 height 895
click at [746, 272] on input "text" at bounding box center [720, 265] width 116 height 23
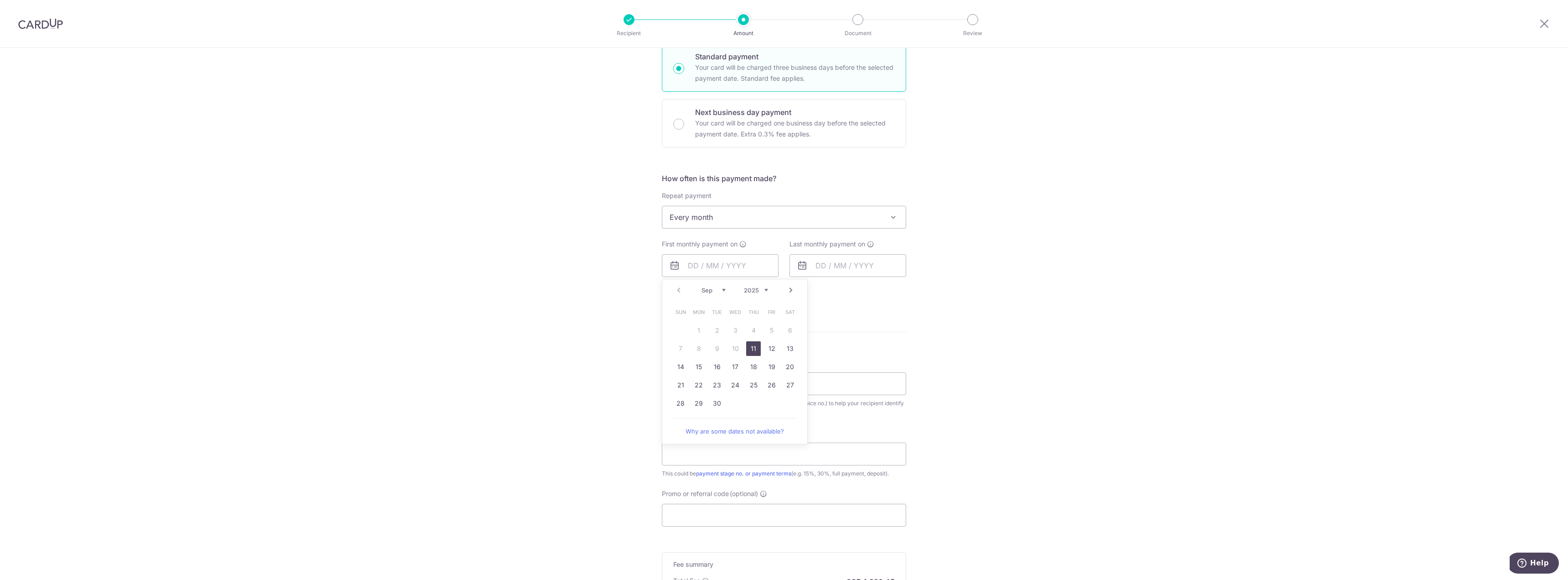
drag, startPoint x: 749, startPoint y: 349, endPoint x: 817, endPoint y: 275, distance: 100.5
click at [749, 348] on link "11" at bounding box center [753, 348] width 15 height 15
type input "[DATE]"
click at [818, 269] on input "text" at bounding box center [847, 265] width 116 height 23
click at [887, 293] on select "2025 2026 2027 2028 2029 2030 2031 2032 2033 2034 2035" at bounding box center [883, 290] width 24 height 7
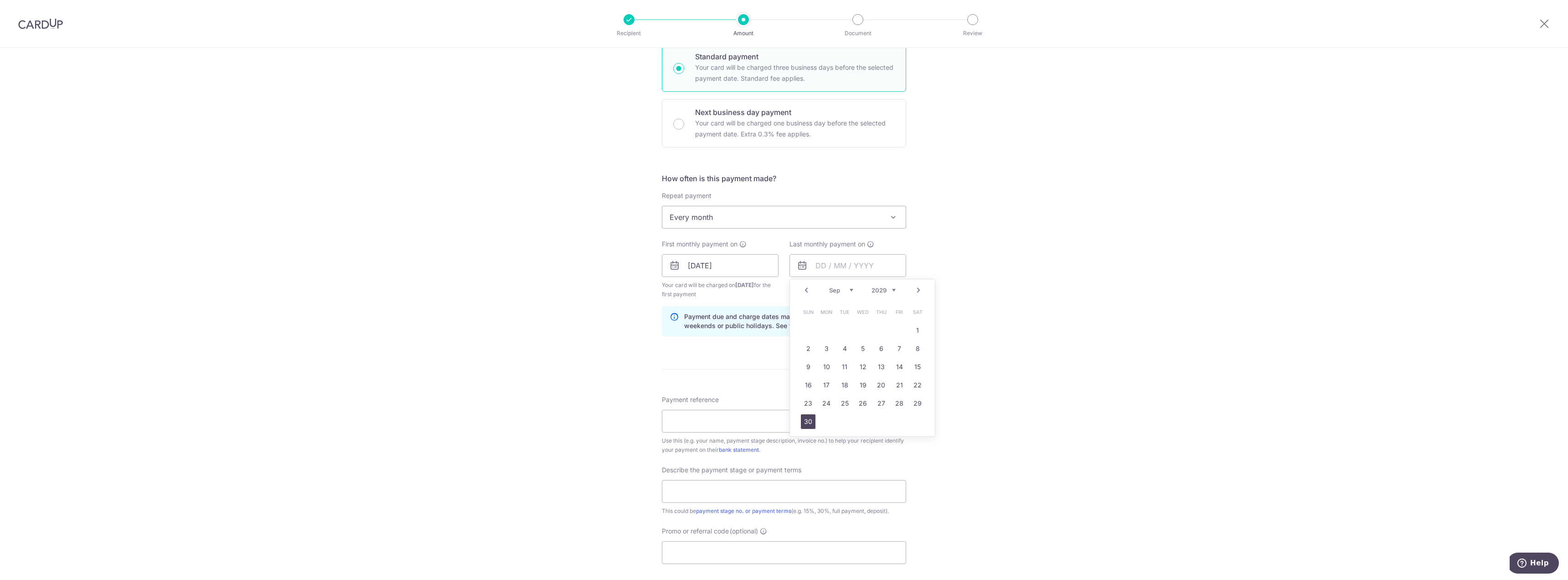
click at [805, 419] on link "30" at bounding box center [808, 421] width 15 height 15
type input "[DATE]"
click at [960, 290] on div "Tell us more about your payment Enter payment amount SGD 51,171.18 51171.18 Sel…" at bounding box center [784, 286] width 1568 height 933
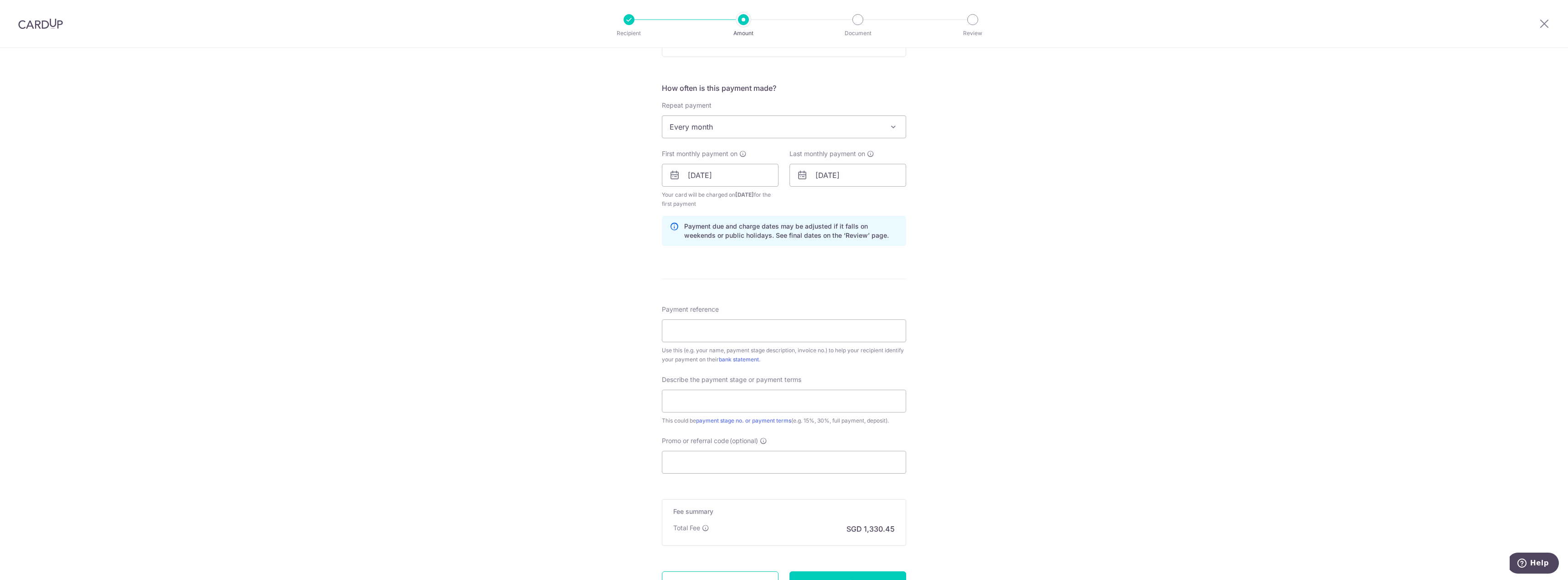
scroll to position [319, 0]
click at [701, 331] on input "Payment reference" at bounding box center [784, 329] width 244 height 23
type input "K8A-2504-1114-001-[GEOGRAPHIC_DATA]"
click at [611, 369] on div "Tell us more about your payment Enter payment amount SGD 51,171.18 51171.18 Sel…" at bounding box center [784, 195] width 1568 height 933
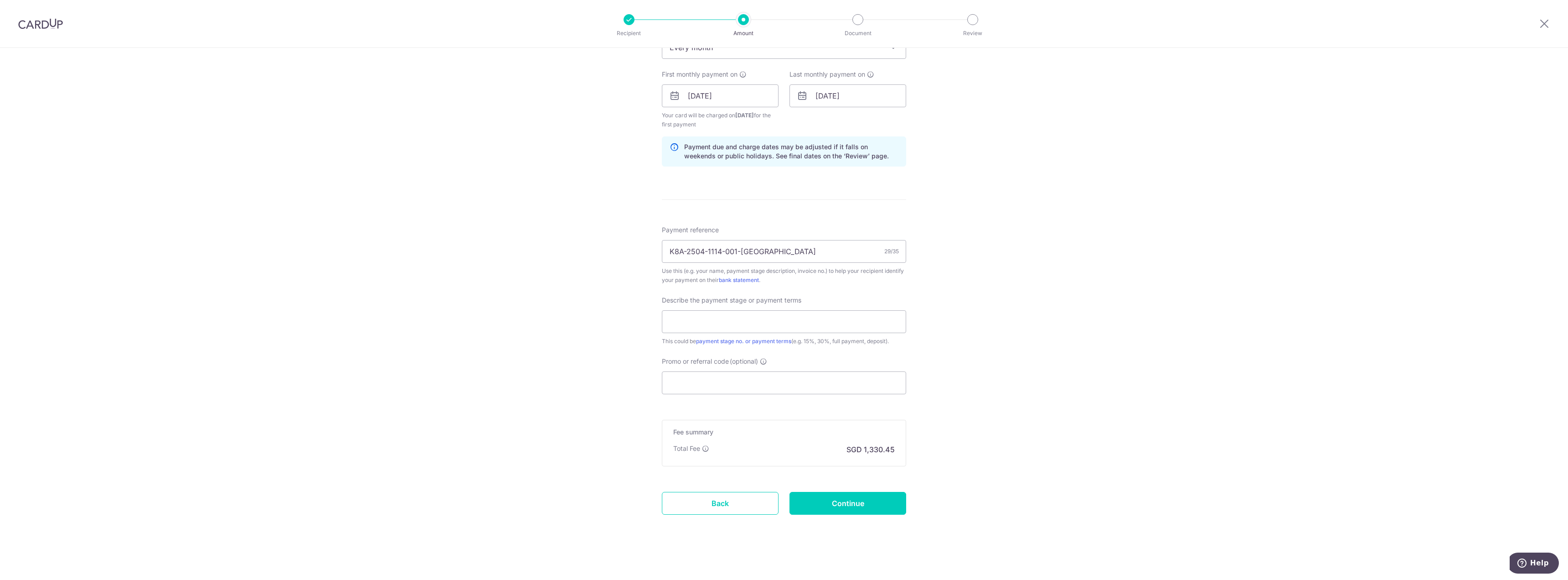
scroll to position [401, 0]
click at [688, 325] on input "text" at bounding box center [784, 318] width 244 height 23
type input "45% + 30% payment for reno"
click at [735, 380] on input "Promo or referral code (optional)" at bounding box center [784, 379] width 244 height 23
paste input "3HOME25R"
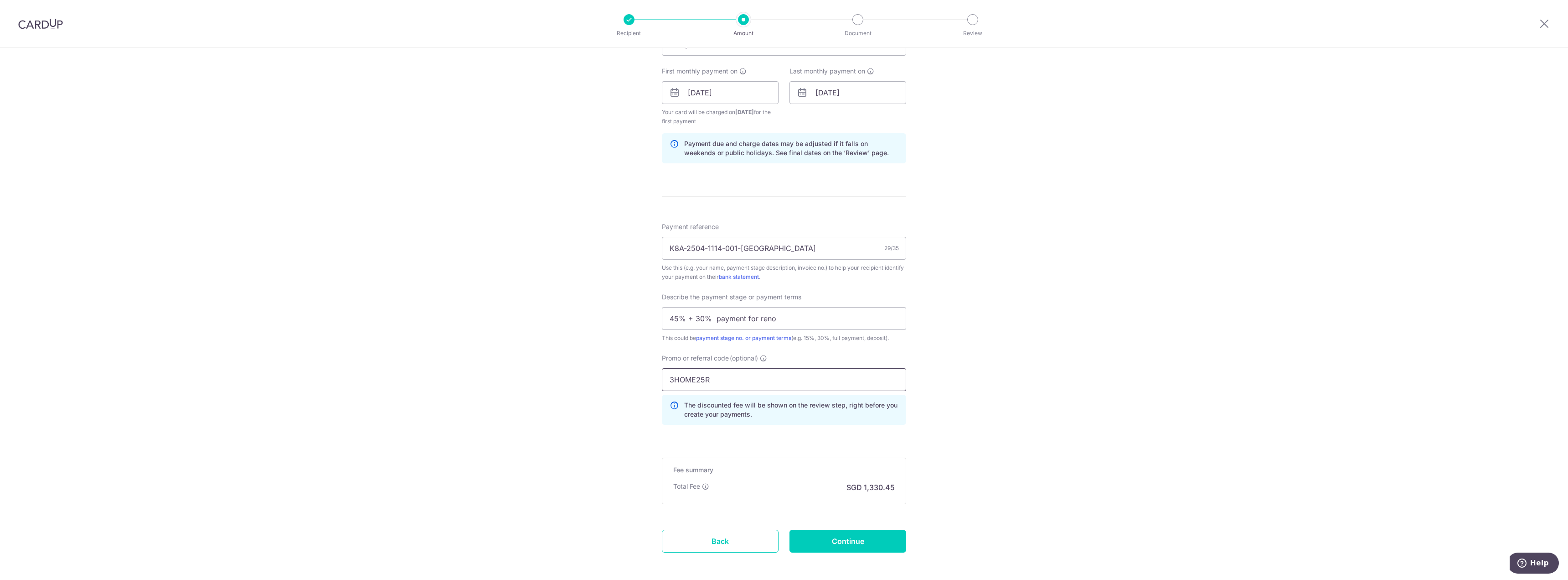
type input "3HOME25R"
click at [642, 381] on div "Tell us more about your payment Enter payment amount SGD 51,171.18 51171.18 Sel…" at bounding box center [784, 134] width 1568 height 974
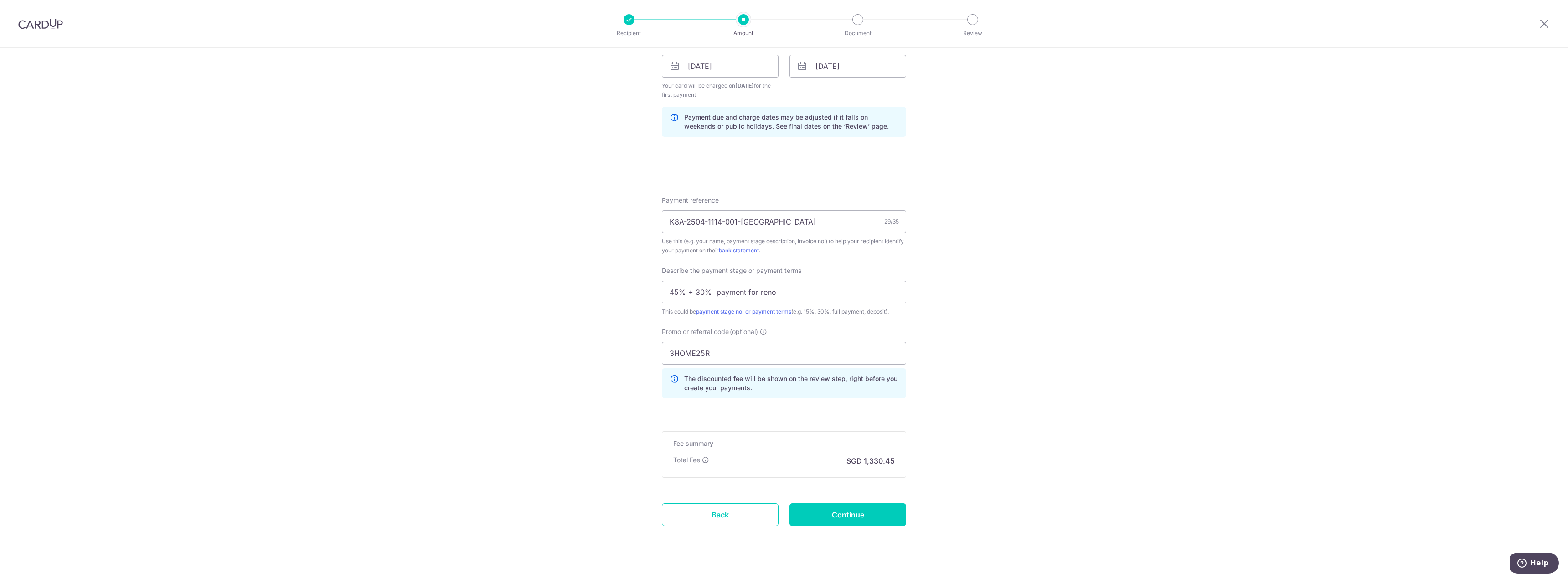
scroll to position [442, 0]
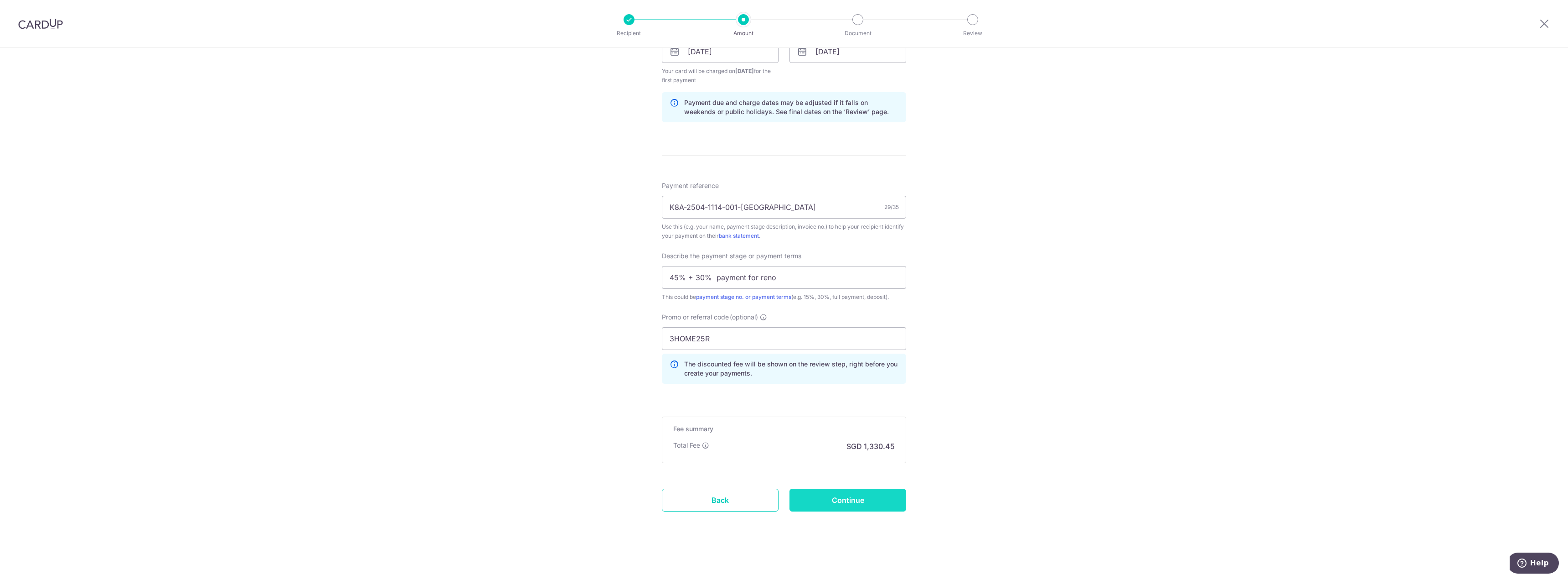
click at [847, 510] on input "Continue" at bounding box center [847, 499] width 116 height 23
type input "Create Schedule"
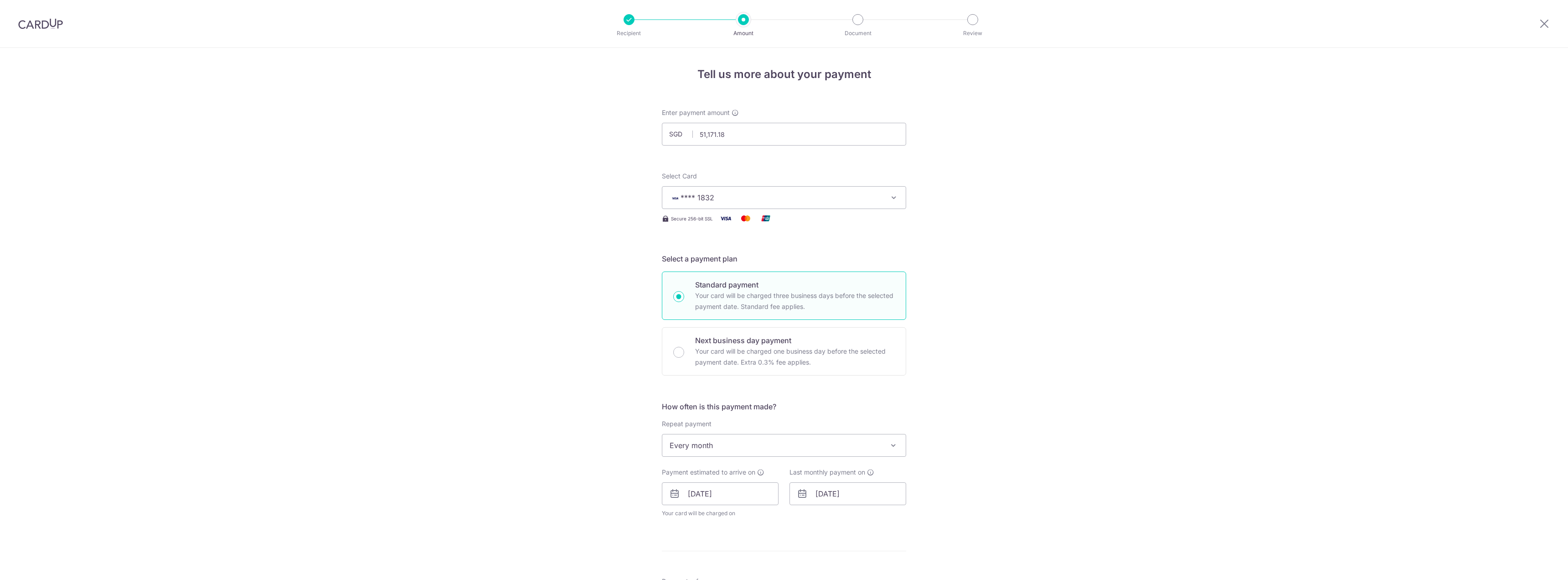
scroll to position [408, 0]
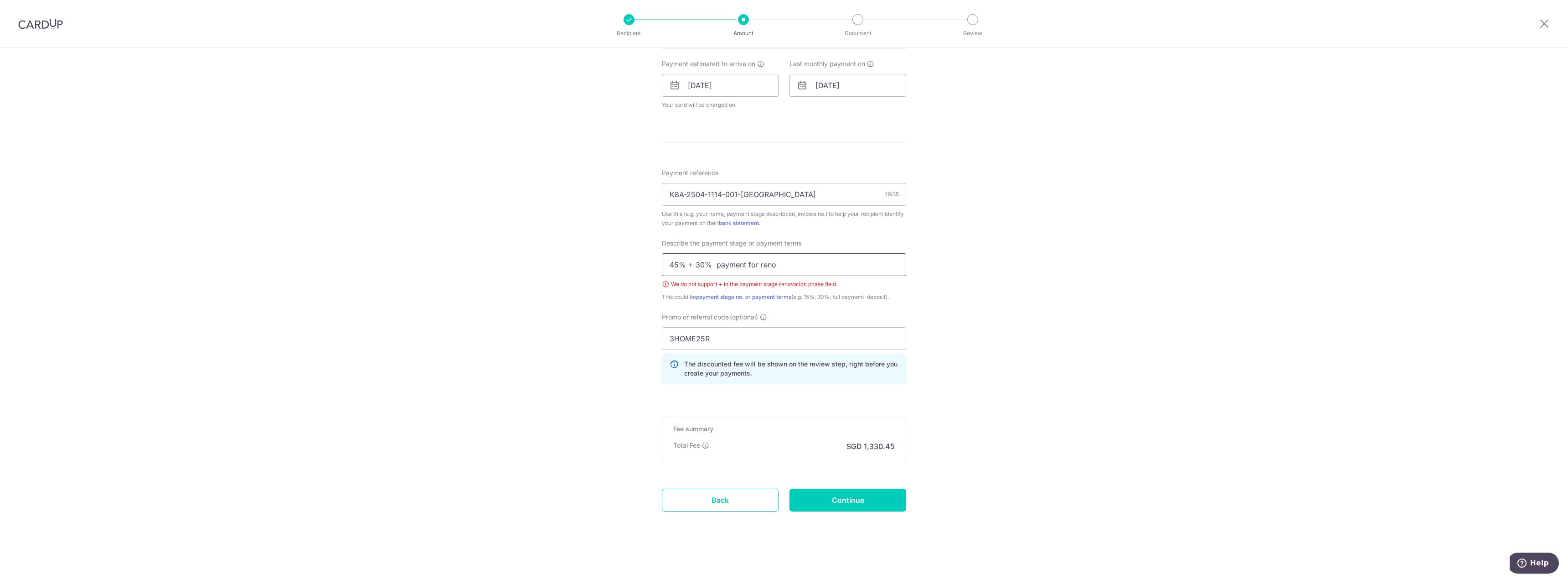
click at [693, 266] on input "45% + 30% payment for reno" at bounding box center [784, 264] width 244 height 23
type input "45% & 30% payment for reno"
click at [808, 493] on input "Continue" at bounding box center [847, 499] width 116 height 23
type input "Create Schedule"
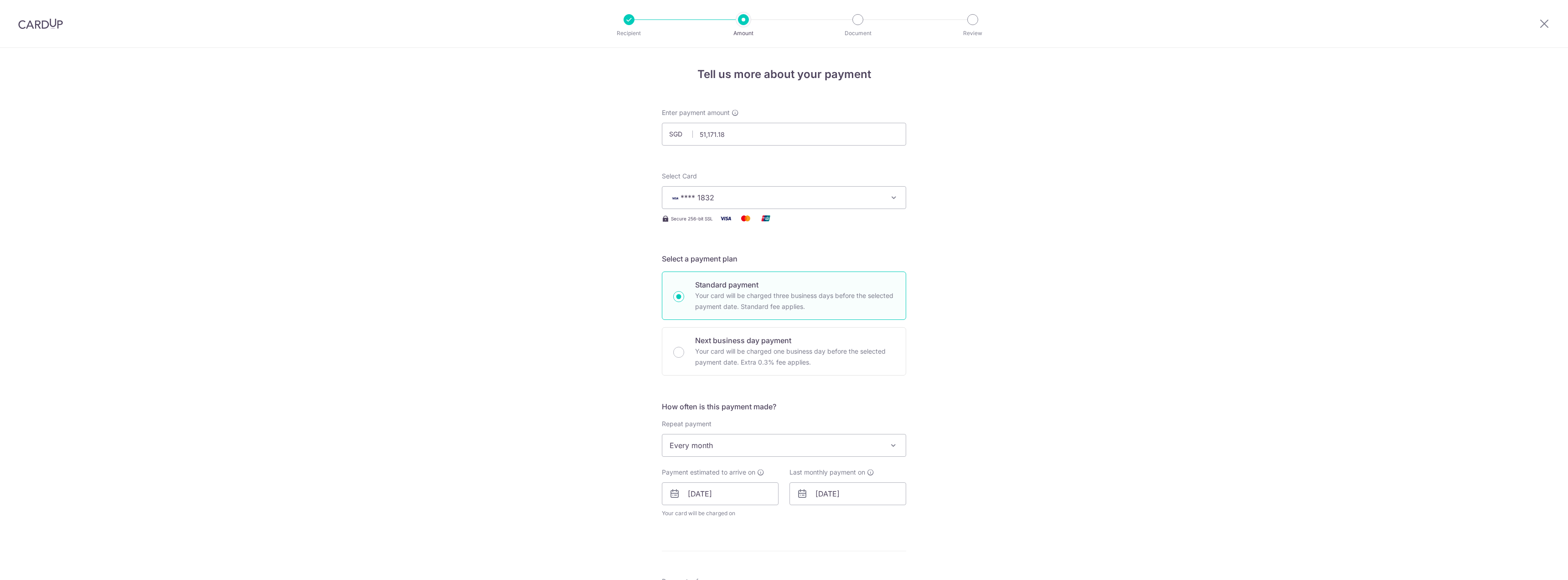
scroll to position [408, 0]
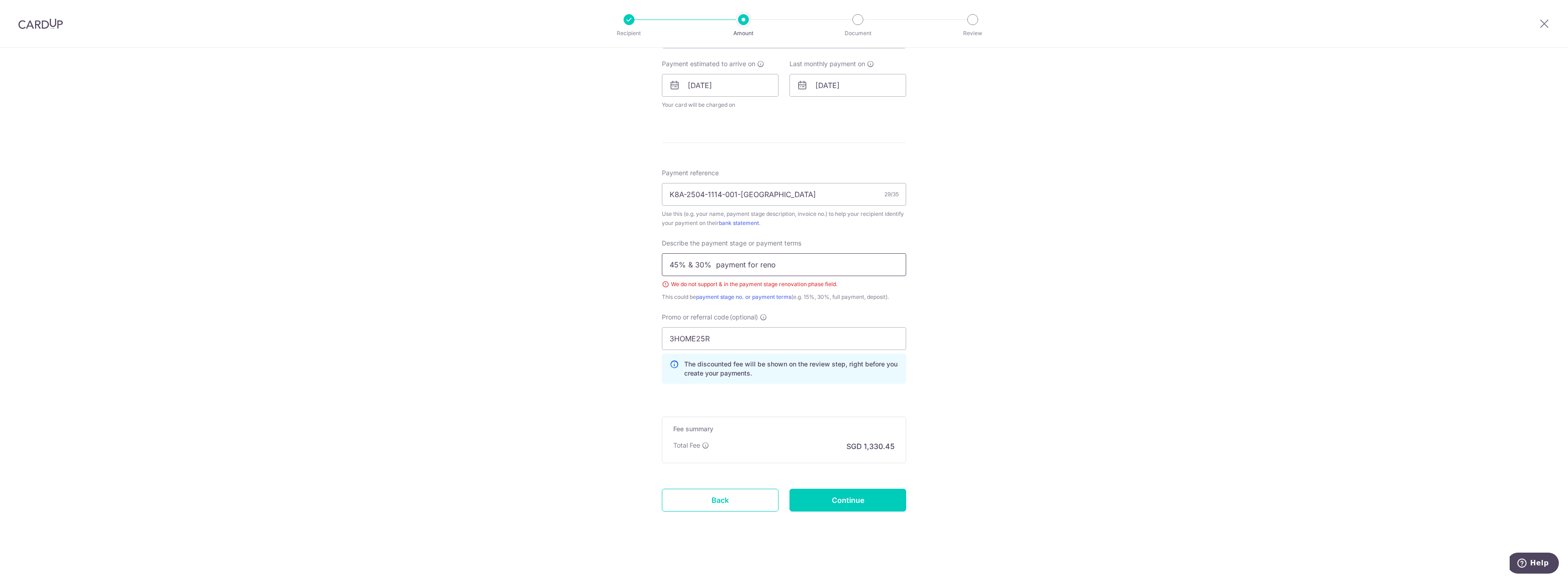
click at [692, 263] on input "45% & 30% payment for reno" at bounding box center [784, 264] width 244 height 23
type input "45%, 30% payment for reno"
click at [822, 492] on input "Continue" at bounding box center [847, 499] width 116 height 23
type input "Create Schedule"
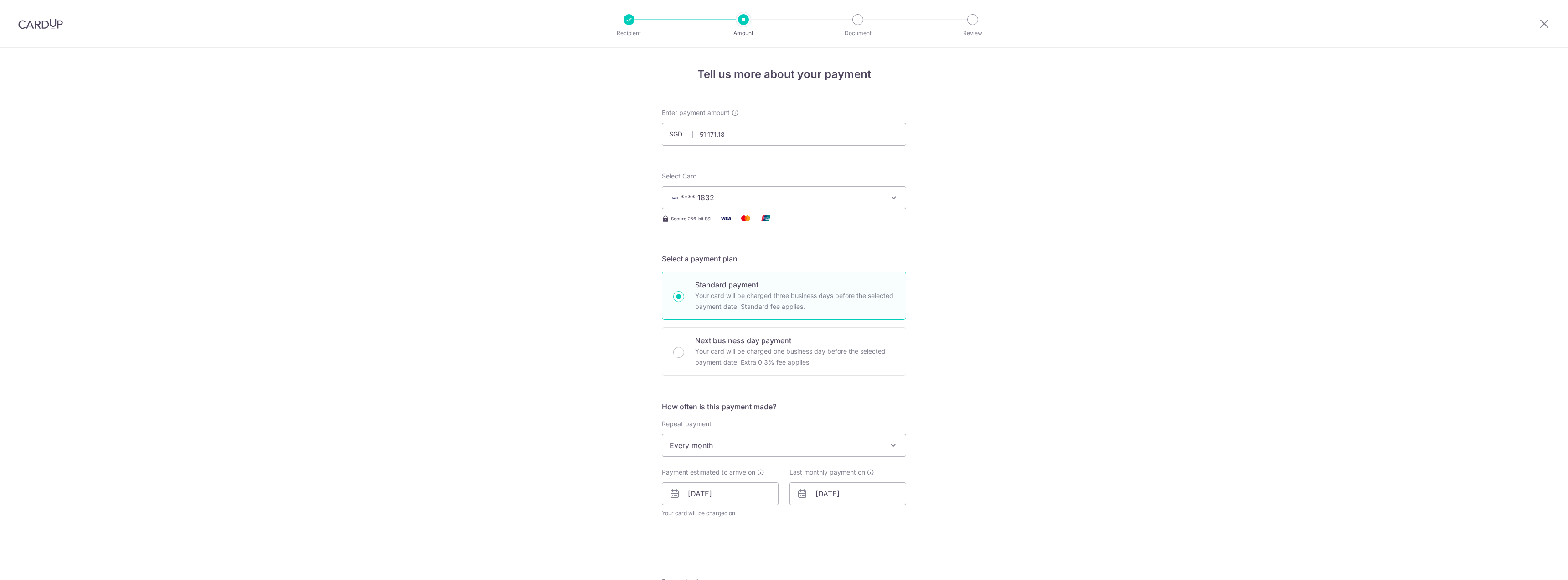
scroll to position [408, 0]
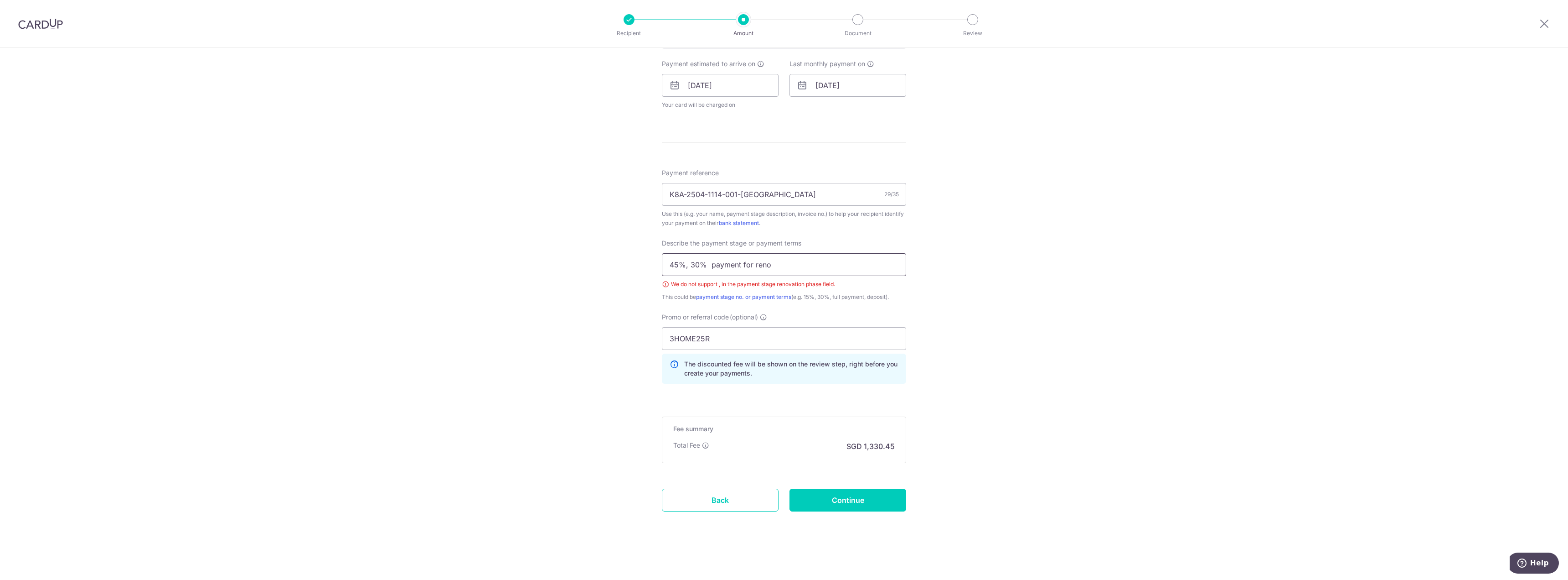
click at [684, 263] on input "45%, 30% payment for reno" at bounding box center [784, 264] width 244 height 23
type input "45% and 30% payment for reno"
click at [835, 502] on input "Continue" at bounding box center [847, 499] width 116 height 23
type input "Create Schedule"
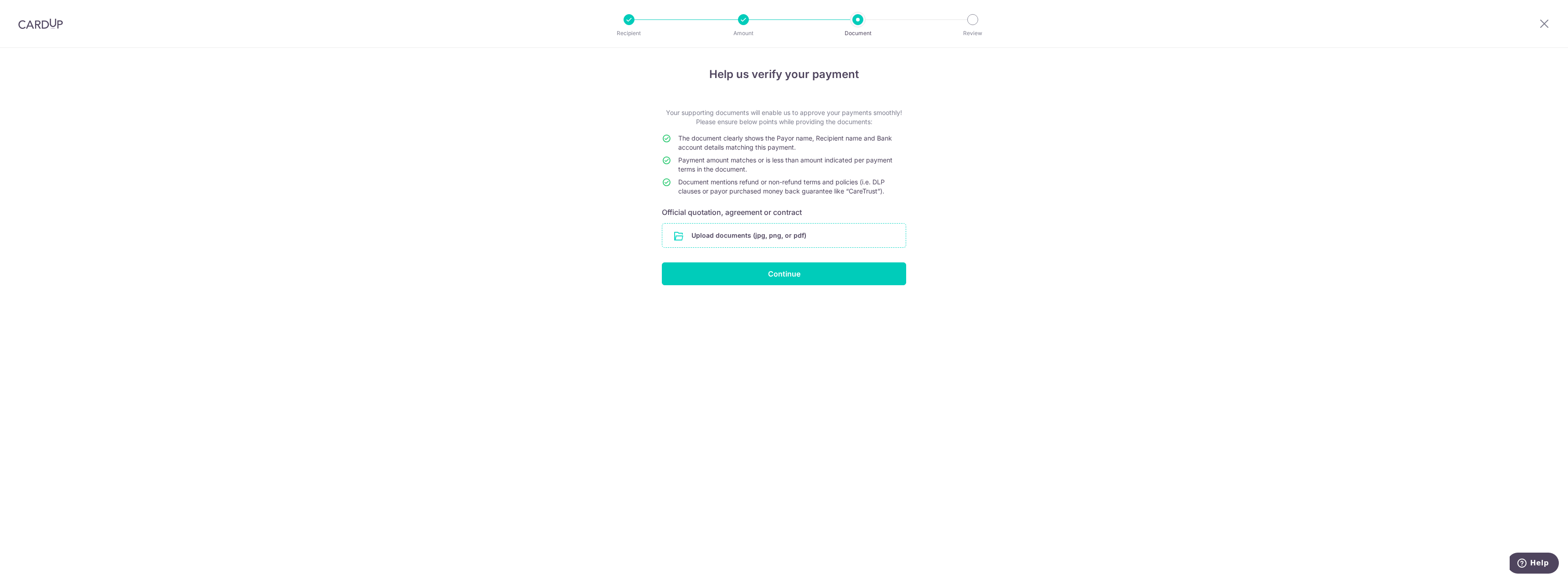
click at [773, 238] on input "file" at bounding box center [784, 235] width 244 height 24
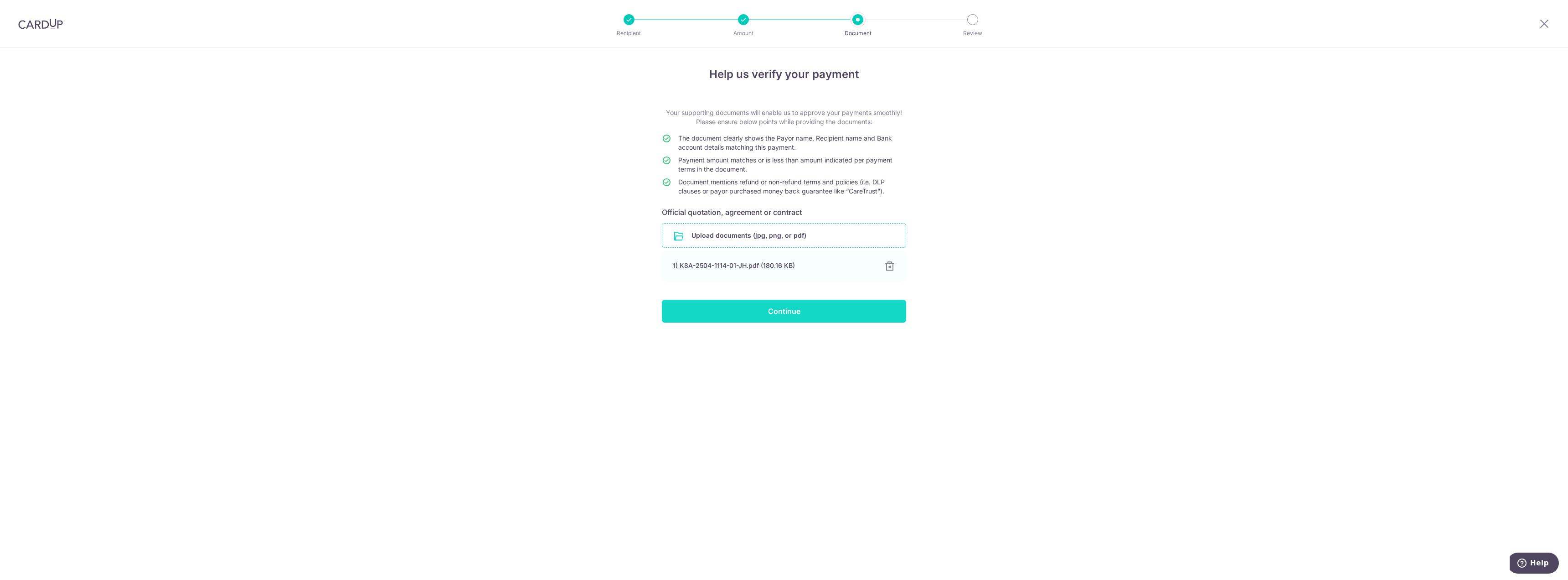
click at [788, 311] on input "Continue" at bounding box center [784, 311] width 244 height 23
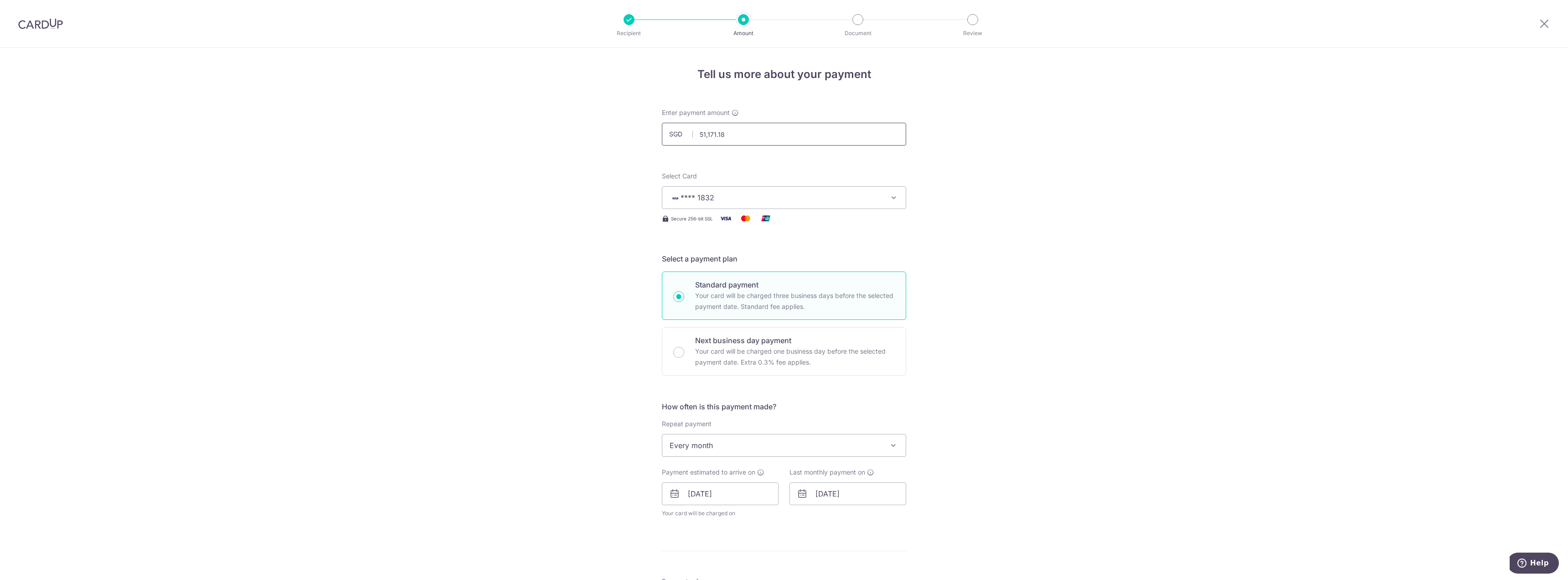
drag, startPoint x: 659, startPoint y: 127, endPoint x: 631, endPoint y: 127, distance: 28.0
click at [631, 127] on div "Tell us more about your payment Enter payment amount SGD 51,171.18 51171.18 Sel…" at bounding box center [784, 512] width 1568 height 927
click at [635, 134] on div "Tell us more about your payment Enter payment amount SGD 1000 51171.18 Select C…" at bounding box center [784, 512] width 1568 height 927
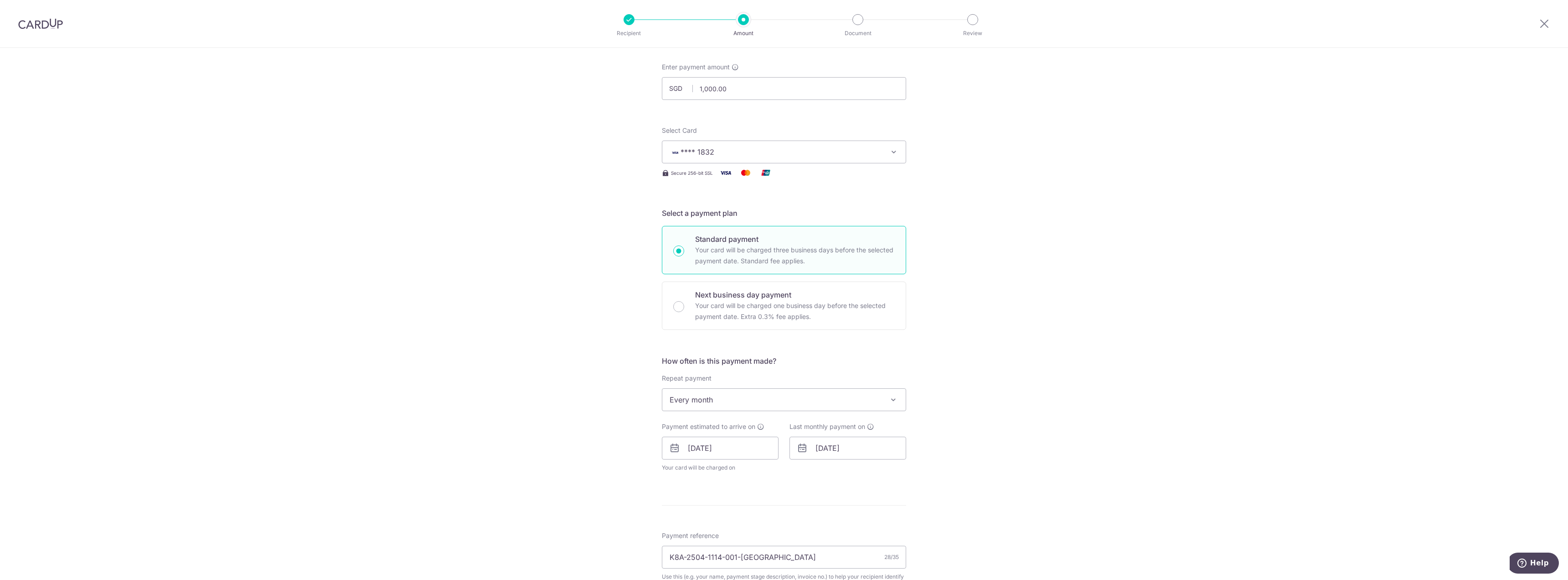
click at [960, 348] on div "Tell us more about your payment Enter payment amount SGD 1,000.00 1000.00 Selec…" at bounding box center [784, 466] width 1568 height 927
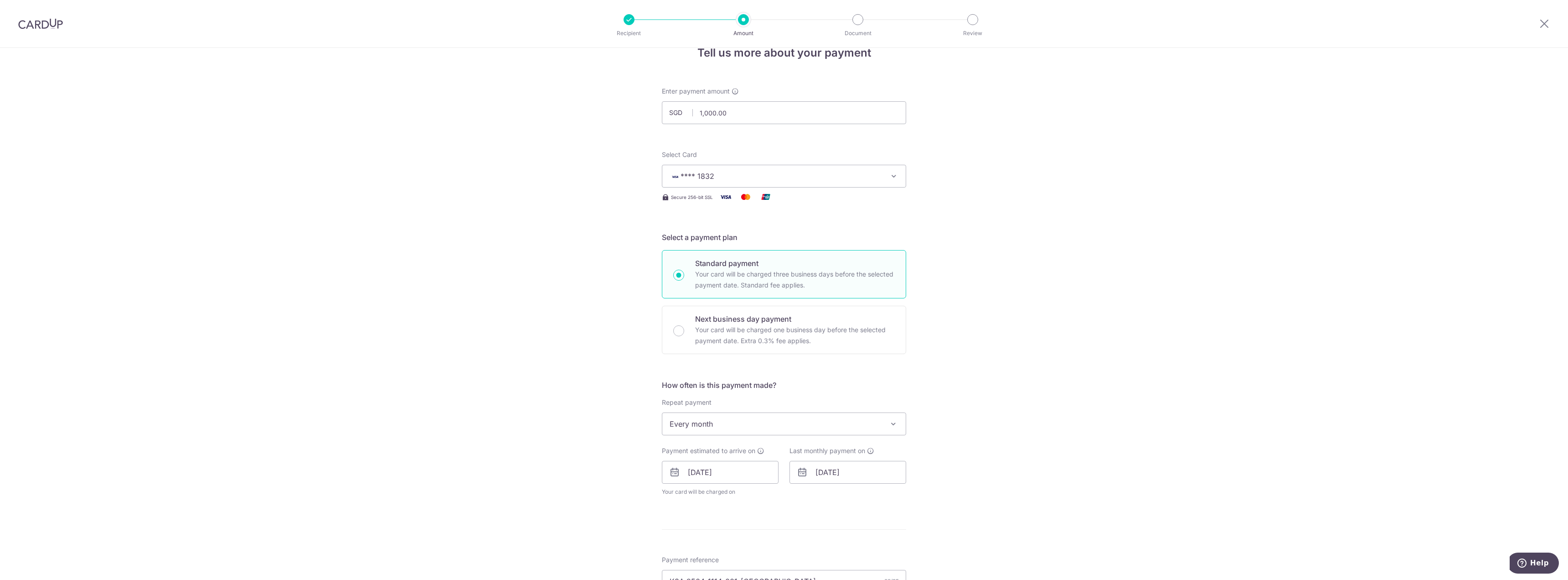
scroll to position [0, 0]
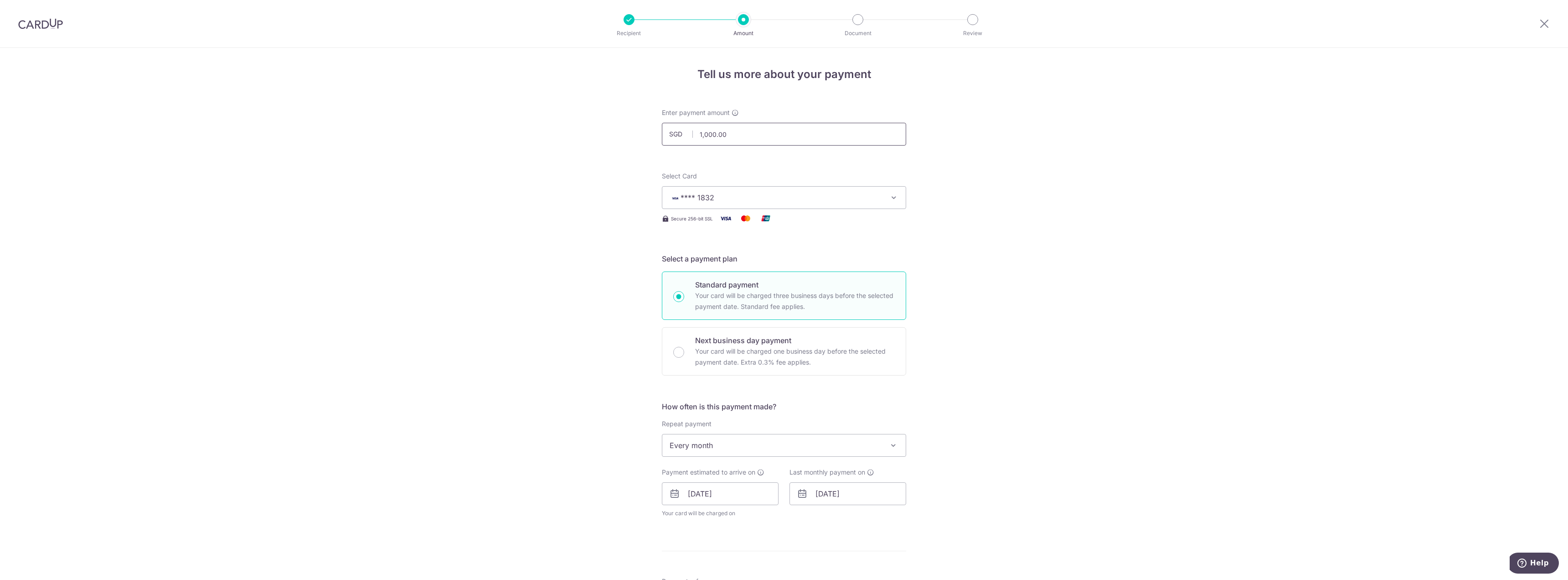
click at [761, 135] on input "1,000.00" at bounding box center [784, 134] width 244 height 23
click at [949, 173] on div "Tell us more about your payment Enter payment amount SGD 1066.06 1000.00 Select…" at bounding box center [784, 512] width 1568 height 927
type input "1,066.06"
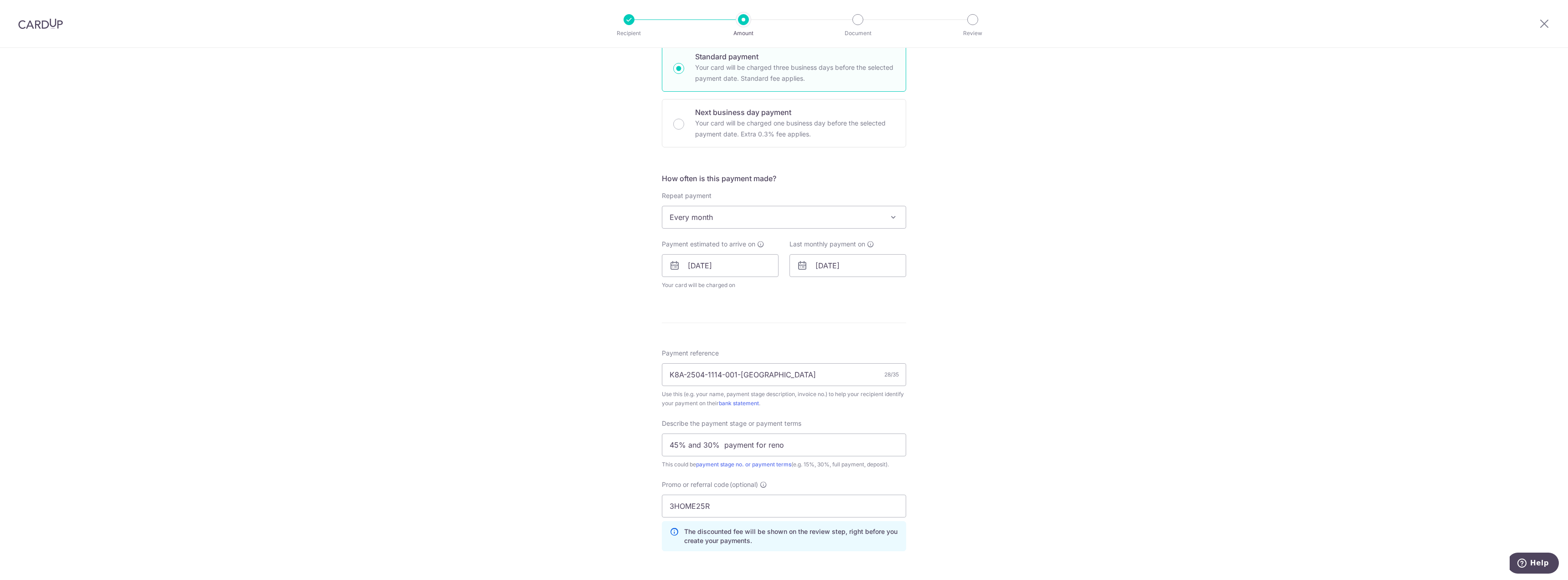
scroll to position [365, 0]
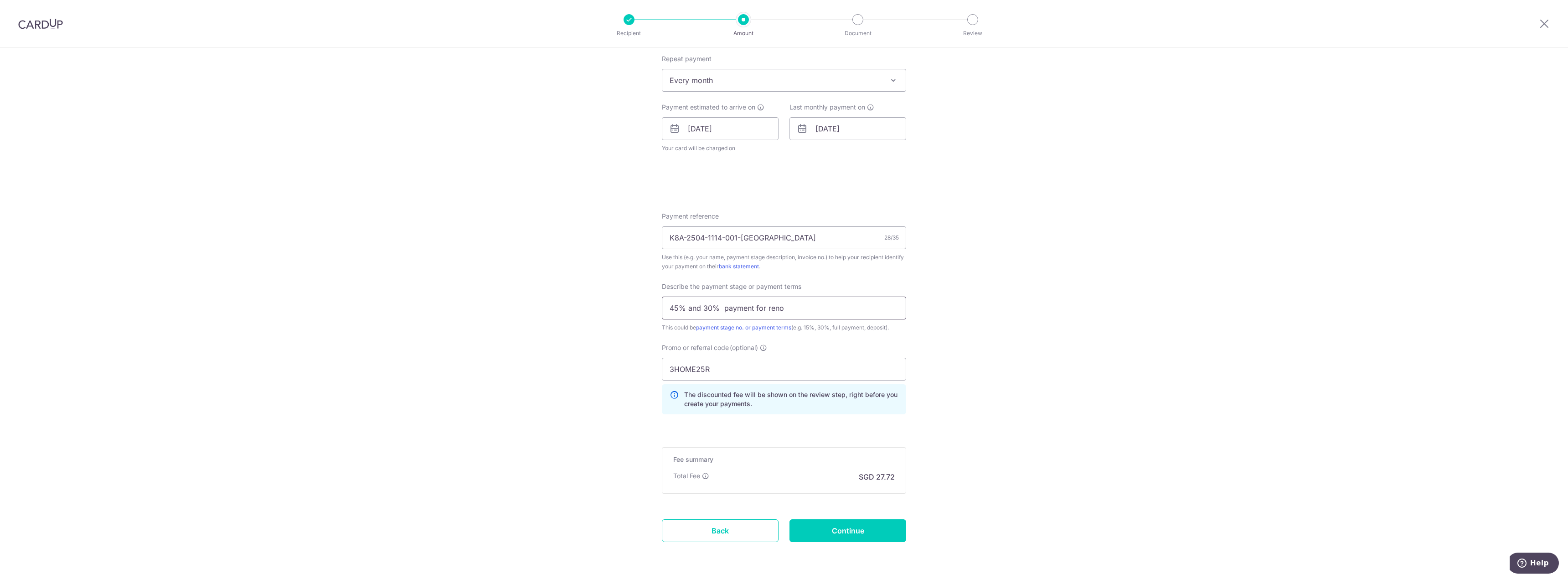
drag, startPoint x: 722, startPoint y: 309, endPoint x: 753, endPoint y: 343, distance: 46.0
click at [723, 309] on input "45% and 30% payment for reno" at bounding box center [784, 307] width 244 height 23
type input "45% and 30% payment for reno"
click at [1087, 354] on div "Tell us more about your payment Enter payment amount SGD 1,066.06 1066.06 Selec…" at bounding box center [784, 147] width 1568 height 927
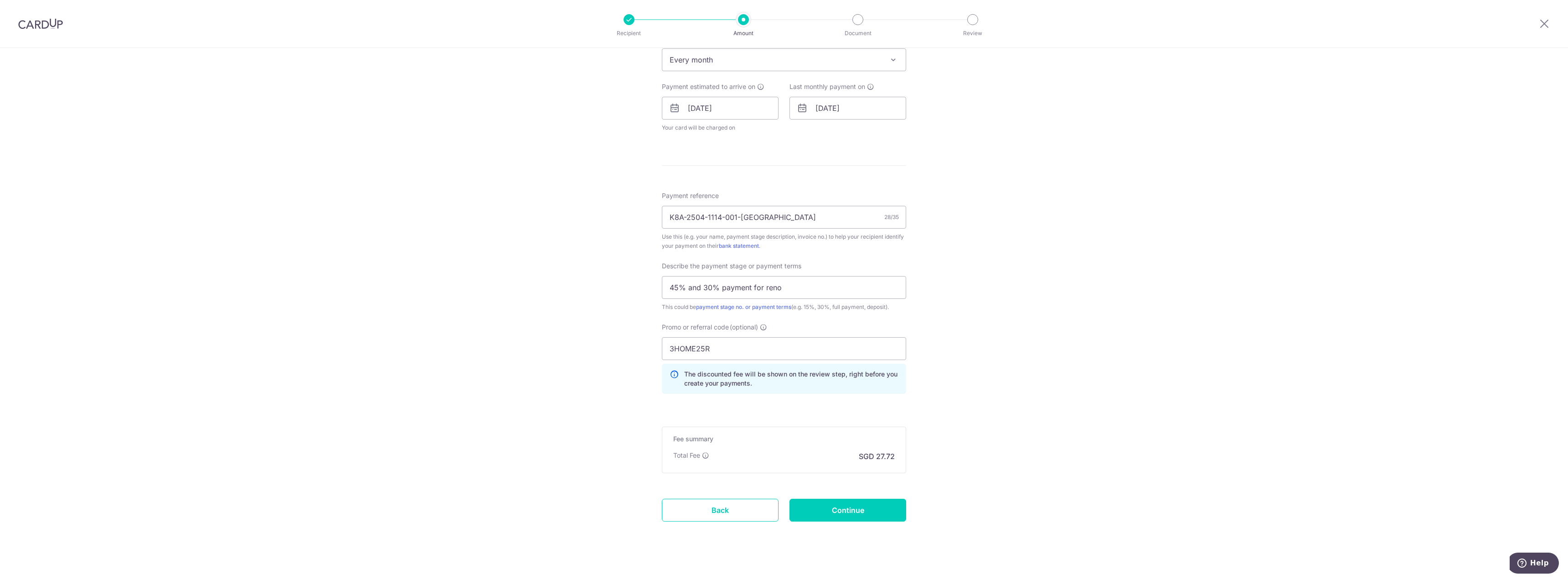
scroll to position [395, 0]
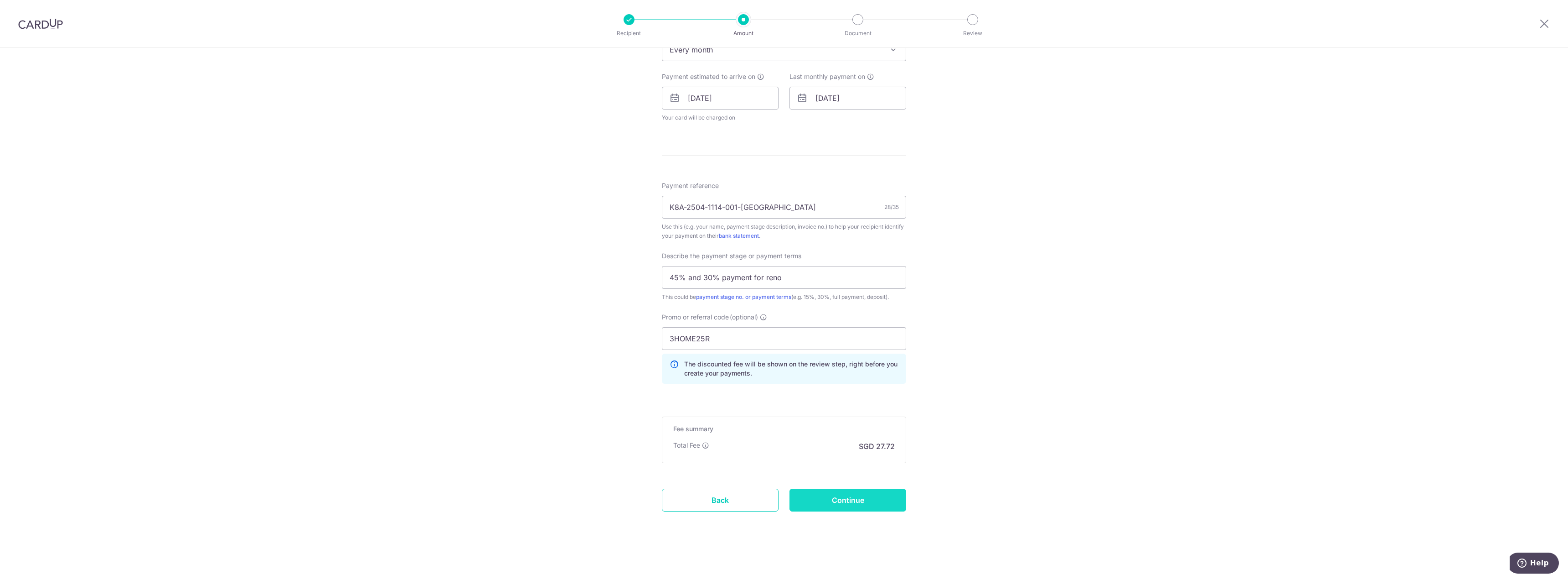
click at [817, 503] on input "Continue" at bounding box center [847, 499] width 116 height 23
type input "Update Schedule"
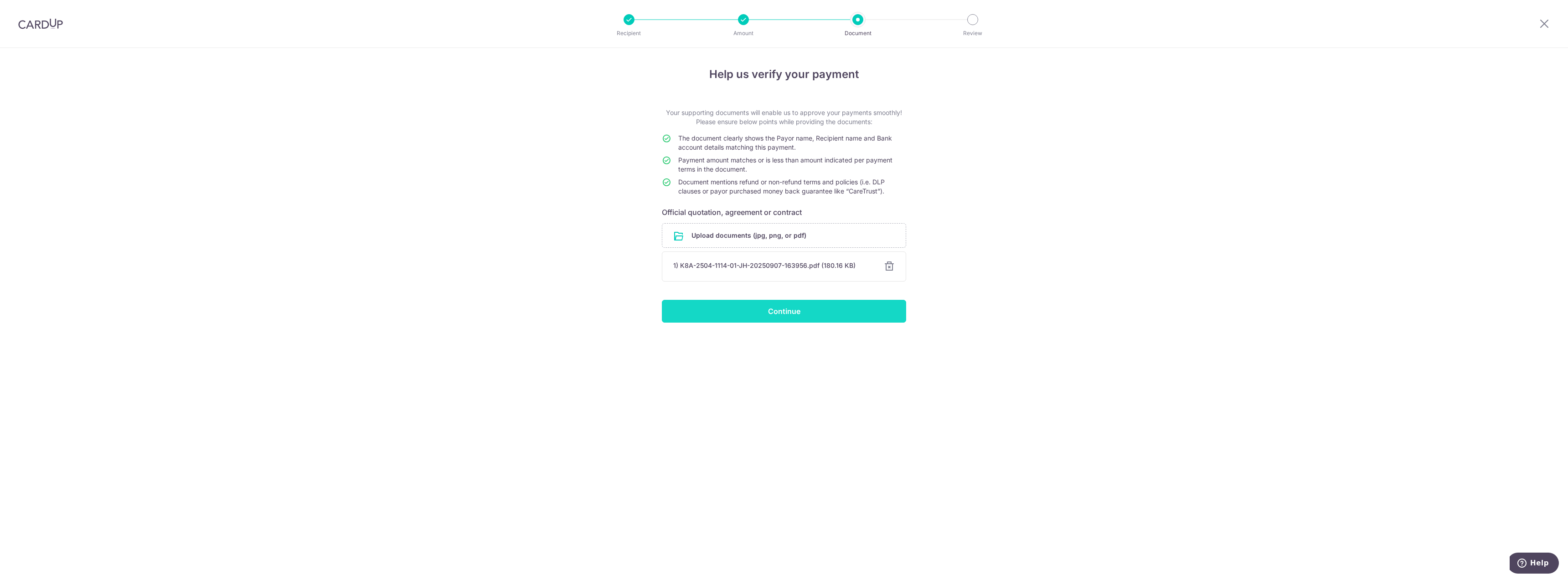
click at [727, 311] on input "Continue" at bounding box center [784, 311] width 244 height 23
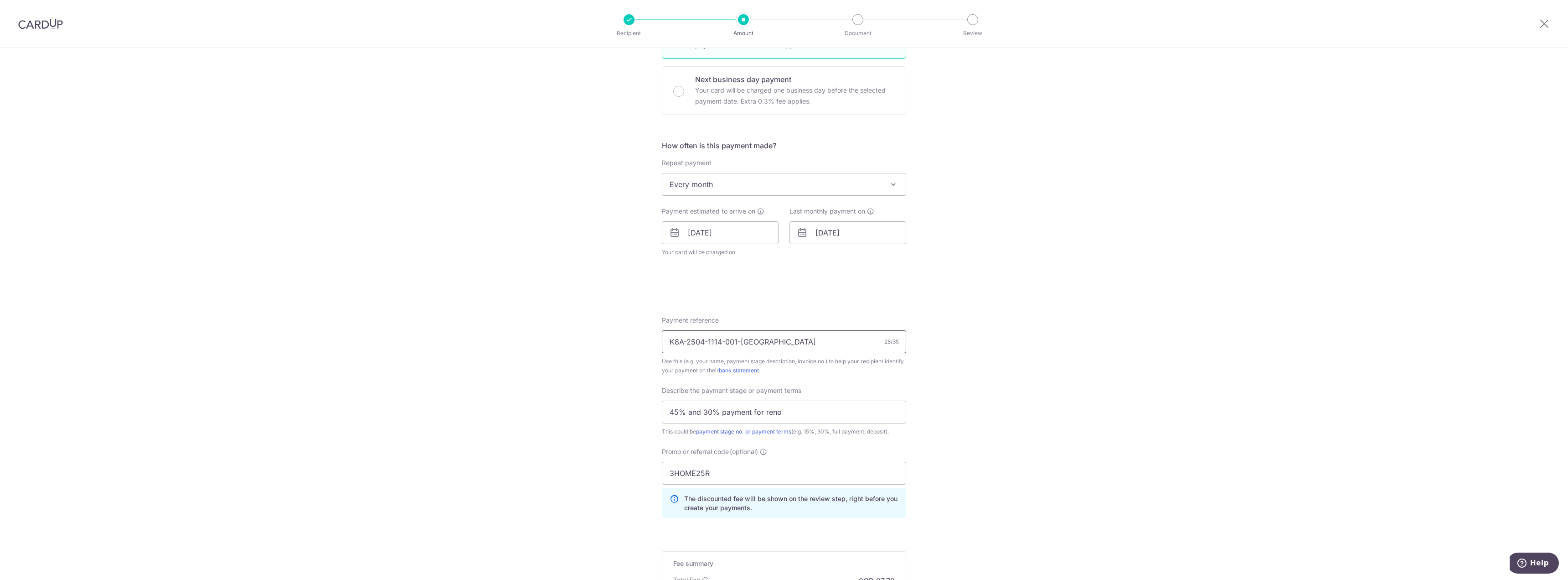
scroll to position [259, 0]
click at [857, 235] on input "30/09/2029" at bounding box center [847, 234] width 116 height 23
click at [893, 259] on select "2025 2026 2027 2028 2029 2030 2031 2032 2033 2034 2035" at bounding box center [883, 259] width 24 height 7
click at [819, 371] on link "30" at bounding box center [826, 372] width 15 height 15
type input "30/09/2030"
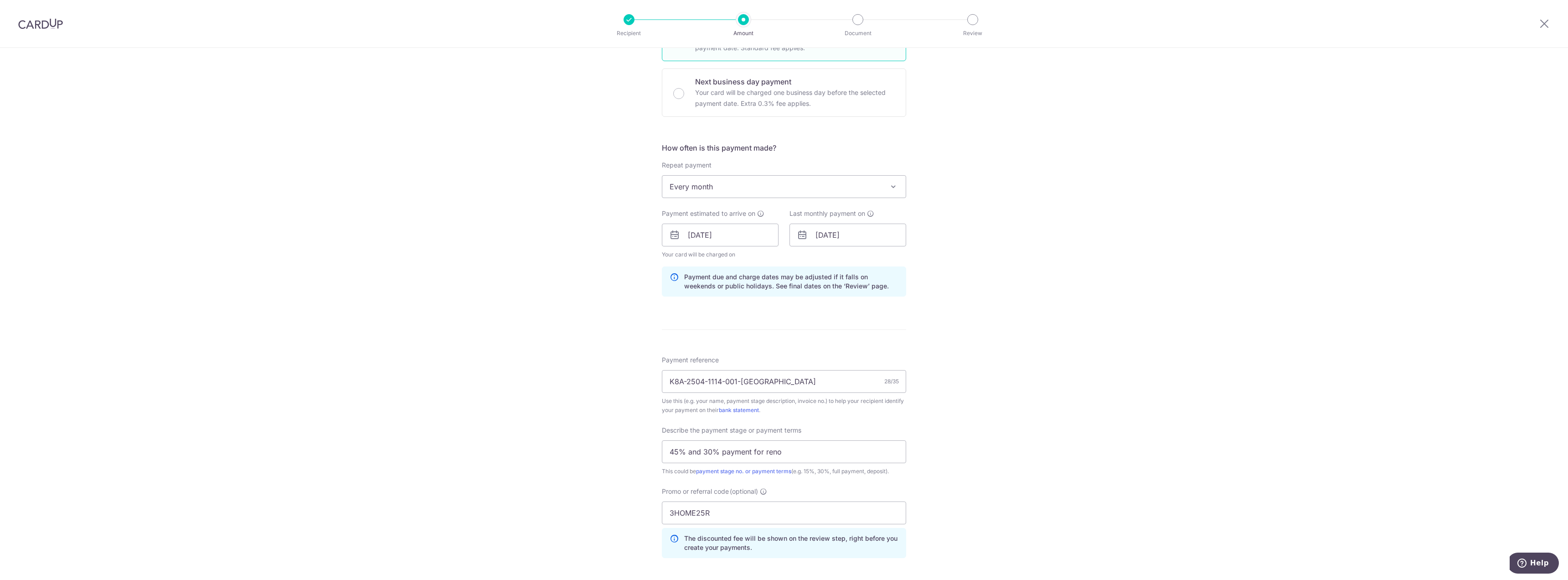
click at [1033, 286] on div "Tell us more about your payment Enter payment amount SGD 1,066.06 1066.06 Selec…" at bounding box center [784, 272] width 1568 height 964
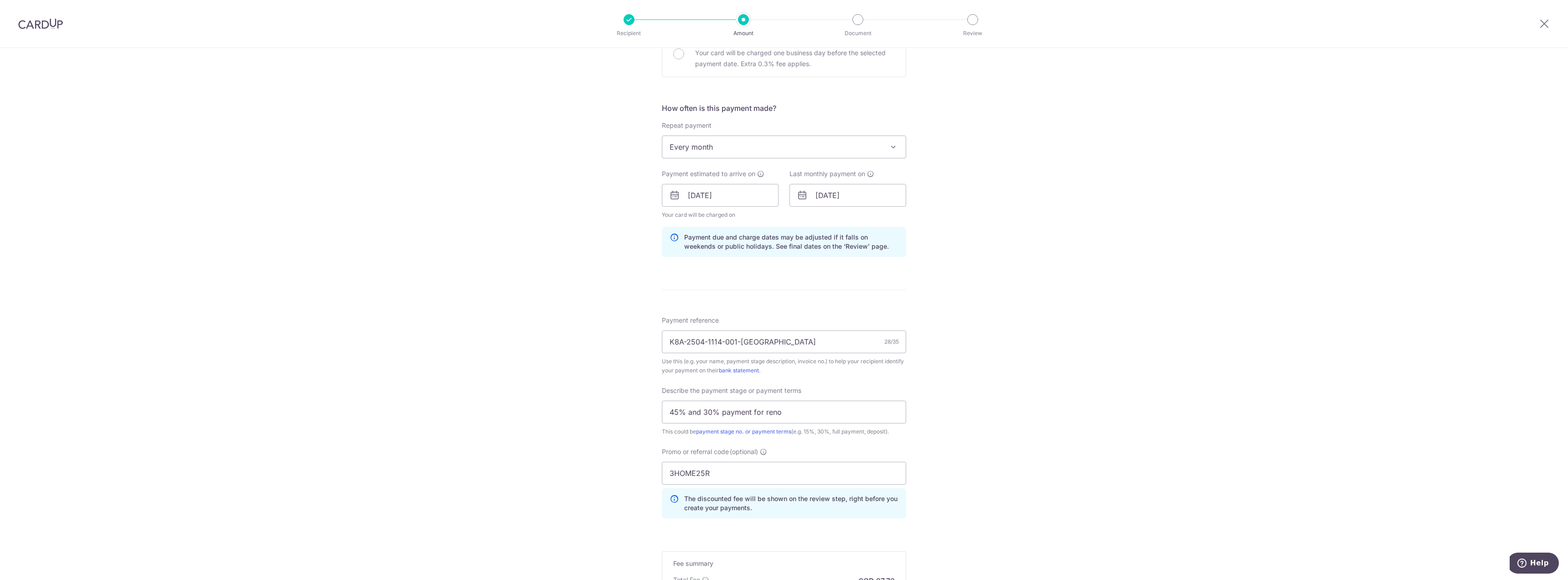
scroll to position [296, 0]
click at [854, 197] on input "30/09/2030" at bounding box center [847, 197] width 116 height 23
click at [967, 227] on div "Tell us more about your payment Enter payment amount SGD 1,066.06 1066.06 Selec…" at bounding box center [784, 234] width 1568 height 964
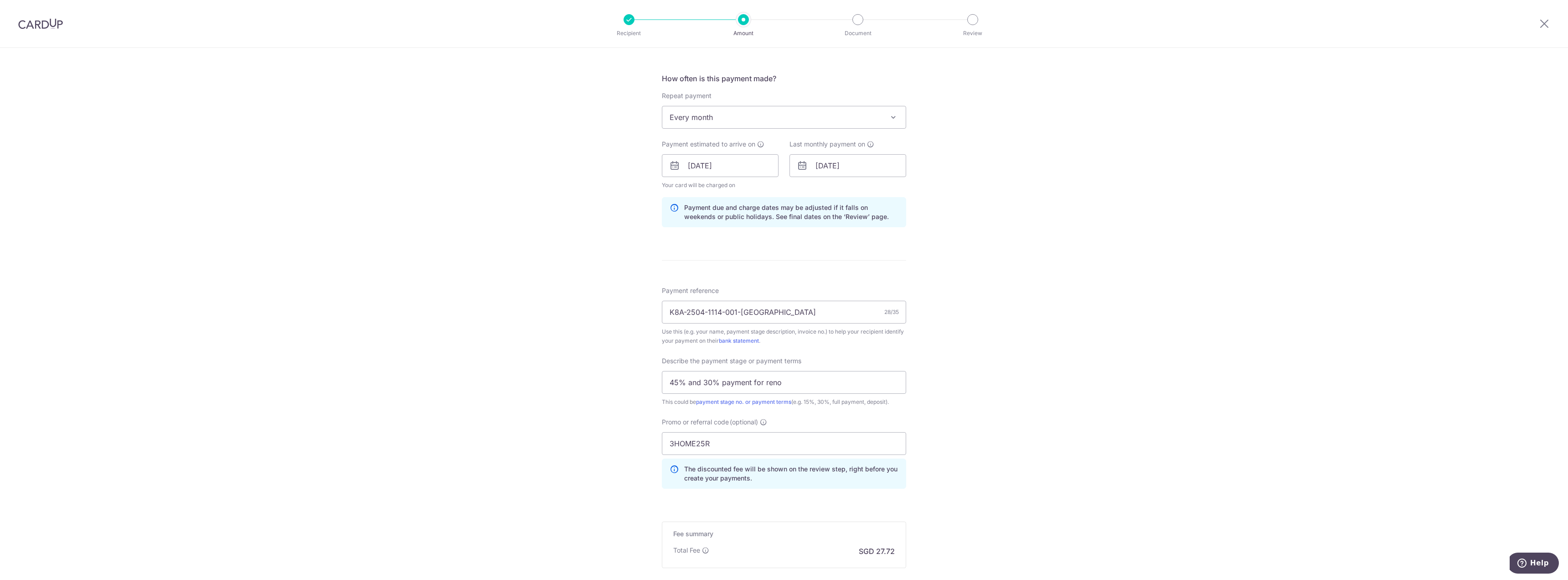
scroll to position [432, 0]
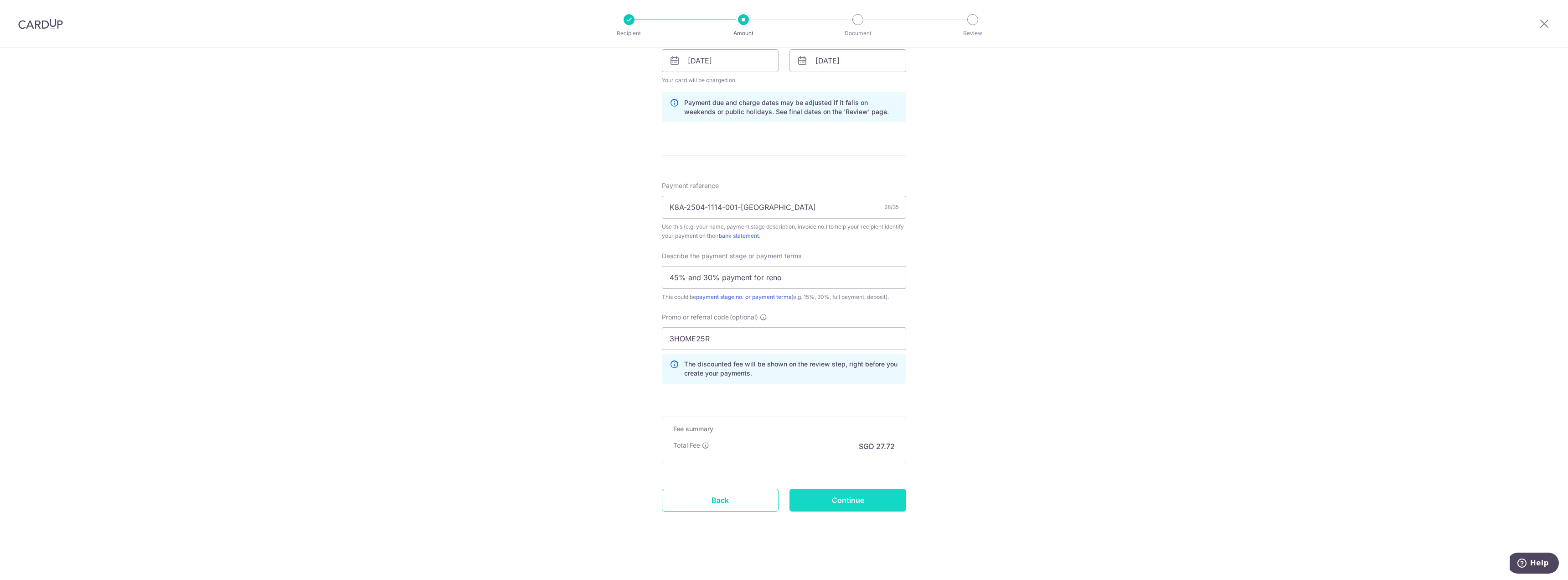
click at [823, 495] on input "Continue" at bounding box center [847, 499] width 116 height 23
type input "Update Schedule"
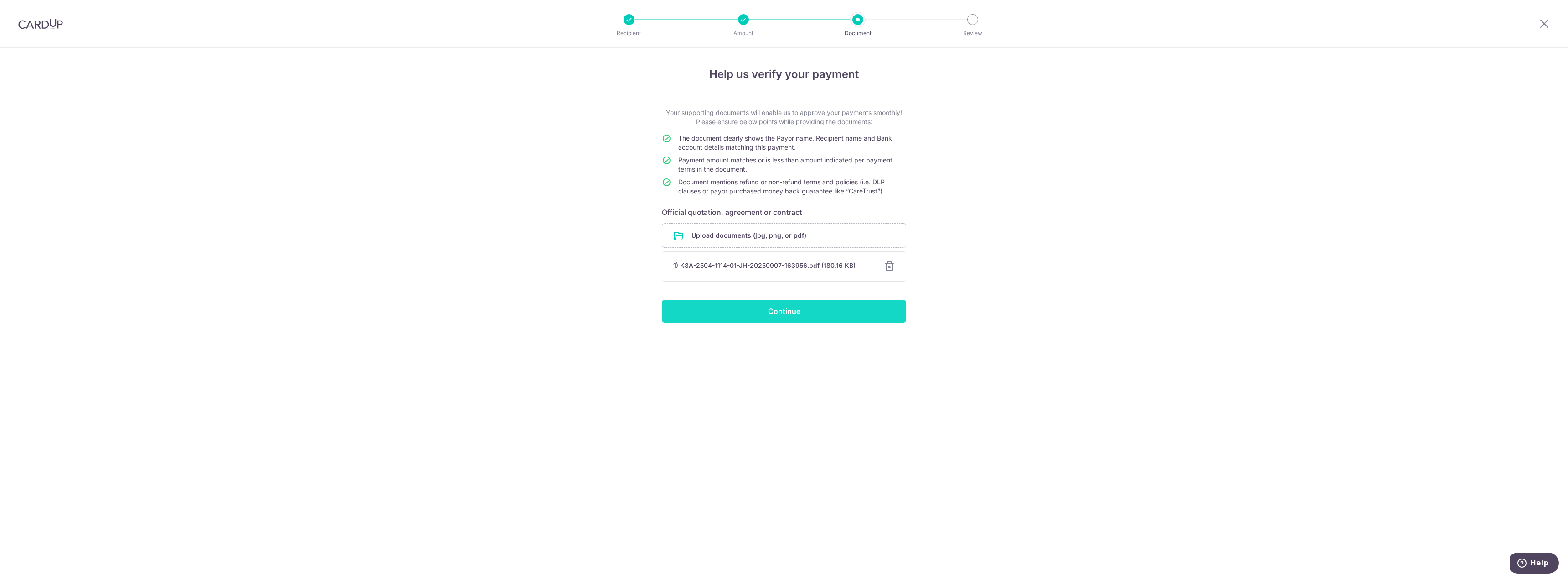
click at [749, 303] on input "Continue" at bounding box center [784, 311] width 244 height 23
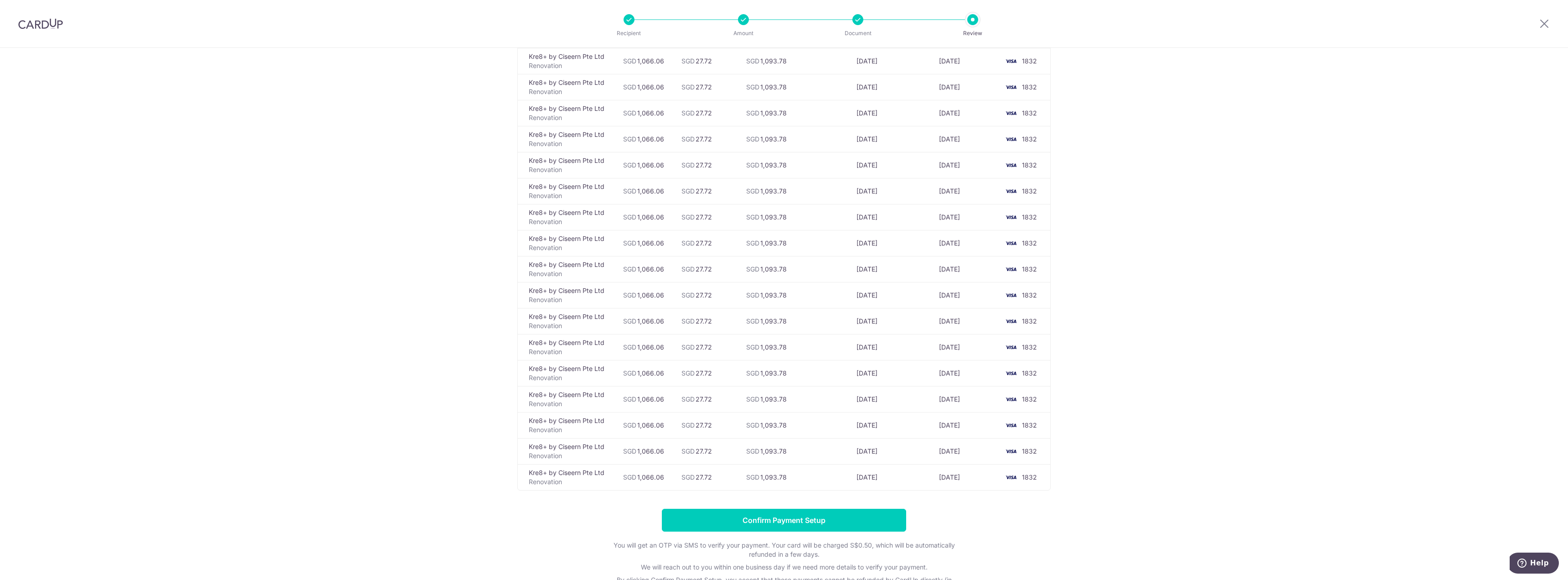
scroll to position [1314, 0]
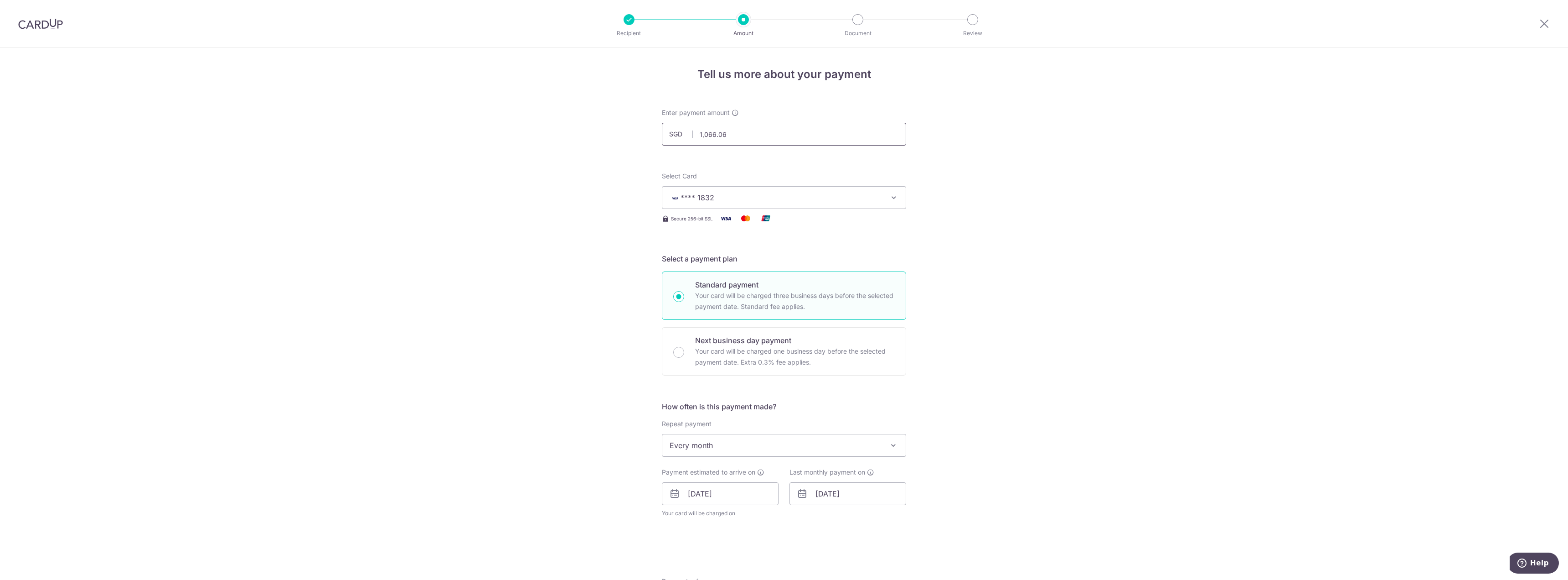
drag, startPoint x: 729, startPoint y: 130, endPoint x: 666, endPoint y: 150, distance: 66.1
click at [666, 144] on input "1,066.06" at bounding box center [784, 134] width 244 height 23
type input "852.85"
click at [619, 156] on div "Tell us more about your payment Enter payment amount SGD 852.85 1066.06 Select …" at bounding box center [784, 512] width 1568 height 927
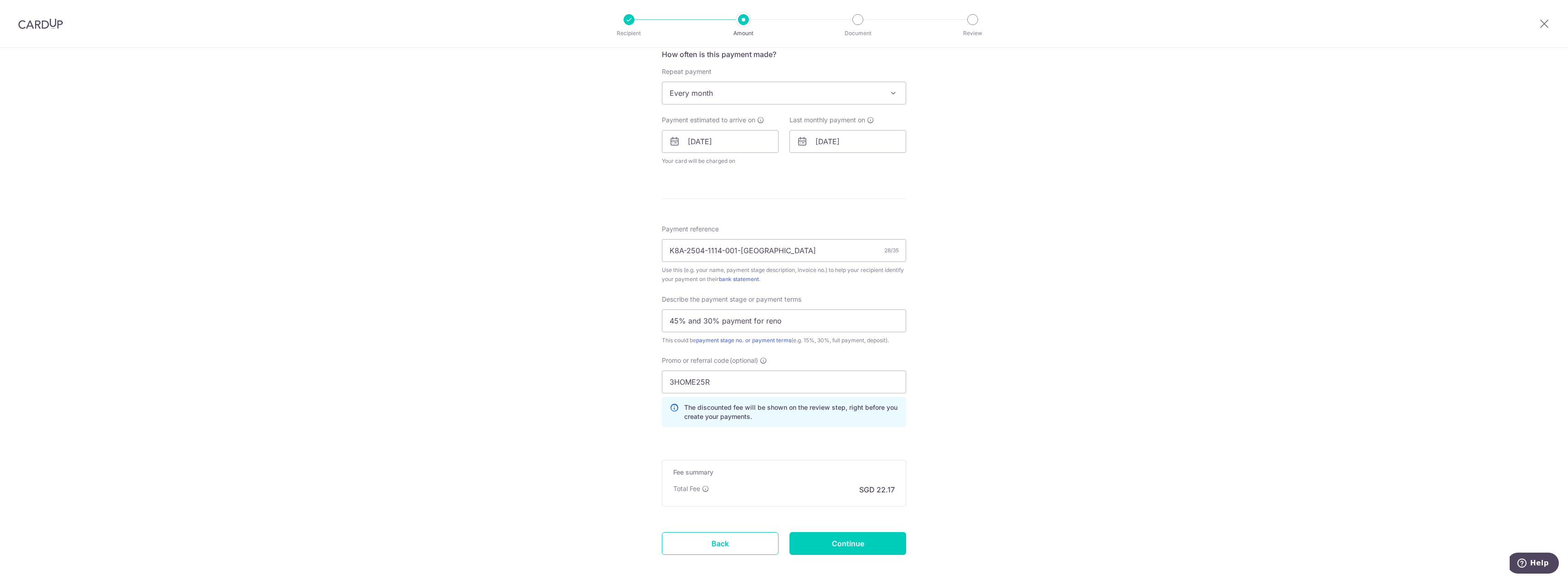
scroll to position [395, 0]
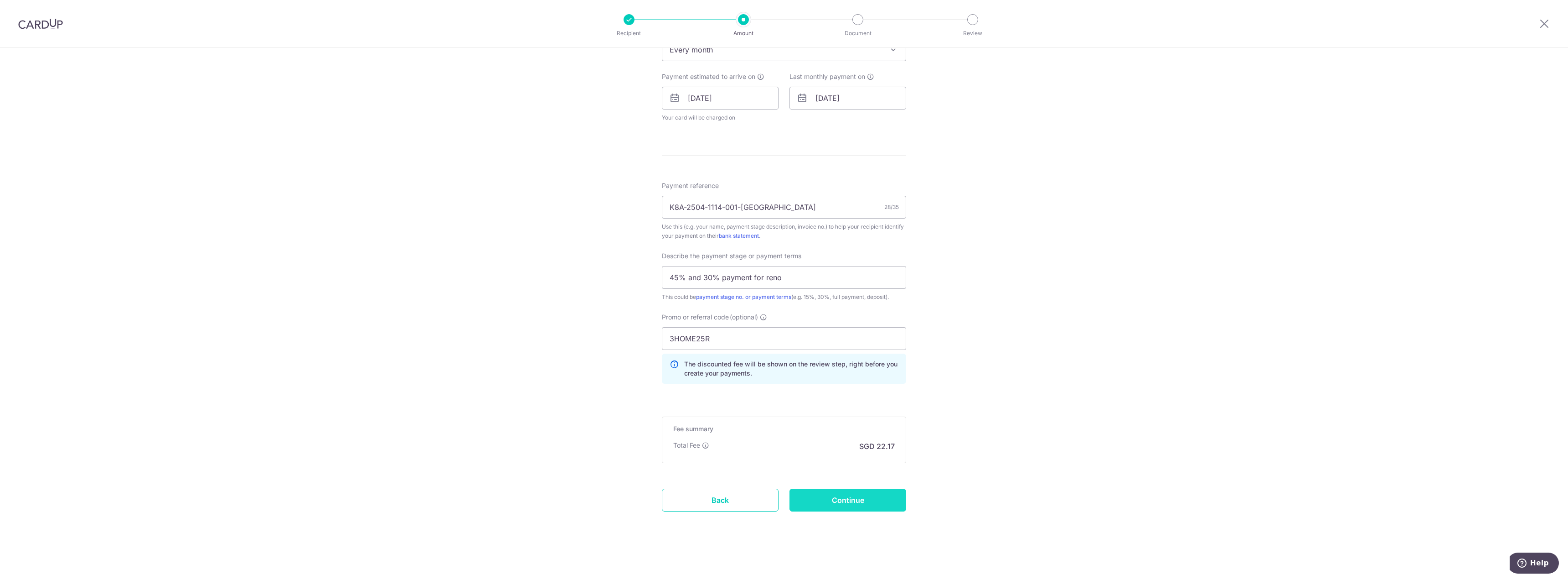
click at [871, 502] on input "Continue" at bounding box center [847, 499] width 116 height 23
type input "Update Schedule"
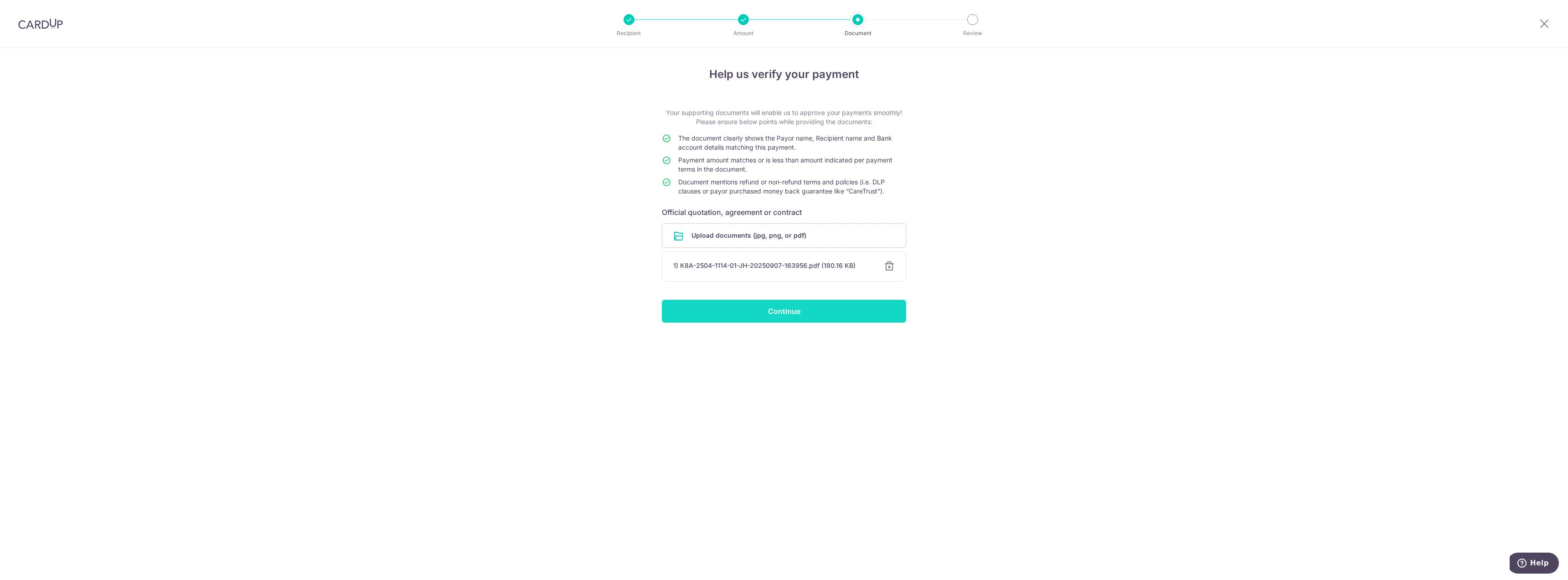
click at [742, 314] on input "Continue" at bounding box center [784, 311] width 244 height 23
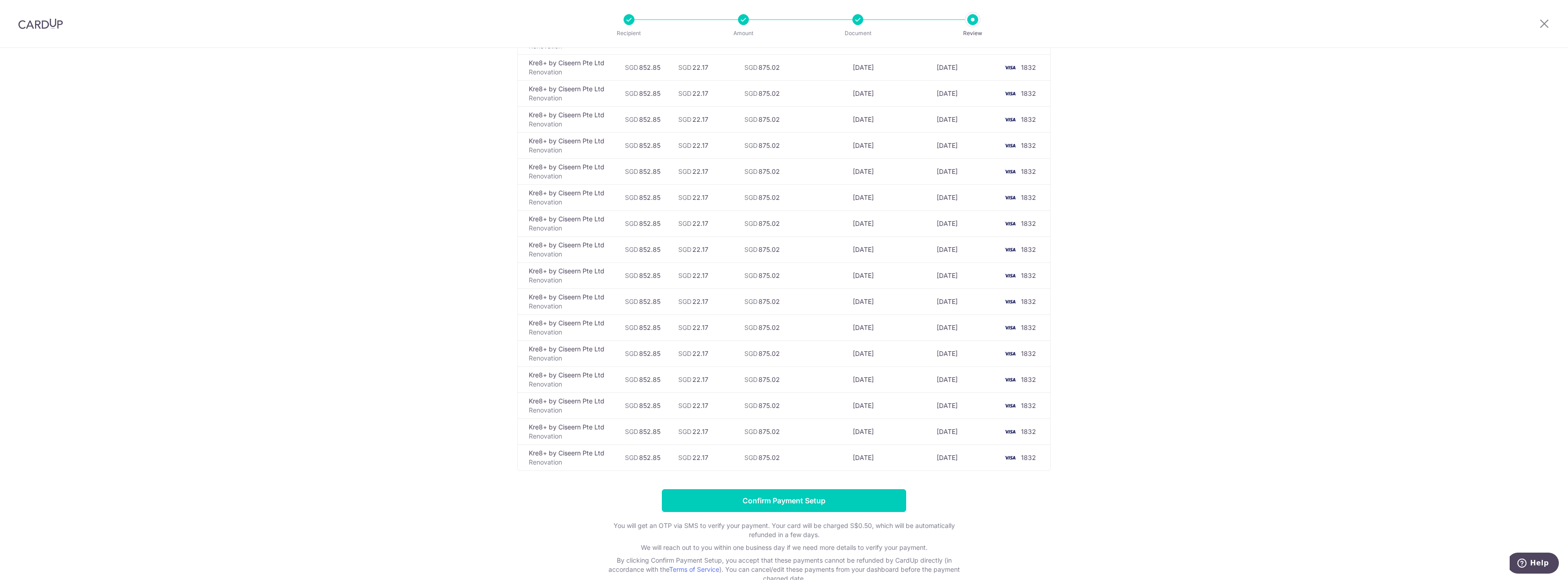
scroll to position [1314, 0]
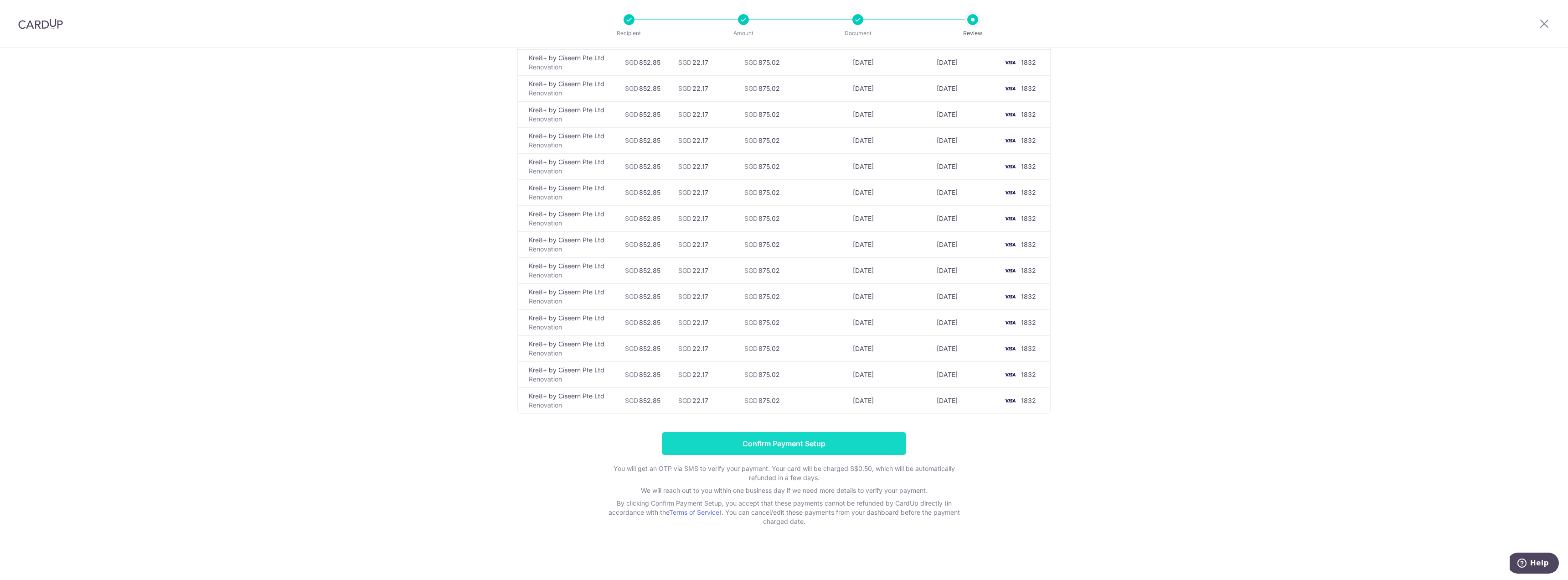
click at [797, 443] on input "Confirm Payment Setup" at bounding box center [784, 443] width 244 height 23
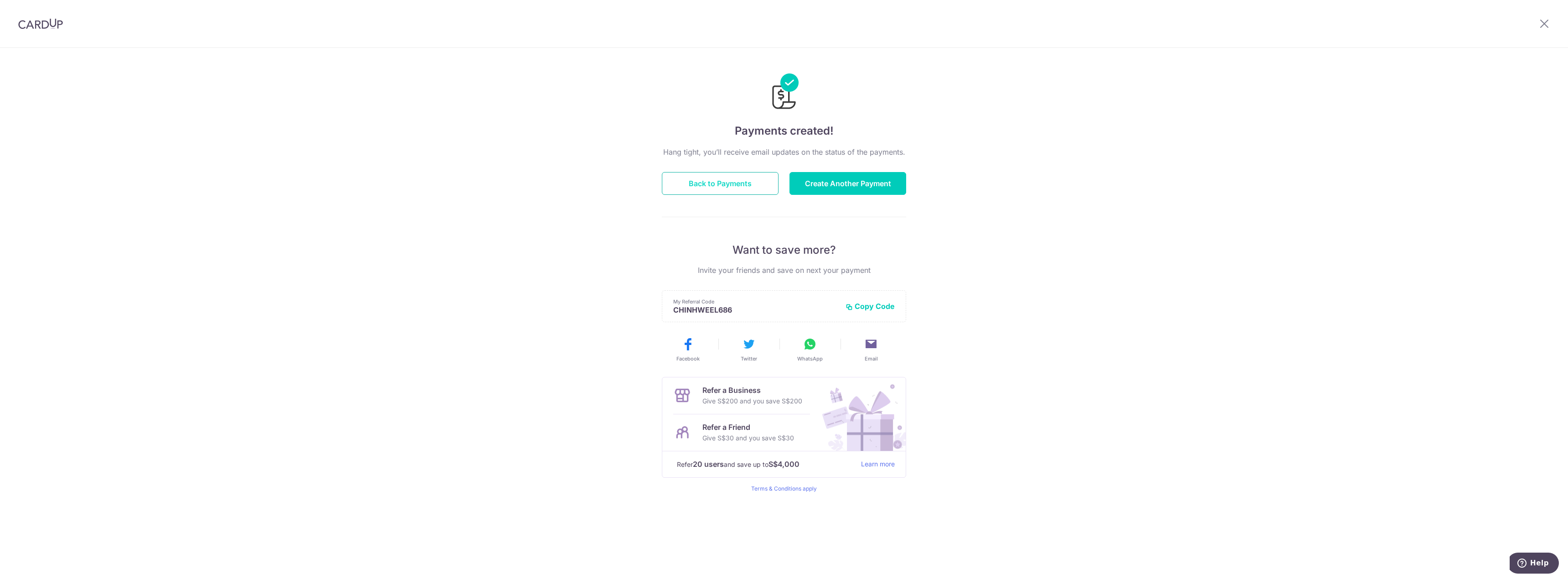
click at [749, 186] on button "Back to Payments" at bounding box center [720, 182] width 116 height 23
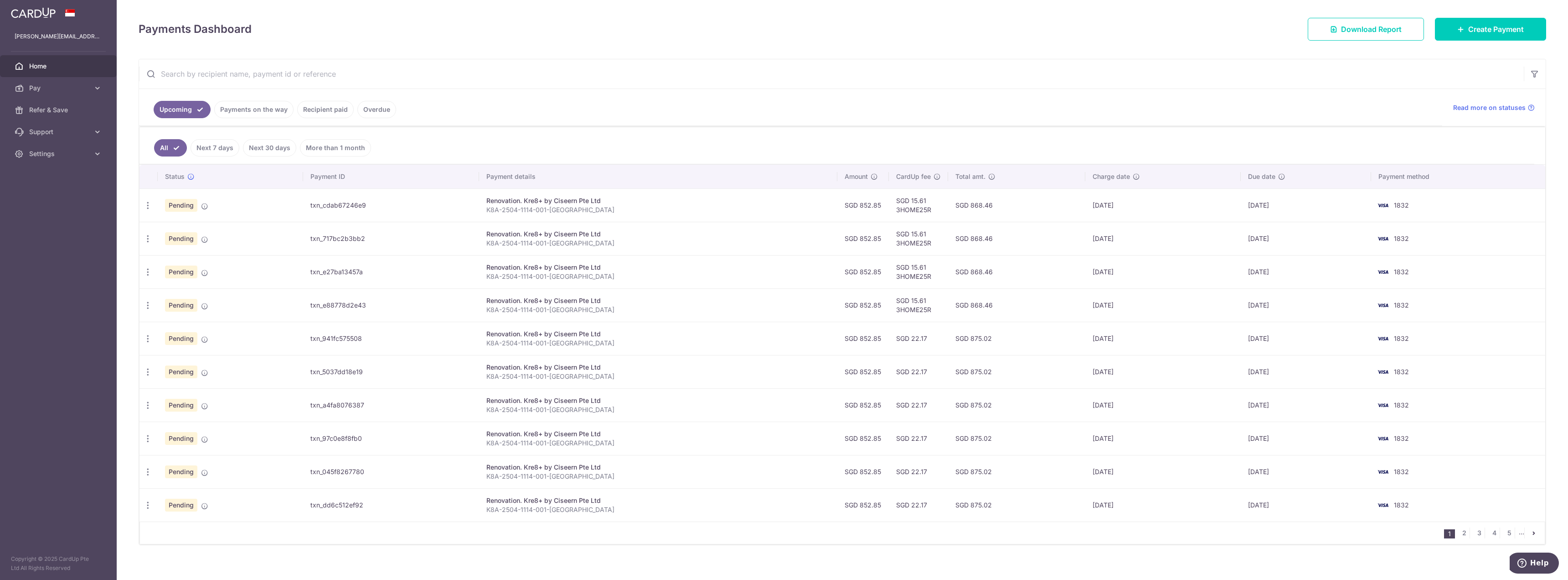
scroll to position [126, 0]
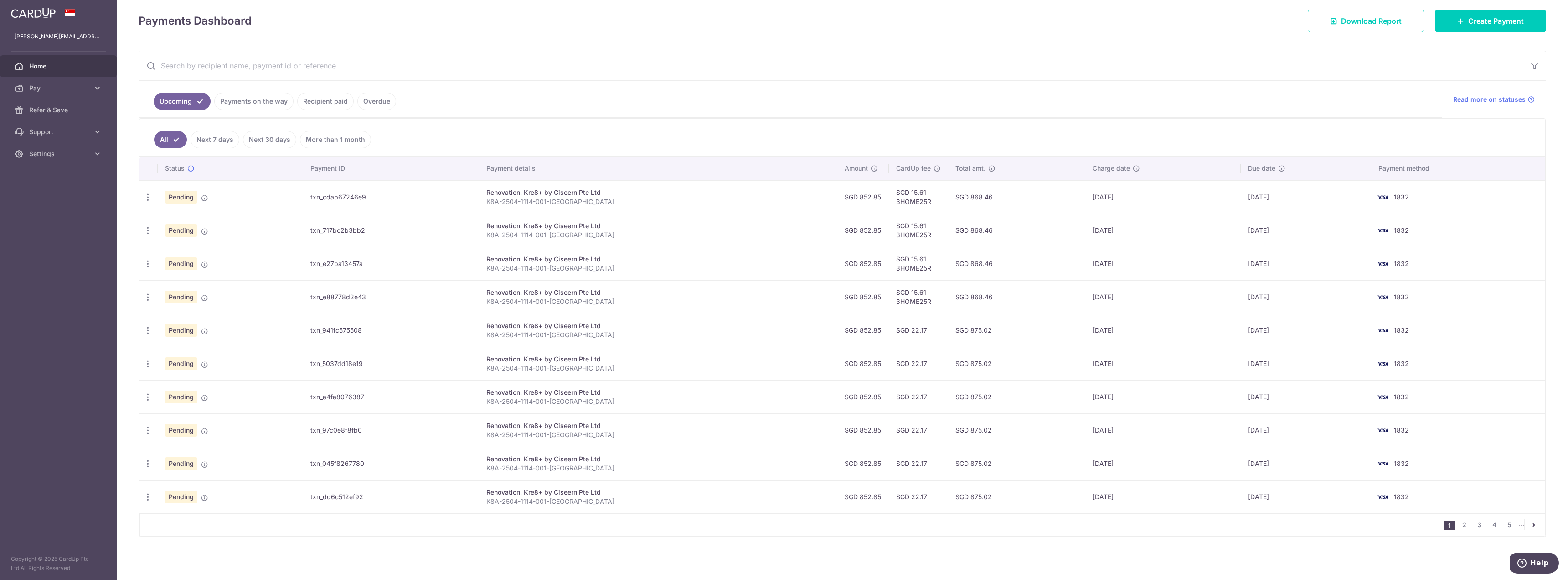
click at [278, 108] on link "Payments on the way" at bounding box center [254, 101] width 79 height 17
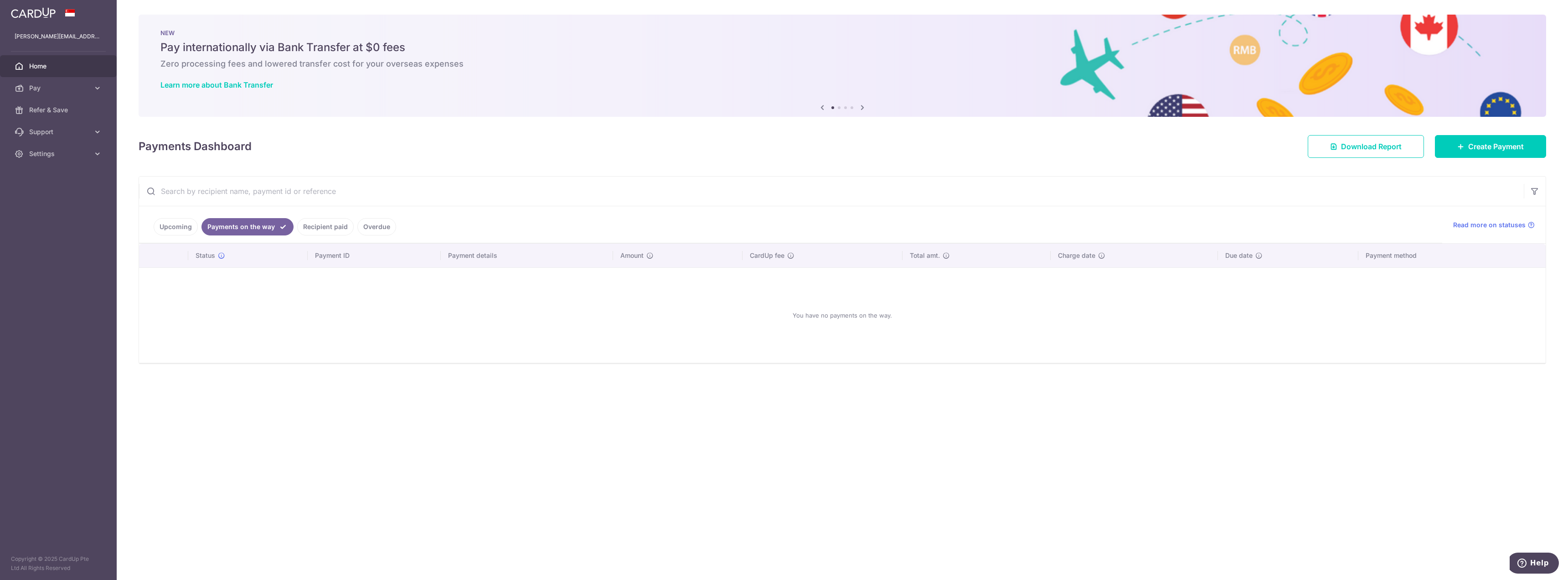
drag, startPoint x: 317, startPoint y: 231, endPoint x: 351, endPoint y: 239, distance: 34.9
click at [318, 234] on link "Recipient paid" at bounding box center [325, 227] width 57 height 17
click at [376, 231] on link "Overdue" at bounding box center [376, 227] width 39 height 17
click at [209, 217] on ul "Upcoming Payments on the way Recipient paid Overdue" at bounding box center [790, 224] width 1303 height 37
click at [208, 221] on link "Payments on the way" at bounding box center [241, 227] width 79 height 17
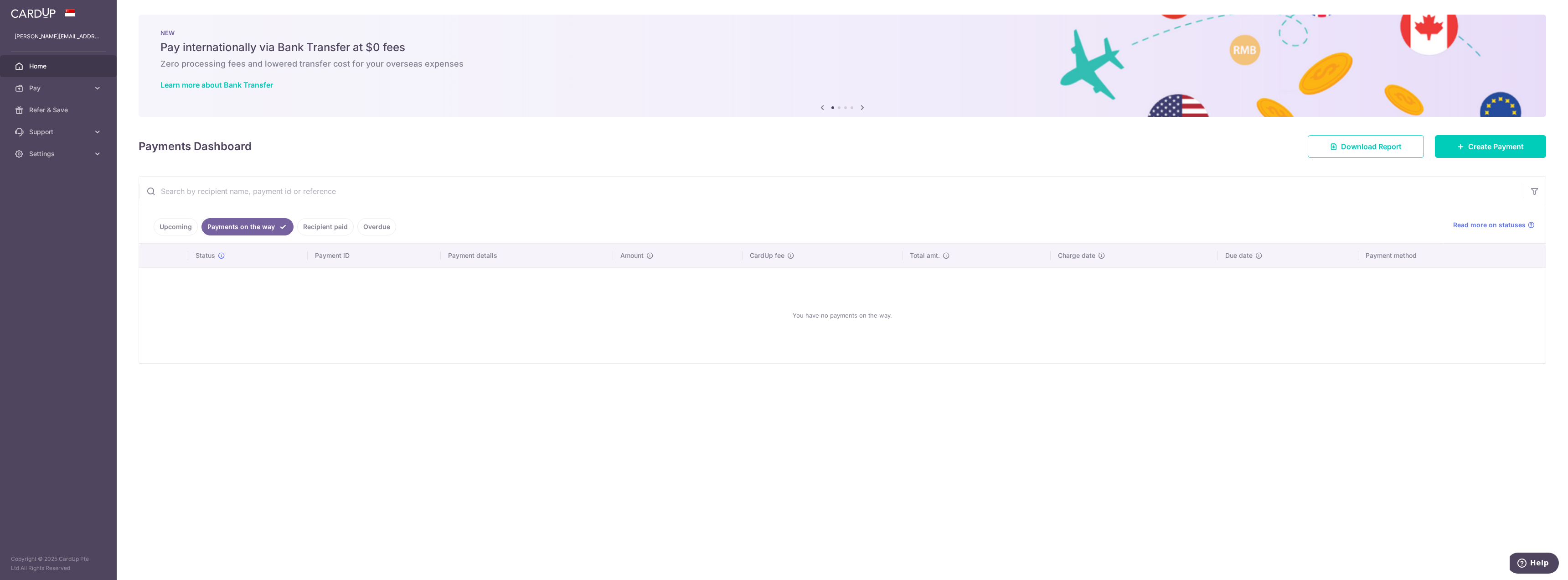
click at [188, 231] on link "Upcoming" at bounding box center [175, 227] width 44 height 17
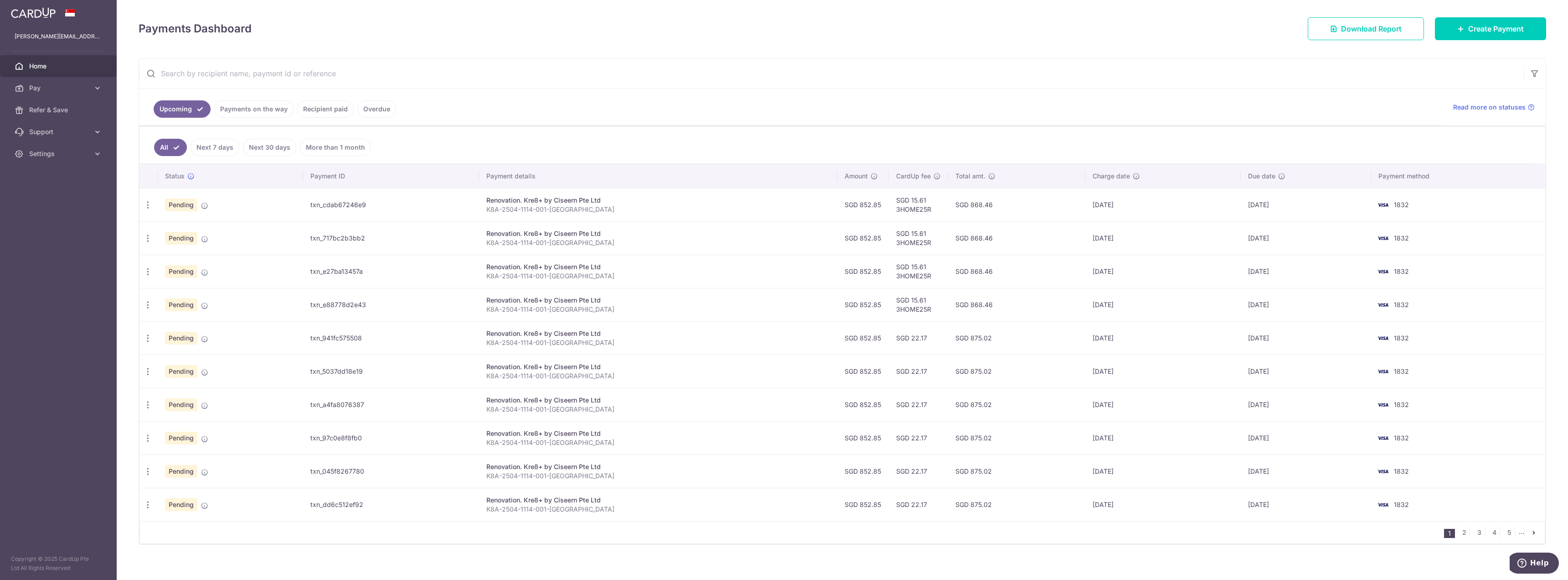
scroll to position [126, 0]
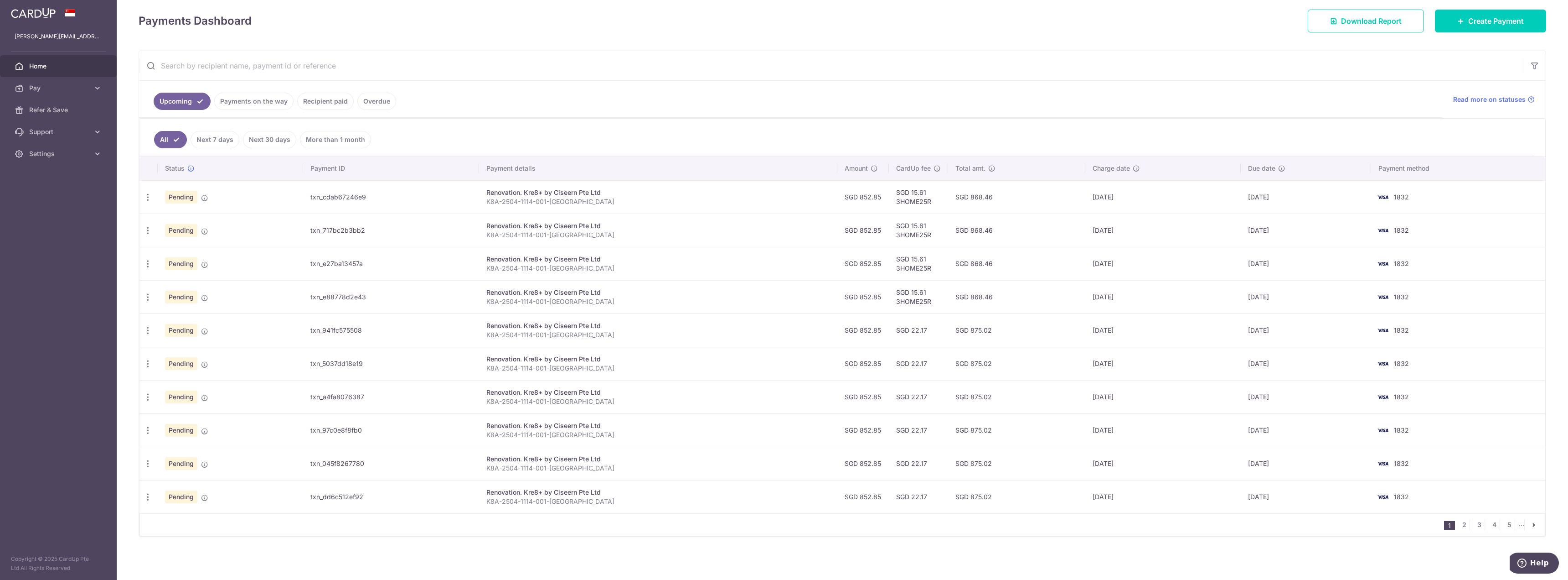
click at [331, 144] on link "More than 1 month" at bounding box center [335, 140] width 71 height 17
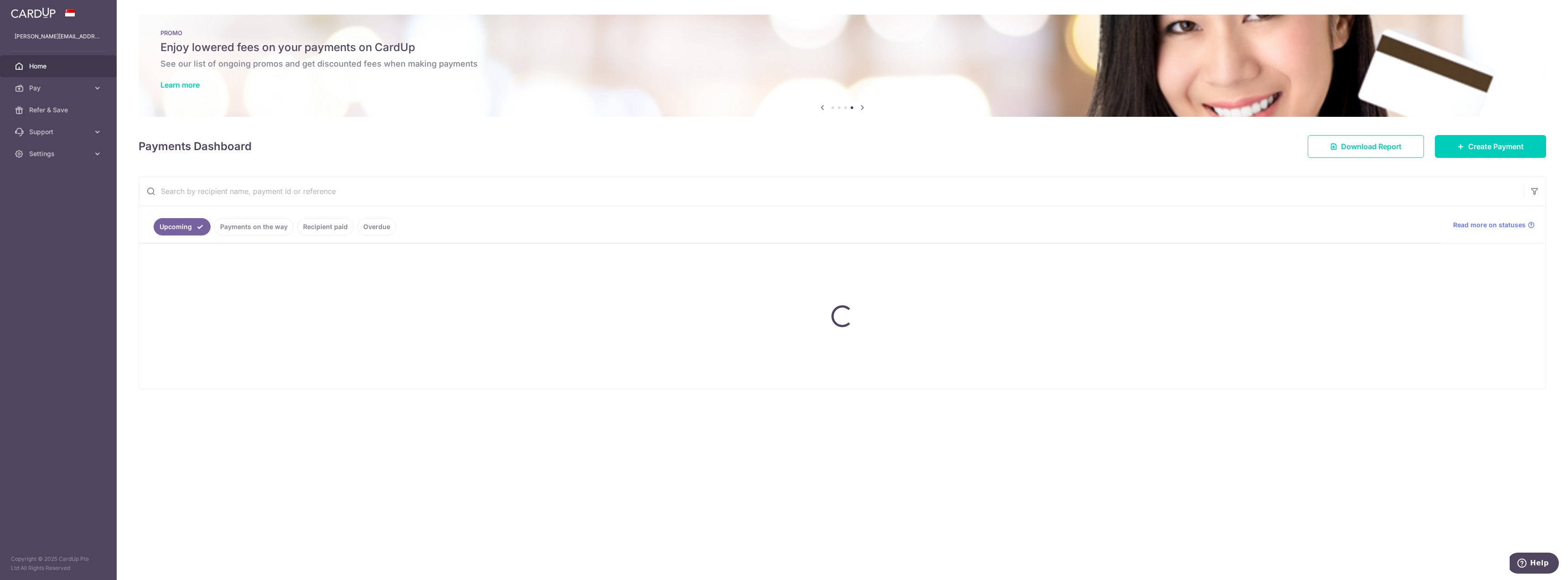
scroll to position [0, 0]
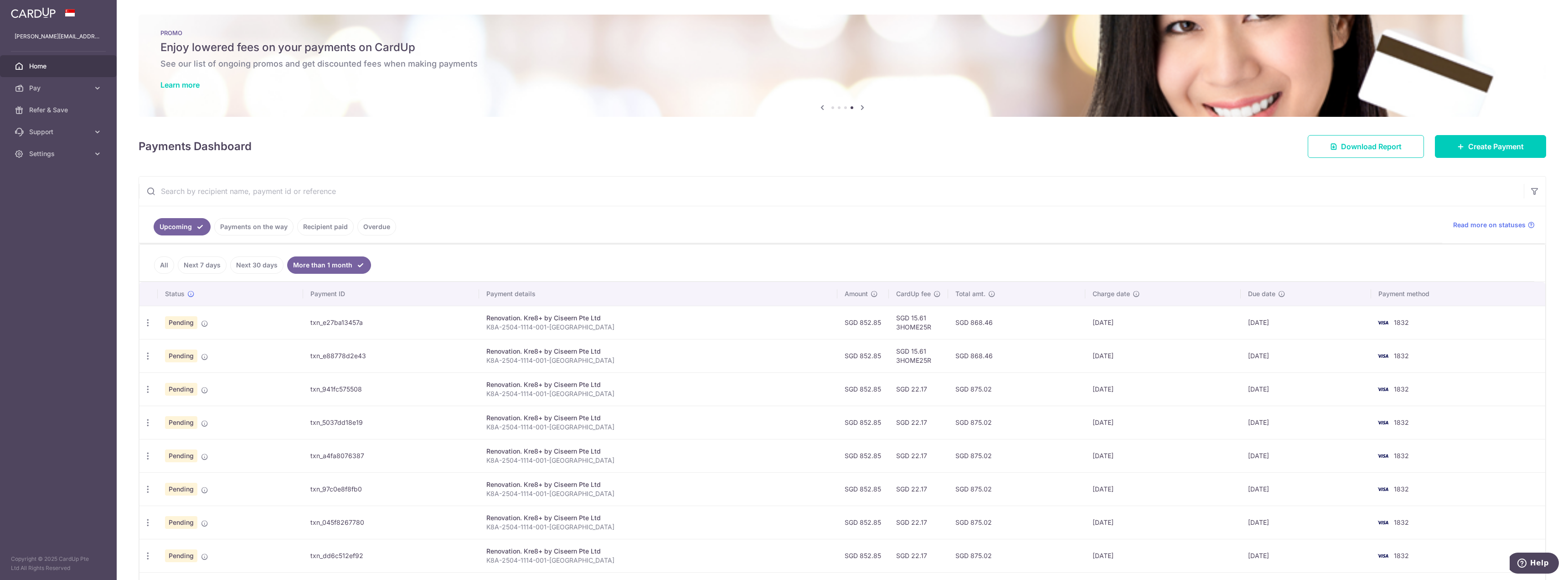
click at [189, 268] on link "Next 7 days" at bounding box center [202, 265] width 49 height 17
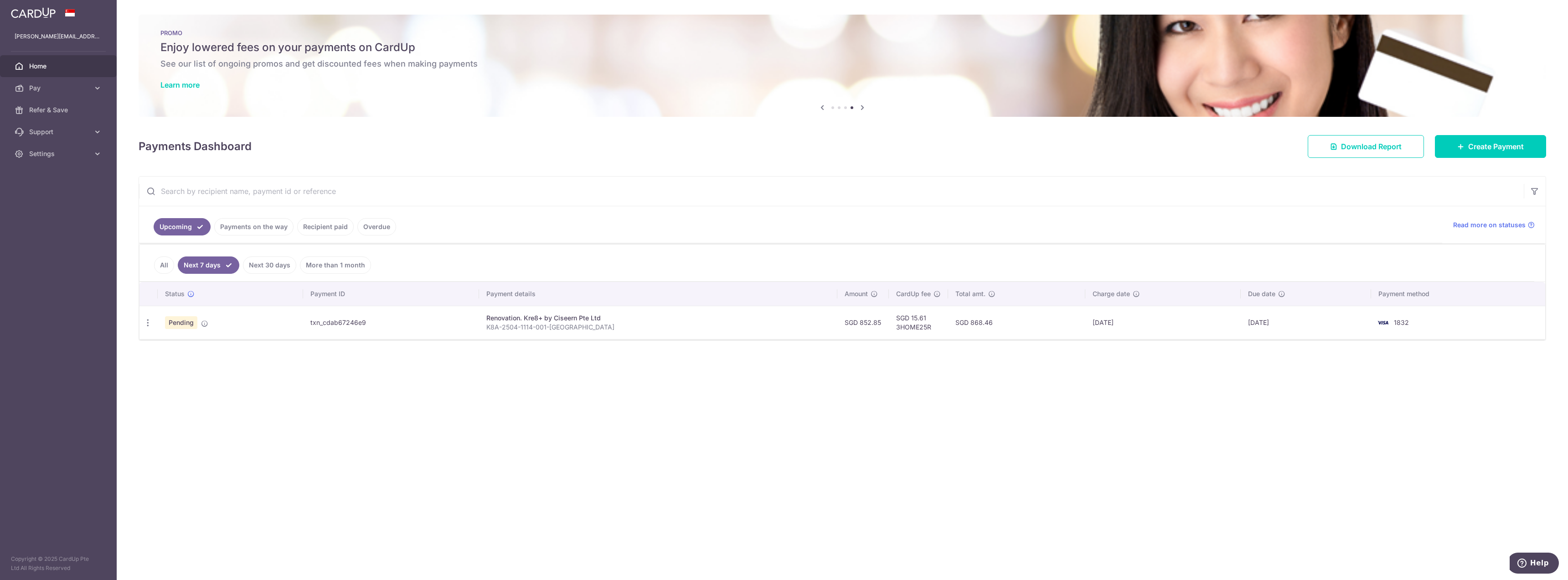
click at [168, 266] on link "All" at bounding box center [164, 265] width 20 height 17
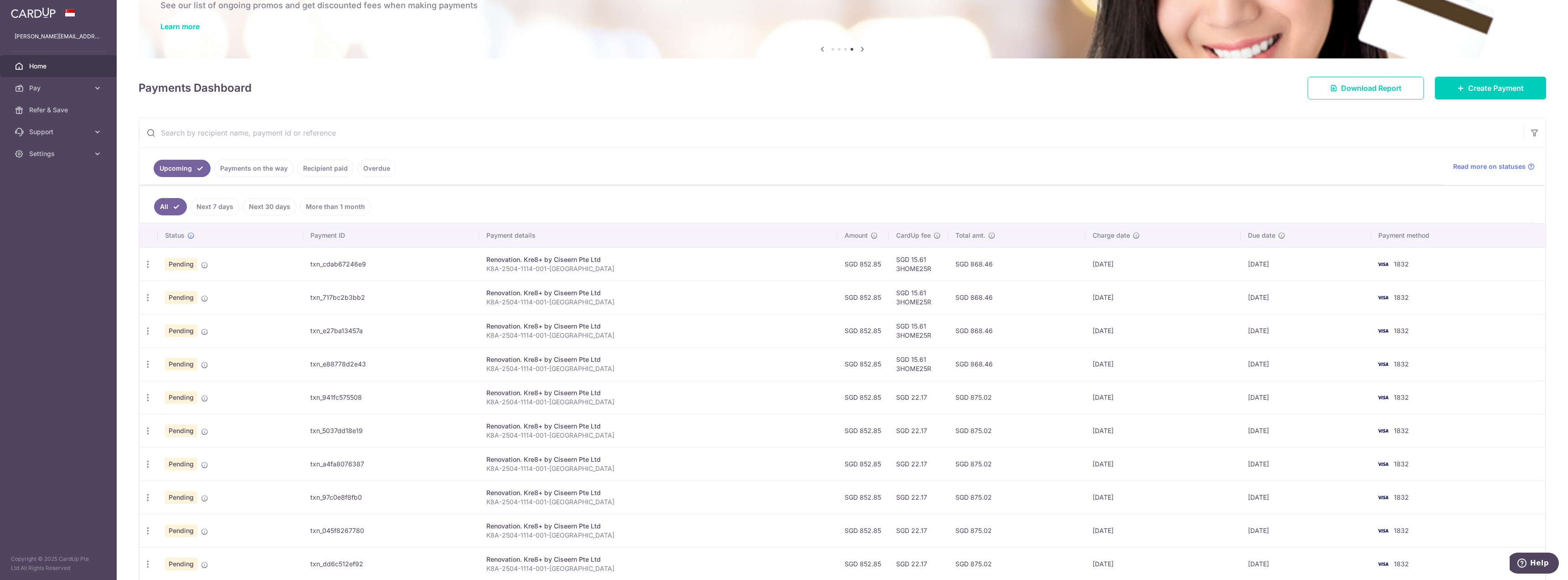
scroll to position [126, 0]
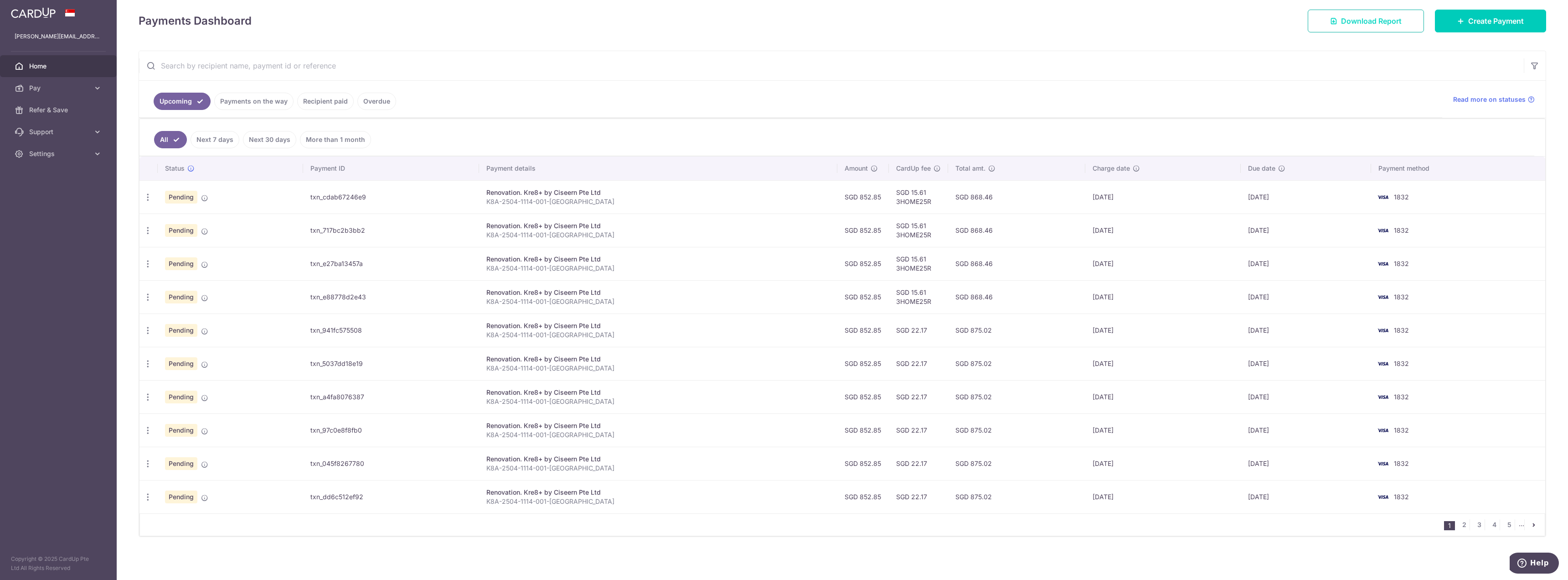
click at [1354, 20] on span "Download Report" at bounding box center [1371, 21] width 61 height 11
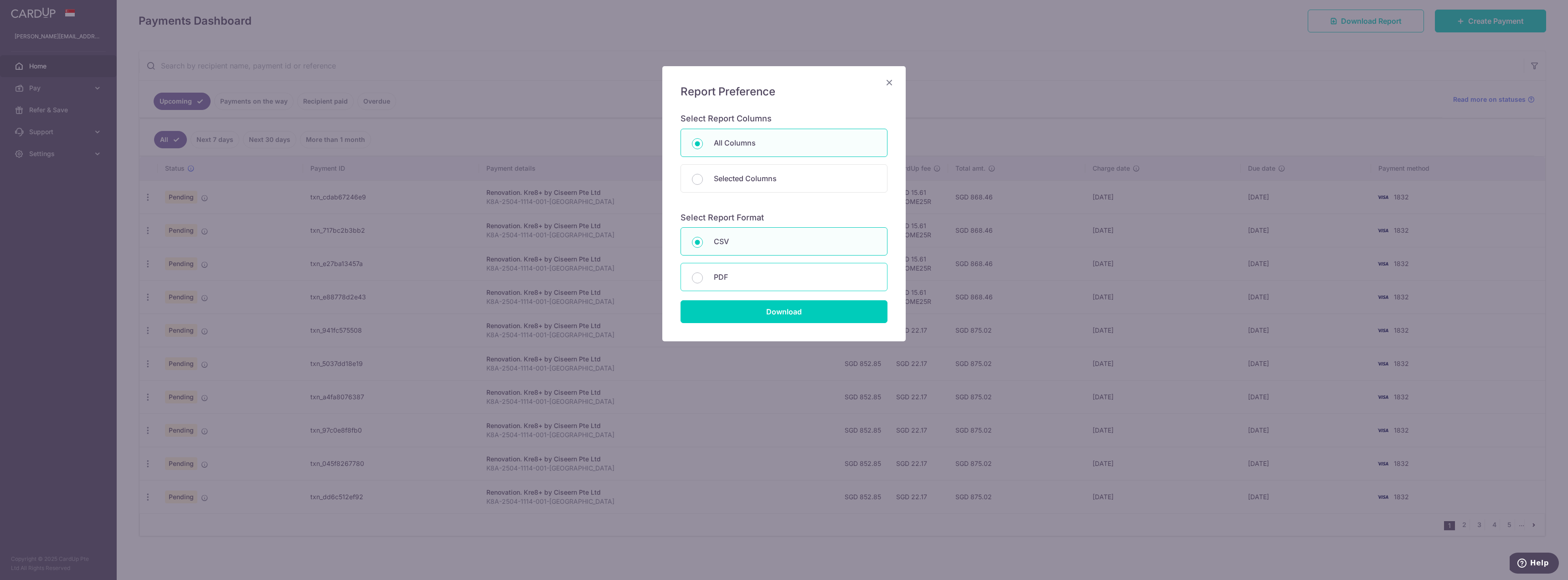
click at [749, 278] on p "PDF" at bounding box center [794, 276] width 162 height 11
click at [703, 278] on input "PDF" at bounding box center [697, 278] width 11 height 11
radio input "false"
radio input "true"
click at [766, 314] on input "Download" at bounding box center [784, 311] width 207 height 23
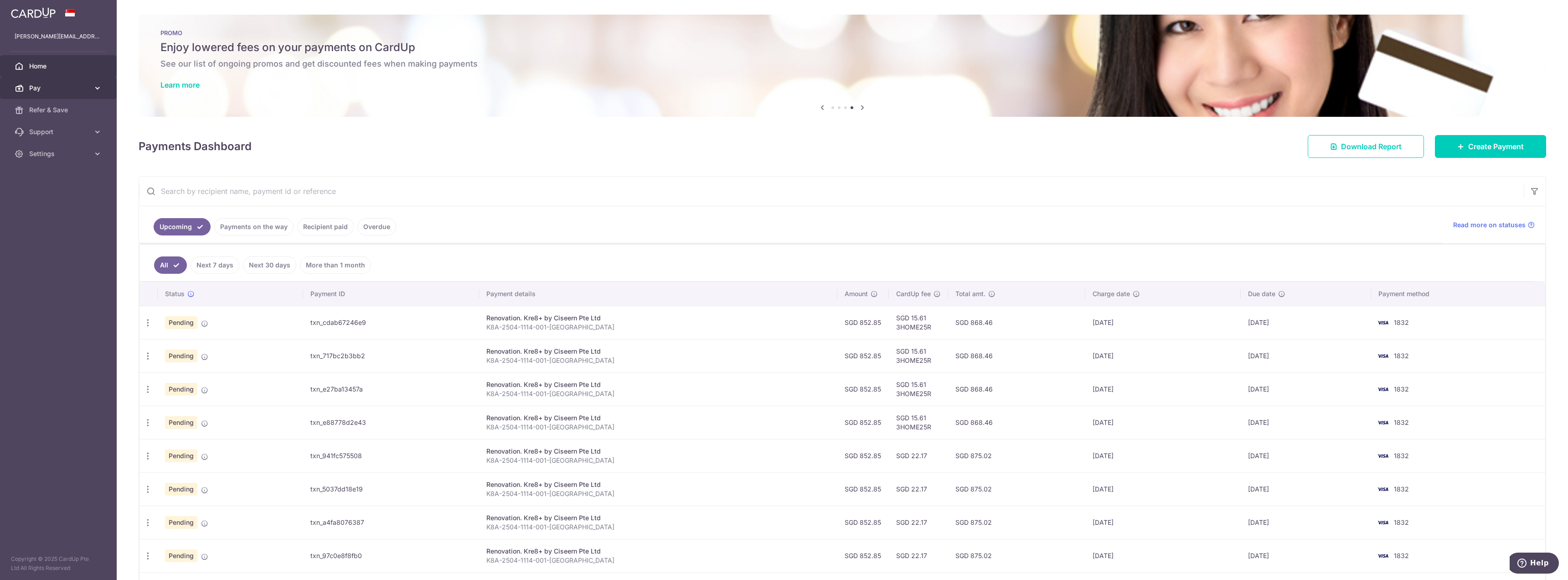
click at [69, 93] on link "Pay" at bounding box center [58, 88] width 116 height 22
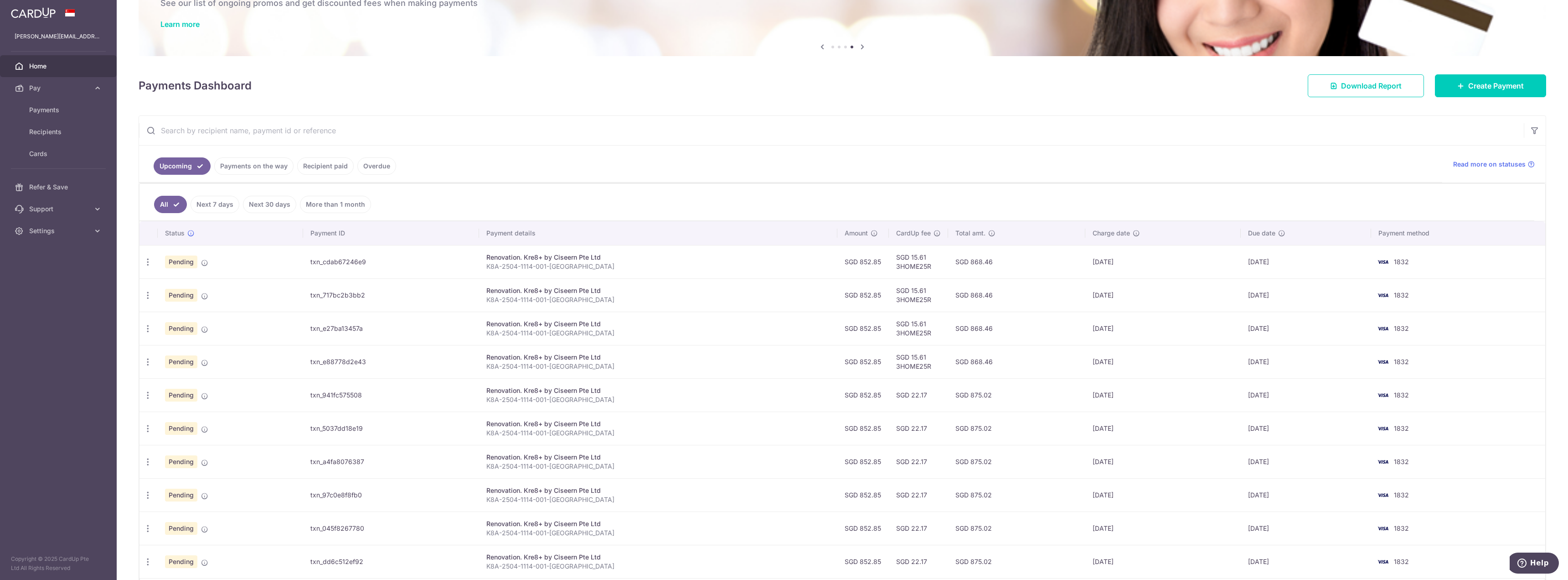
scroll to position [126, 0]
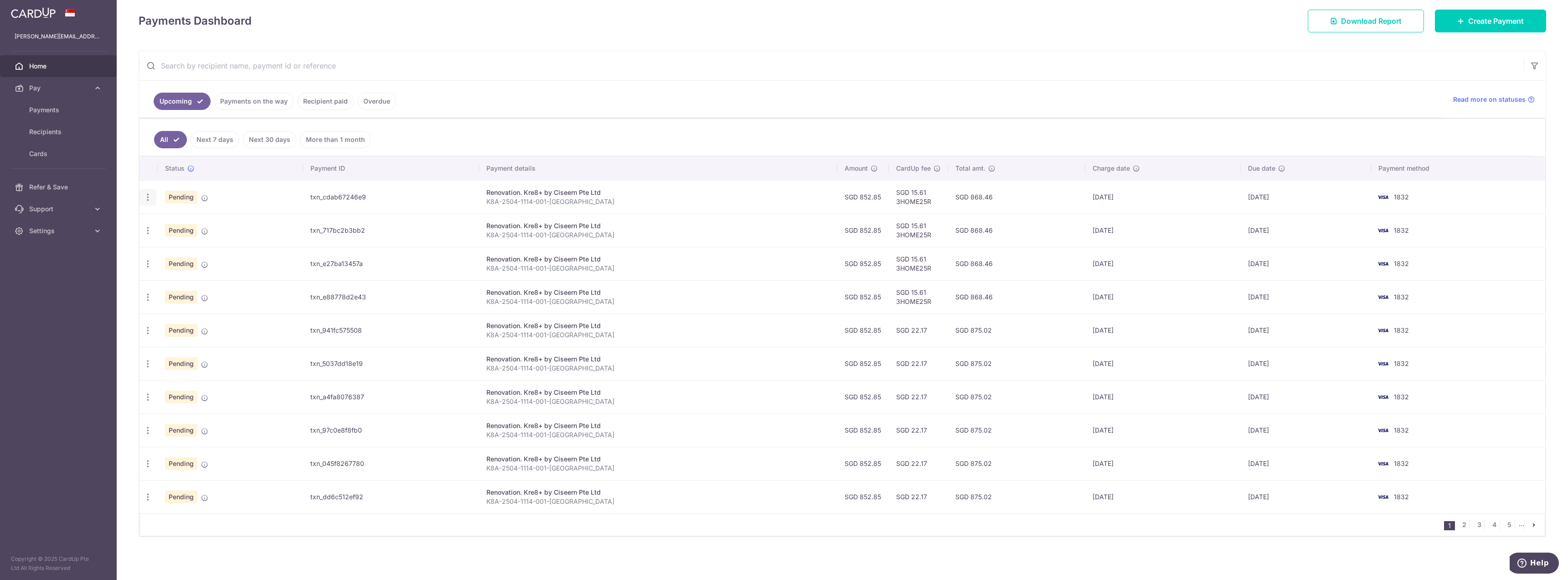
click at [151, 200] on icon "button" at bounding box center [147, 197] width 9 height 9
click at [116, 276] on aside "chrisjinhui@live.com Home Pay Payments Recipients Cards Refer & Save Support FA…" at bounding box center [58, 290] width 116 height 580
click at [274, 106] on link "Payments on the way" at bounding box center [254, 101] width 79 height 17
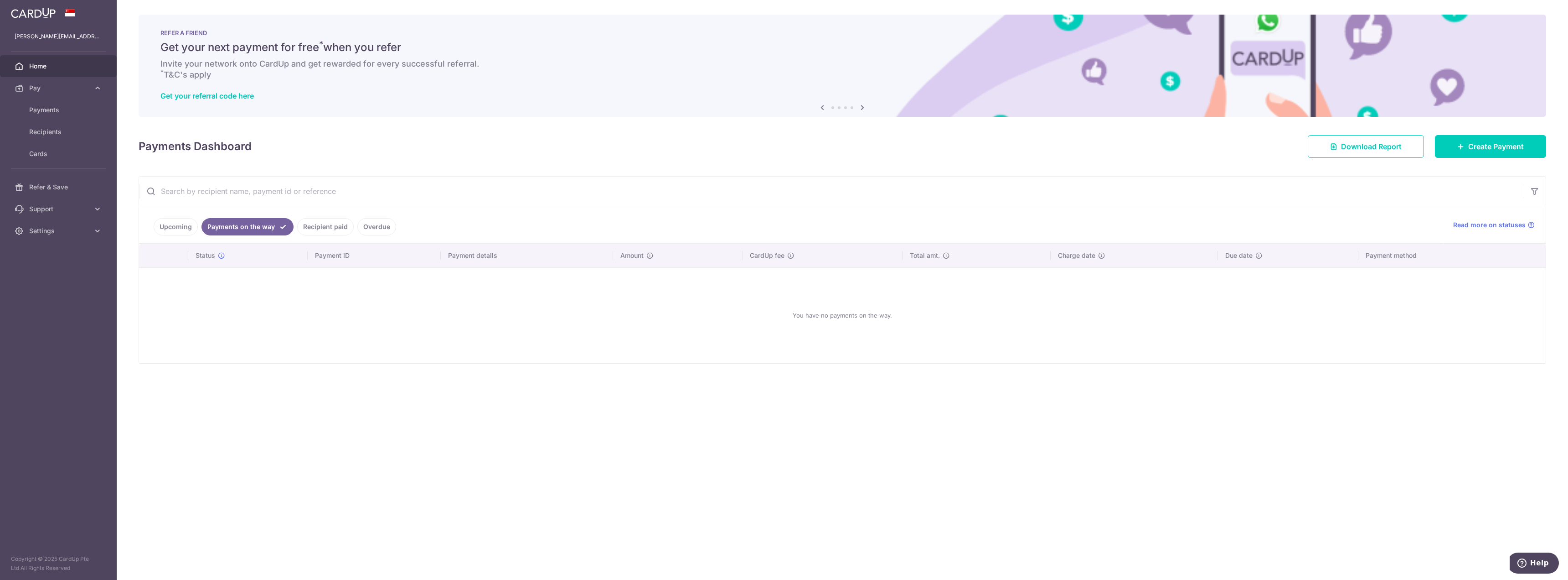
click at [179, 231] on link "Upcoming" at bounding box center [175, 227] width 44 height 17
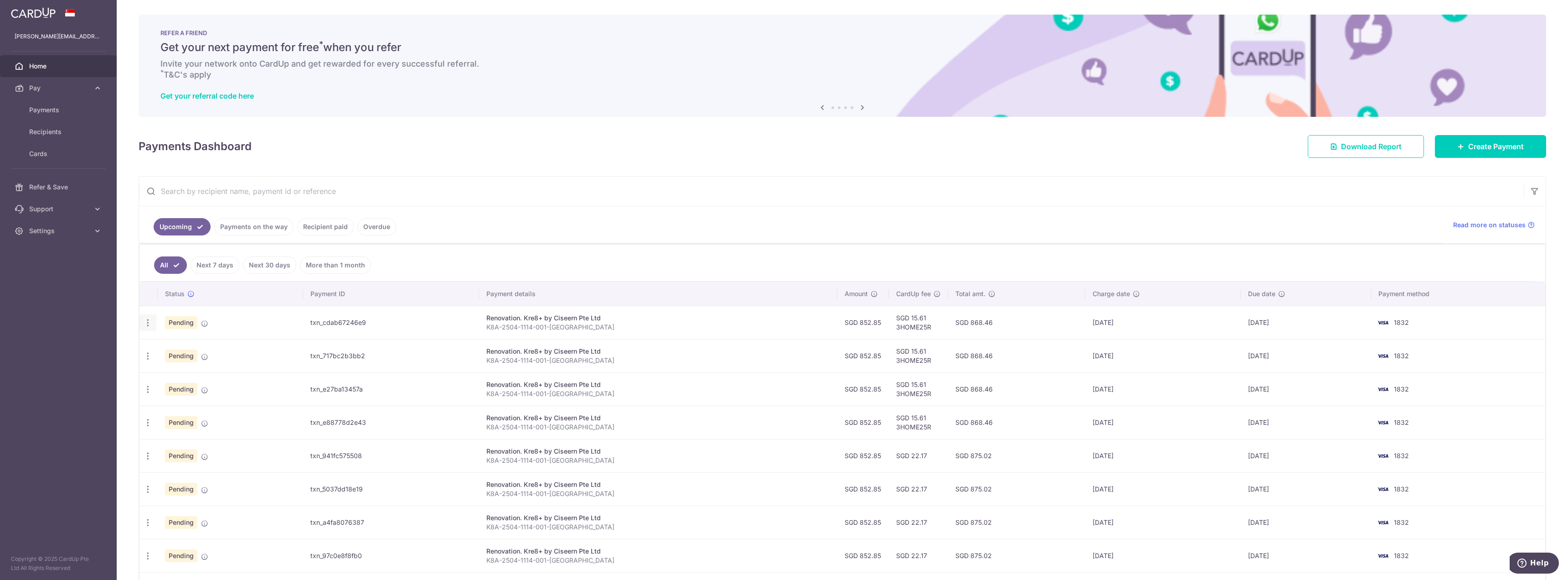
click at [148, 325] on icon "button" at bounding box center [147, 322] width 9 height 9
click at [198, 370] on span "Cancel payment" at bounding box center [196, 370] width 61 height 11
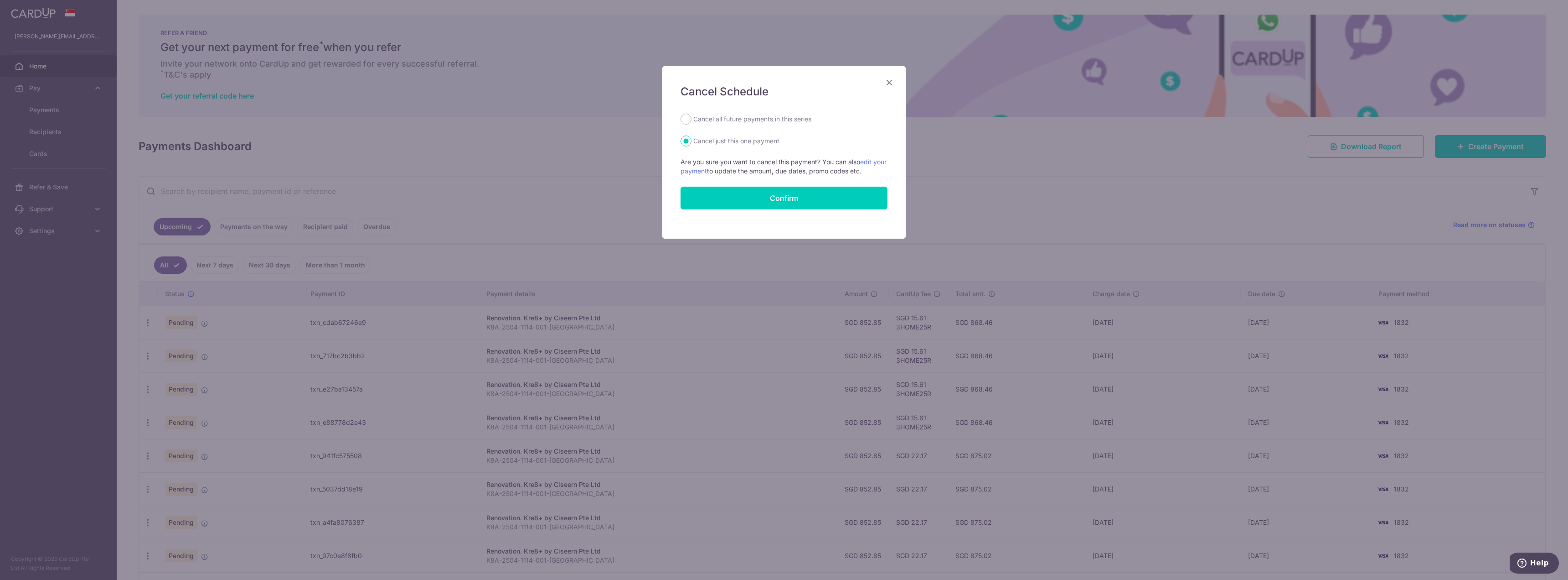
click at [748, 120] on label "Cancel all future payments in this series" at bounding box center [752, 119] width 118 height 11
click at [691, 120] on input "Cancel all future payments in this series" at bounding box center [686, 119] width 11 height 11
radio input "true"
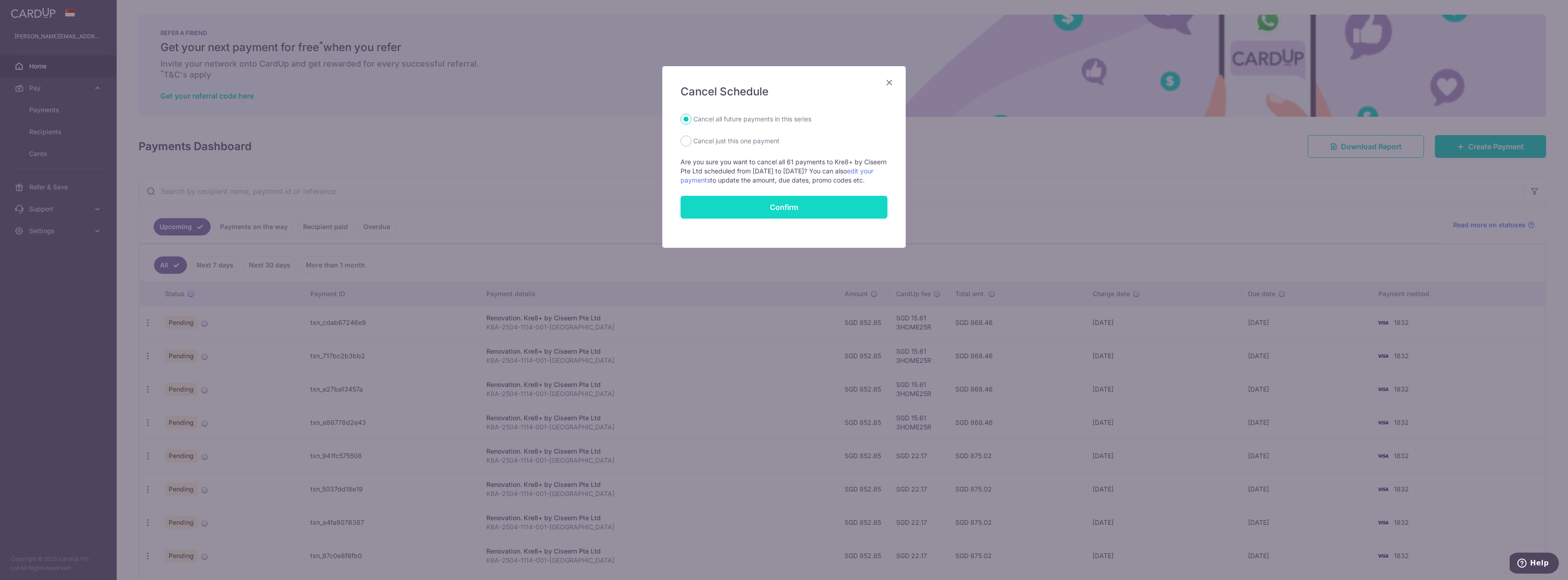
click at [768, 218] on button "Confirm" at bounding box center [784, 207] width 207 height 23
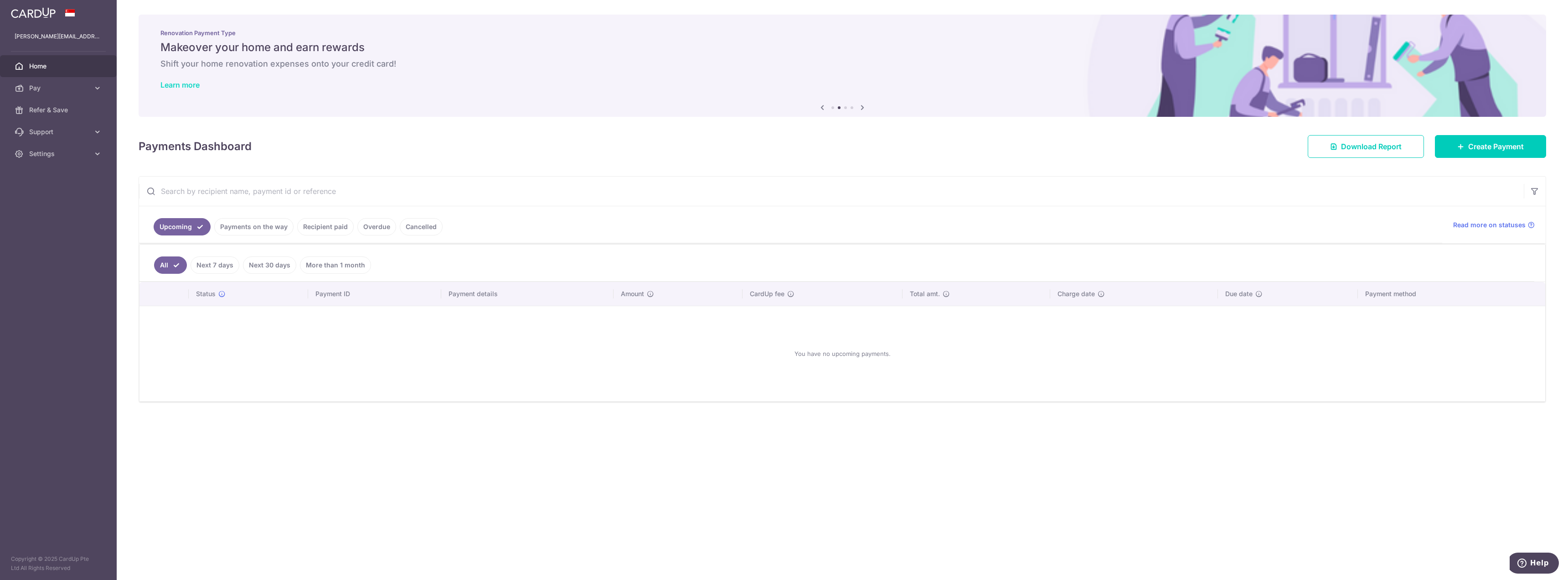
click at [192, 88] on link "Learn more" at bounding box center [180, 85] width 40 height 9
